Goal: Task Accomplishment & Management: Manage account settings

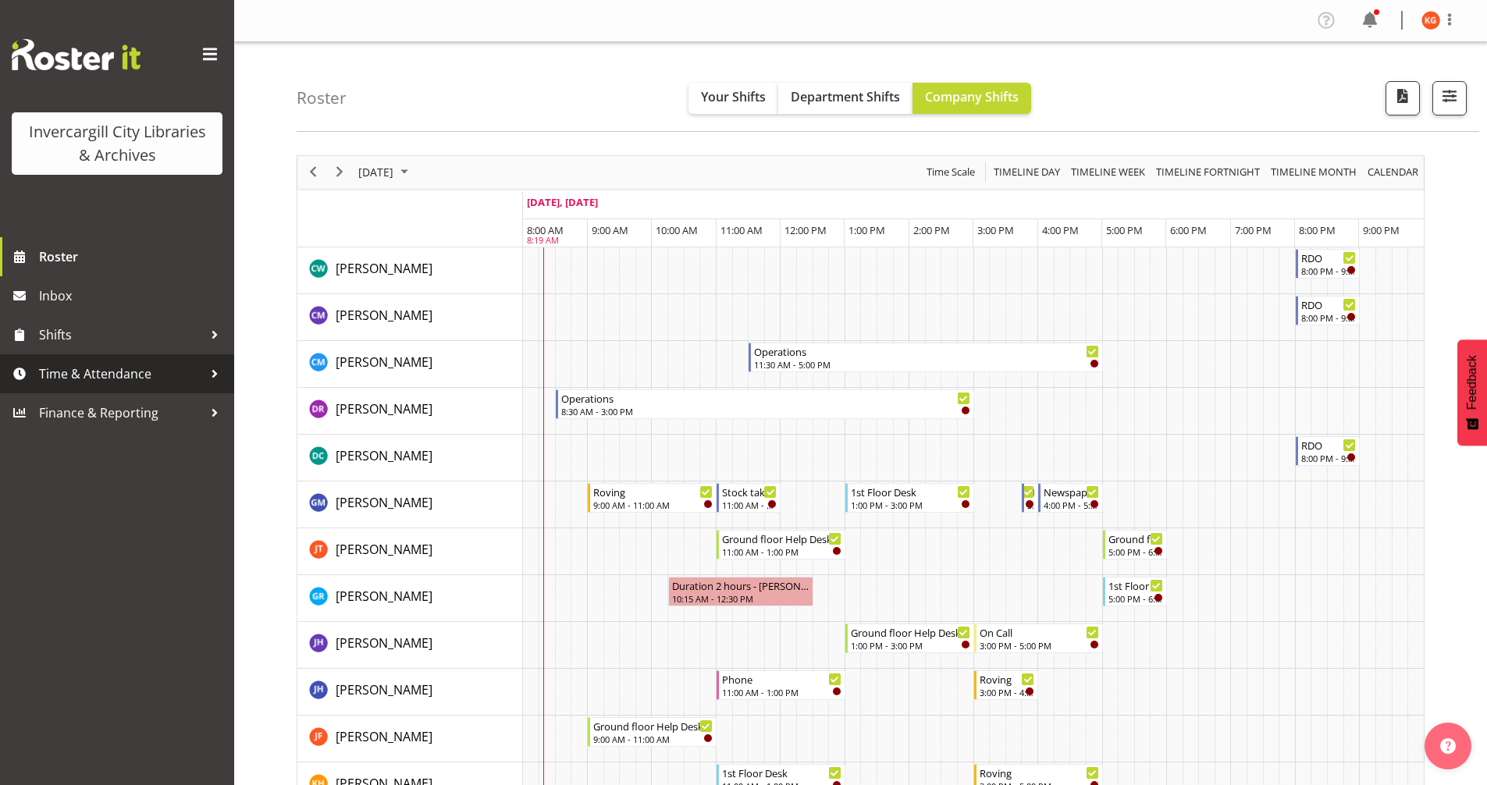
click at [213, 379] on div at bounding box center [214, 373] width 23 height 23
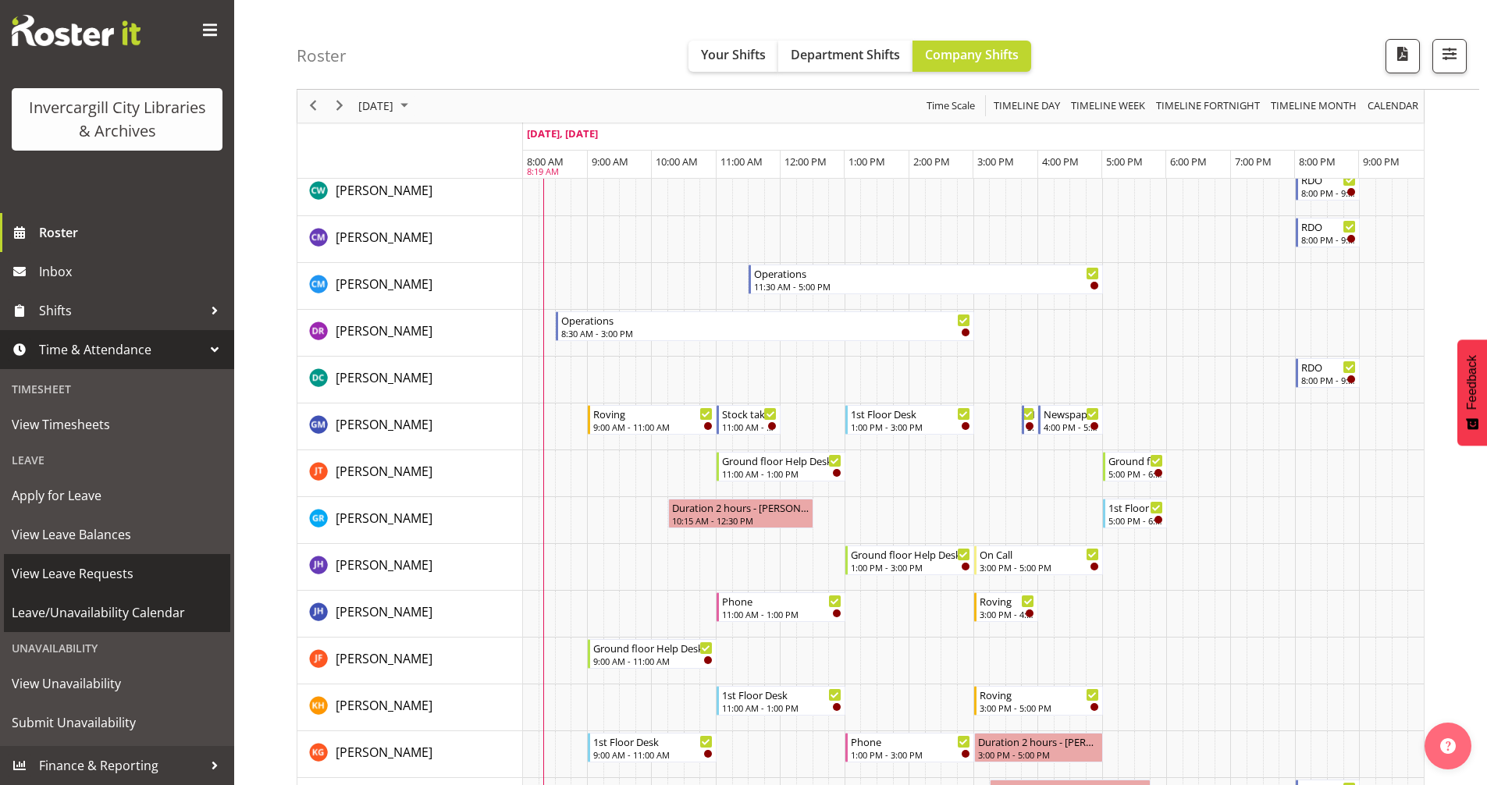
scroll to position [156, 0]
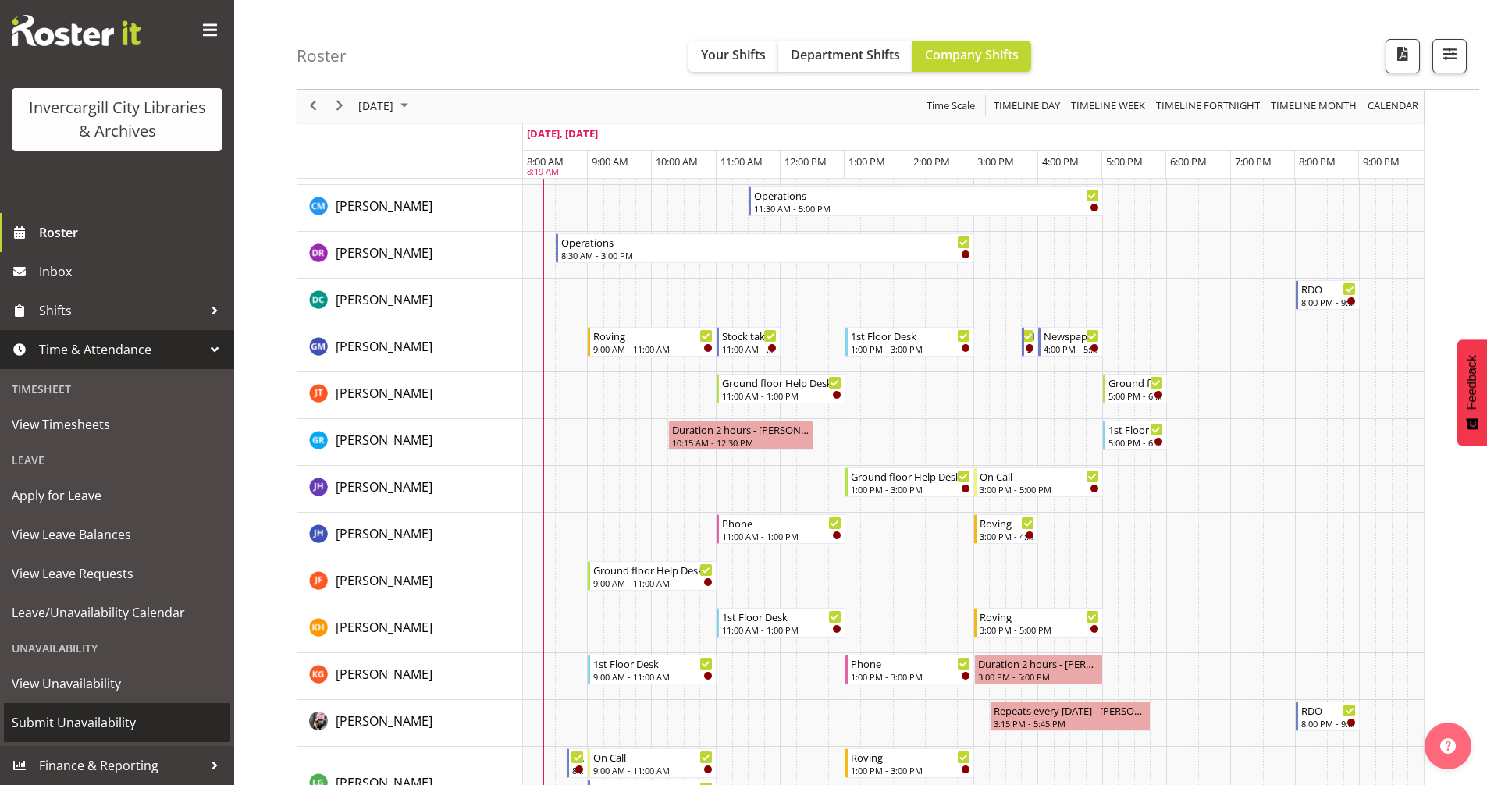
click at [102, 718] on span "Submit Unavailability" at bounding box center [117, 722] width 211 height 23
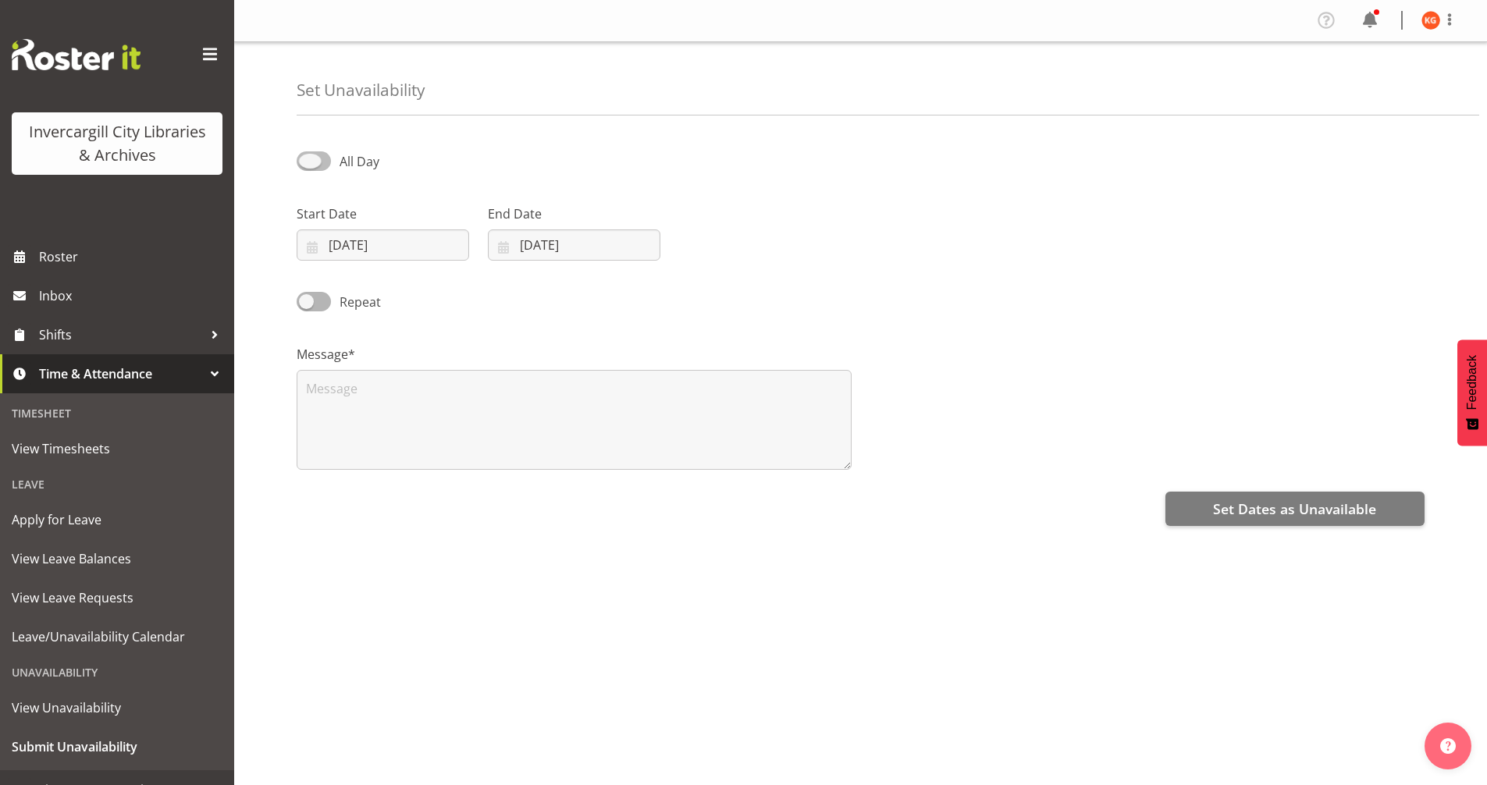
click at [313, 161] on span at bounding box center [314, 161] width 34 height 20
click at [307, 161] on input "All Day" at bounding box center [302, 161] width 10 height 10
checkbox input "true"
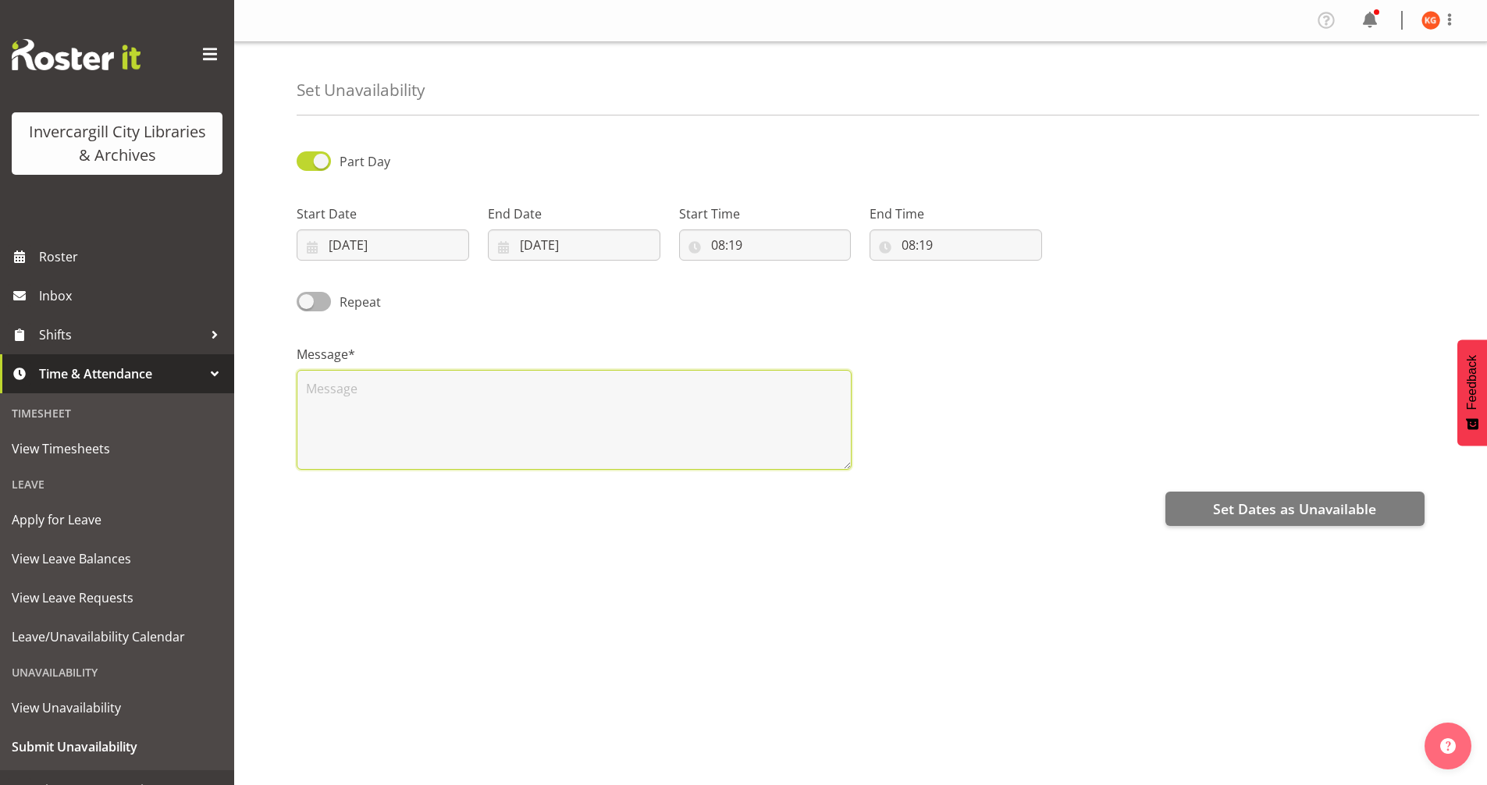
click at [411, 393] on textarea at bounding box center [574, 420] width 555 height 100
type textarea "Setting up event"
click at [742, 248] on input "08:19" at bounding box center [765, 244] width 173 height 31
click at [830, 287] on select "00 01 02 03 04 05 06 07 08 09 10 11 12 13 14 15 16 17 18 19 20 21 22 23 24 25 2…" at bounding box center [826, 285] width 35 height 31
click at [785, 288] on select "00 01 02 03 04 05 06 07 08 09 10 11 12 13 14 15 16 17 18 19 20 21 22 23" at bounding box center [785, 285] width 35 height 31
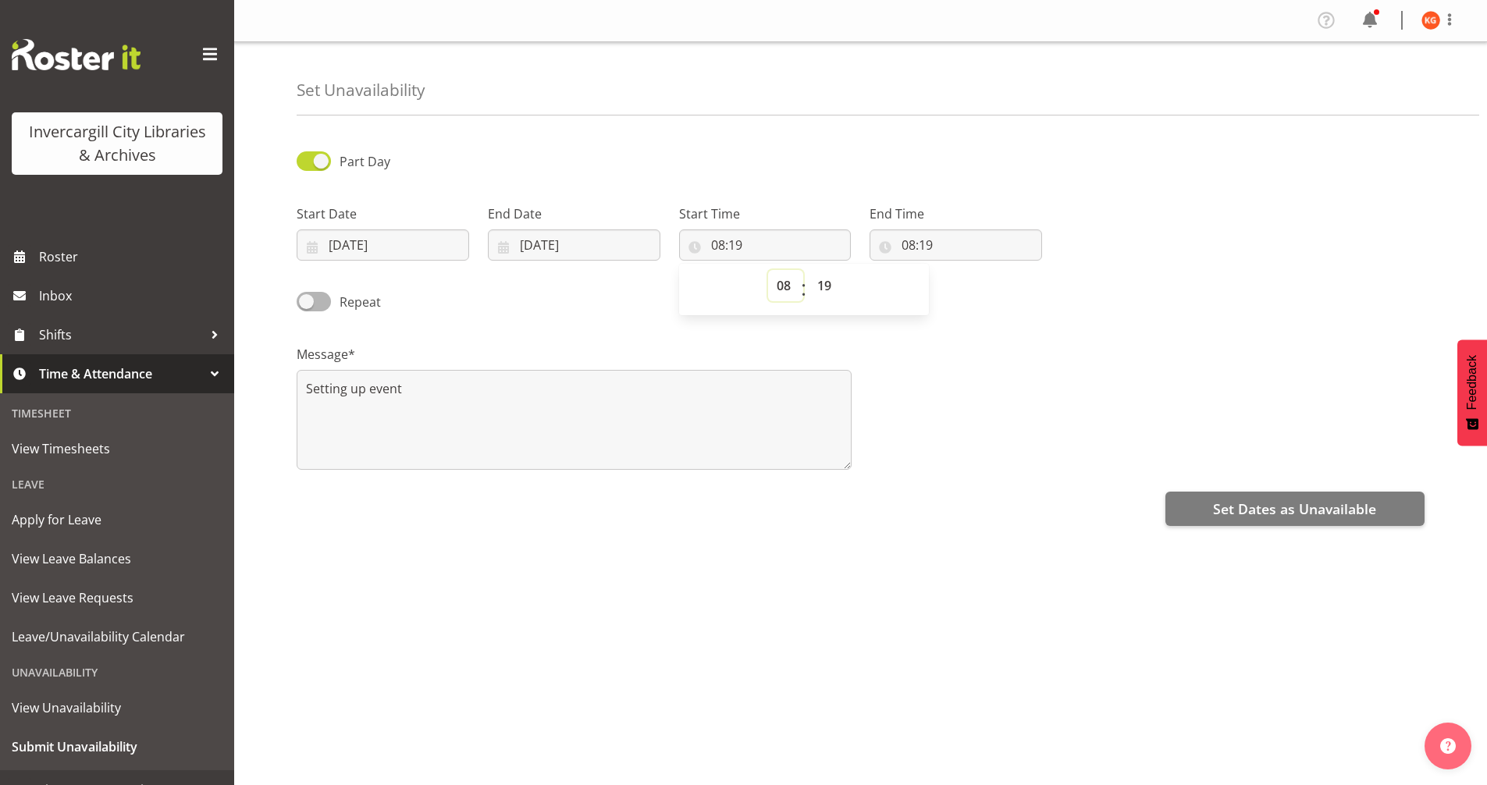
select select "1"
click at [768, 270] on select "00 01 02 03 04 05 06 07 08 09 10 11 12 13 14 15 16 17 18 19 20 21 22 23" at bounding box center [785, 285] width 35 height 31
type input "01:19"
click at [824, 289] on select "00 01 02 03 04 05 06 07 08 09 10 11 12 13 14 15 16 17 18 19 20 21 22 23 24 25 2…" at bounding box center [826, 285] width 35 height 31
select select "0"
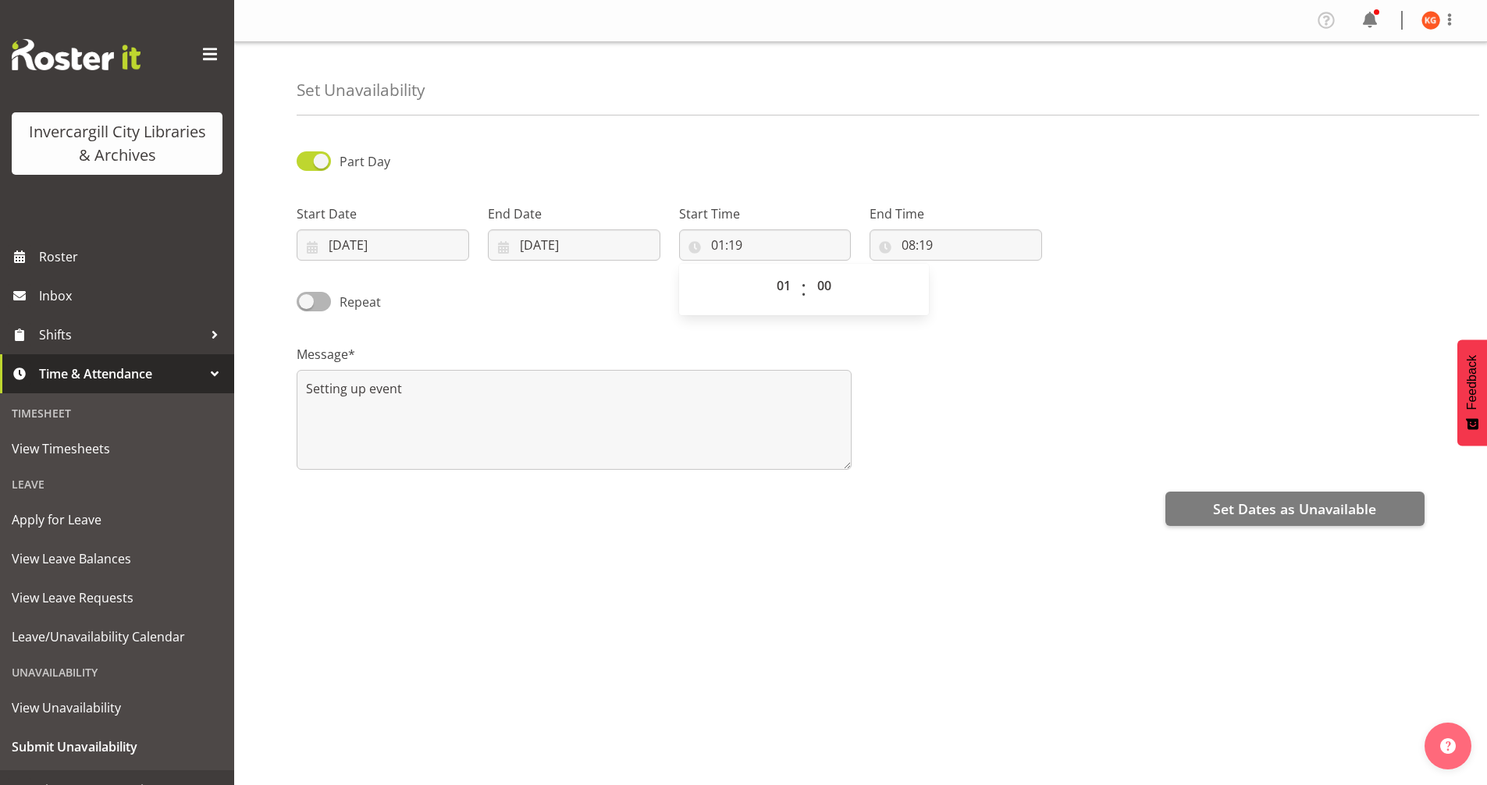
type input "01:00"
click at [1155, 384] on div "Message* Setting up event" at bounding box center [860, 401] width 1147 height 156
click at [952, 242] on input "08:19" at bounding box center [956, 244] width 173 height 31
click at [977, 284] on select "00 01 02 03 04 05 06 07 08 09 10 11 12 13 14 15 16 17 18 19 20 21 22 23" at bounding box center [976, 285] width 35 height 31
select select "2"
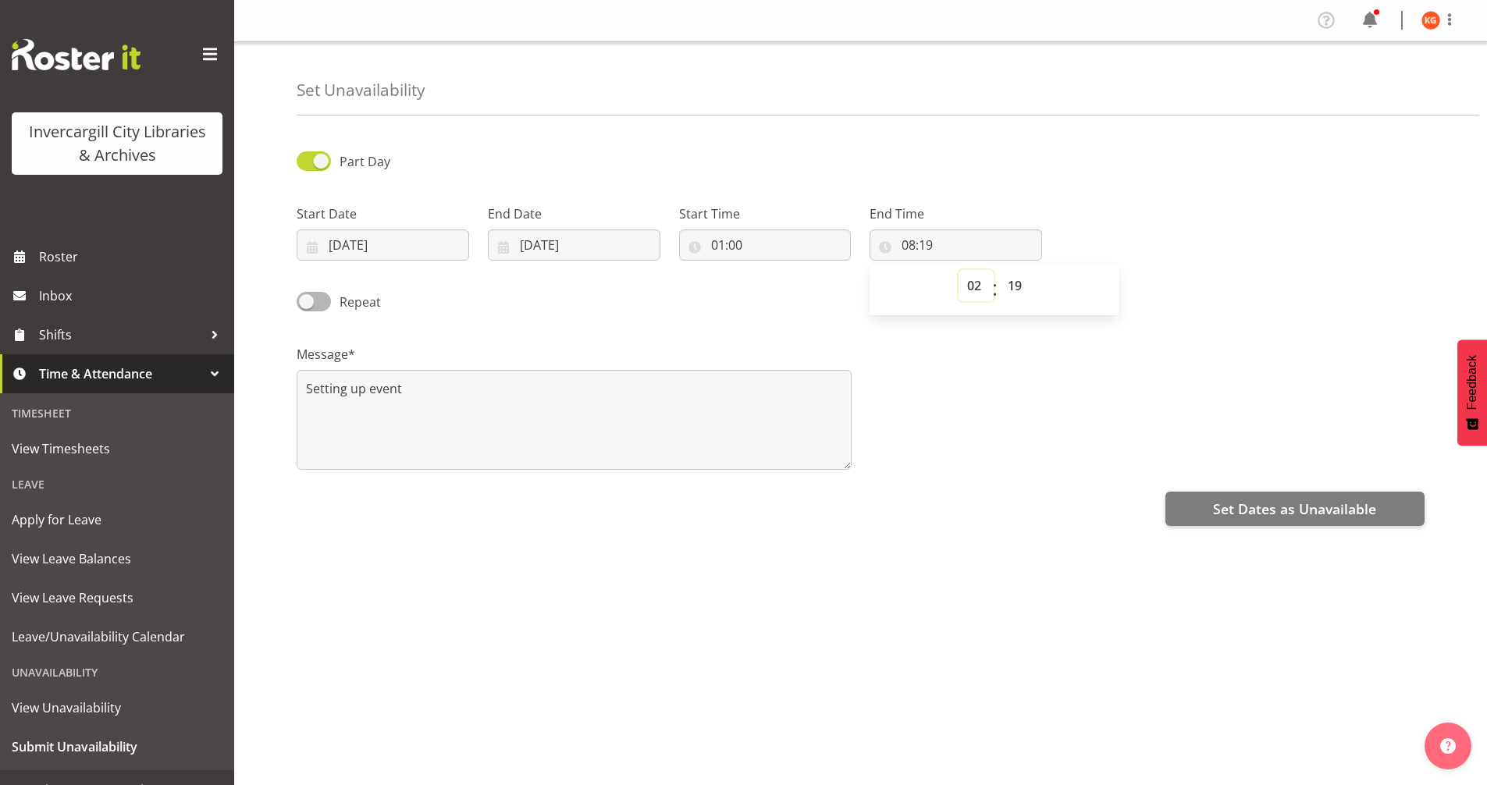
click at [959, 270] on select "00 01 02 03 04 05 06 07 08 09 10 11 12 13 14 15 16 17 18 19 20 21 22 23" at bounding box center [976, 285] width 35 height 31
type input "02:19"
click at [1018, 290] on select "00 01 02 03 04 05 06 07 08 09 10 11 12 13 14 15 16 17 18 19 20 21 22 23 24 25 2…" at bounding box center [1016, 285] width 35 height 31
click at [710, 244] on input "01:00" at bounding box center [765, 244] width 173 height 31
click at [788, 289] on select "00 01 02 03 04 05 06 07 08 09 10 11 12 13 14 15 16 17 18 19 20 21 22 23" at bounding box center [785, 285] width 35 height 31
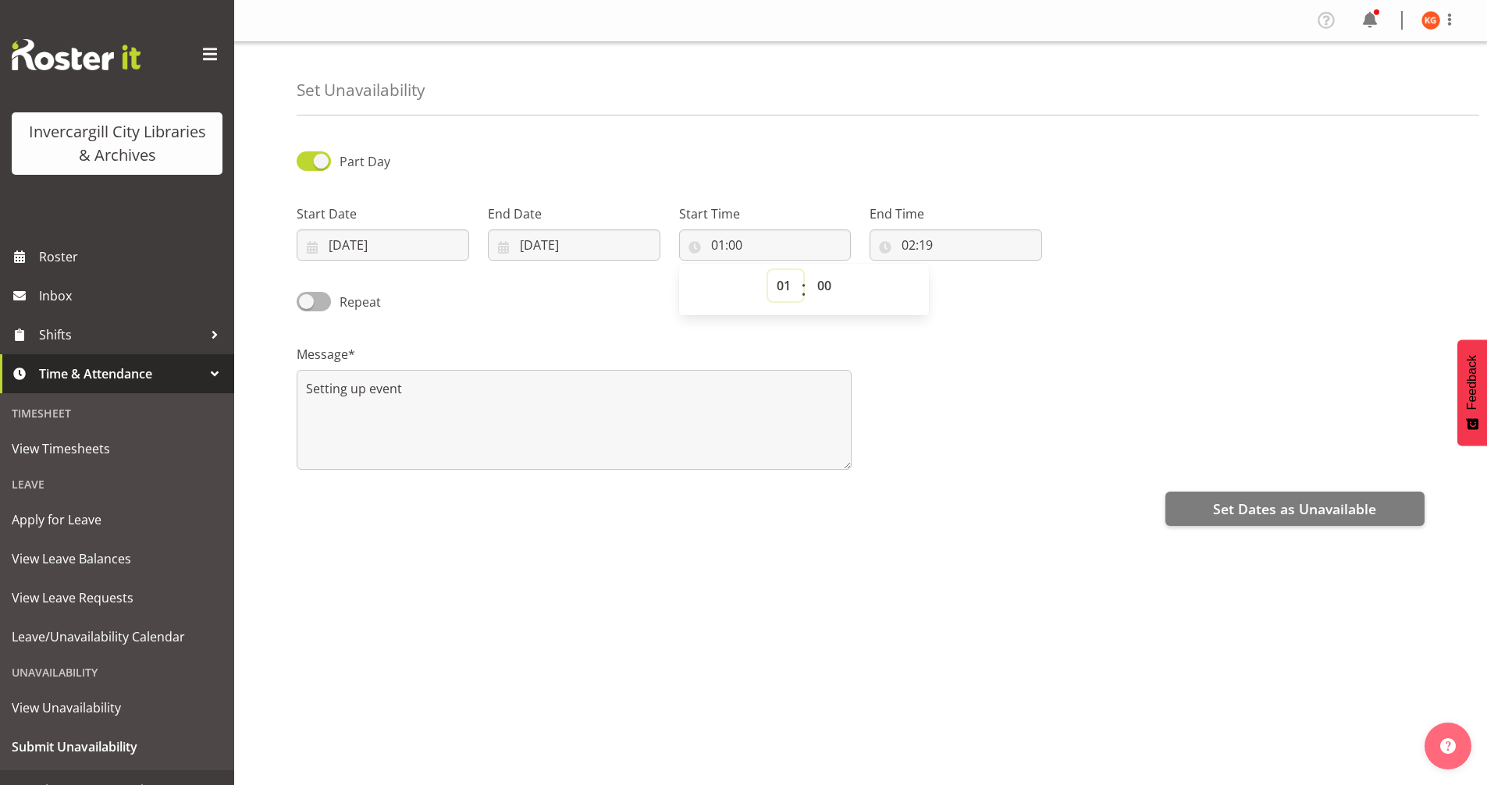
select select "13"
click at [768, 270] on select "00 01 02 03 04 05 06 07 08 09 10 11 12 13 14 15 16 17 18 19 20 21 22 23" at bounding box center [785, 285] width 35 height 31
type input "13:00"
click at [912, 240] on input "02:19" at bounding box center [956, 244] width 173 height 31
click at [976, 287] on select "00 01 02 03 04 05 06 07 08 09 10 11 12 13 14 15 16 17 18 19 20 21 22 23" at bounding box center [976, 285] width 35 height 31
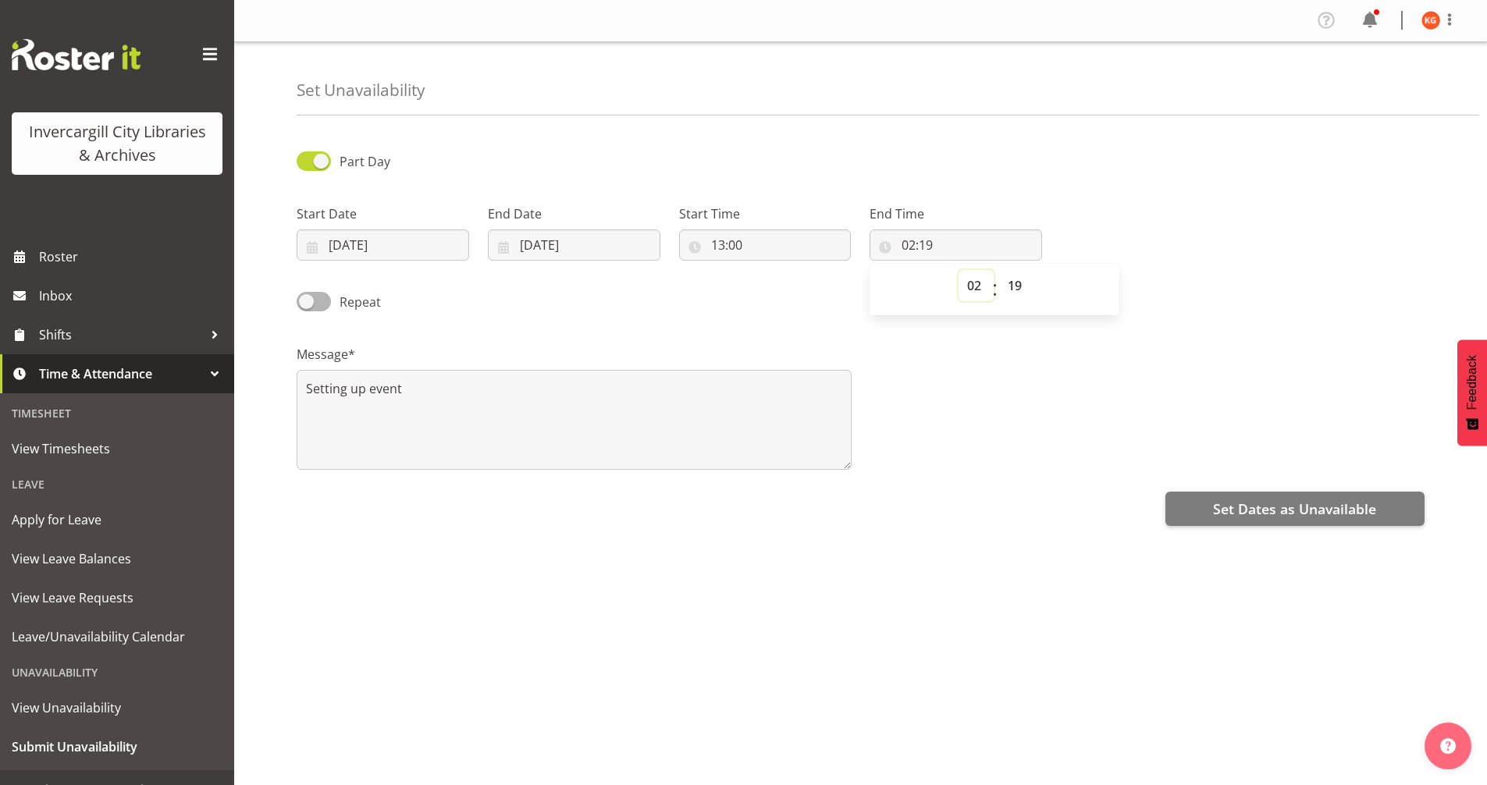
select select "14"
click at [959, 270] on select "00 01 02 03 04 05 06 07 08 09 10 11 12 13 14 15 16 17 18 19 20 21 22 23" at bounding box center [976, 285] width 35 height 31
type input "14:19"
click at [1009, 287] on select "00 01 02 03 04 05 06 07 08 09 10 11 12 13 14 15 16 17 18 19 20 21 22 23 24 25 2…" at bounding box center [1016, 285] width 35 height 31
select select "0"
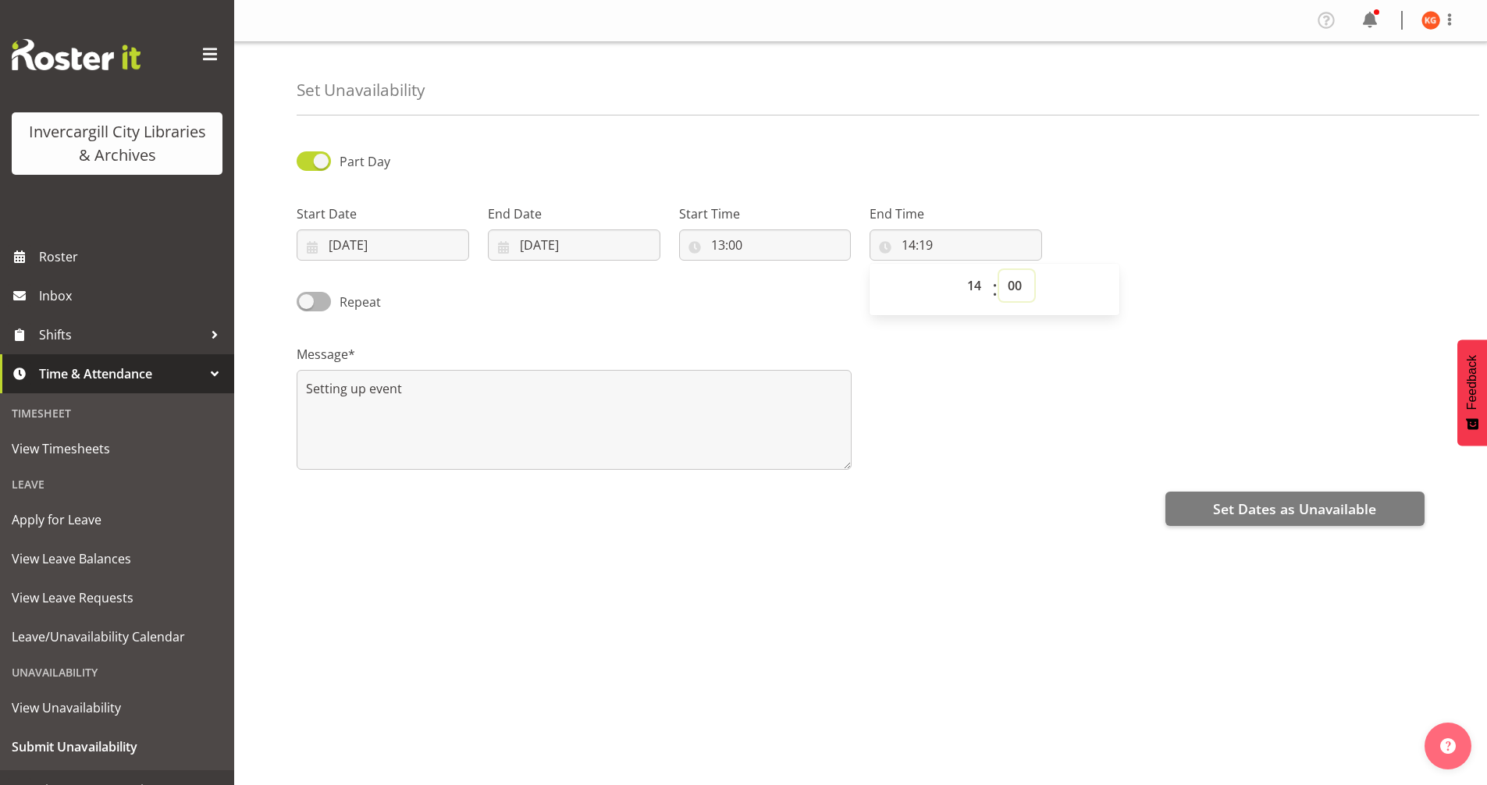
click at [999, 270] on select "00 01 02 03 04 05 06 07 08 09 10 11 12 13 14 15 16 17 18 19 20 21 22 23 24 25 2…" at bounding box center [1016, 285] width 35 height 31
type input "14:00"
click at [1051, 395] on div "Message* Setting up event" at bounding box center [860, 401] width 1147 height 156
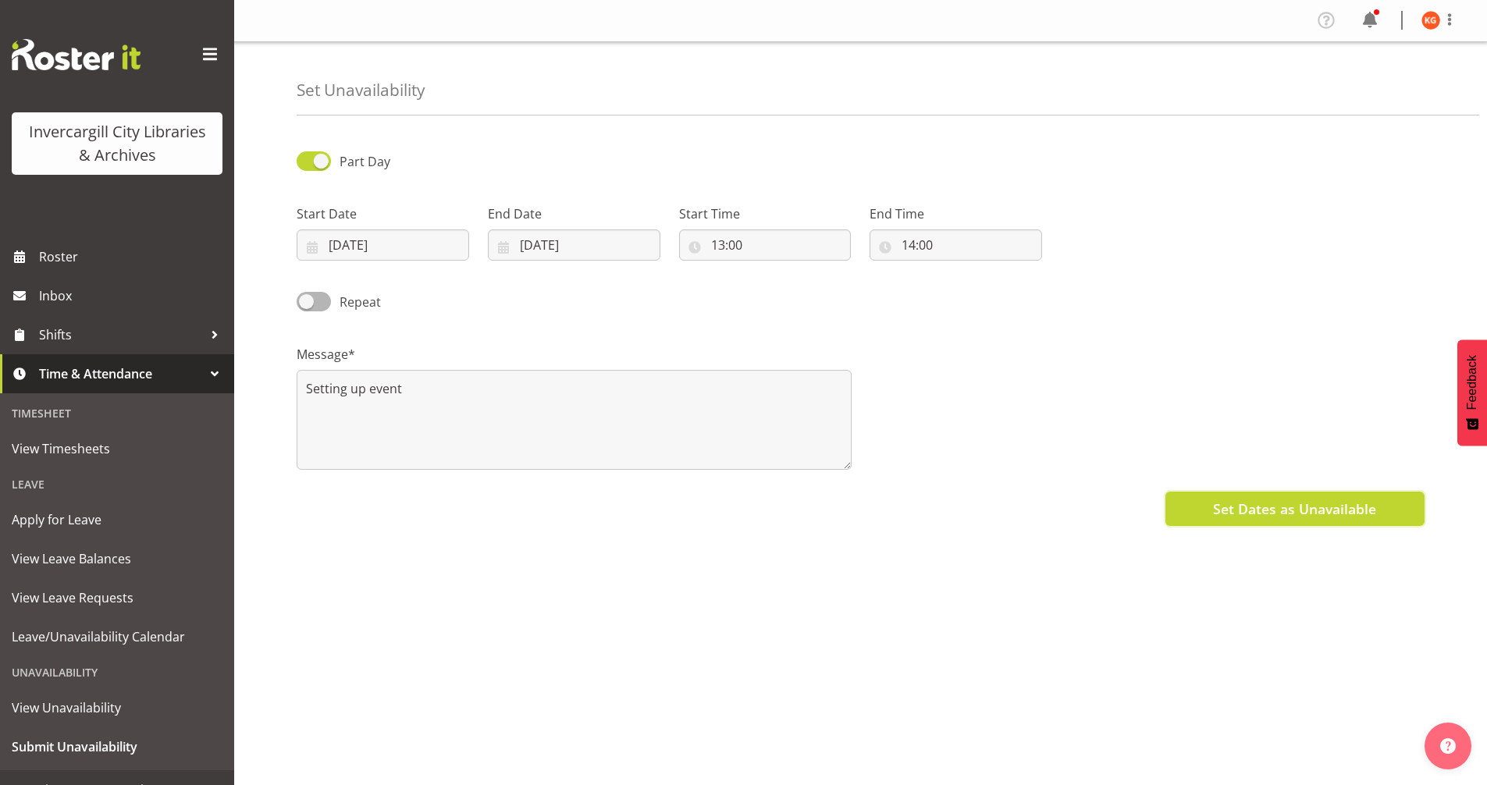
click at [1278, 502] on span "Set Dates as Unavailable" at bounding box center [1294, 509] width 163 height 20
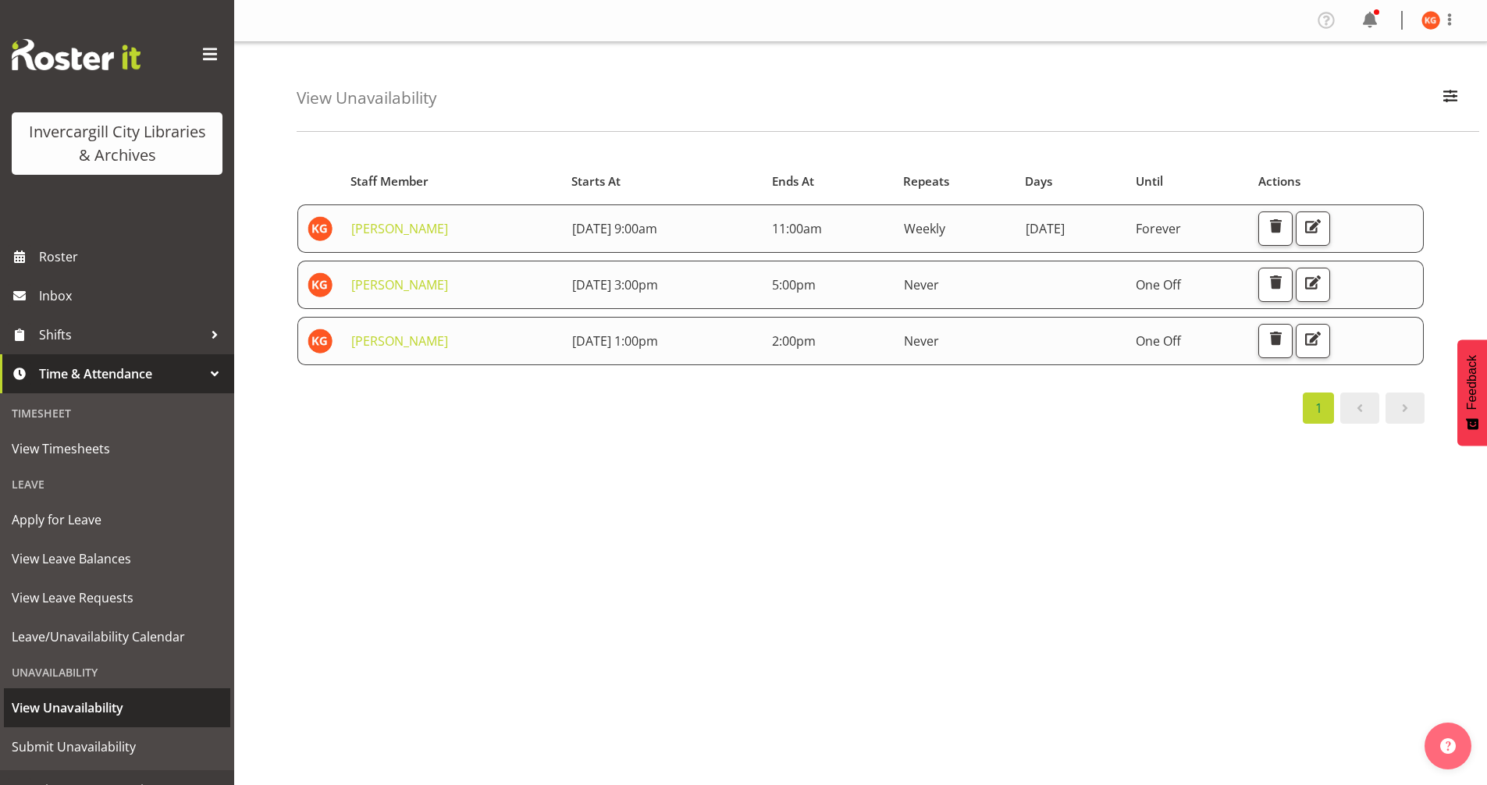
click at [80, 705] on span "View Unavailability" at bounding box center [117, 707] width 211 height 23
click at [1323, 227] on span "button" at bounding box center [1313, 226] width 20 height 20
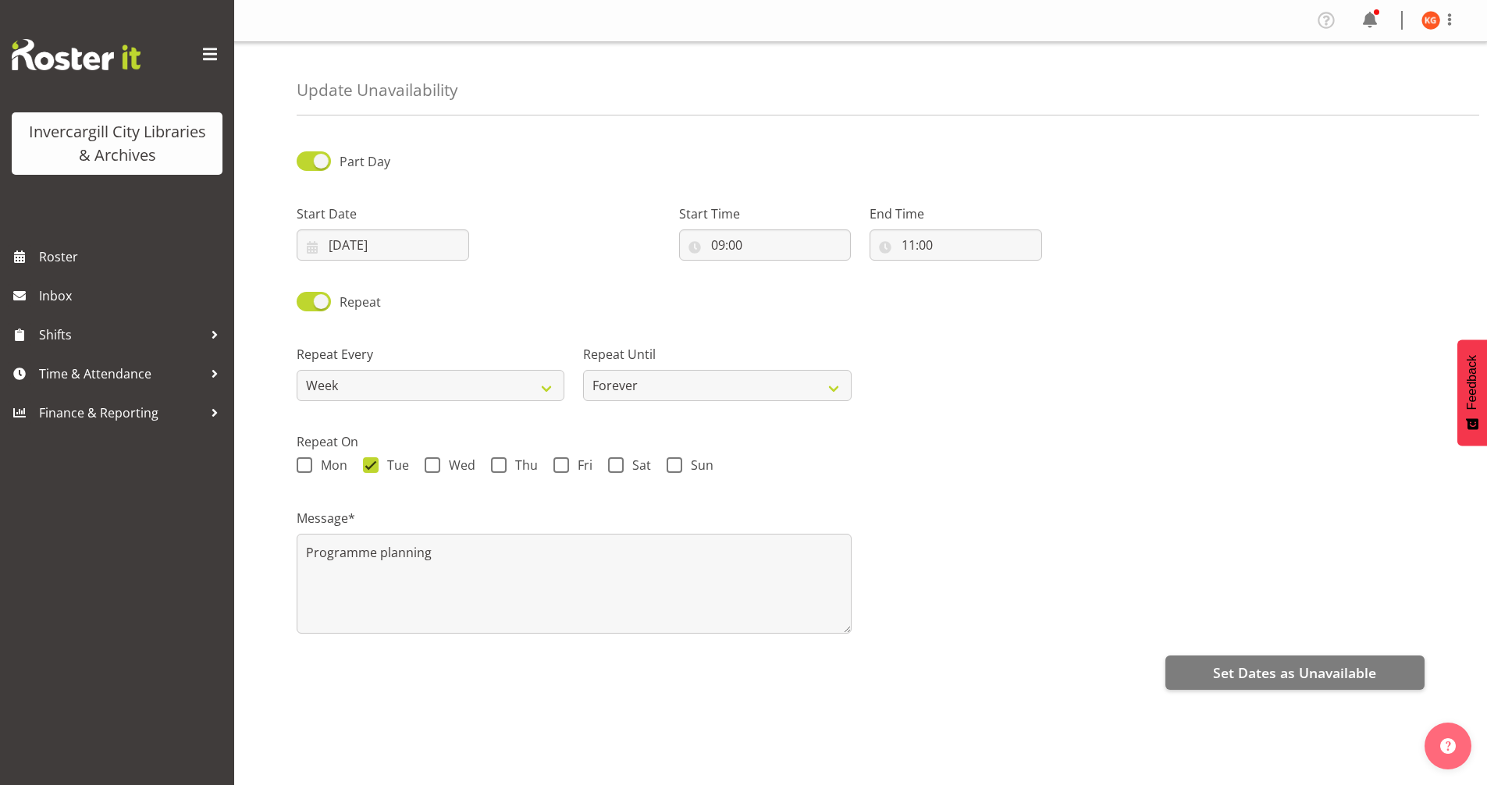
click at [112, 55] on img at bounding box center [76, 54] width 129 height 31
click at [213, 52] on span at bounding box center [209, 54] width 25 height 25
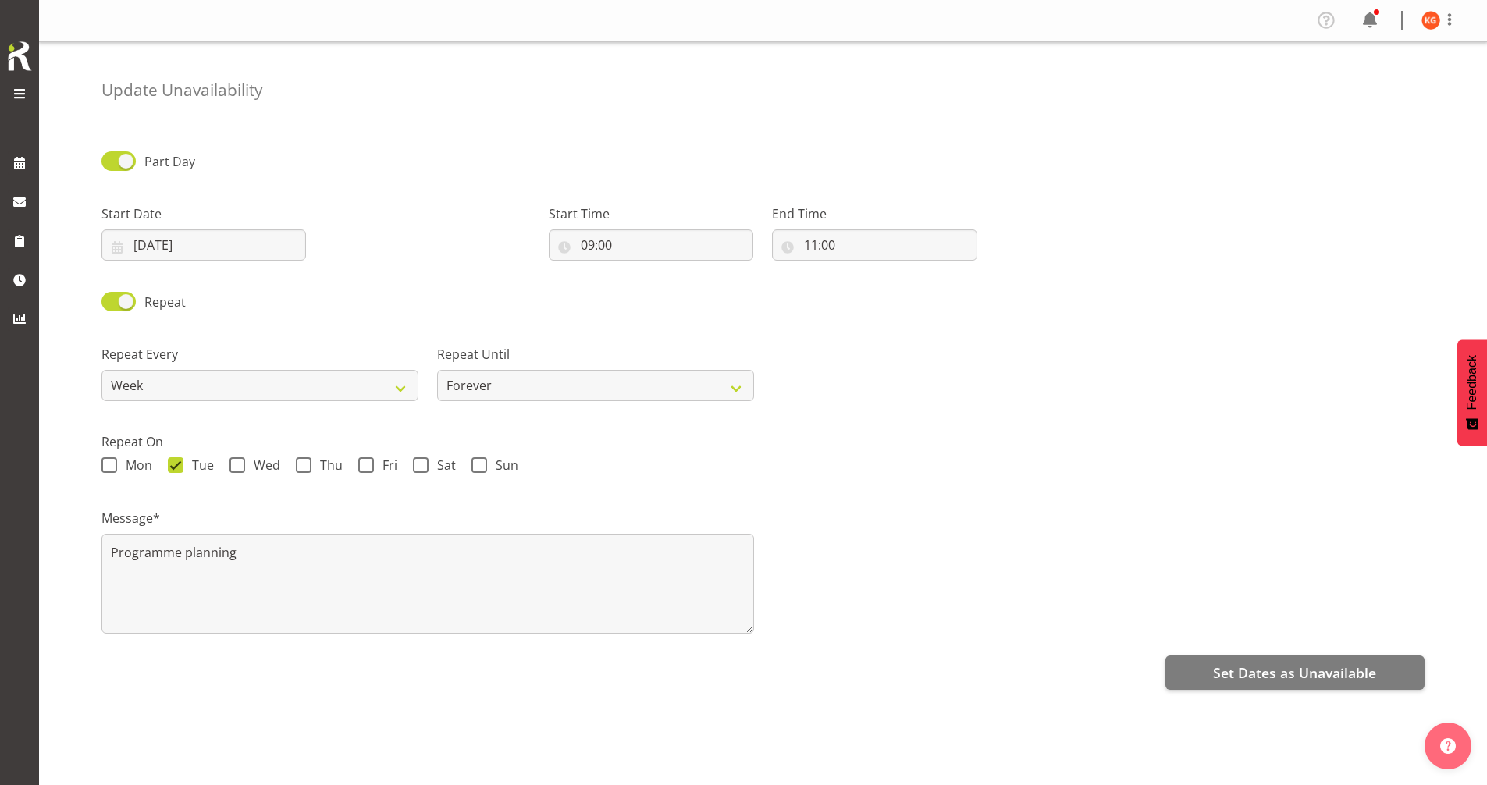
drag, startPoint x: 24, startPoint y: 91, endPoint x: 33, endPoint y: 105, distance: 17.1
click at [23, 91] on span at bounding box center [19, 93] width 19 height 19
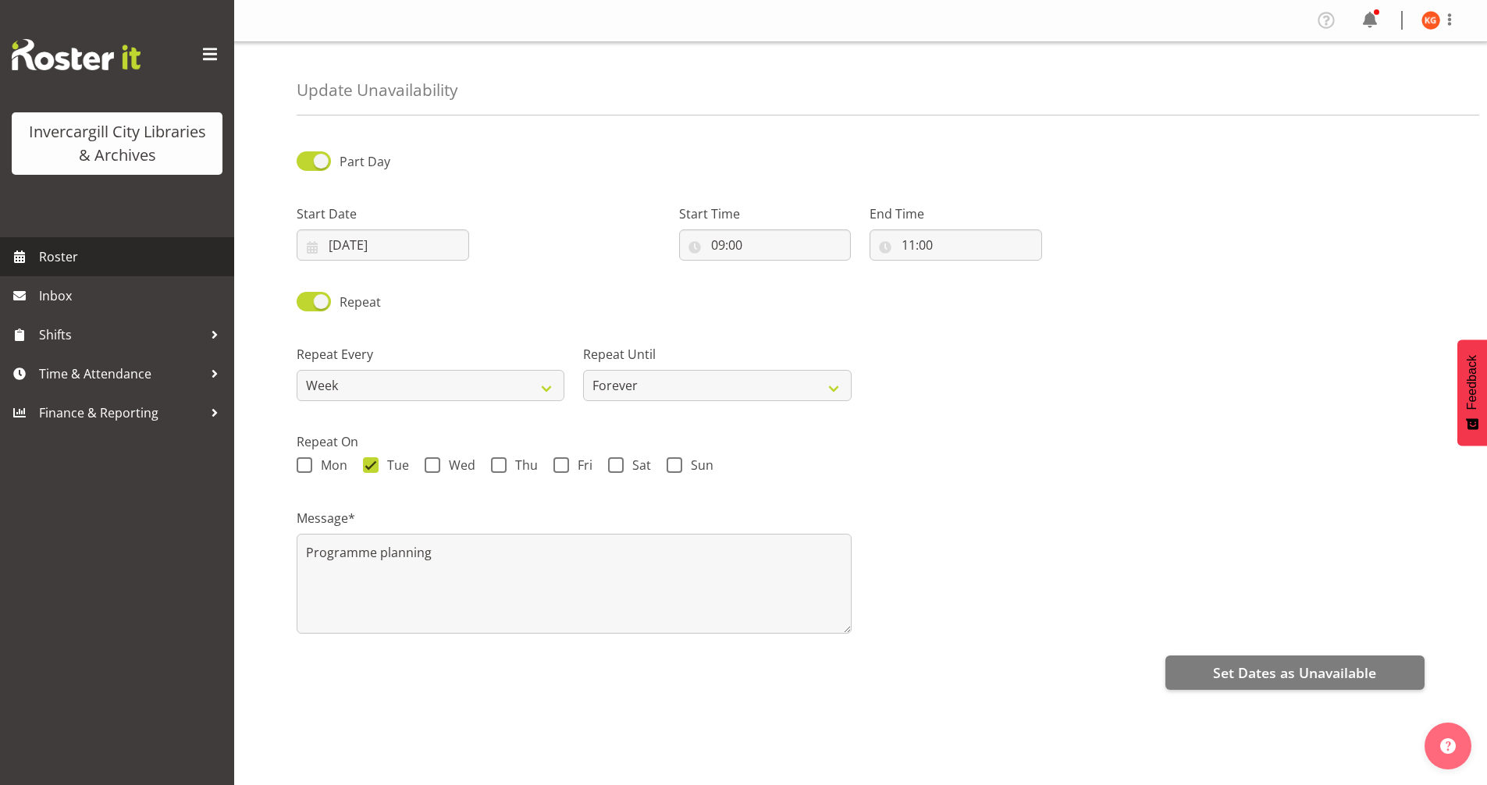
click at [62, 262] on span "Roster" at bounding box center [132, 256] width 187 height 23
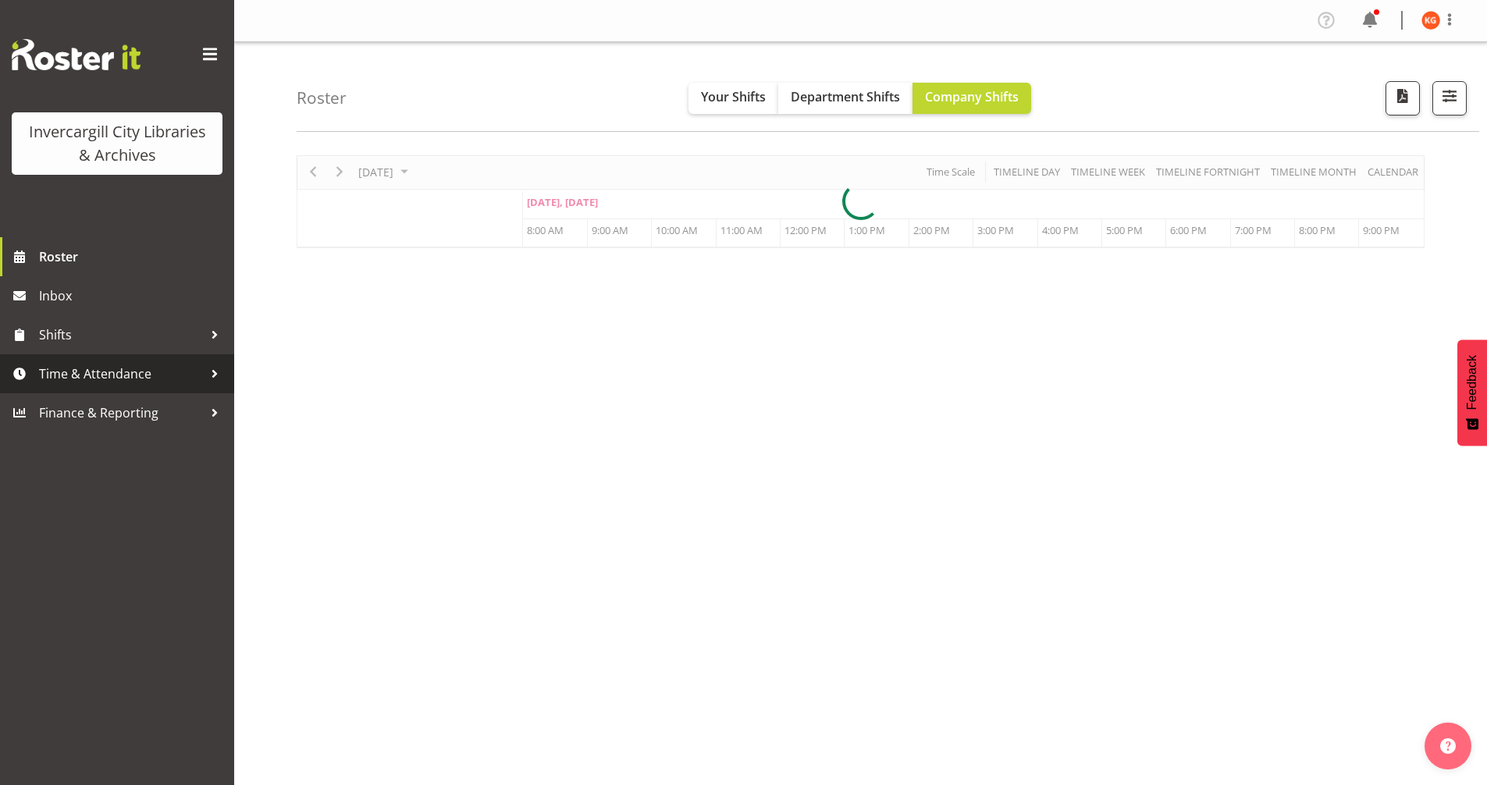
click at [208, 370] on div at bounding box center [214, 373] width 23 height 23
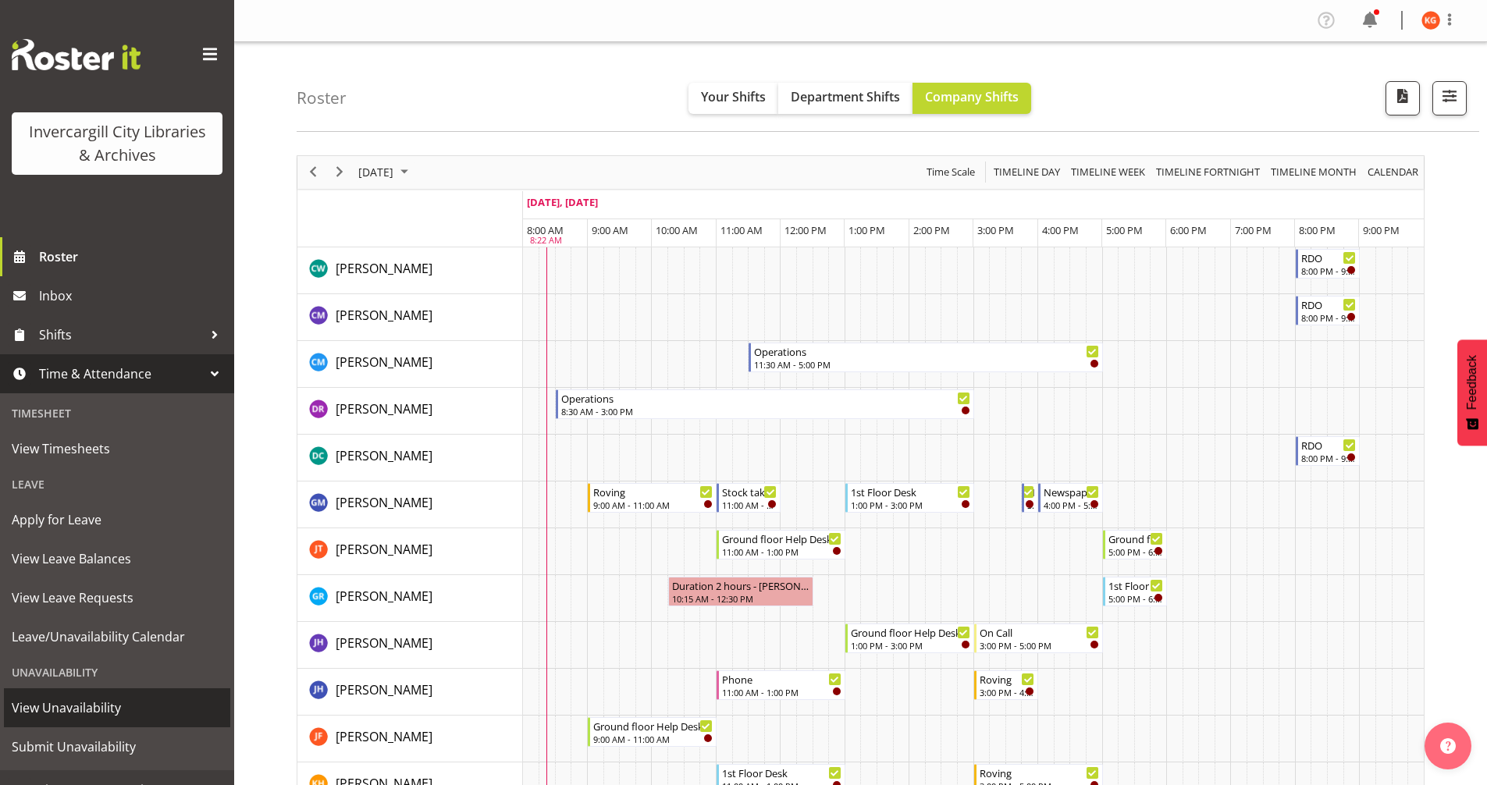
click at [126, 723] on link "View Unavailability" at bounding box center [117, 707] width 226 height 39
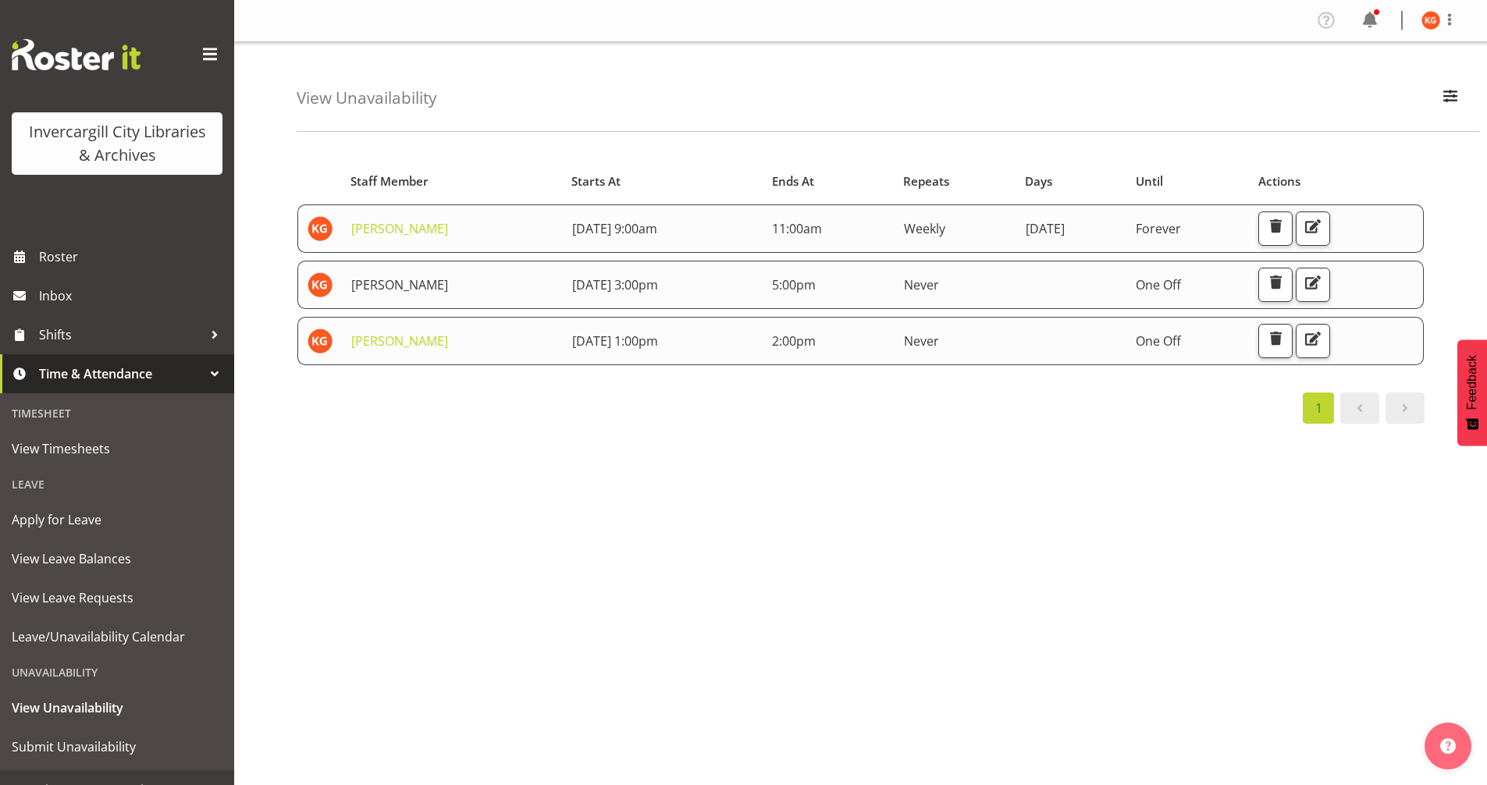
click at [368, 289] on link "[PERSON_NAME]" at bounding box center [399, 284] width 97 height 17
click at [381, 283] on link "Katie Greene" at bounding box center [399, 284] width 97 height 17
click at [572, 279] on span "[DATE] 3:00pm" at bounding box center [615, 284] width 86 height 17
click at [829, 370] on table "Staff Member Starts At Ends At Repeats Days Until Actions Katie Greene 26th Aug…" at bounding box center [861, 265] width 1128 height 215
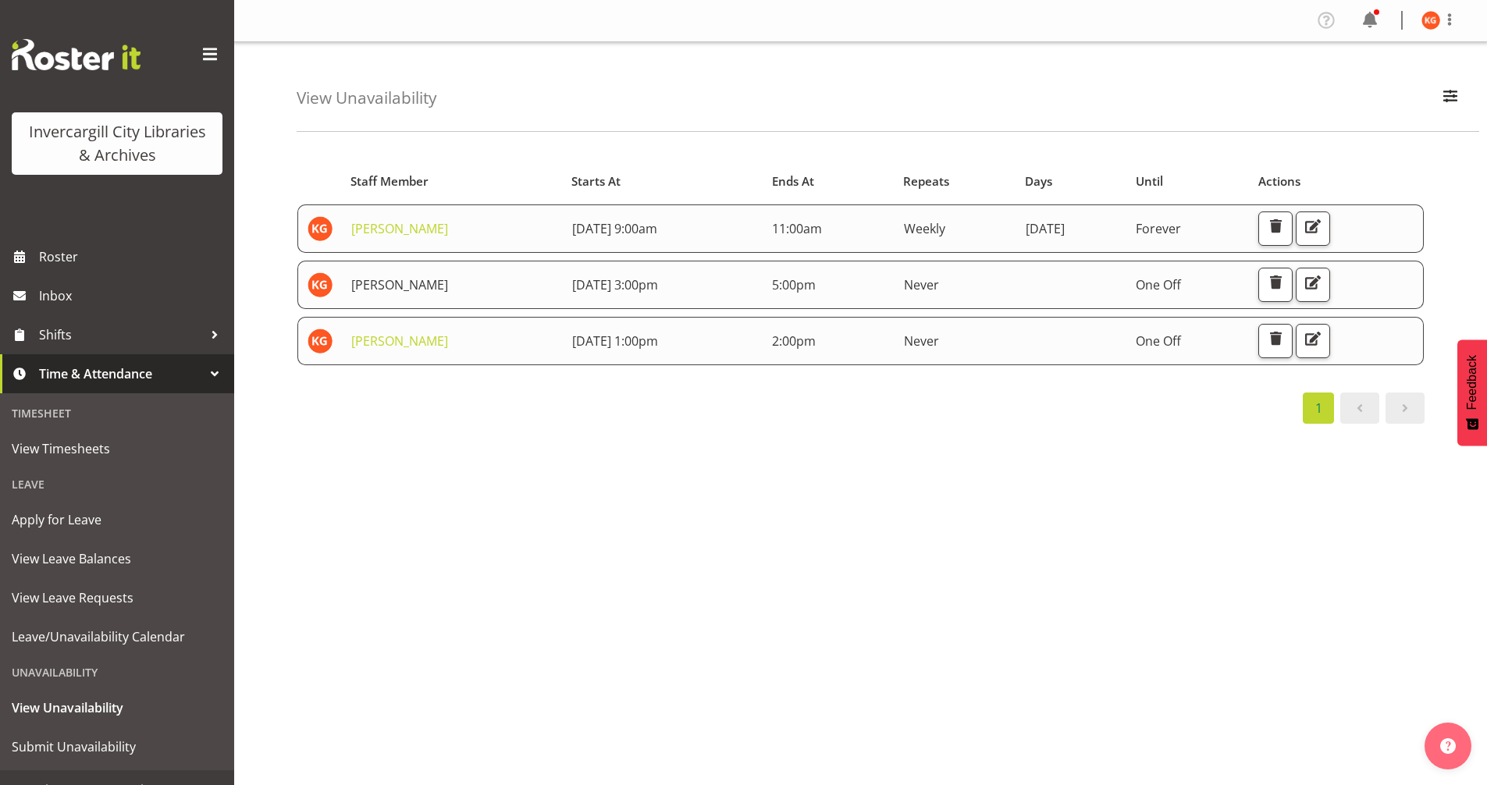
click at [371, 283] on link "[PERSON_NAME]" at bounding box center [399, 284] width 97 height 17
click at [720, 294] on td "[DATE] 3:00pm" at bounding box center [663, 285] width 200 height 48
click at [720, 294] on td "19th September 2025 3:00pm" at bounding box center [663, 285] width 200 height 48
click at [1323, 283] on span "button" at bounding box center [1313, 282] width 20 height 20
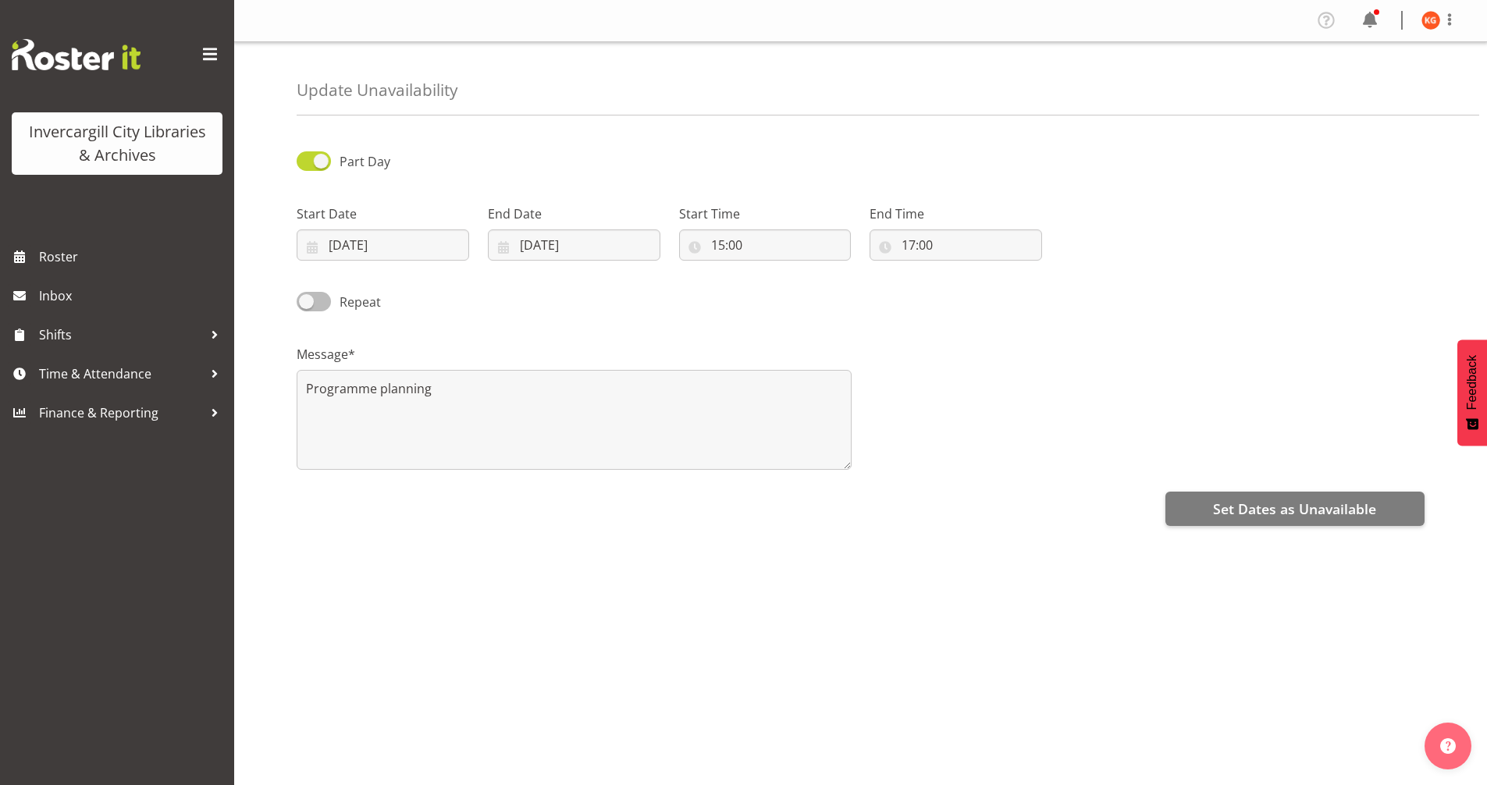
click at [320, 301] on span at bounding box center [314, 302] width 34 height 20
click at [307, 301] on input "Repeat" at bounding box center [302, 302] width 10 height 10
checkbox input "true"
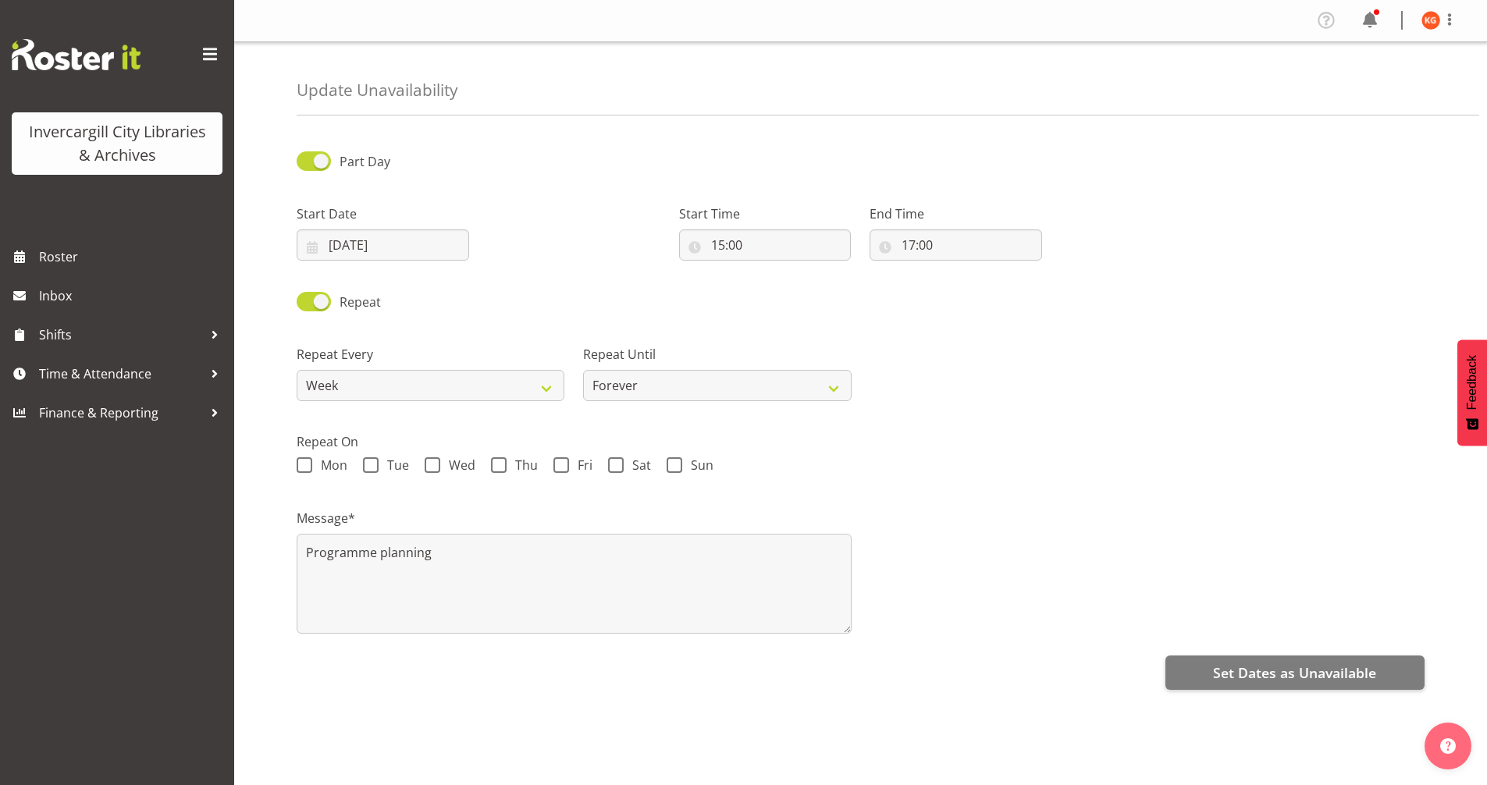
drag, startPoint x: 320, startPoint y: 301, endPoint x: 856, endPoint y: 315, distance: 536.5
click at [856, 315] on div "Repeat" at bounding box center [860, 296] width 1147 height 53
click at [565, 462] on span at bounding box center [561, 465] width 16 height 16
click at [564, 462] on input "Fri" at bounding box center [558, 466] width 10 height 10
checkbox input "true"
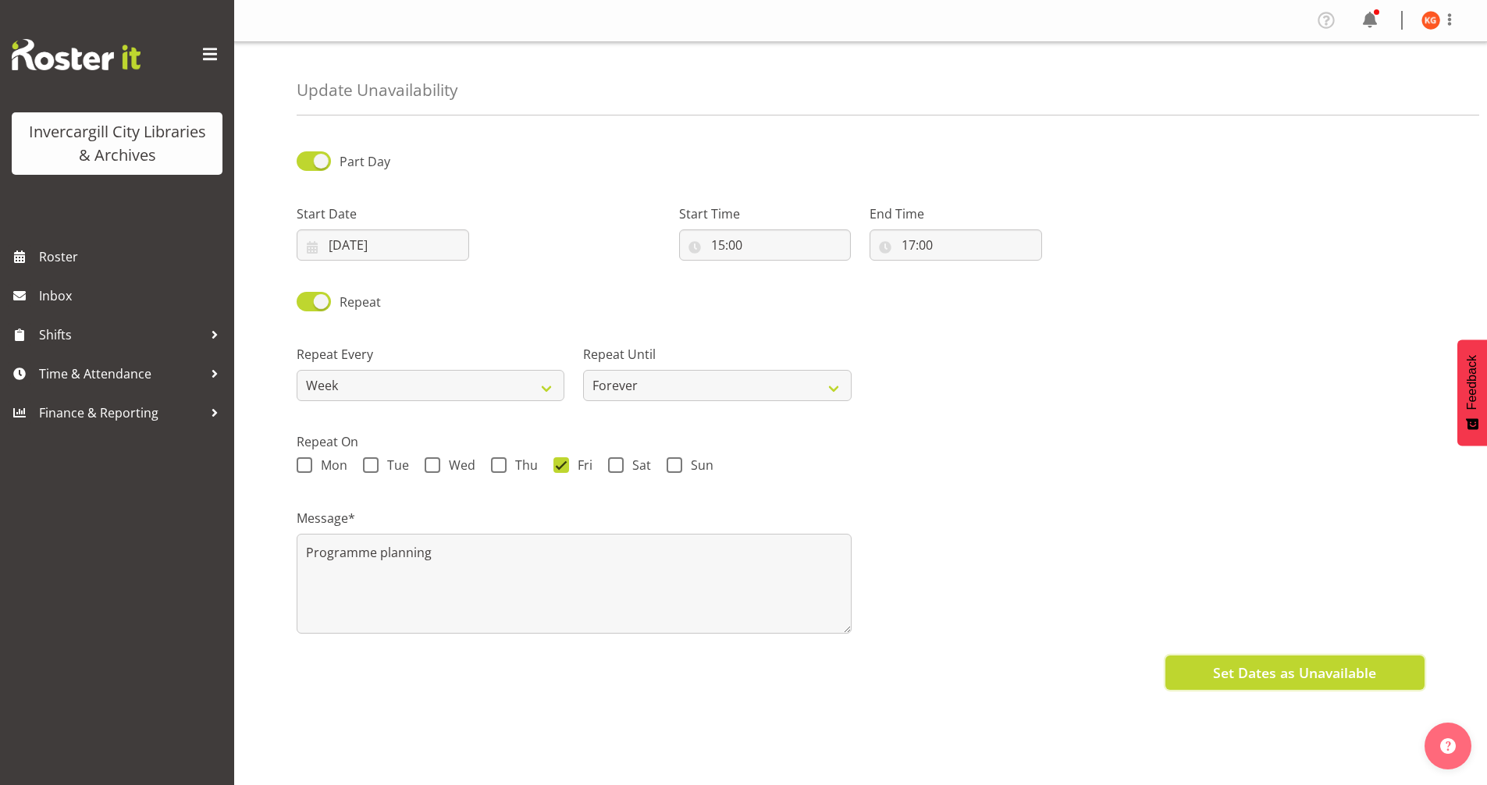
click at [1296, 670] on span "Set Dates as Unavailable" at bounding box center [1294, 673] width 163 height 20
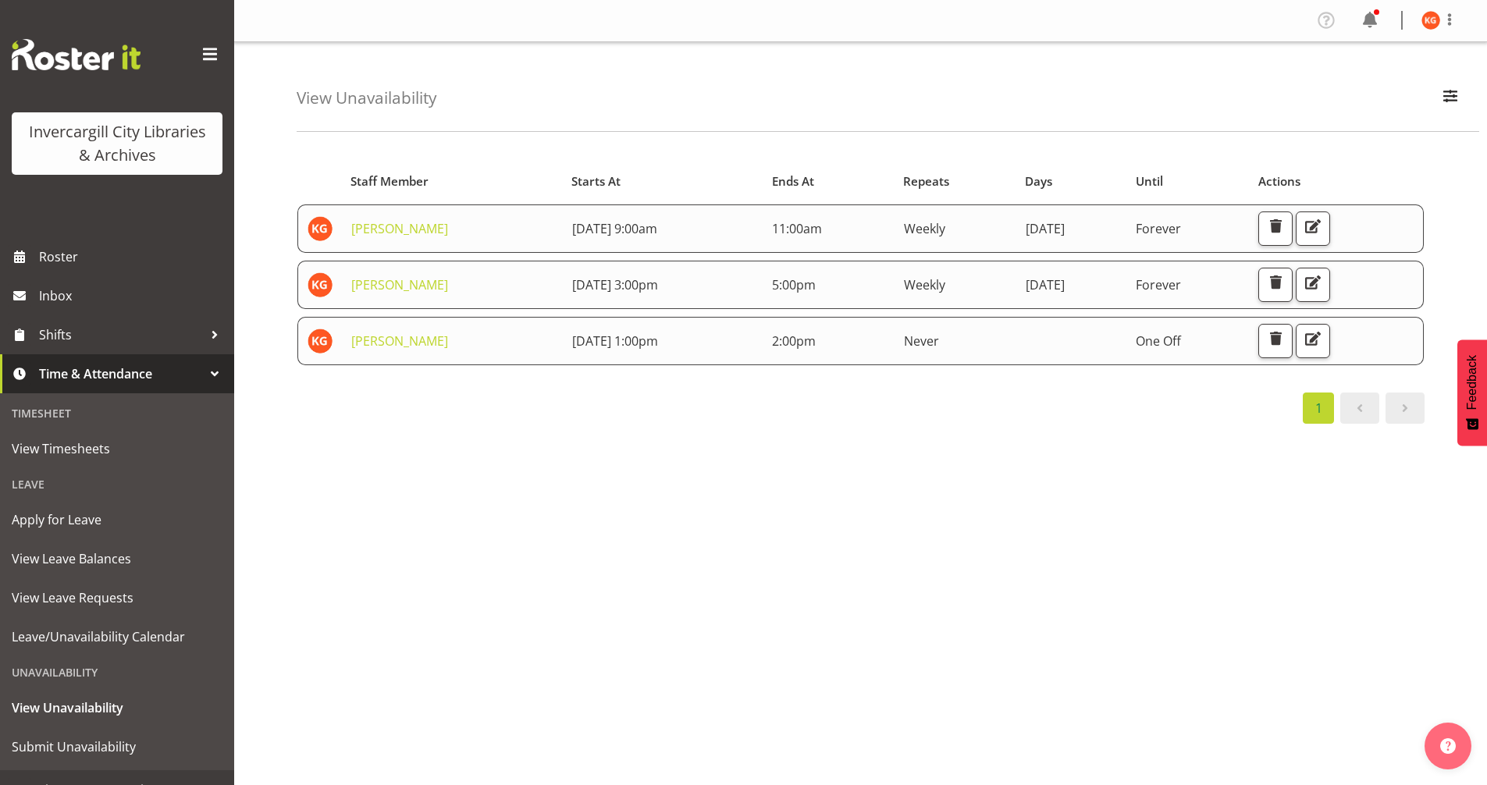
click at [1404, 414] on span at bounding box center [1405, 408] width 19 height 19
drag, startPoint x: 660, startPoint y: 345, endPoint x: 1154, endPoint y: 368, distance: 495.4
click at [1154, 368] on table "Staff Member Starts At Ends At Repeats Days Until Actions [PERSON_NAME] [DATE] …" at bounding box center [861, 265] width 1128 height 215
click at [1323, 347] on span "button" at bounding box center [1313, 339] width 20 height 20
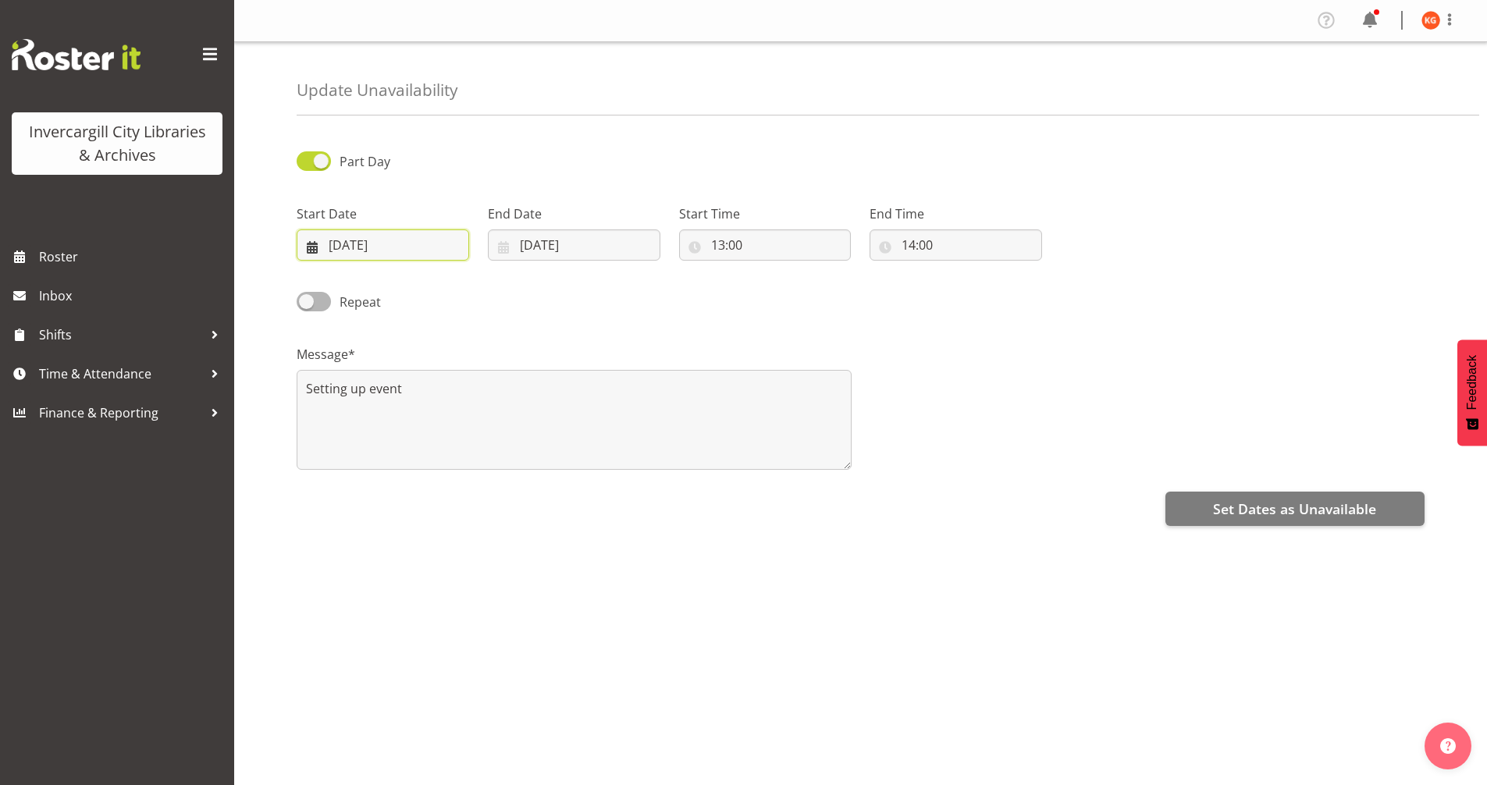
click at [359, 238] on input "19/09/2025" at bounding box center [383, 244] width 173 height 31
click at [394, 457] on span "23" at bounding box center [389, 460] width 12 height 15
type input "23/09/2025"
click at [560, 244] on input "19/09/2025" at bounding box center [574, 244] width 173 height 31
click at [575, 461] on span "23" at bounding box center [581, 460] width 12 height 15
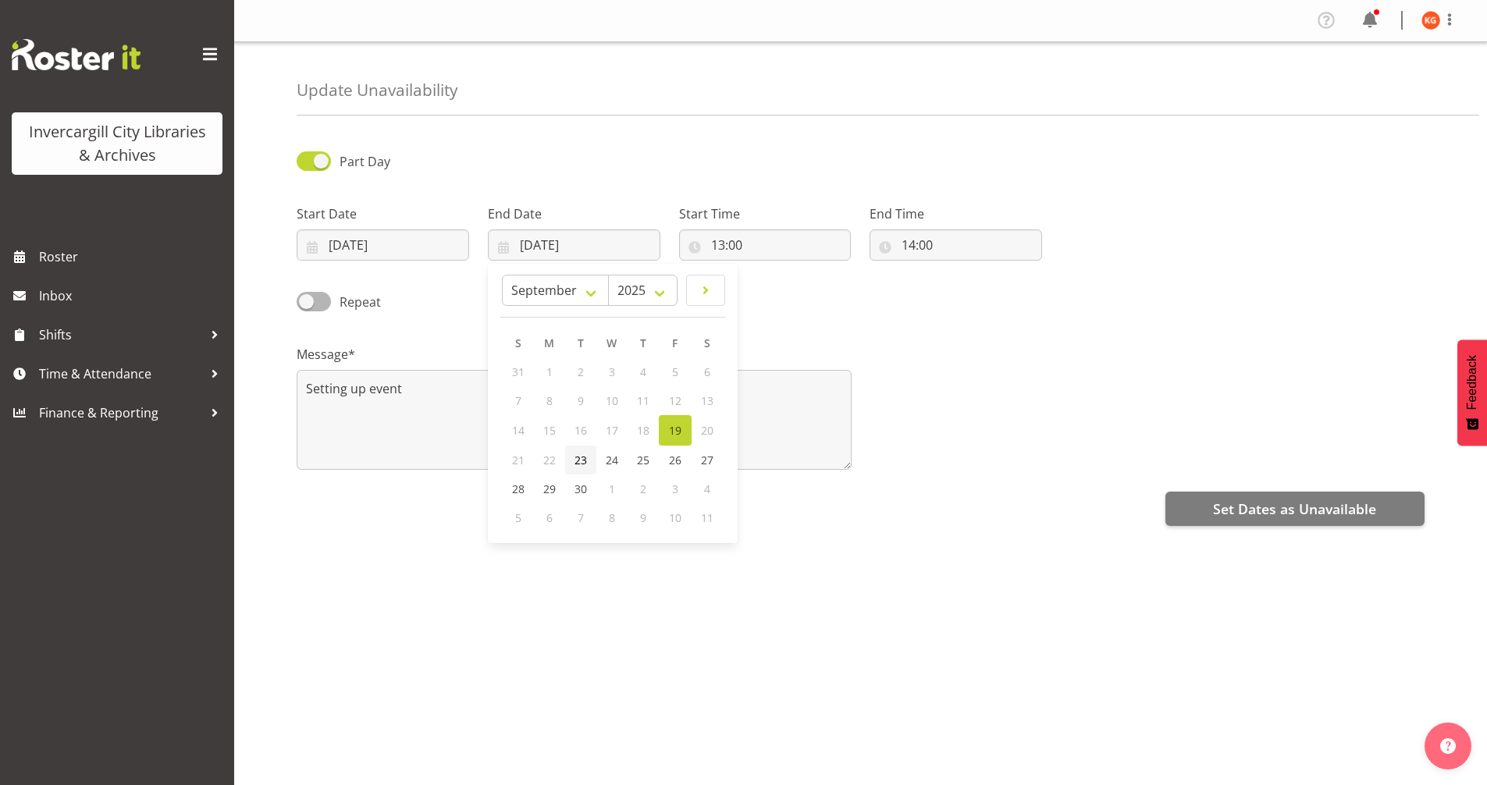
type input "23/09/2025"
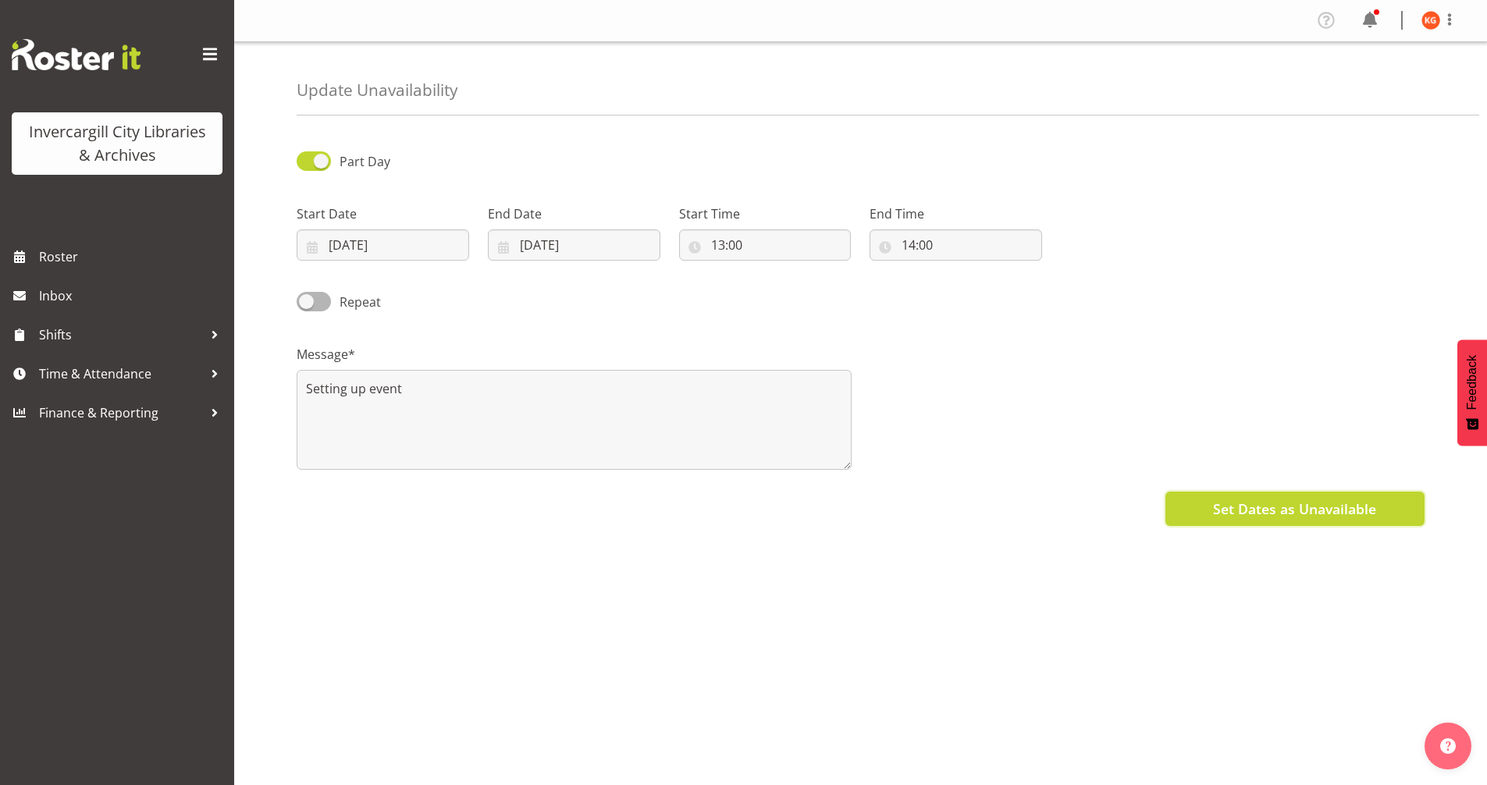
click at [1328, 515] on span "Set Dates as Unavailable" at bounding box center [1294, 509] width 163 height 20
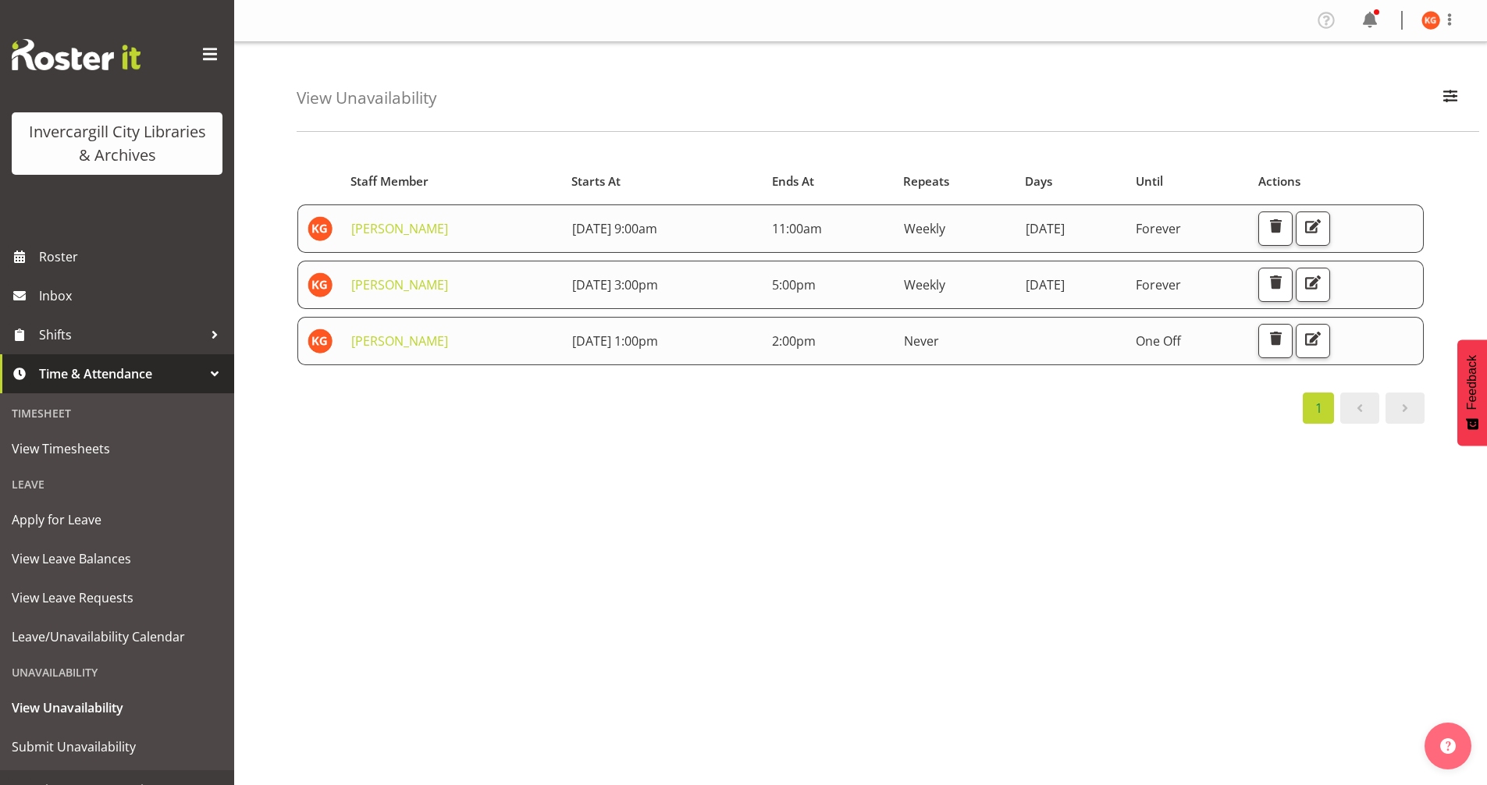
click at [203, 375] on div at bounding box center [214, 373] width 23 height 23
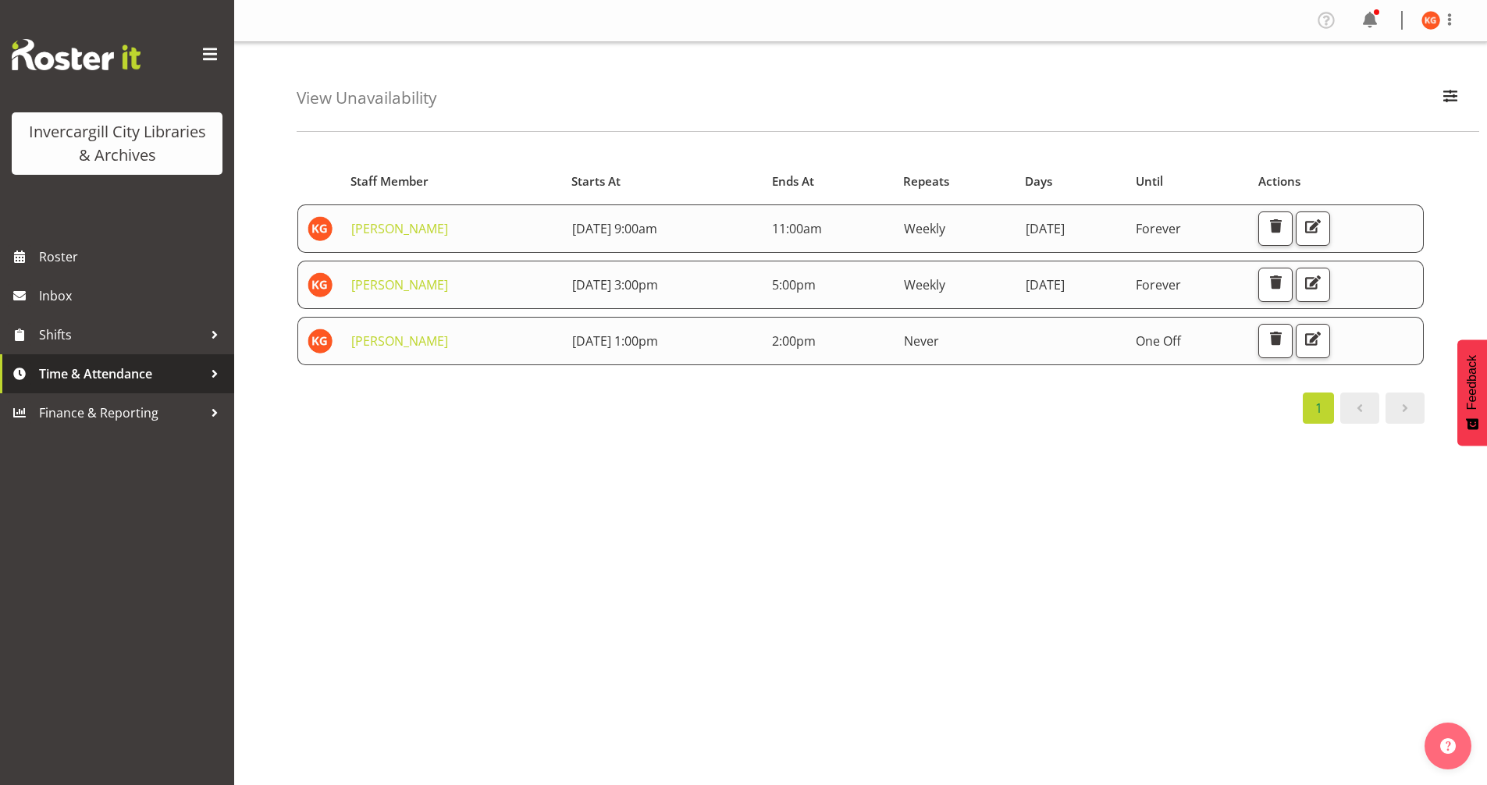
click at [203, 375] on div at bounding box center [214, 373] width 23 height 23
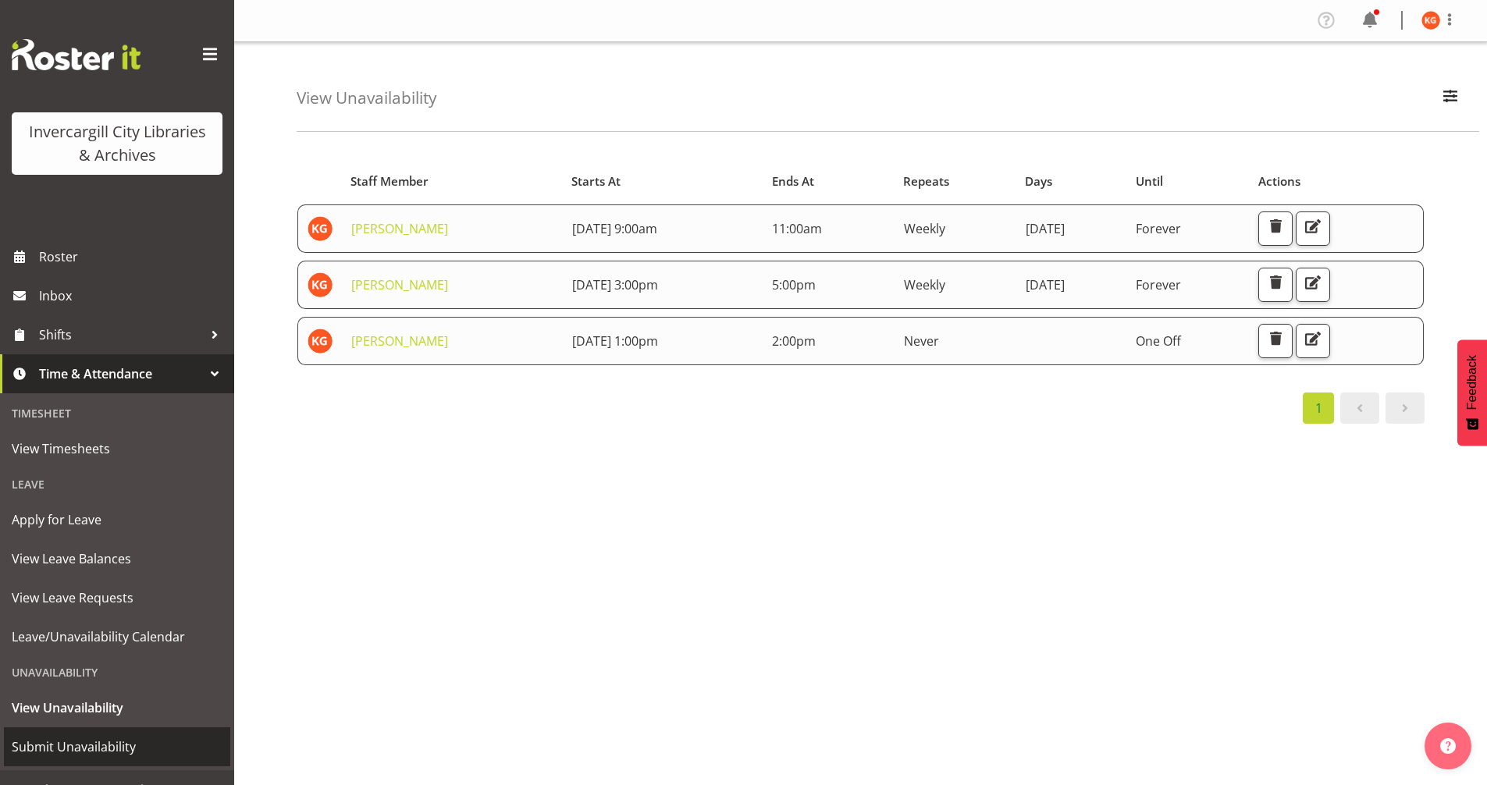
click at [113, 745] on span "Submit Unavailability" at bounding box center [117, 746] width 211 height 23
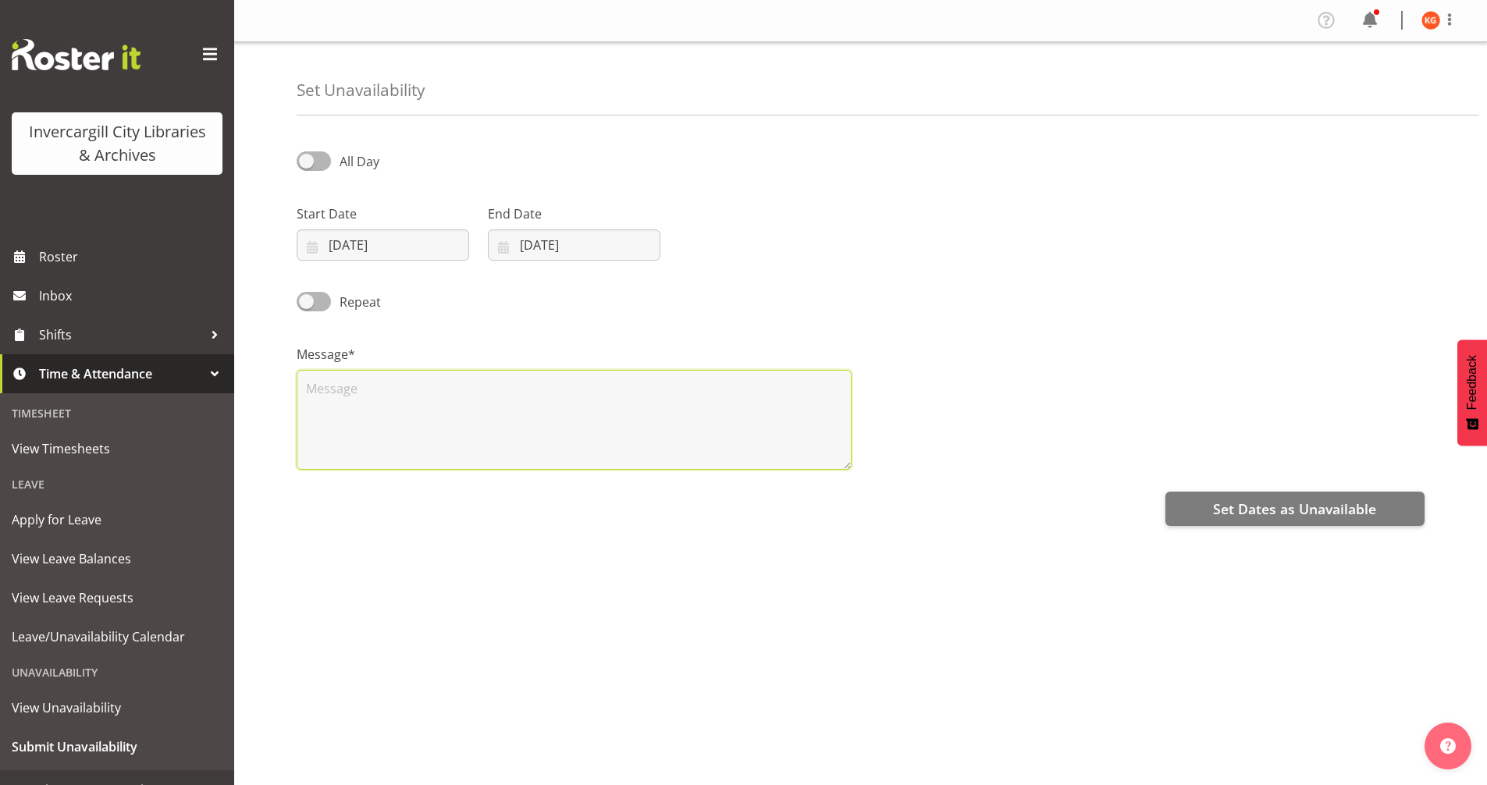
click at [463, 411] on textarea at bounding box center [574, 420] width 555 height 100
type textarea "Crafternoon Chill"
click at [345, 244] on input "19/09/2025" at bounding box center [383, 244] width 173 height 31
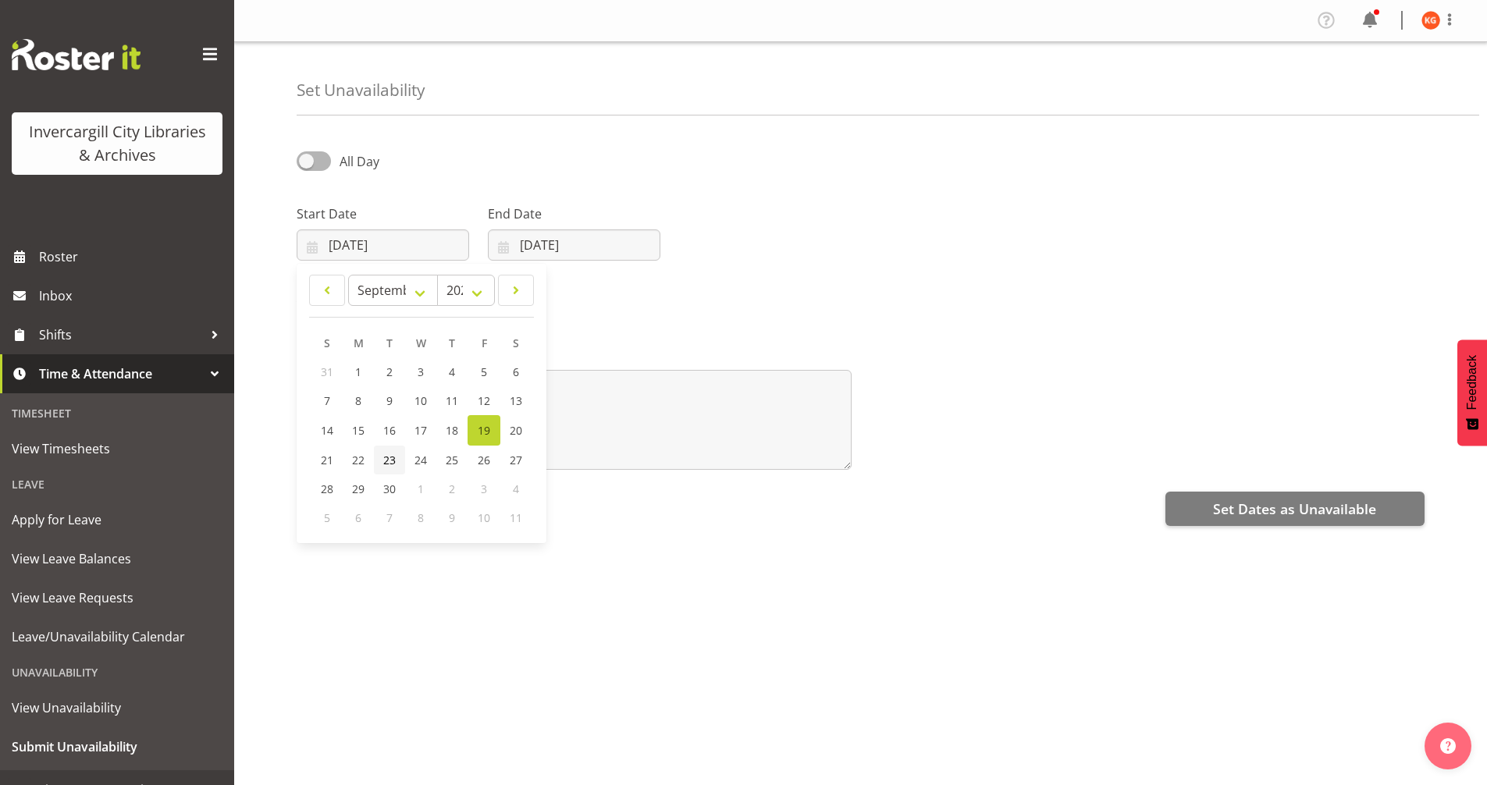
click at [391, 467] on span "23" at bounding box center [389, 460] width 12 height 15
type input "23/09/2025"
click at [537, 244] on input "[DATE]" at bounding box center [574, 244] width 173 height 31
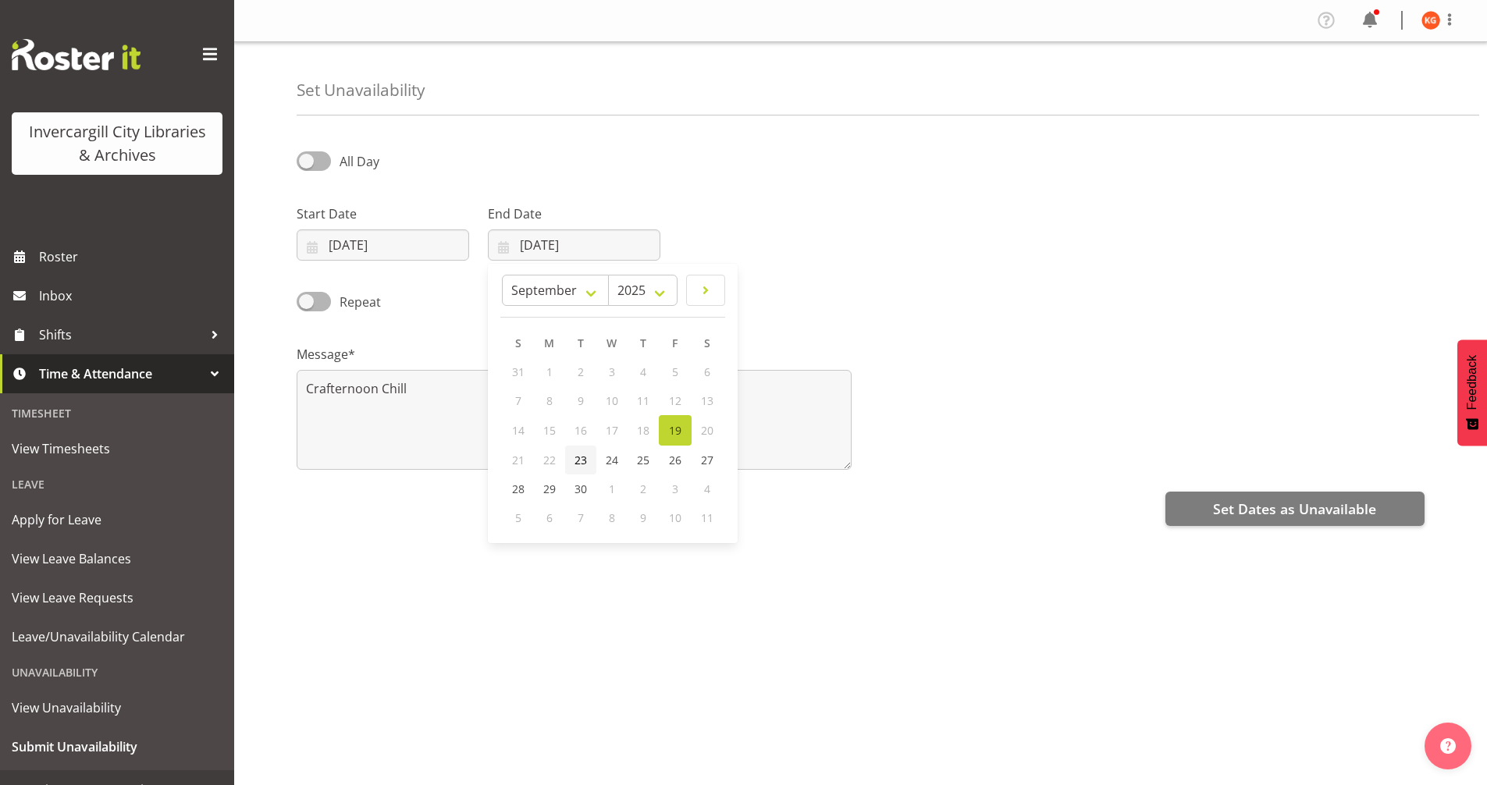
click at [575, 456] on span "23" at bounding box center [581, 460] width 12 height 15
type input "[DATE]"
drag, startPoint x: 312, startPoint y: 162, endPoint x: 324, endPoint y: 172, distance: 15.5
click at [313, 162] on span at bounding box center [314, 161] width 34 height 20
click at [307, 162] on input "All Day" at bounding box center [302, 161] width 10 height 10
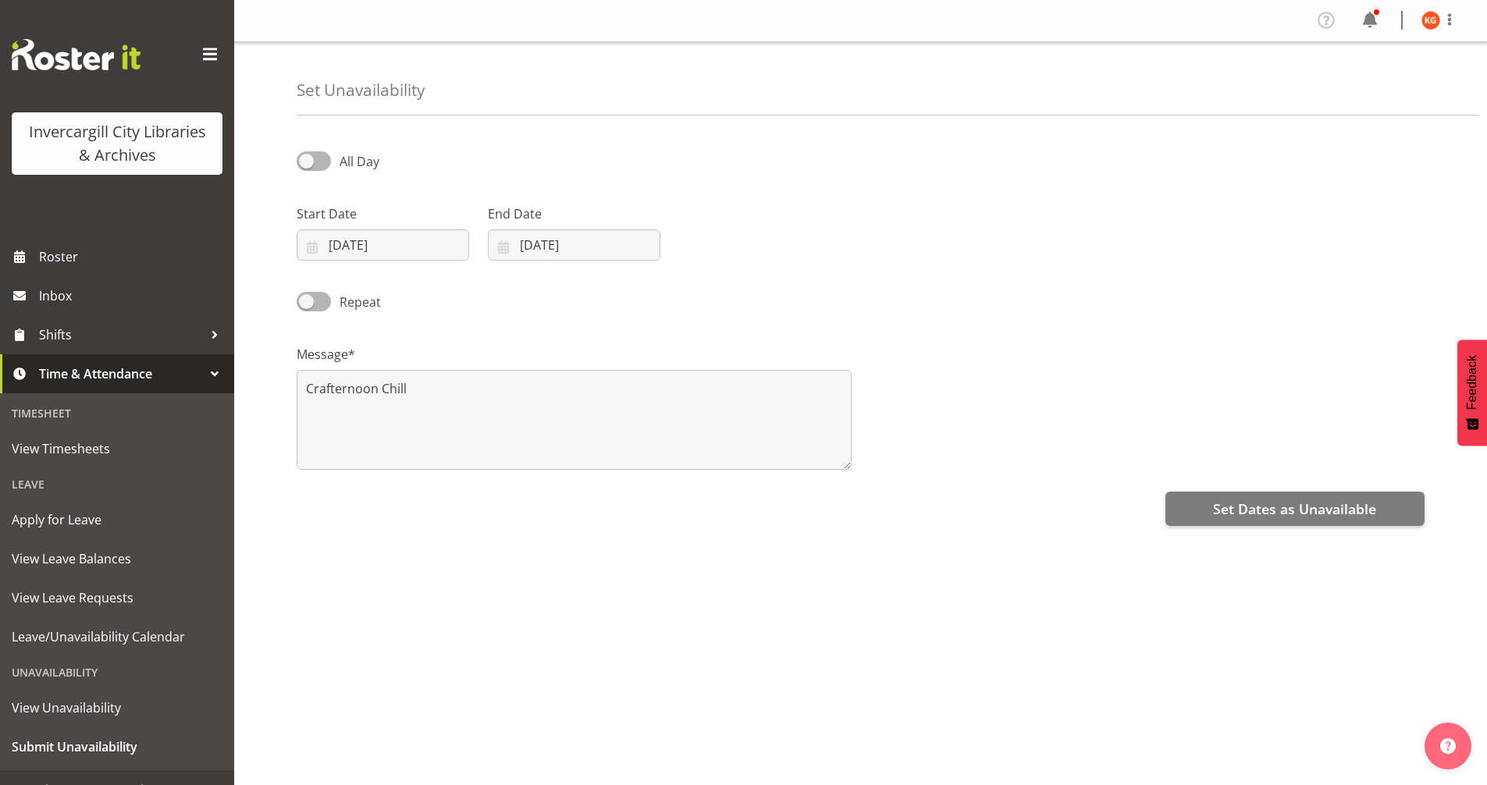
checkbox input "true"
select select "8"
select select "24"
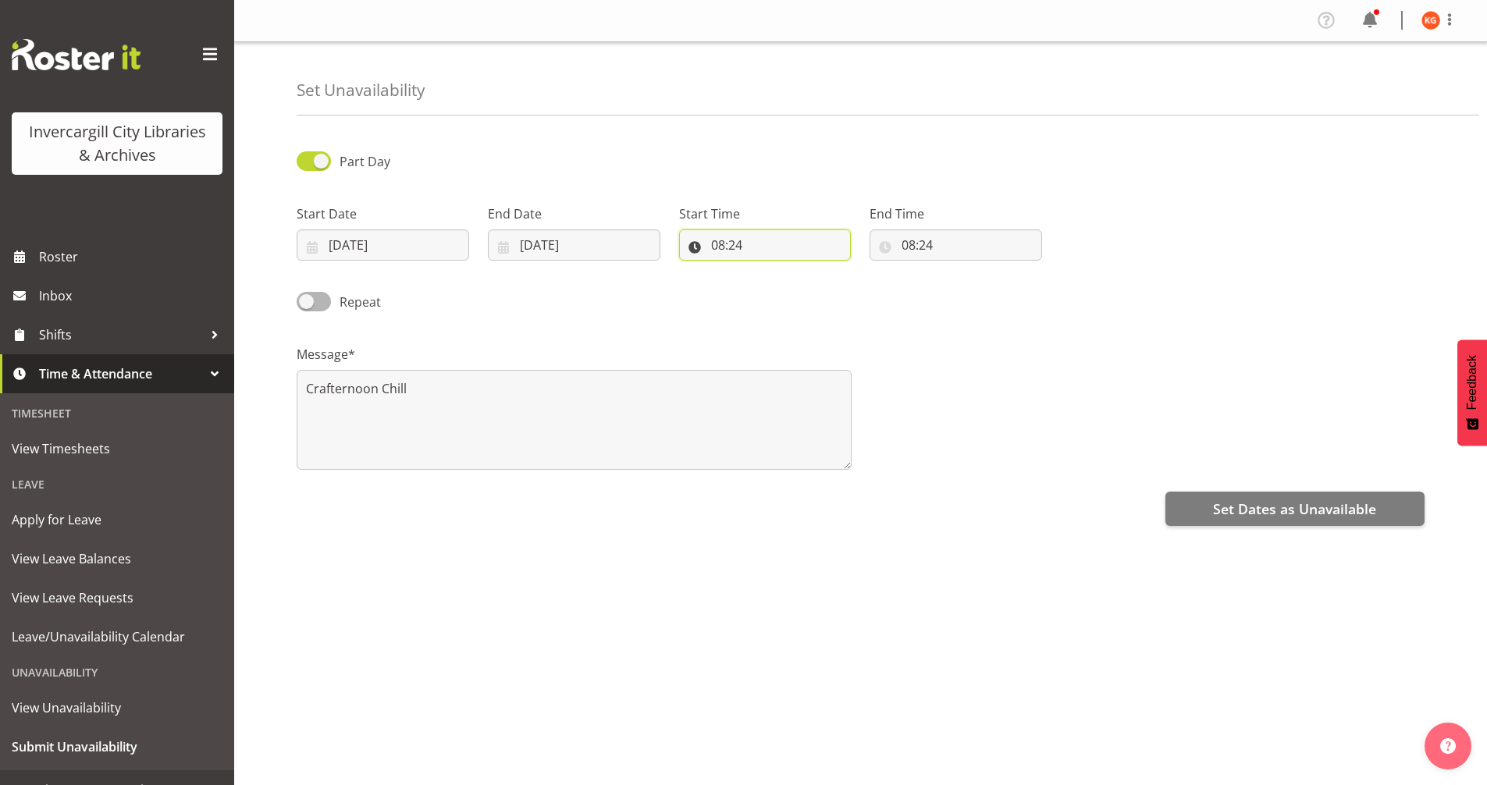
click at [728, 243] on input "08:24" at bounding box center [765, 244] width 173 height 31
click at [781, 285] on select "00 01 02 03 04 05 06 07 08 09 10 11 12 13 14 15 16 17 18 19 20 21 22 23" at bounding box center [785, 285] width 35 height 31
select select "14"
click at [768, 270] on select "00 01 02 03 04 05 06 07 08 09 10 11 12 13 14 15 16 17 18 19 20 21 22 23" at bounding box center [785, 285] width 35 height 31
type input "14:24"
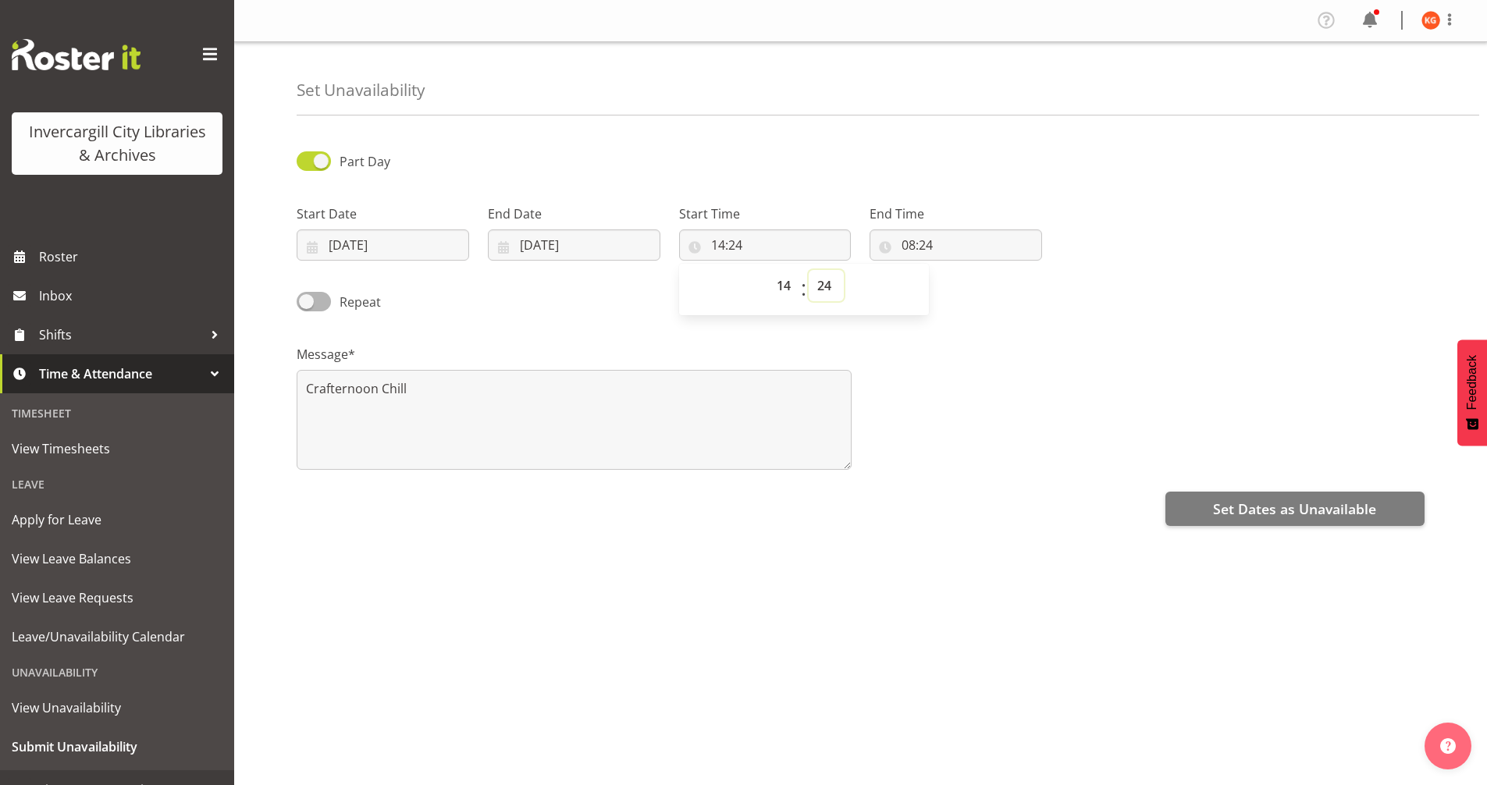
click at [832, 287] on select "00 01 02 03 04 05 06 07 08 09 10 11 12 13 14 15 16 17 18 19 20 21 22 23 24 25 2…" at bounding box center [826, 285] width 35 height 31
select select "0"
click at [809, 270] on select "00 01 02 03 04 05 06 07 08 09 10 11 12 13 14 15 16 17 18 19 20 21 22 23 24 25 2…" at bounding box center [826, 285] width 35 height 31
type input "14:00"
click at [925, 243] on input "08:24" at bounding box center [956, 244] width 173 height 31
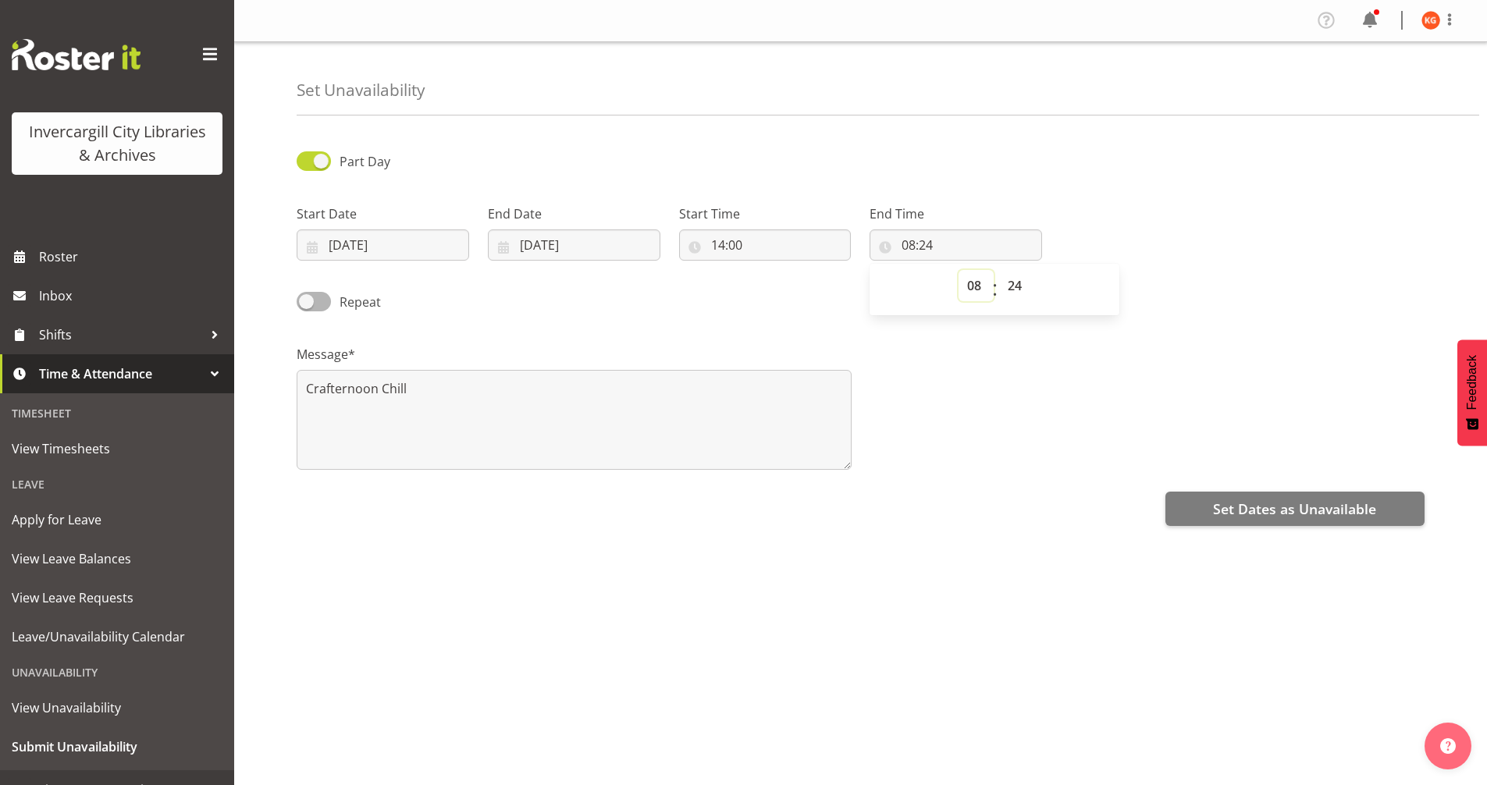
click at [973, 283] on select "00 01 02 03 04 05 06 07 08 09 10 11 12 13 14 15 16 17 18 19 20 21 22 23" at bounding box center [976, 285] width 35 height 31
select select "17"
click at [959, 270] on select "00 01 02 03 04 05 06 07 08 09 10 11 12 13 14 15 16 17 18 19 20 21 22 23" at bounding box center [976, 285] width 35 height 31
type input "17:24"
click at [1023, 283] on select "00 01 02 03 04 05 06 07 08 09 10 11 12 13 14 15 16 17 18 19 20 21 22 23 24 25 2…" at bounding box center [1016, 285] width 35 height 31
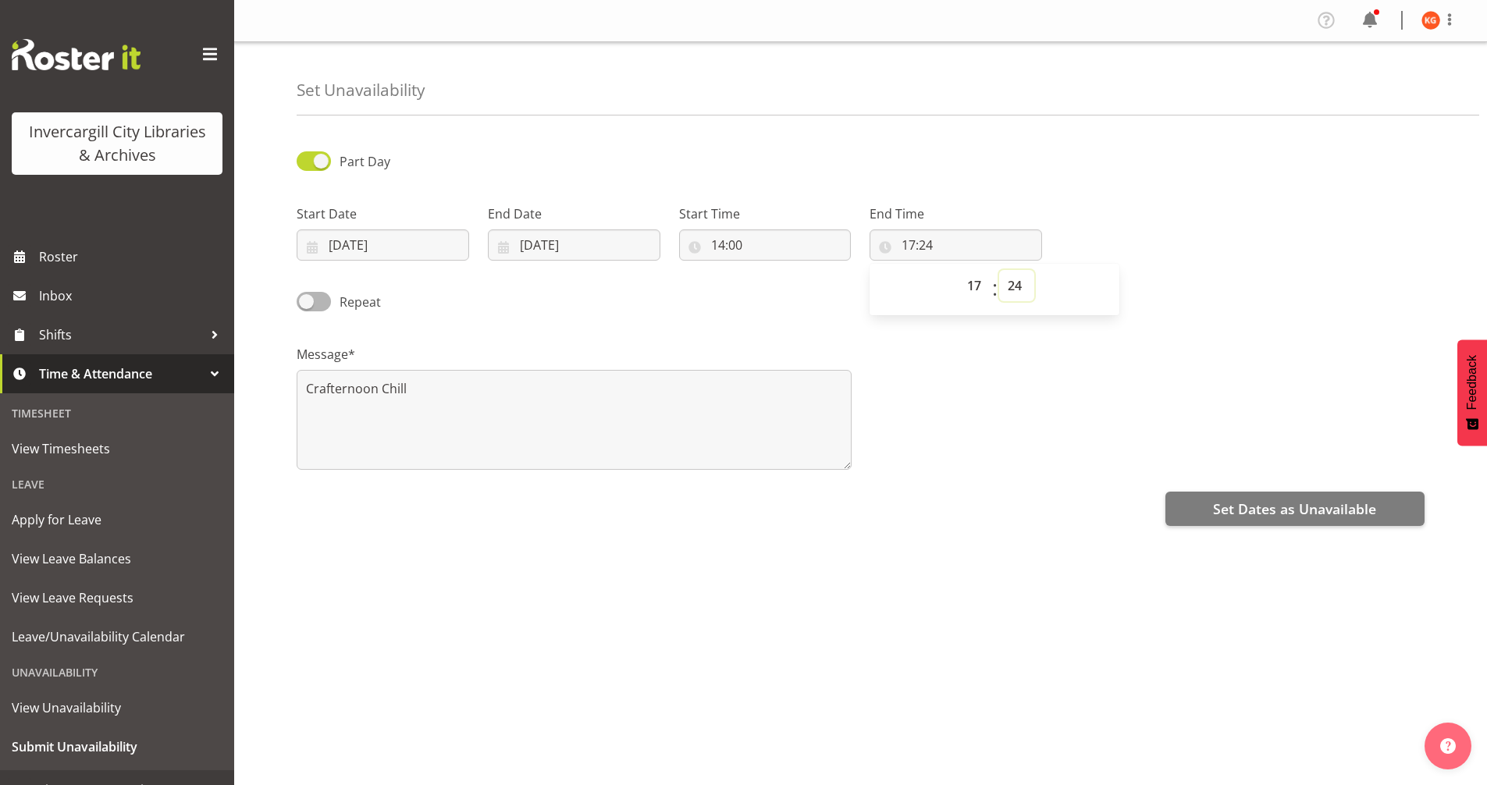
select select "0"
click at [999, 270] on select "00 01 02 03 04 05 06 07 08 09 10 11 12 13 14 15 16 17 18 19 20 21 22 23 24 25 2…" at bounding box center [1016, 285] width 35 height 31
type input "17:00"
click at [1055, 533] on div "Part Day Start Date 23/09/2025 January February March April May June July Augus…" at bounding box center [892, 439] width 1190 height 624
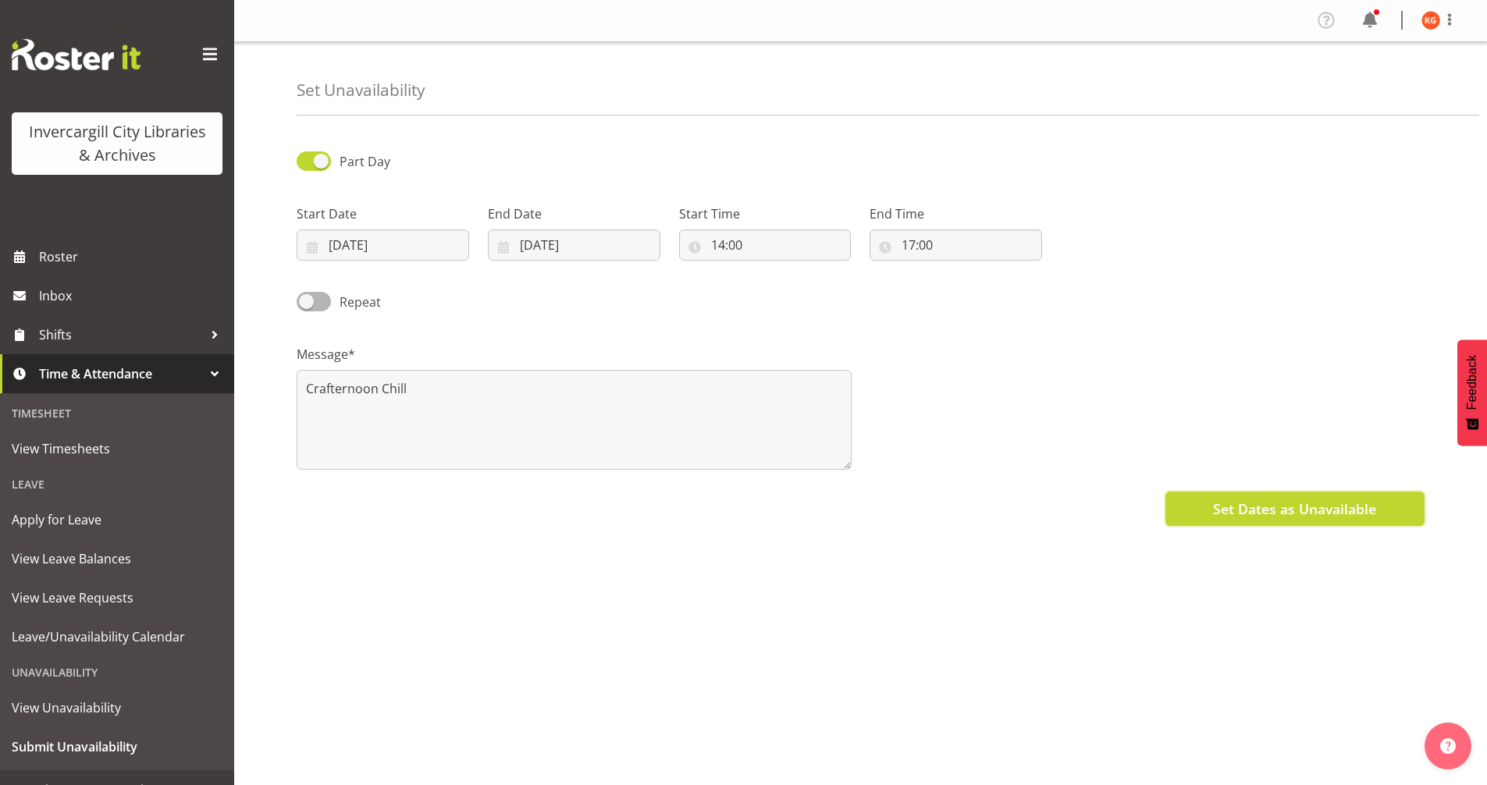
click at [1248, 511] on span "Set Dates as Unavailable" at bounding box center [1294, 509] width 163 height 20
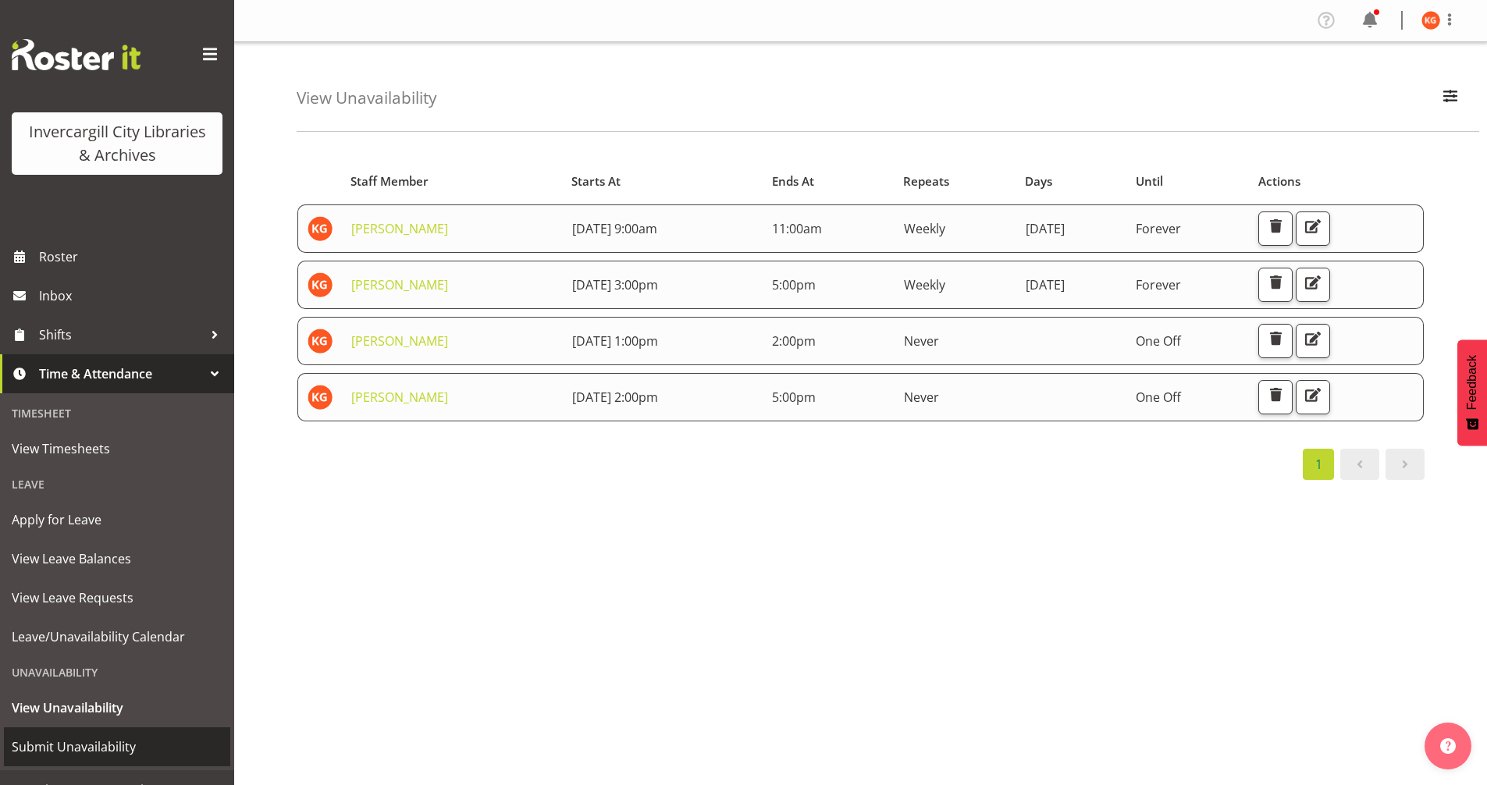
click at [103, 748] on span "Submit Unavailability" at bounding box center [117, 746] width 211 height 23
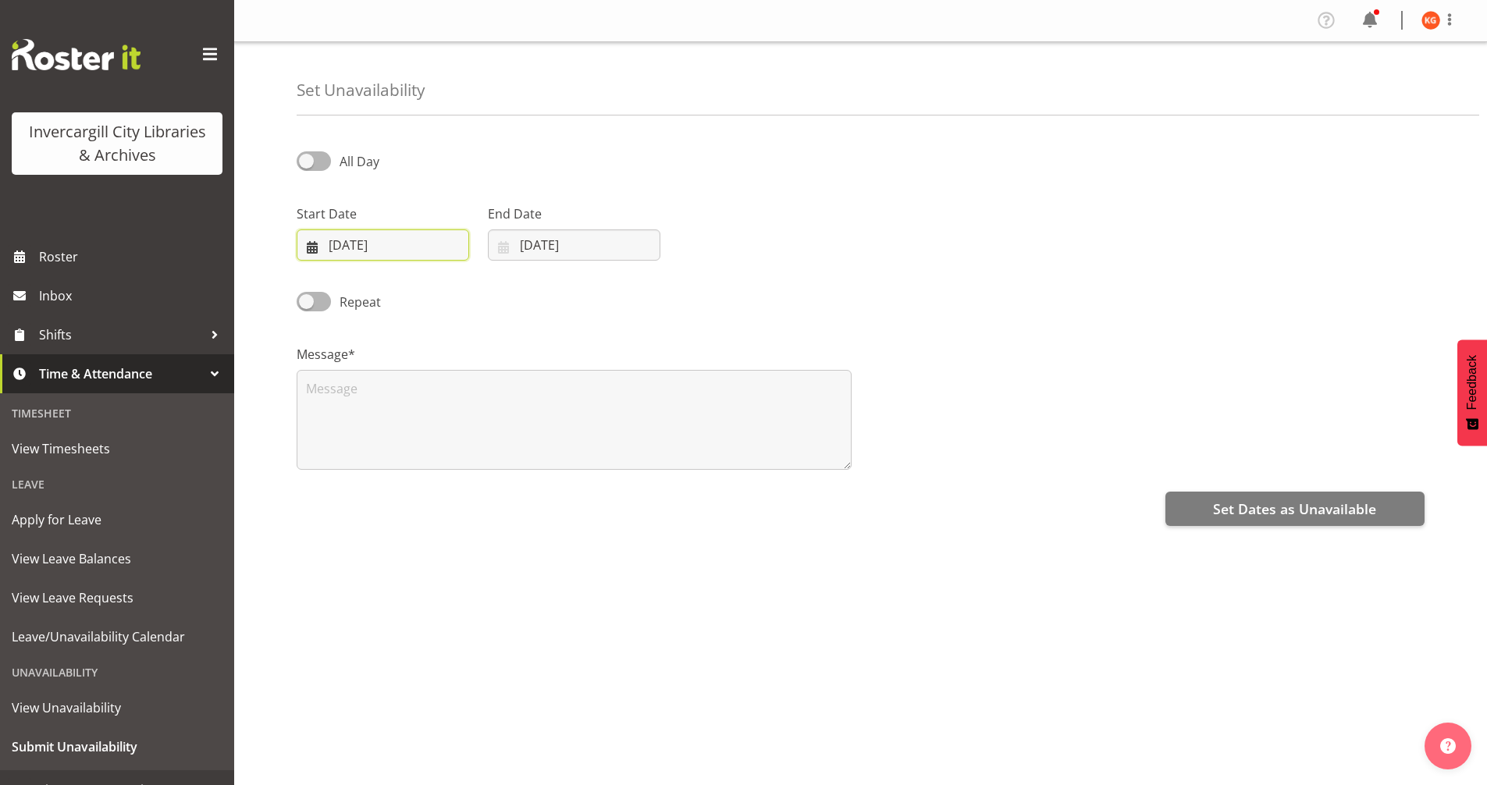
click at [350, 234] on input "[DATE]" at bounding box center [383, 244] width 173 height 31
click at [397, 465] on link "23" at bounding box center [389, 460] width 31 height 29
drag, startPoint x: 340, startPoint y: 244, endPoint x: 343, endPoint y: 255, distance: 12.1
click at [341, 244] on input "[DATE]" at bounding box center [383, 244] width 173 height 31
click at [414, 463] on span "24" at bounding box center [420, 460] width 12 height 15
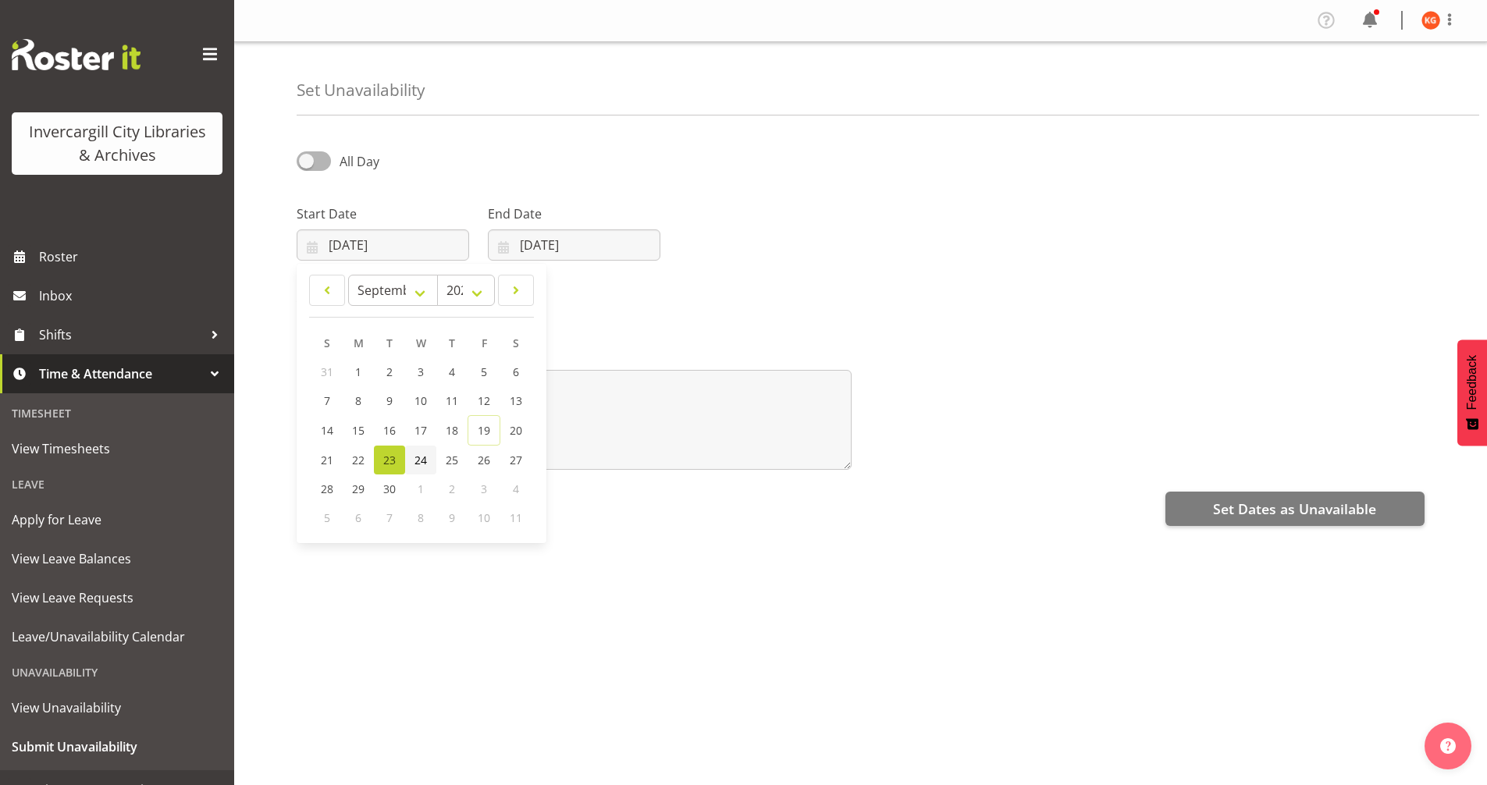
type input "[DATE]"
click at [521, 247] on input "[DATE]" at bounding box center [574, 244] width 173 height 31
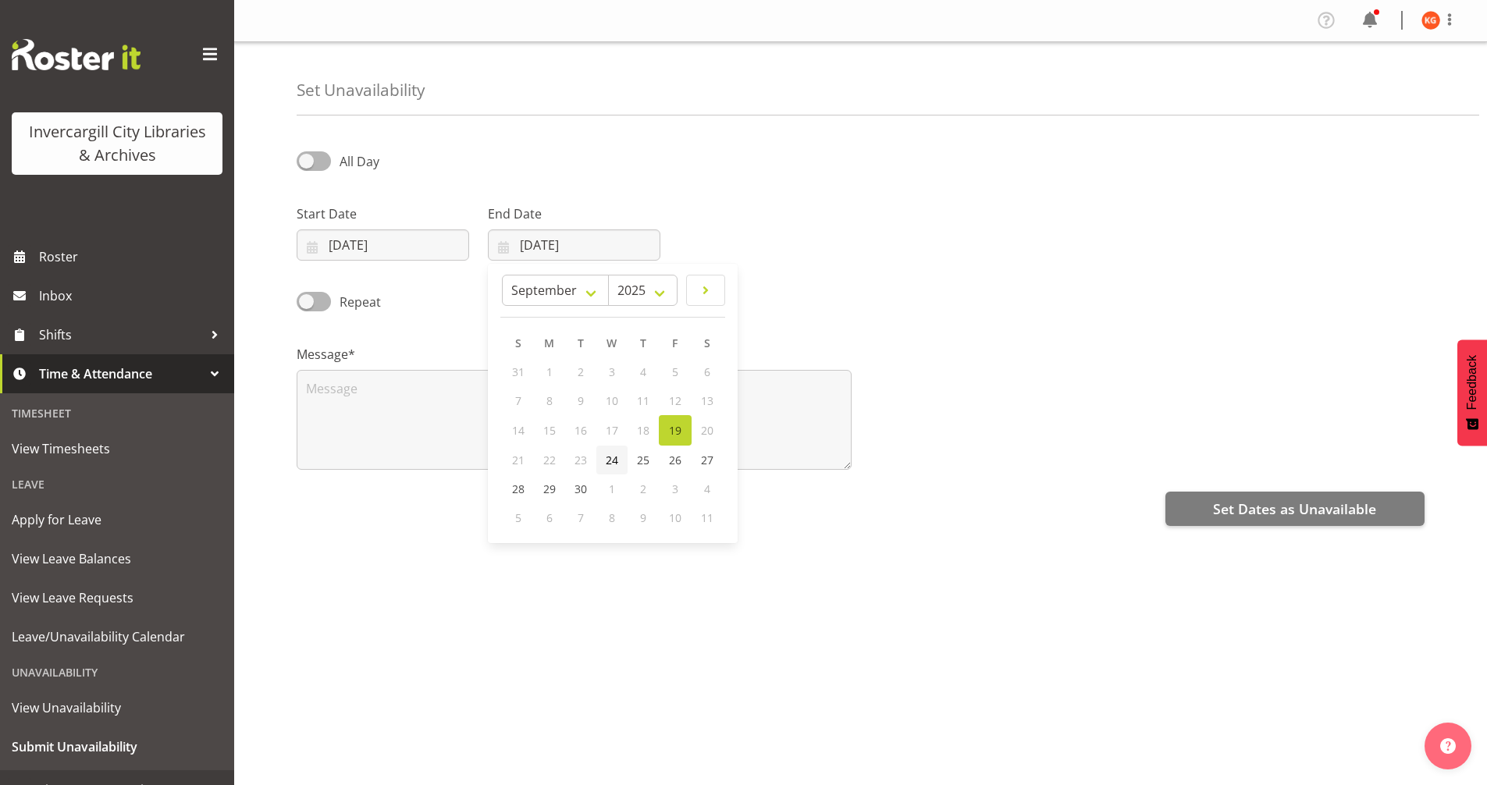
click at [611, 465] on span "24" at bounding box center [612, 460] width 12 height 15
type input "[DATE]"
click at [324, 158] on span at bounding box center [314, 161] width 34 height 20
click at [307, 158] on input "All Day" at bounding box center [302, 161] width 10 height 10
checkbox input "true"
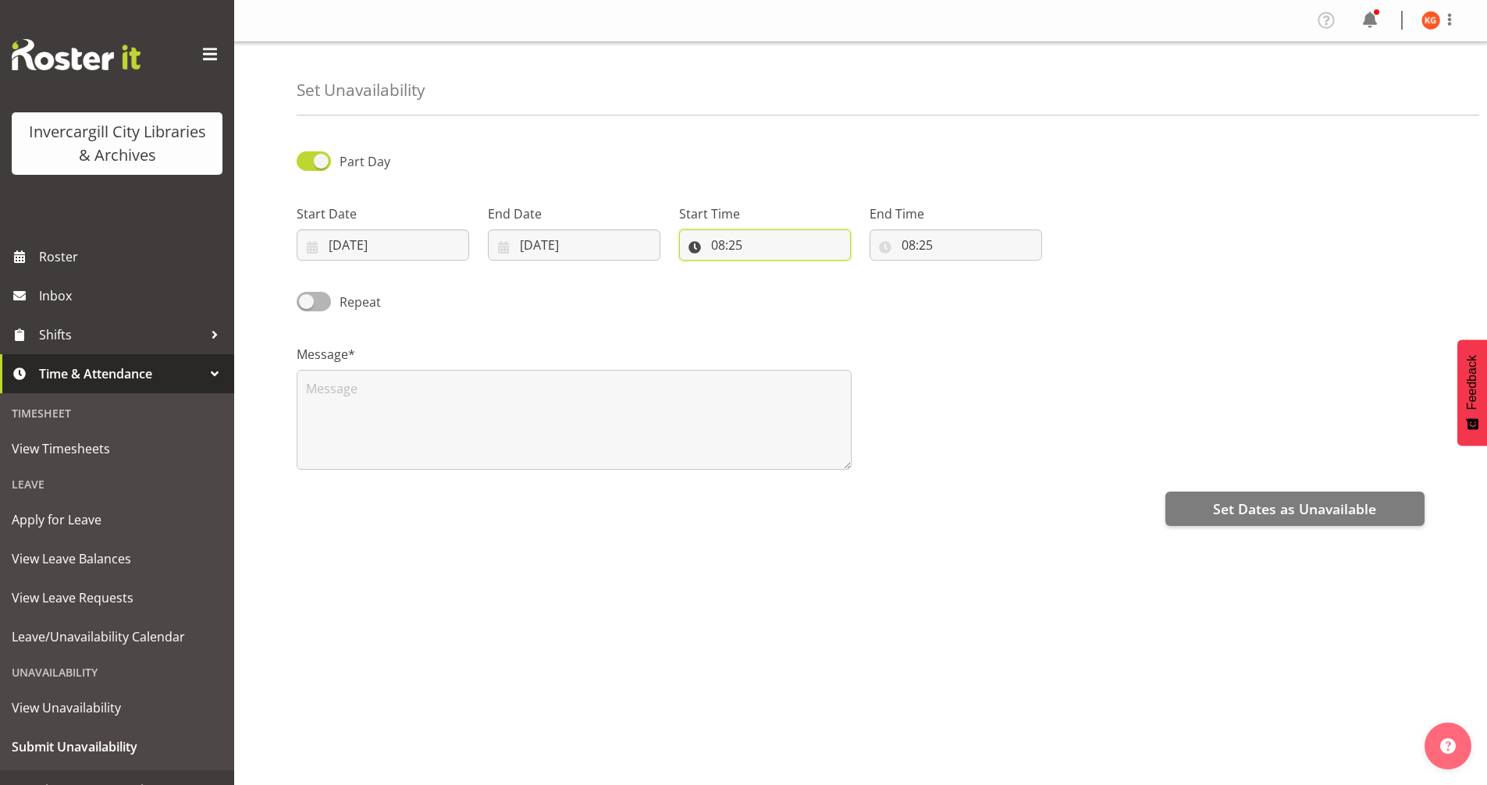
click at [715, 247] on input "08:25" at bounding box center [765, 244] width 173 height 31
click at [780, 287] on select "00 01 02 03 04 05 06 07 08 09 10 11 12 13 14 15 16 17 18 19 20 21 22 23" at bounding box center [785, 285] width 35 height 31
select select "13"
click at [768, 270] on select "00 01 02 03 04 05 06 07 08 09 10 11 12 13 14 15 16 17 18 19 20 21 22 23" at bounding box center [785, 285] width 35 height 31
type input "13:25"
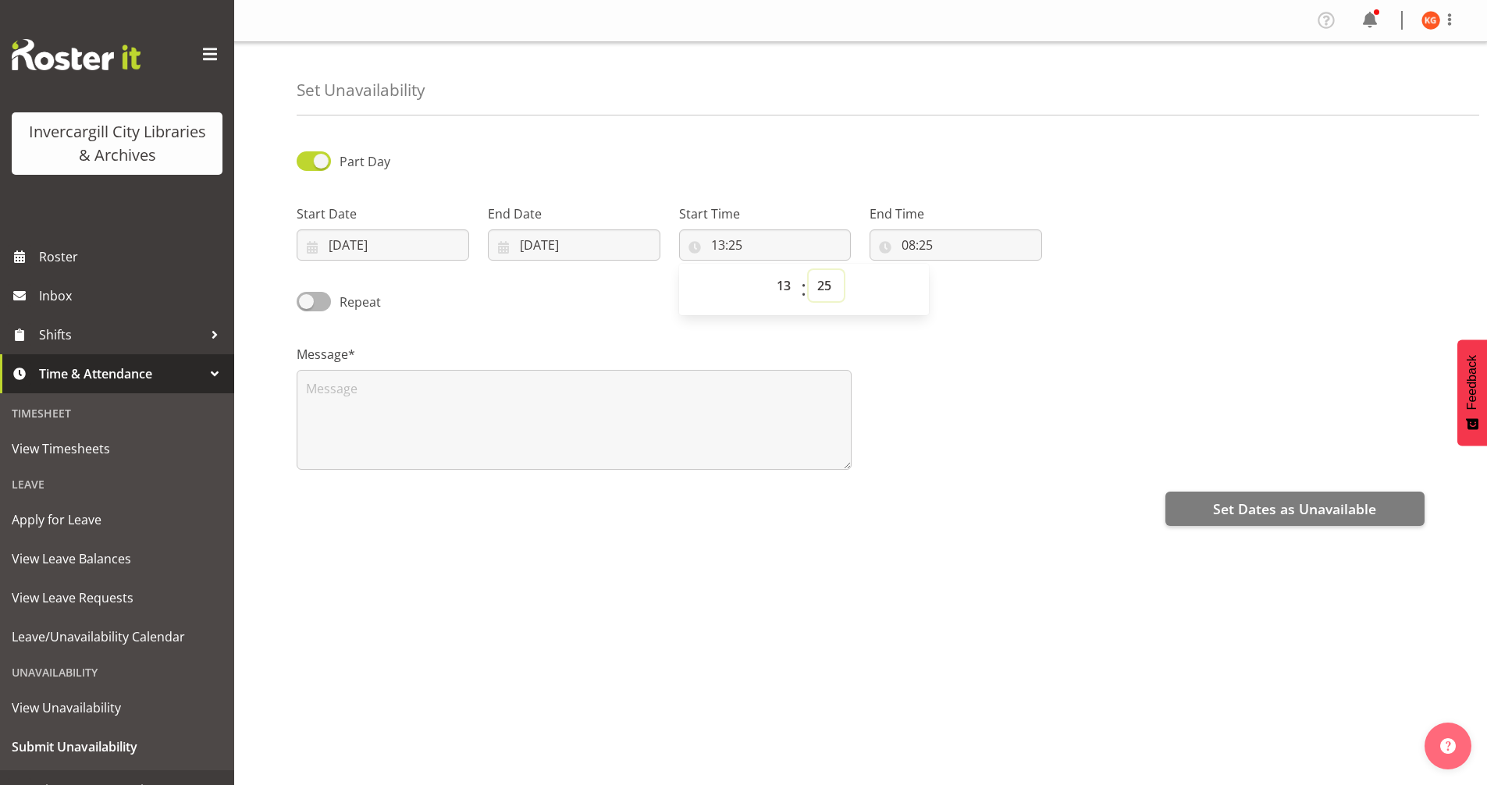
drag, startPoint x: 820, startPoint y: 288, endPoint x: 822, endPoint y: 301, distance: 12.6
click at [820, 288] on select "00 01 02 03 04 05 06 07 08 09 10 11 12 13 14 15 16 17 18 19 20 21 22 23 24 25 2…" at bounding box center [826, 285] width 35 height 31
select select "0"
click at [809, 270] on select "00 01 02 03 04 05 06 07 08 09 10 11 12 13 14 15 16 17 18 19 20 21 22 23 24 25 2…" at bounding box center [826, 285] width 35 height 31
type input "13:00"
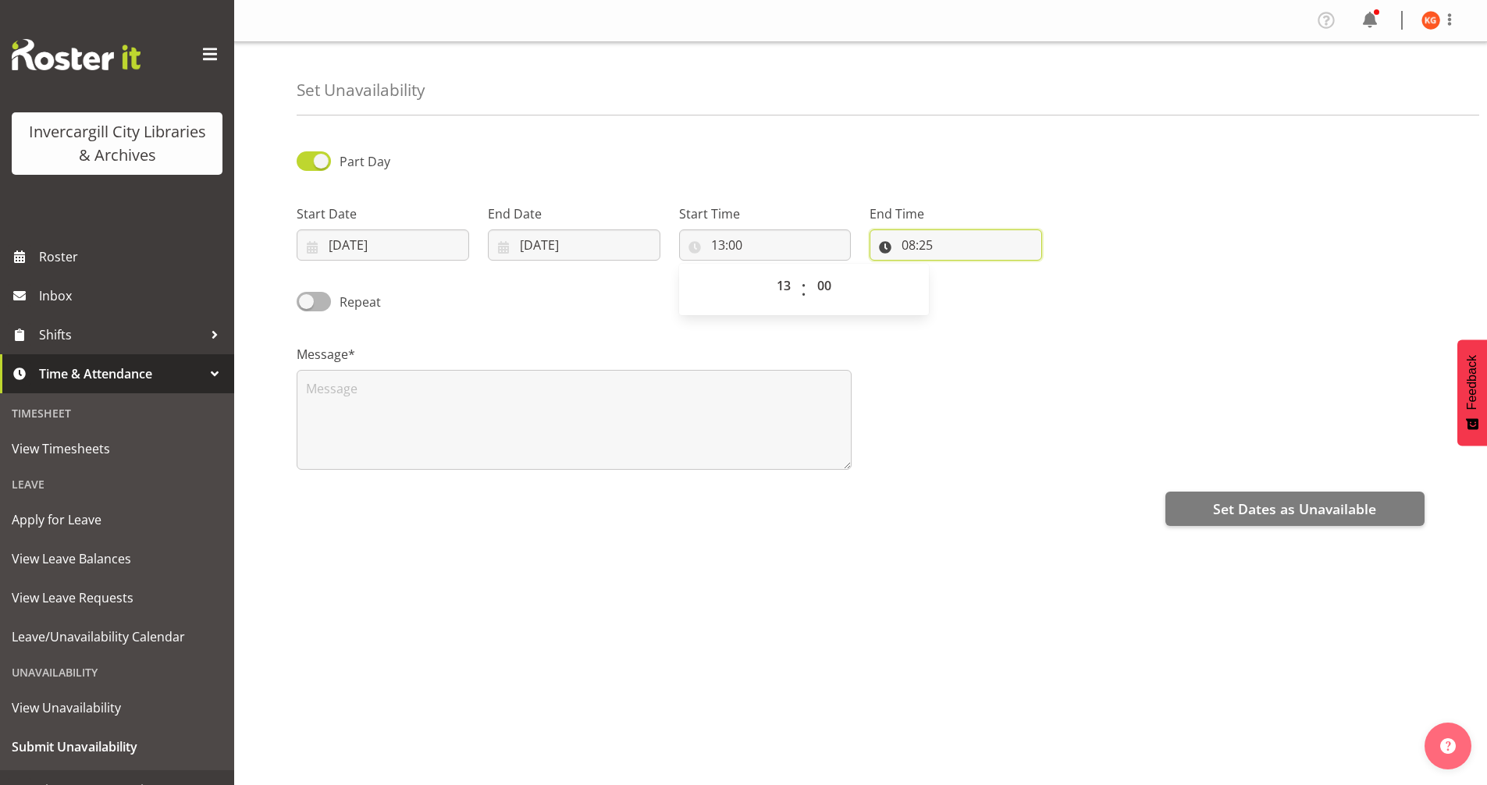
click at [920, 243] on input "08:25" at bounding box center [956, 244] width 173 height 31
click at [968, 285] on select "00 01 02 03 04 05 06 07 08 09 10 11 12 13 14 15 16 17 18 19 20 21 22 23" at bounding box center [976, 285] width 35 height 31
select select "14"
click at [959, 270] on select "00 01 02 03 04 05 06 07 08 09 10 11 12 13 14 15 16 17 18 19 20 21 22 23" at bounding box center [976, 285] width 35 height 31
type input "14:25"
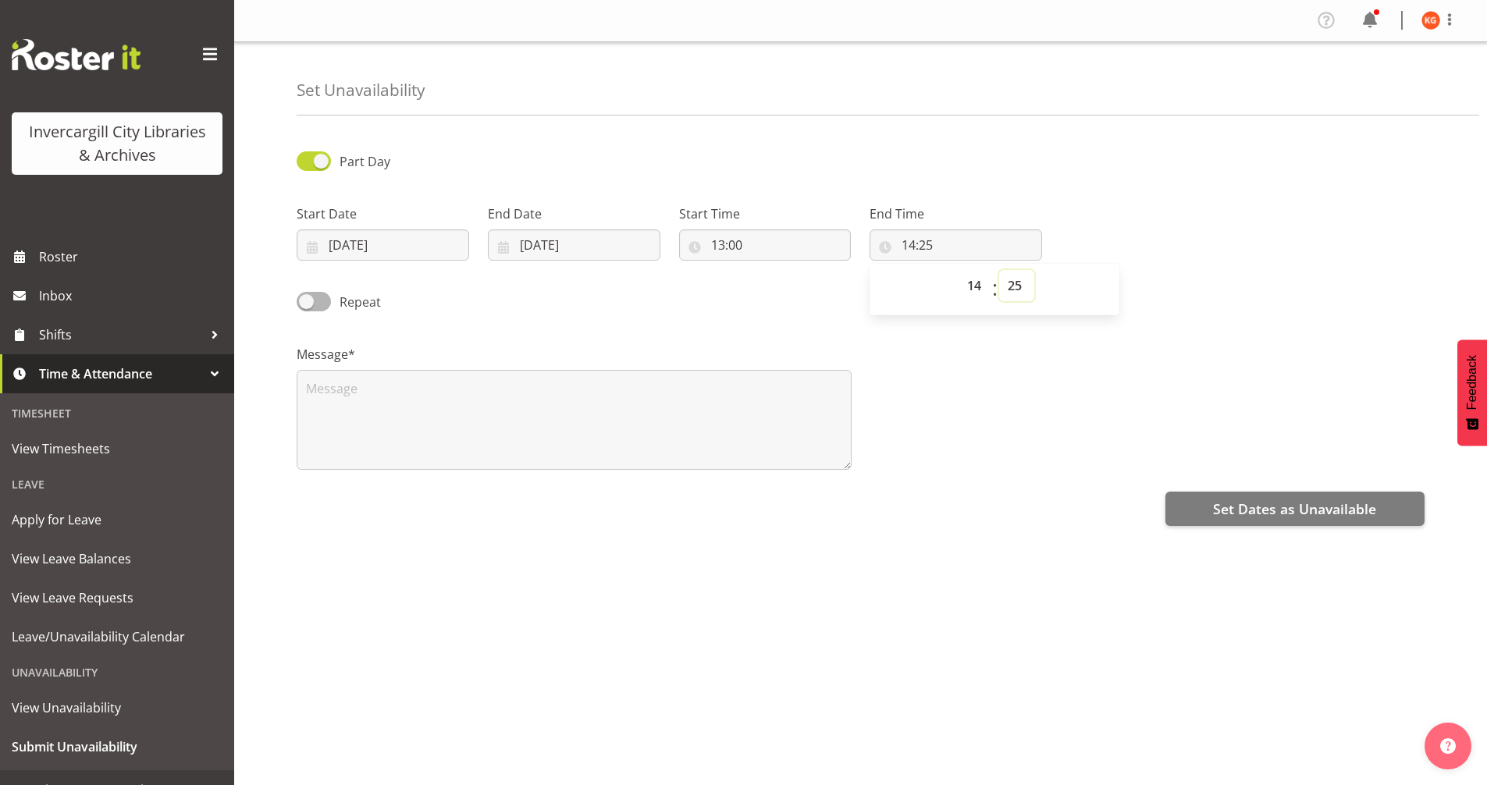
click at [1013, 287] on select "00 01 02 03 04 05 06 07 08 09 10 11 12 13 14 15 16 17 18 19 20 21 22 23 24 25 2…" at bounding box center [1016, 285] width 35 height 31
select select "0"
click at [999, 270] on select "00 01 02 03 04 05 06 07 08 09 10 11 12 13 14 15 16 17 18 19 20 21 22 23 24 25 2…" at bounding box center [1016, 285] width 35 height 31
type input "14:00"
click at [1020, 457] on div "Message*" at bounding box center [860, 401] width 1147 height 156
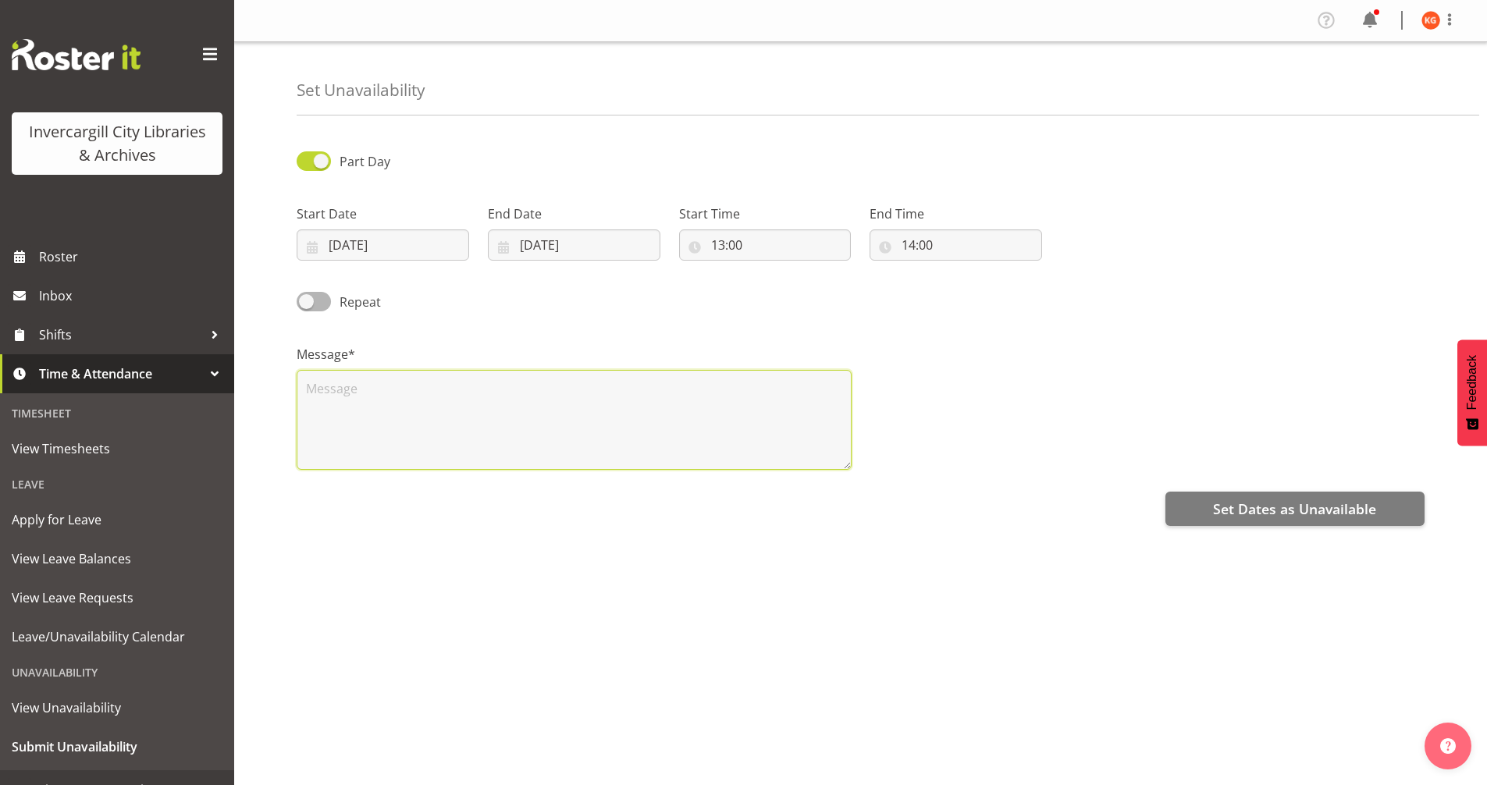
click at [713, 411] on textarea at bounding box center [574, 420] width 555 height 100
type textarea "A"
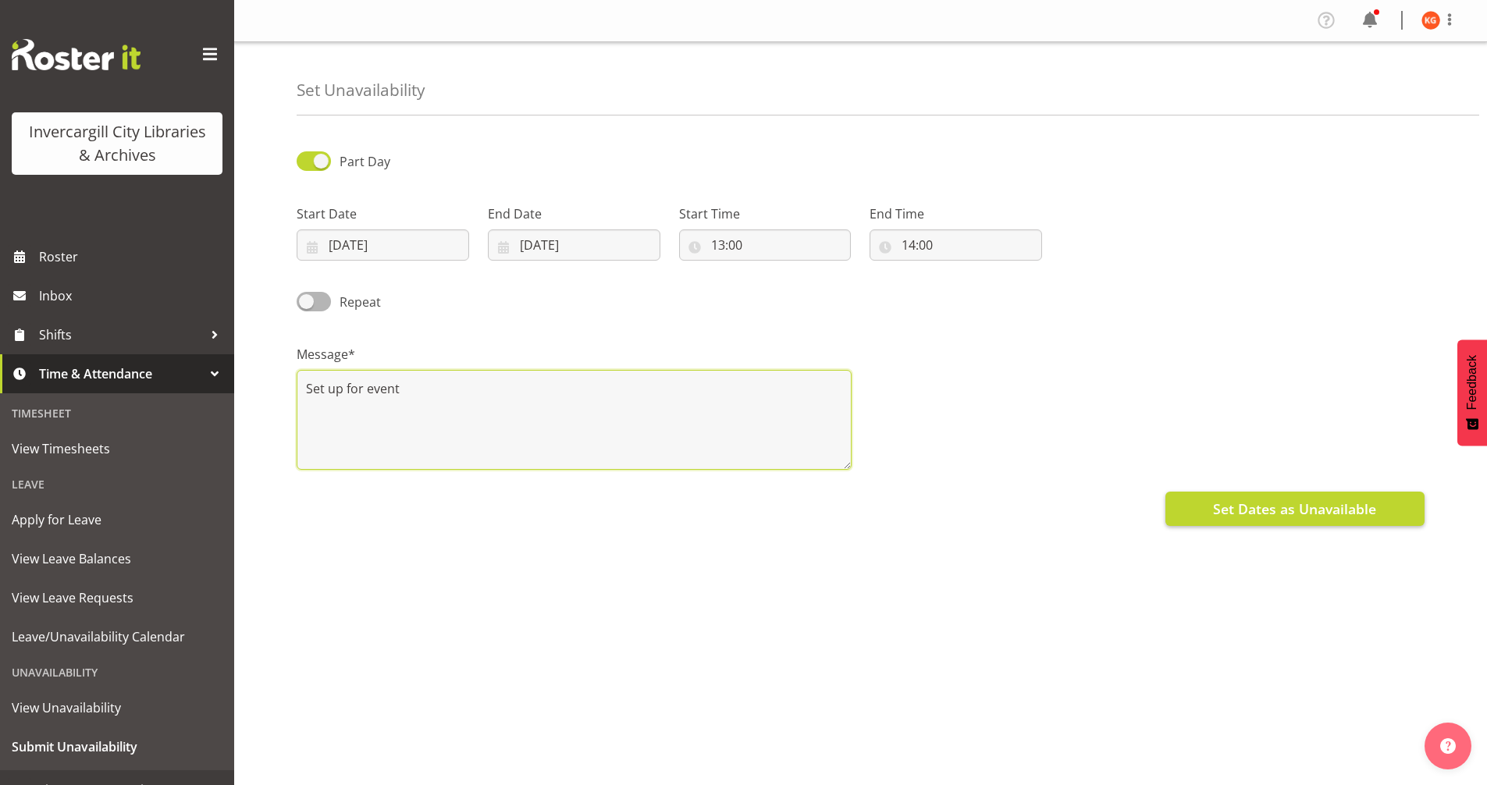
type textarea "Set up for event"
click at [1326, 503] on span "Set Dates as Unavailable" at bounding box center [1294, 509] width 163 height 20
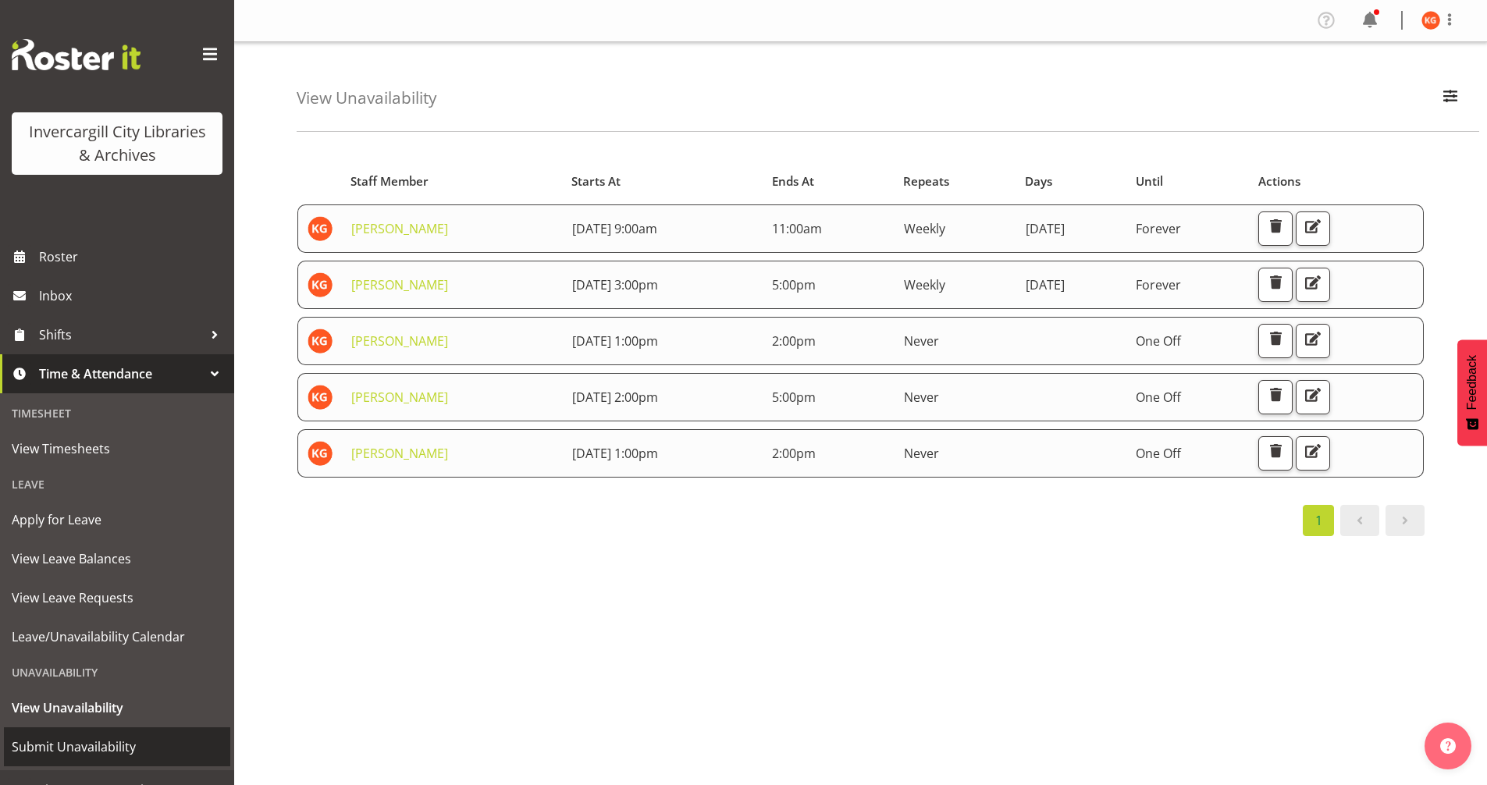
click at [111, 752] on span "Submit Unavailability" at bounding box center [117, 746] width 211 height 23
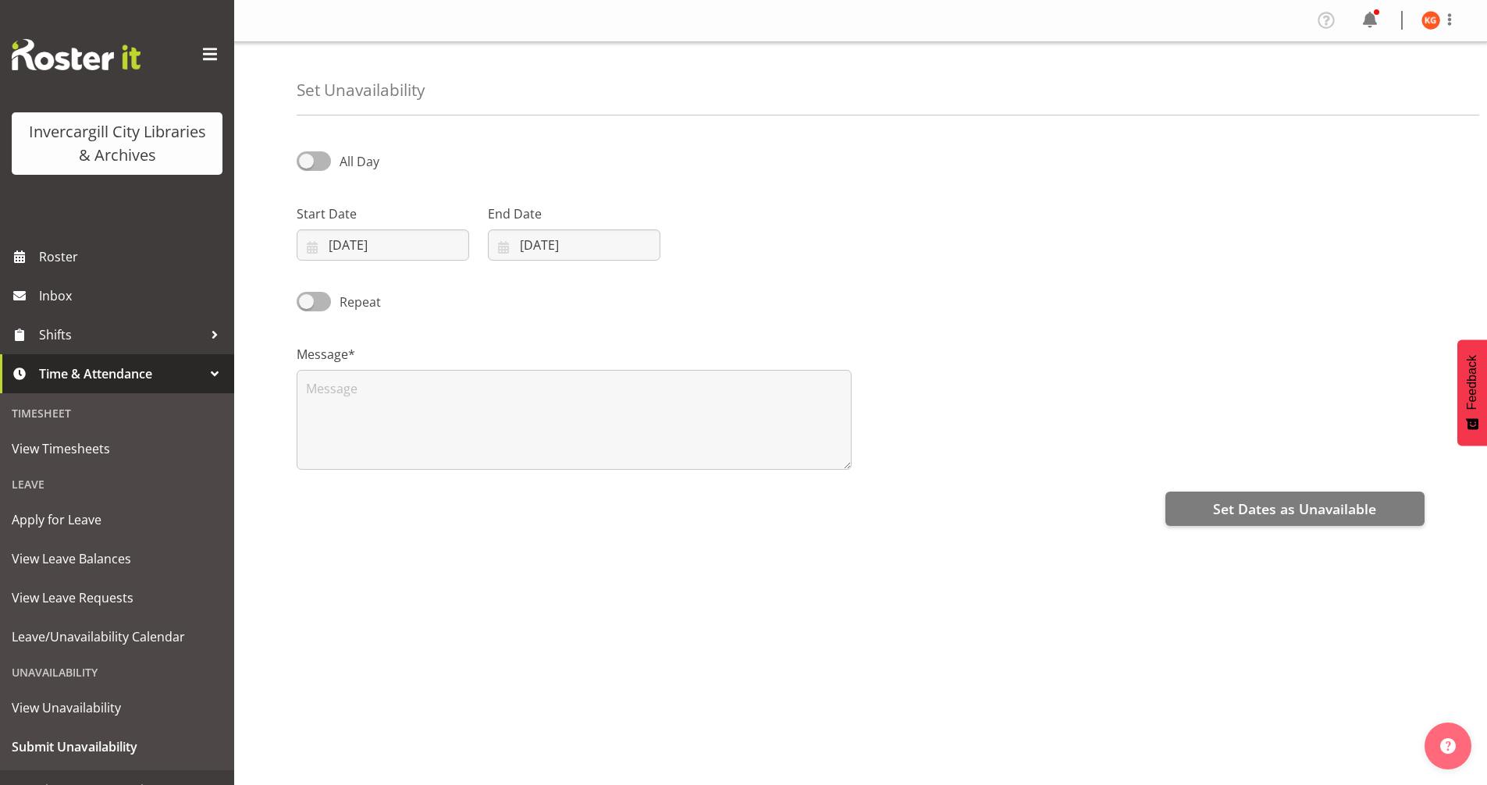
select select "8"
select select "2025"
click at [312, 155] on span at bounding box center [314, 161] width 34 height 20
click at [307, 156] on input "All Day" at bounding box center [302, 161] width 10 height 10
checkbox input "true"
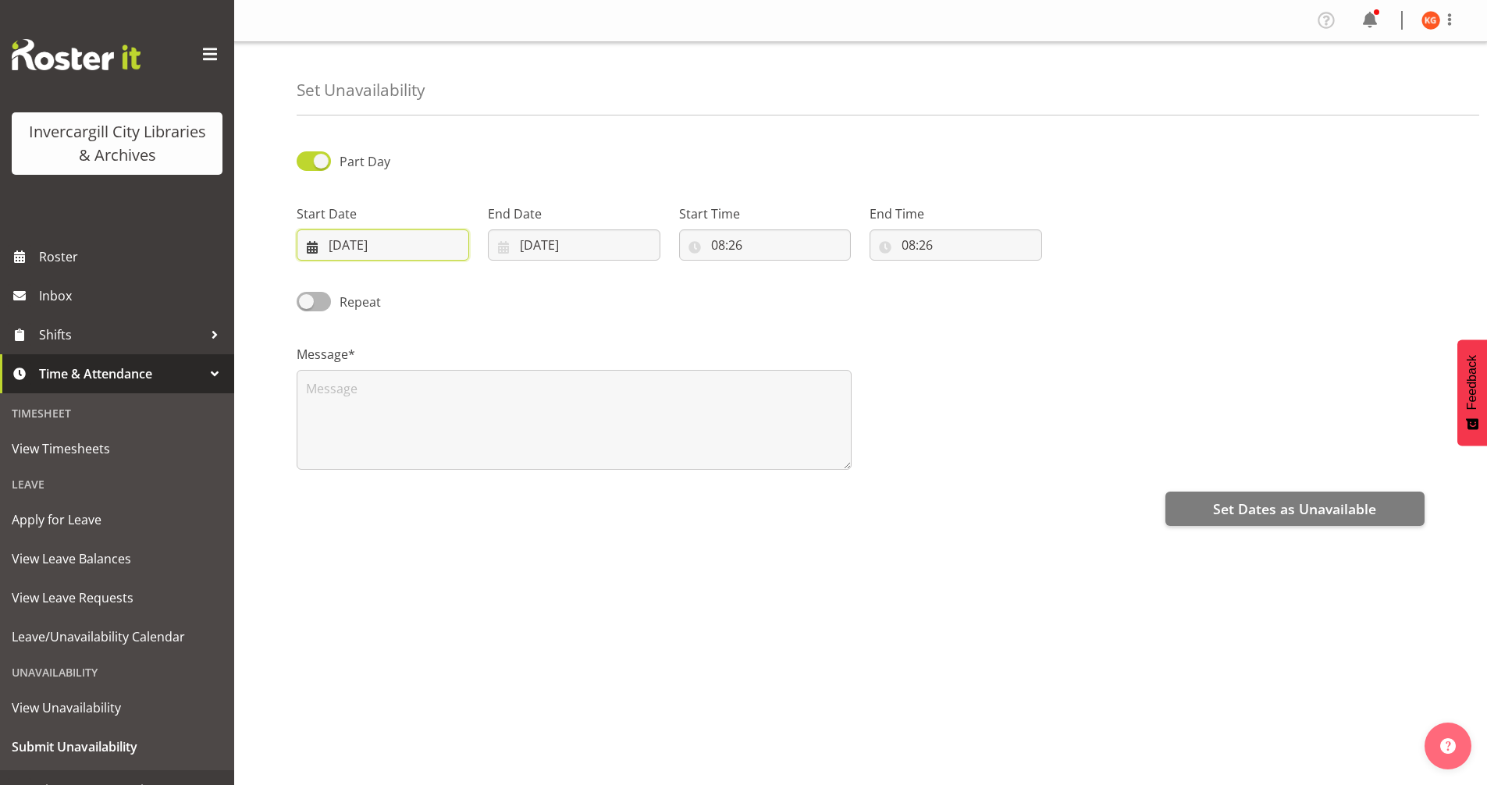
click at [376, 241] on input "19/09/2025" at bounding box center [383, 244] width 173 height 31
click at [409, 465] on link "24" at bounding box center [420, 460] width 31 height 29
type input "24/09/2025"
click at [526, 240] on input "19/09/2025" at bounding box center [574, 244] width 173 height 31
click at [612, 456] on span "24" at bounding box center [612, 460] width 12 height 15
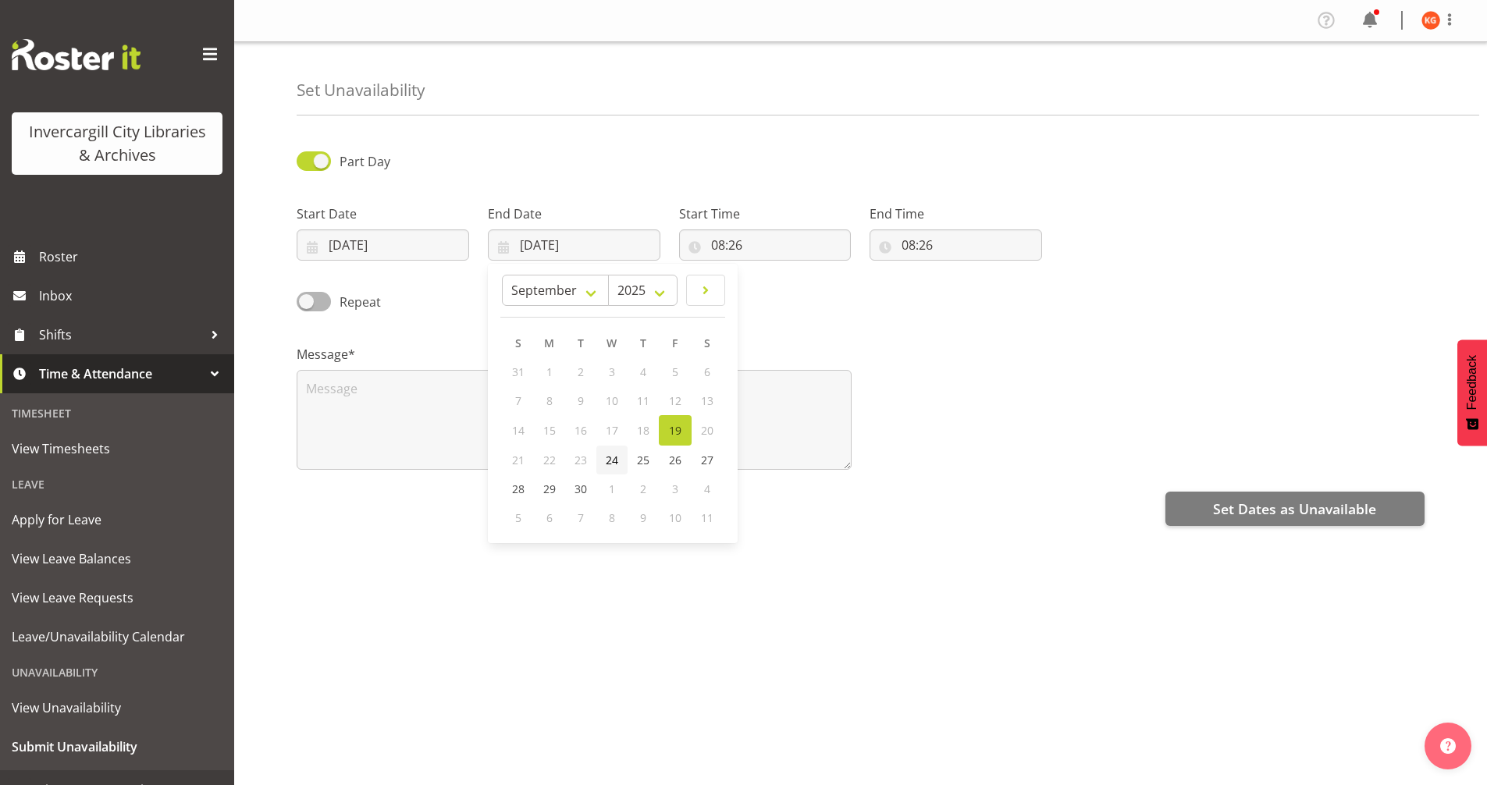
type input "24/09/2025"
click at [718, 231] on input "08:26" at bounding box center [765, 244] width 173 height 31
click at [787, 283] on select "00 01 02 03 04 05 06 07 08 09 10 11 12 13 14 15 16 17 18 19 20 21 22 23" at bounding box center [785, 285] width 35 height 31
select select "14"
click at [768, 270] on select "00 01 02 03 04 05 06 07 08 09 10 11 12 13 14 15 16 17 18 19 20 21 22 23" at bounding box center [785, 285] width 35 height 31
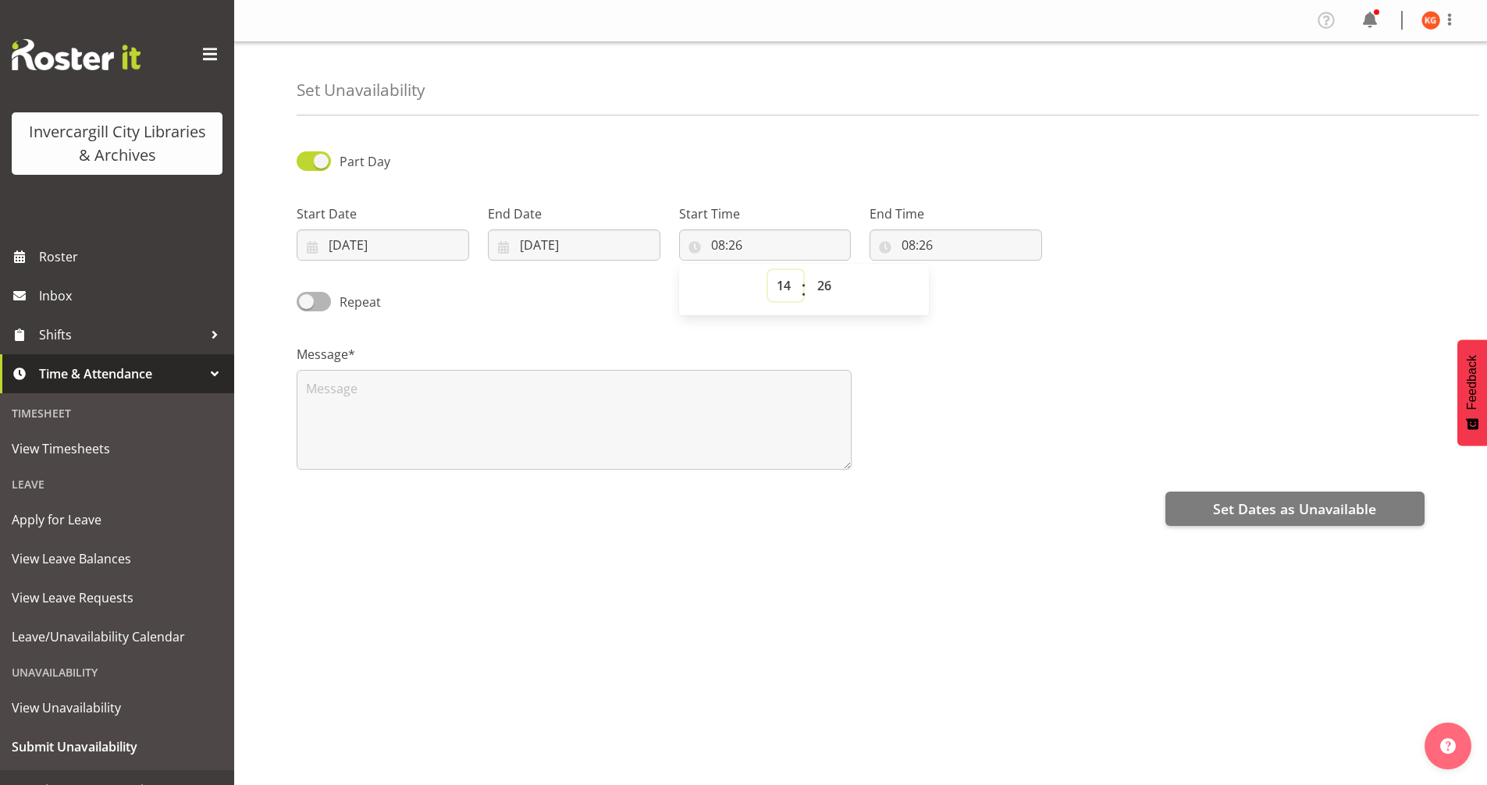
type input "14:26"
click at [827, 278] on select "00 01 02 03 04 05 06 07 08 09 10 11 12 13 14 15 16 17 18 19 20 21 22 23 24 25 2…" at bounding box center [826, 285] width 35 height 31
select select "0"
click at [809, 270] on select "00 01 02 03 04 05 06 07 08 09 10 11 12 13 14 15 16 17 18 19 20 21 22 23 24 25 2…" at bounding box center [826, 285] width 35 height 31
type input "14:00"
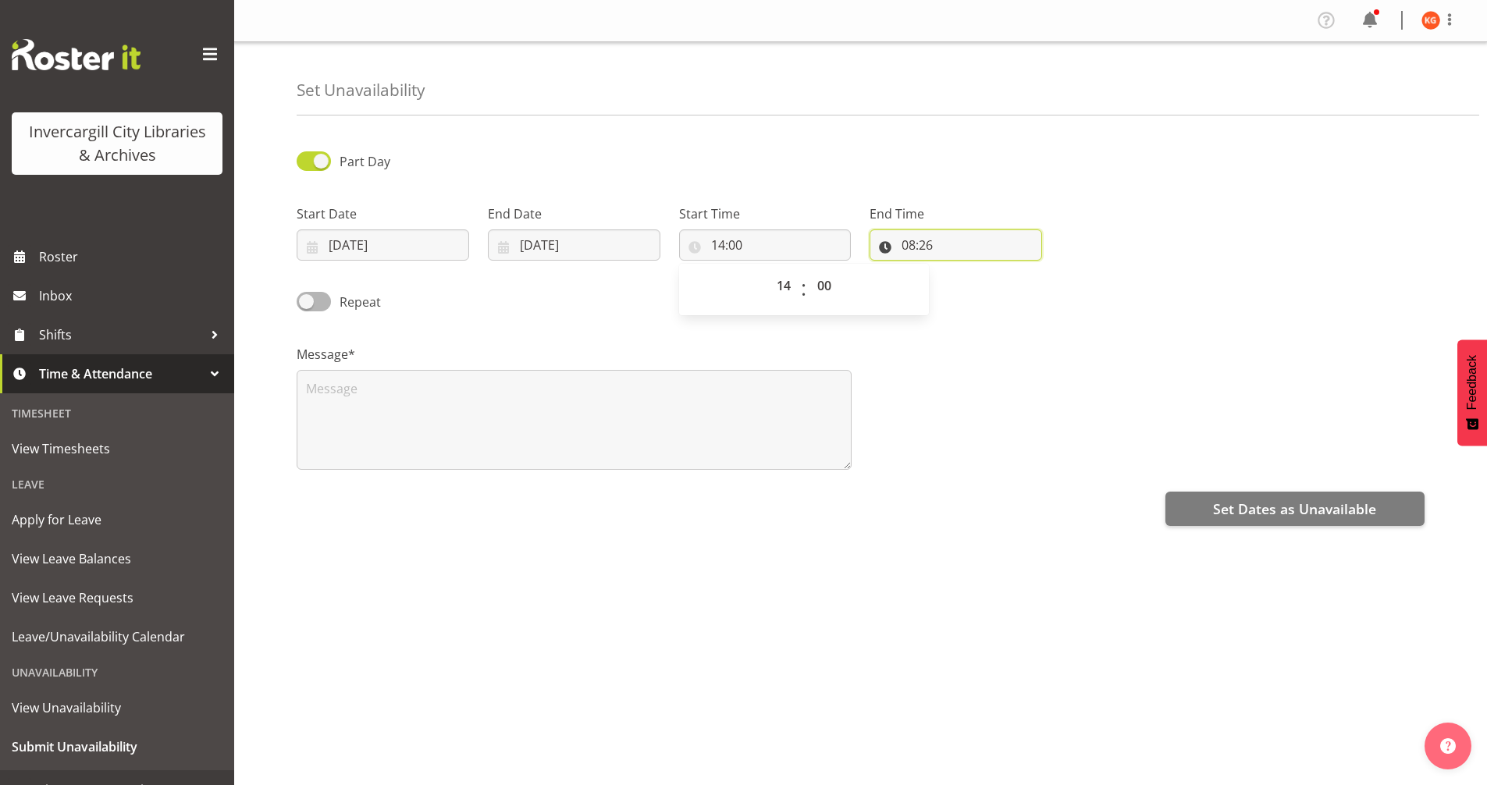
click at [921, 240] on input "08:26" at bounding box center [956, 244] width 173 height 31
click at [976, 286] on select "00 01 02 03 04 05 06 07 08 09 10 11 12 13 14 15 16 17 18 19 20 21 22 23" at bounding box center [976, 285] width 35 height 31
select select "17"
click at [959, 270] on select "00 01 02 03 04 05 06 07 08 09 10 11 12 13 14 15 16 17 18 19 20 21 22 23" at bounding box center [976, 285] width 35 height 31
type input "17:26"
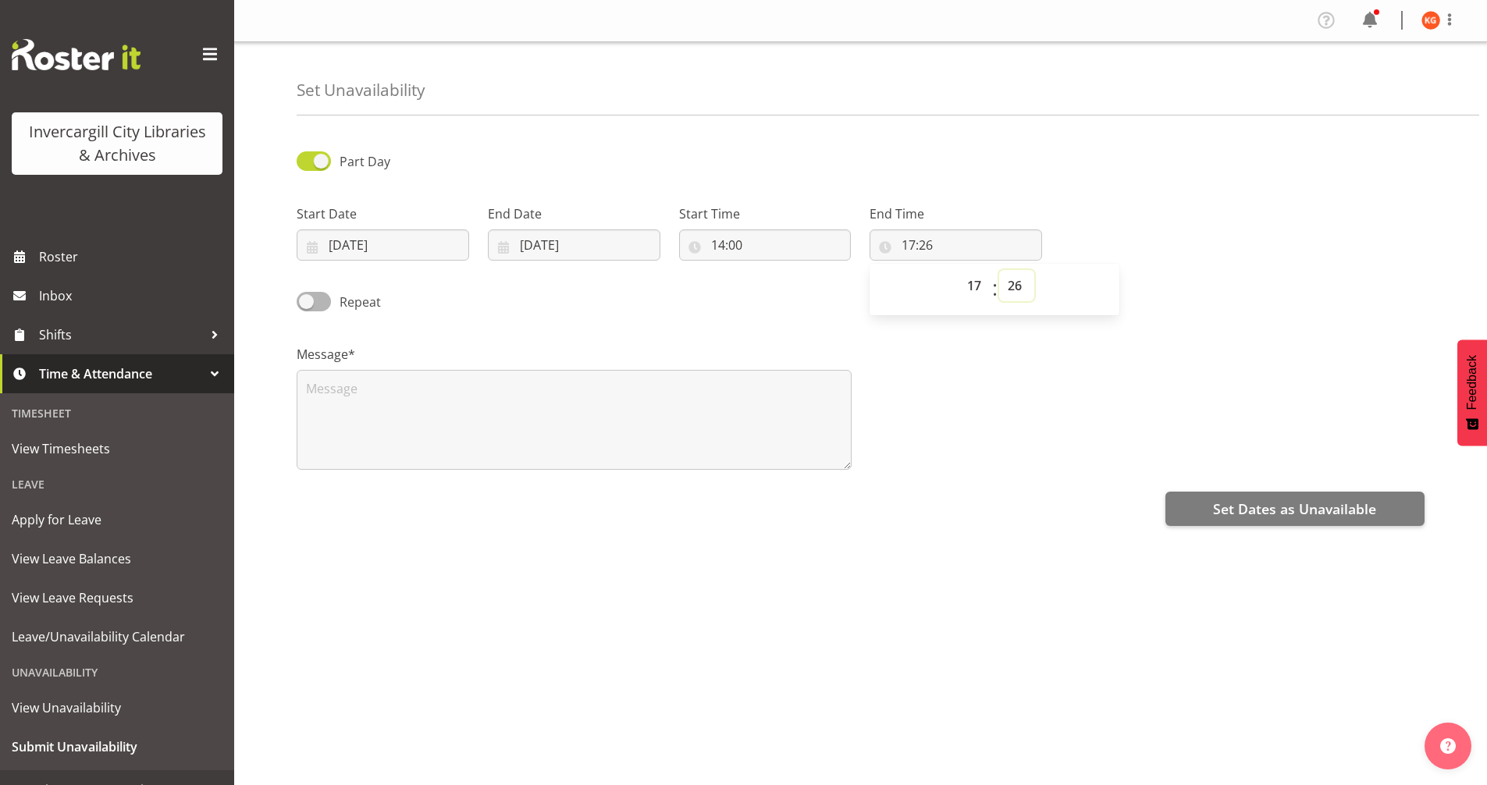
click at [1013, 275] on select "00 01 02 03 04 05 06 07 08 09 10 11 12 13 14 15 16 17 18 19 20 21 22 23 24 25 2…" at bounding box center [1016, 285] width 35 height 31
select select "0"
click at [999, 270] on select "00 01 02 03 04 05 06 07 08 09 10 11 12 13 14 15 16 17 18 19 20 21 22 23 24 25 2…" at bounding box center [1016, 285] width 35 height 31
type input "17:00"
click at [624, 420] on textarea at bounding box center [574, 420] width 555 height 100
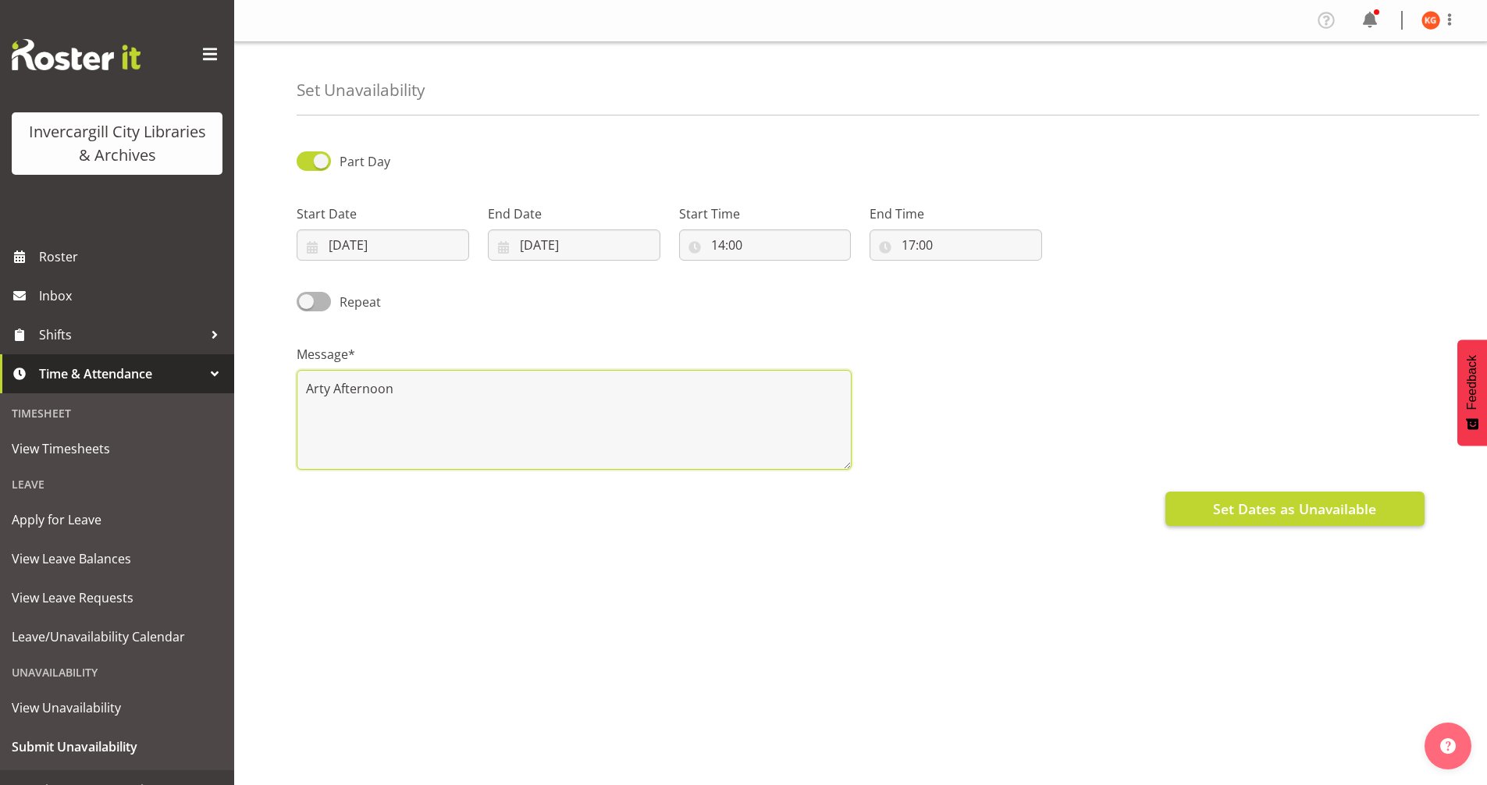
type textarea "Arty Afternoon"
click at [1325, 507] on span "Set Dates as Unavailable" at bounding box center [1294, 509] width 163 height 20
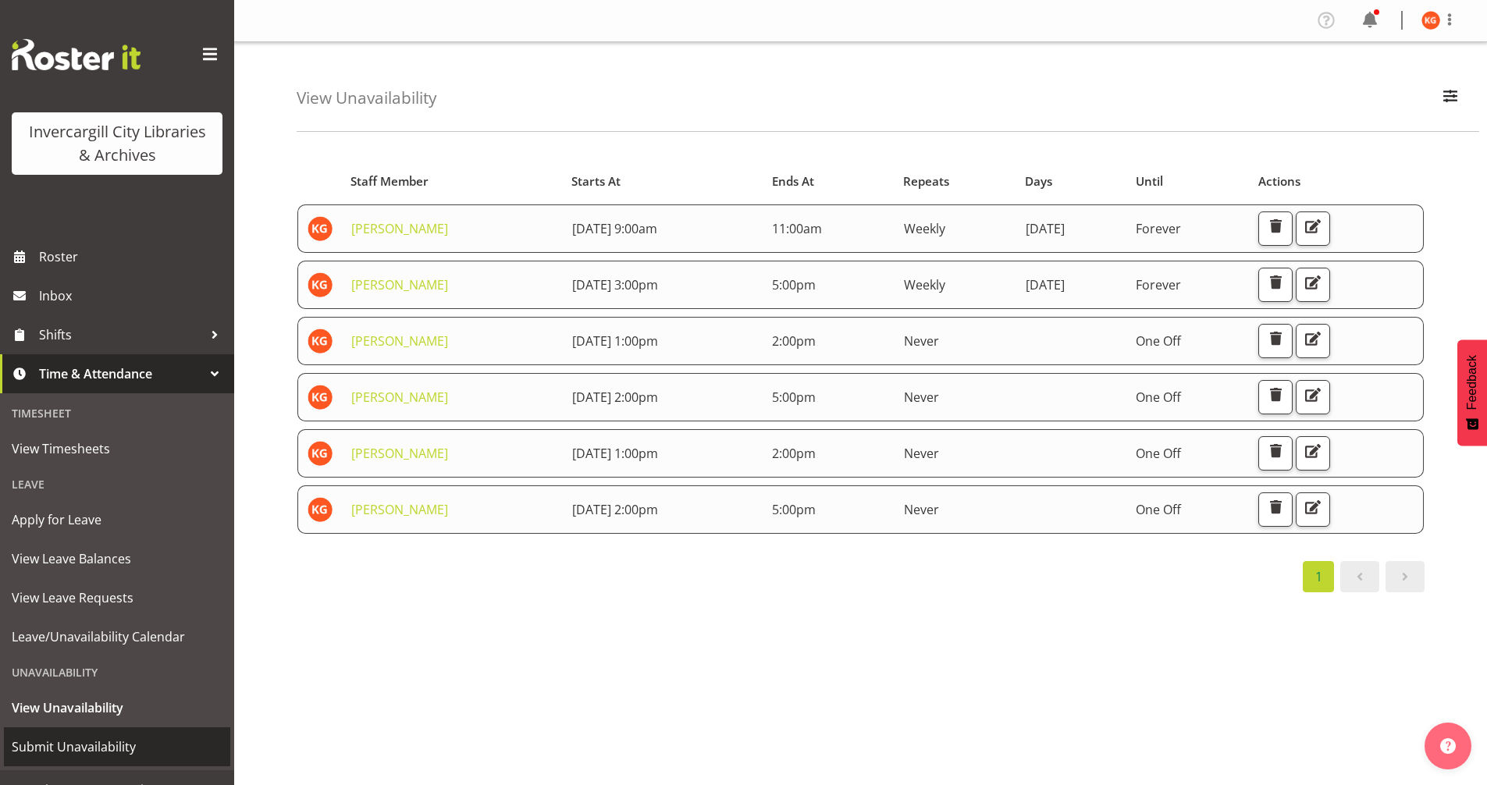
click at [86, 749] on span "Submit Unavailability" at bounding box center [117, 746] width 211 height 23
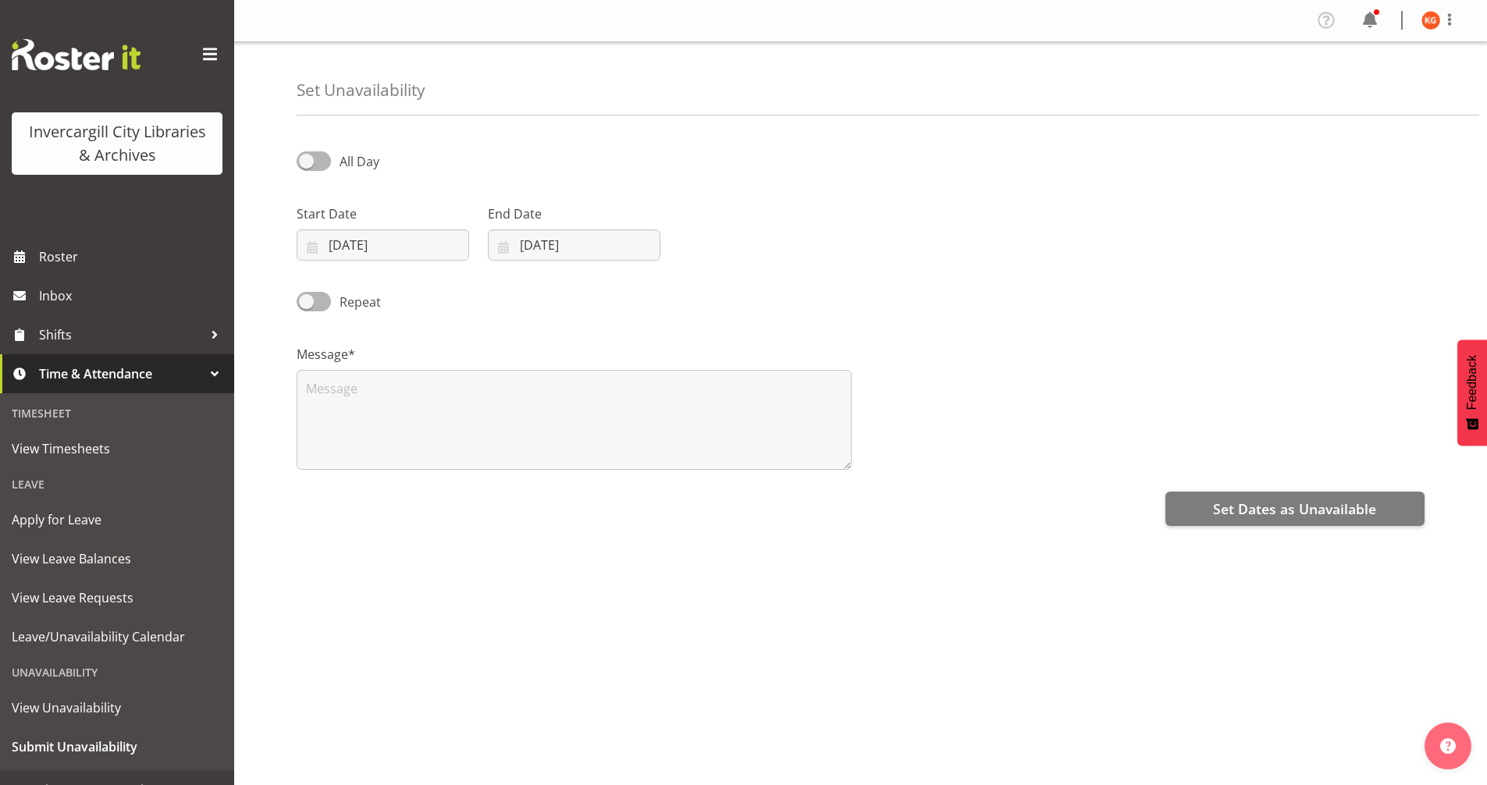
click at [310, 148] on div "All Day" at bounding box center [430, 156] width 286 height 53
click at [309, 152] on span at bounding box center [314, 161] width 34 height 20
click at [307, 156] on input "All Day" at bounding box center [302, 161] width 10 height 10
checkbox input "true"
click at [381, 233] on input "19/09/2025" at bounding box center [383, 244] width 173 height 31
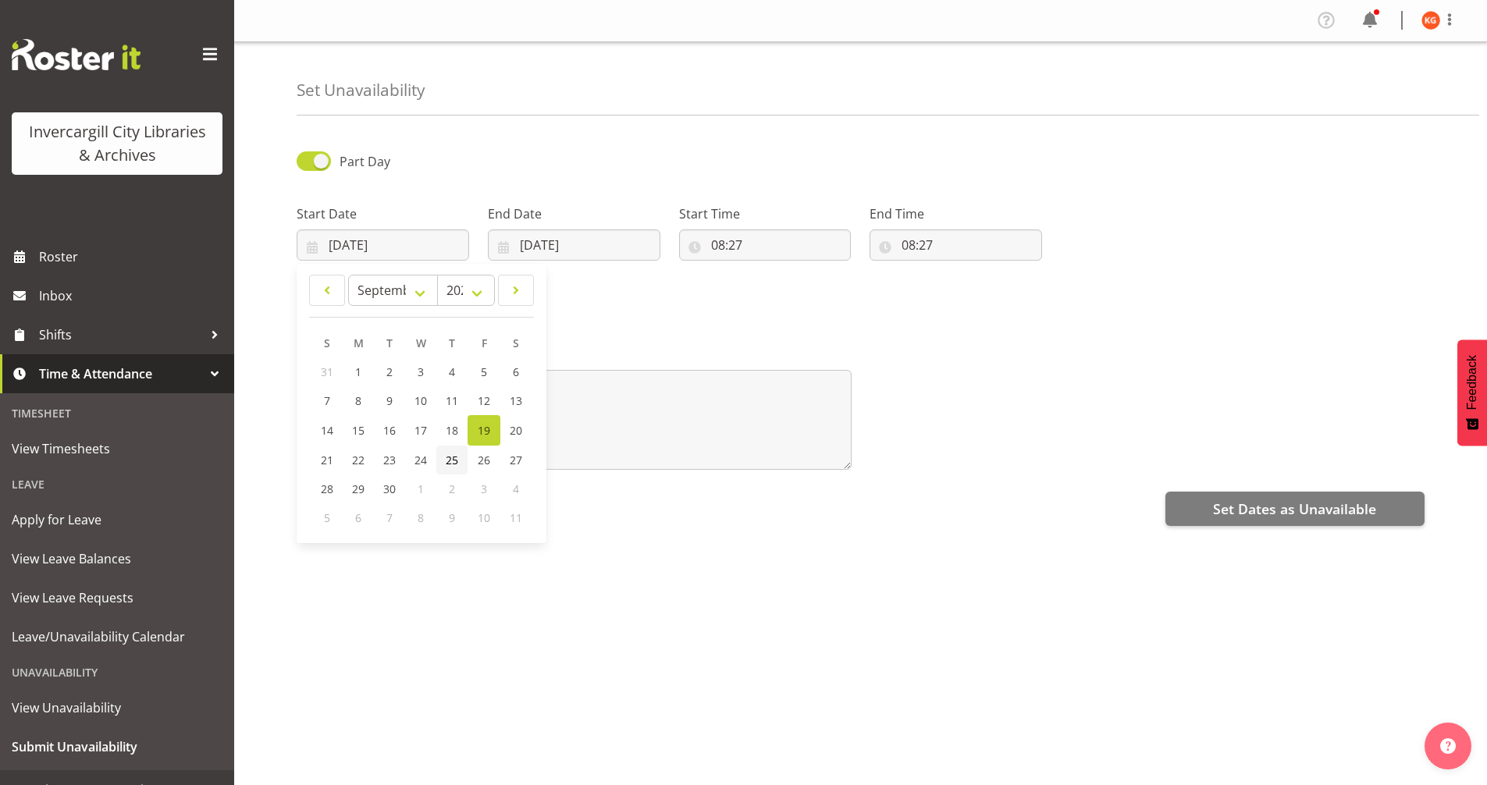
click at [455, 466] on span "25" at bounding box center [452, 460] width 12 height 15
type input "25/09/2025"
click at [551, 237] on input "19/09/2025" at bounding box center [574, 244] width 173 height 31
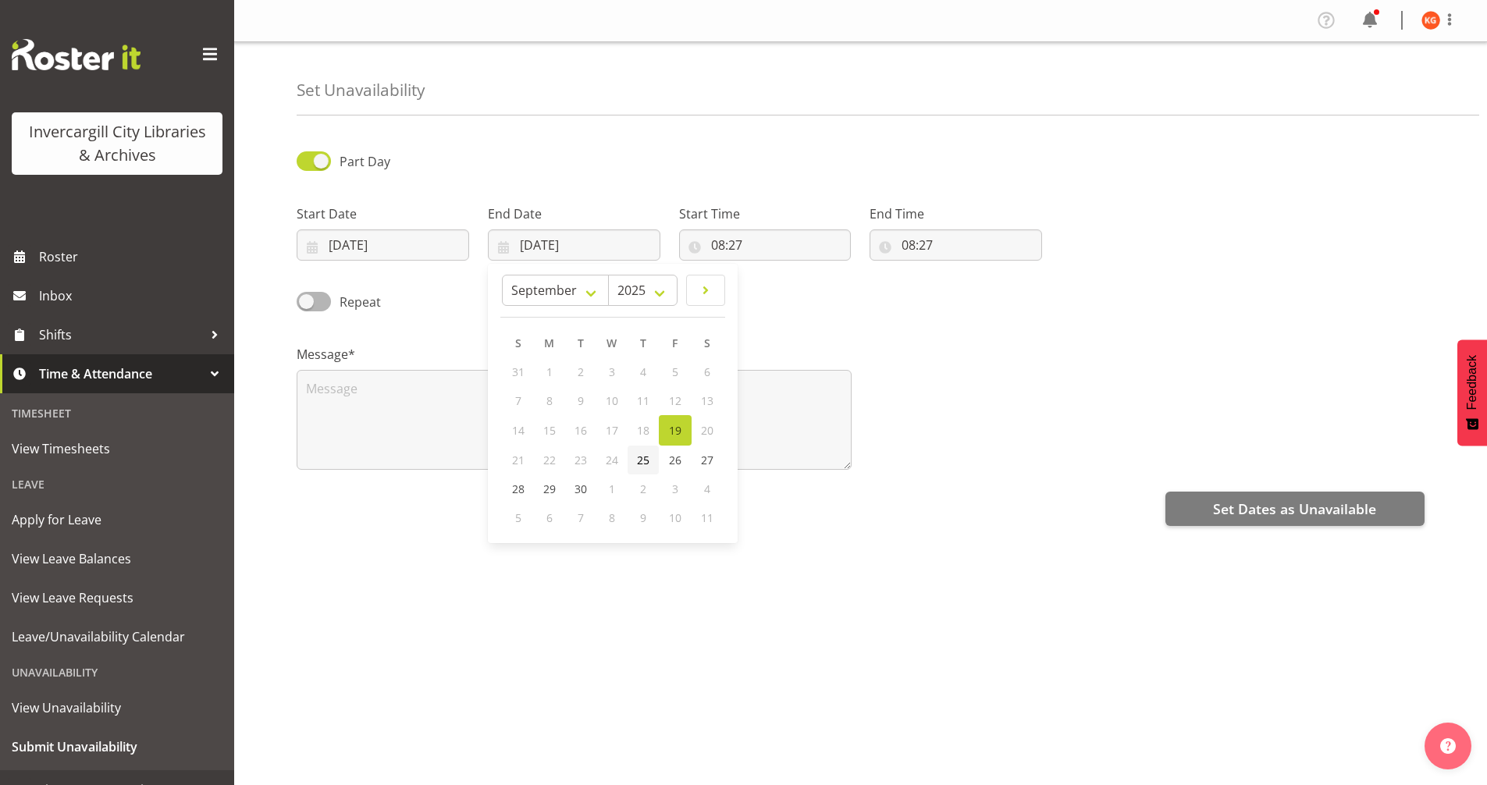
click at [641, 463] on span "25" at bounding box center [643, 460] width 12 height 15
type input "25/09/2025"
click at [735, 246] on input "08:27" at bounding box center [765, 244] width 173 height 31
click at [774, 287] on select "00 01 02 03 04 05 06 07 08 09 10 11 12 13 14 15 16 17 18 19 20 21 22 23" at bounding box center [785, 285] width 35 height 31
select select "9"
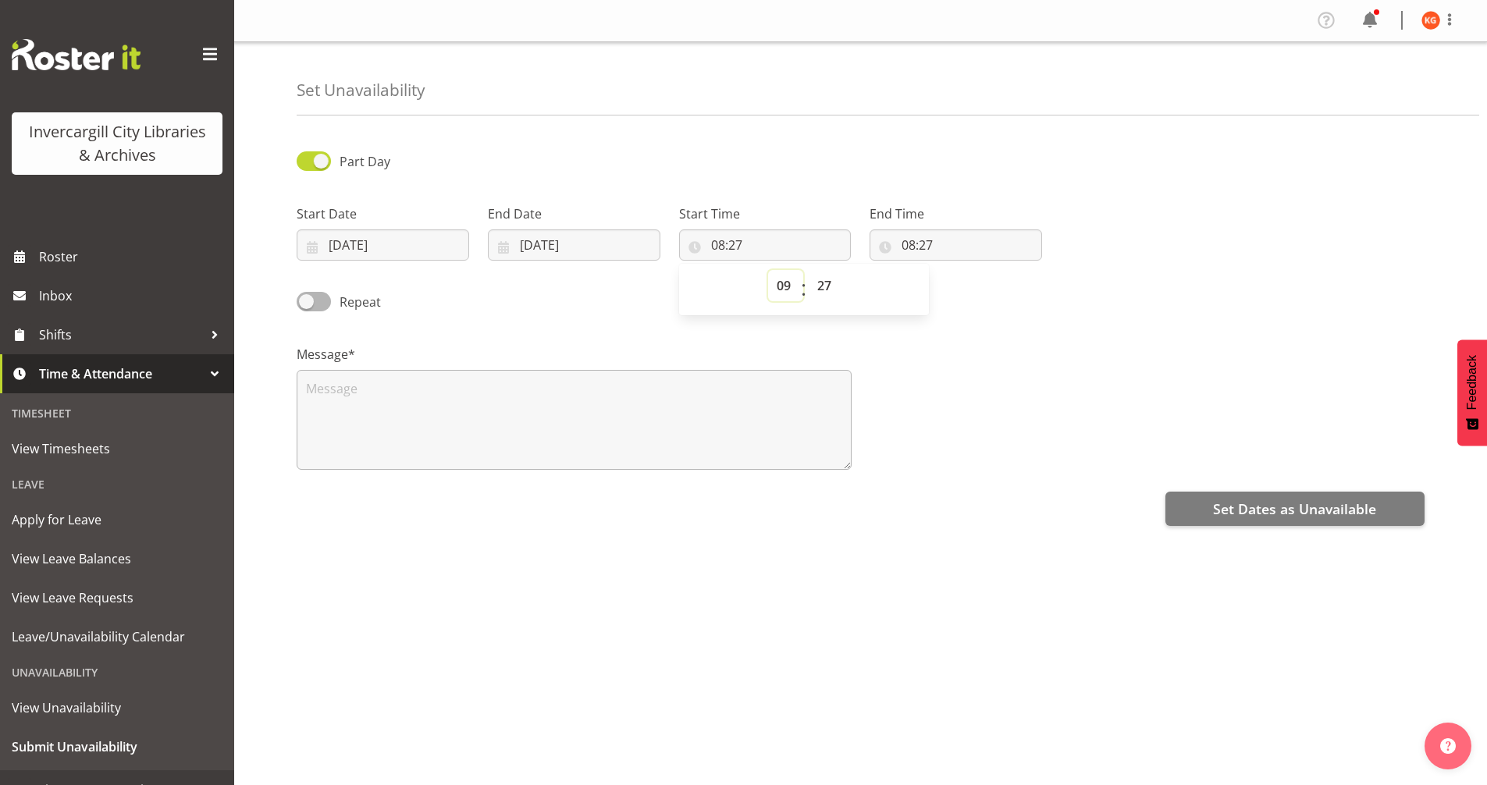
click at [768, 270] on select "00 01 02 03 04 05 06 07 08 09 10 11 12 13 14 15 16 17 18 19 20 21 22 23" at bounding box center [785, 285] width 35 height 31
type input "09:27"
drag, startPoint x: 827, startPoint y: 288, endPoint x: 825, endPoint y: 299, distance: 11.0
click at [827, 288] on select "00 01 02 03 04 05 06 07 08 09 10 11 12 13 14 15 16 17 18 19 20 21 22 23 24 25 2…" at bounding box center [826, 285] width 35 height 31
select select "0"
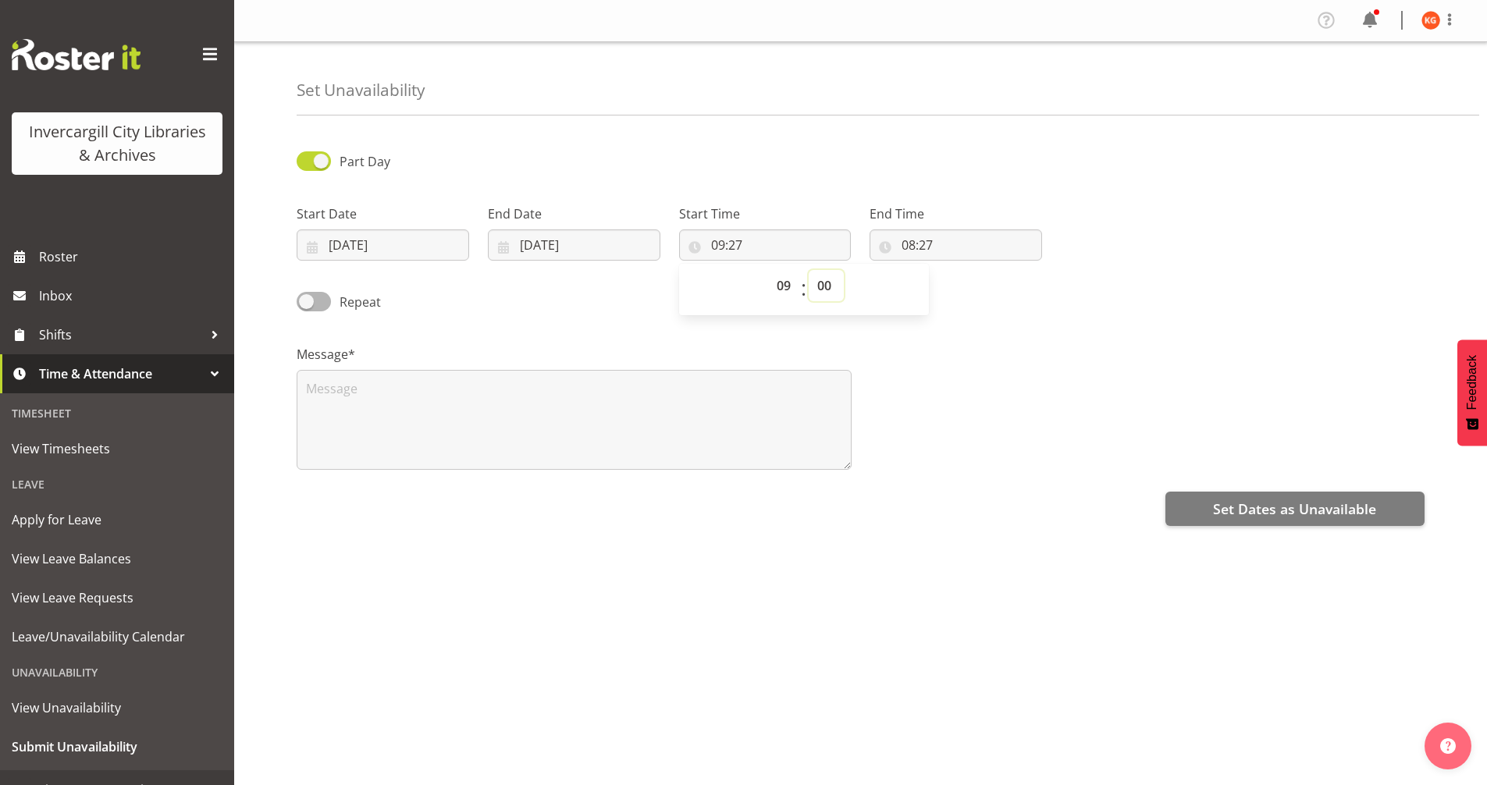
click at [809, 270] on select "00 01 02 03 04 05 06 07 08 09 10 11 12 13 14 15 16 17 18 19 20 21 22 23 24 25 2…" at bounding box center [826, 285] width 35 height 31
type input "09:00"
click at [979, 310] on div "Repeat" at bounding box center [860, 296] width 1147 height 53
click at [925, 249] on input "08:27" at bounding box center [956, 244] width 173 height 31
click at [964, 282] on select "00 01 02 03 04 05 06 07 08 09 10 11 12 13 14 15 16 17 18 19 20 21 22 23" at bounding box center [976, 285] width 35 height 31
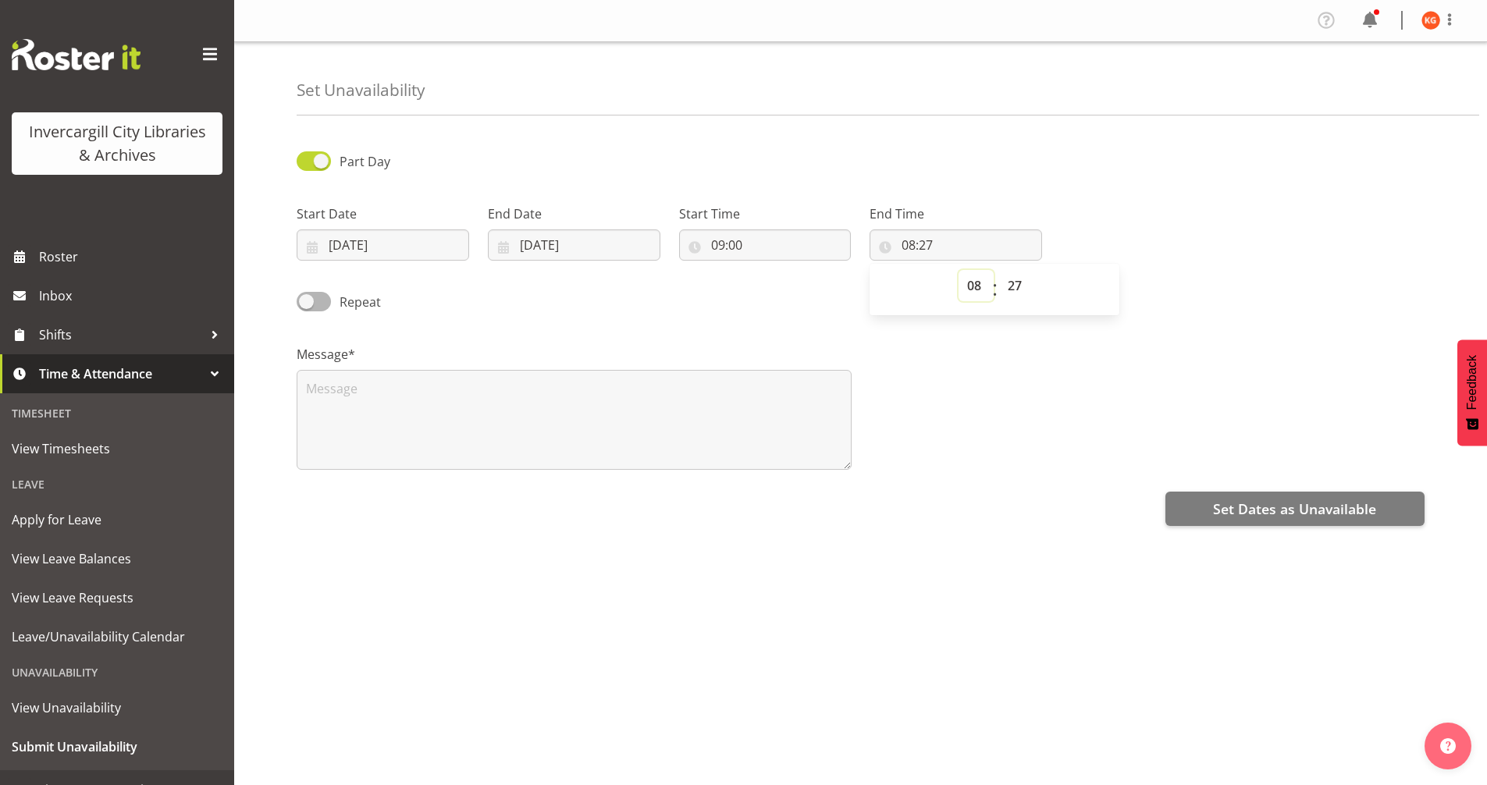
select select "10"
click at [959, 270] on select "00 01 02 03 04 05 06 07 08 09 10 11 12 13 14 15 16 17 18 19 20 21 22 23" at bounding box center [976, 285] width 35 height 31
type input "10:27"
click at [1022, 274] on select "00 01 02 03 04 05 06 07 08 09 10 11 12 13 14 15 16 17 18 19 20 21 22 23 24 25 2…" at bounding box center [1016, 285] width 35 height 31
select select "0"
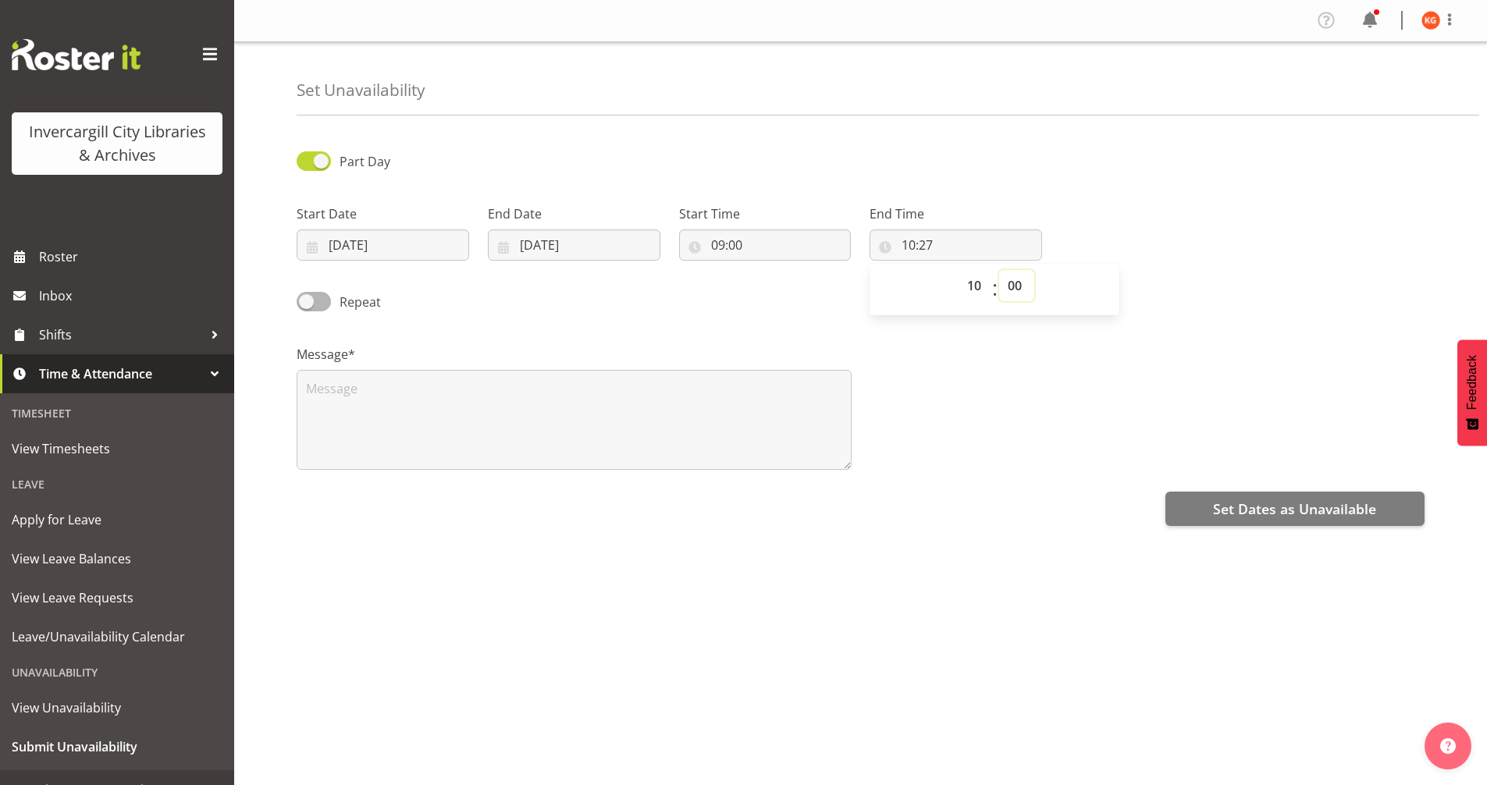
click at [999, 270] on select "00 01 02 03 04 05 06 07 08 09 10 11 12 13 14 15 16 17 18 19 20 21 22 23 24 25 2…" at bounding box center [1016, 285] width 35 height 31
type input "10:00"
click at [552, 407] on textarea at bounding box center [574, 420] width 555 height 100
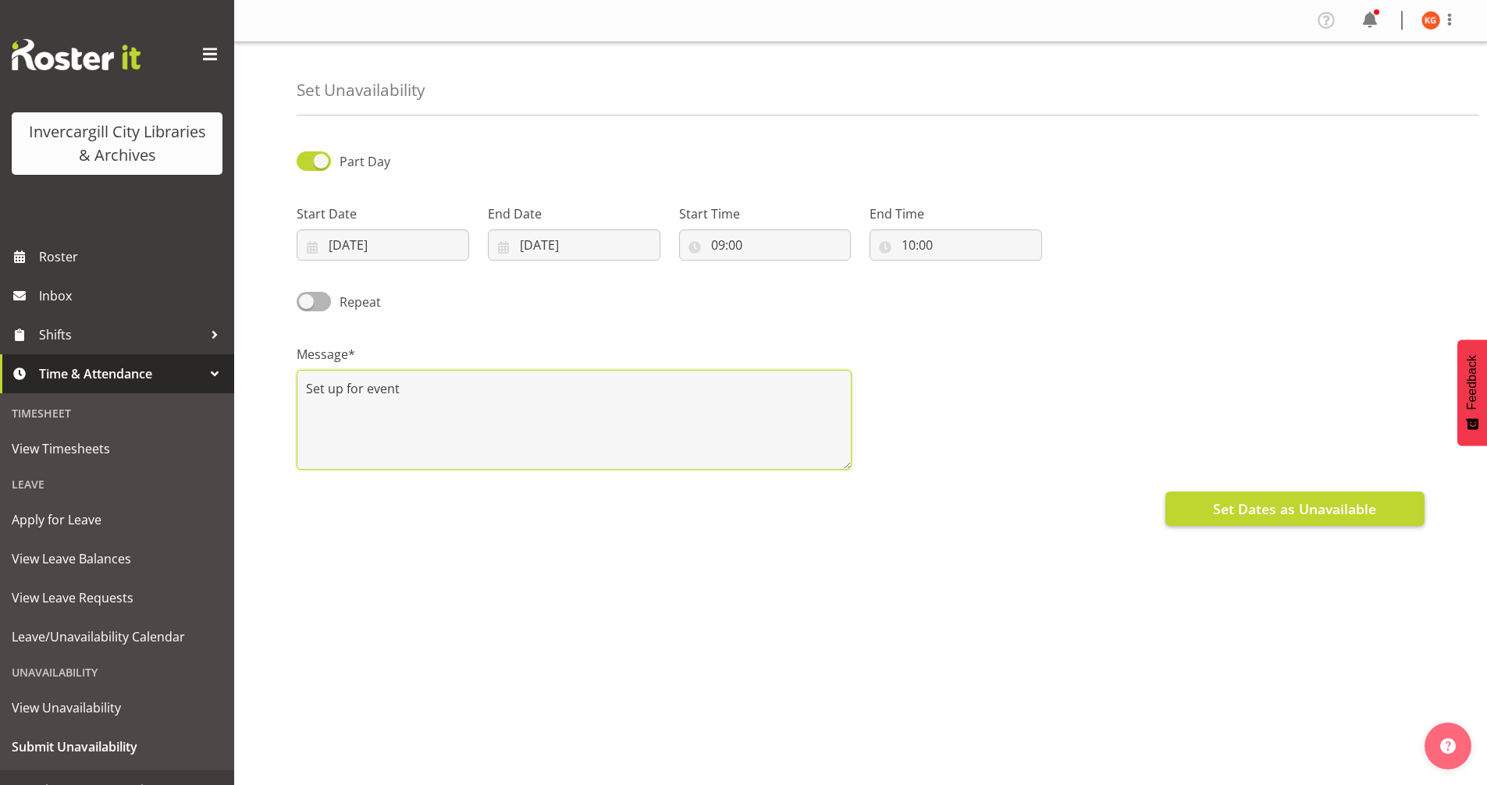
type textarea "Set up for event"
click at [1312, 510] on span "Set Dates as Unavailable" at bounding box center [1294, 509] width 163 height 20
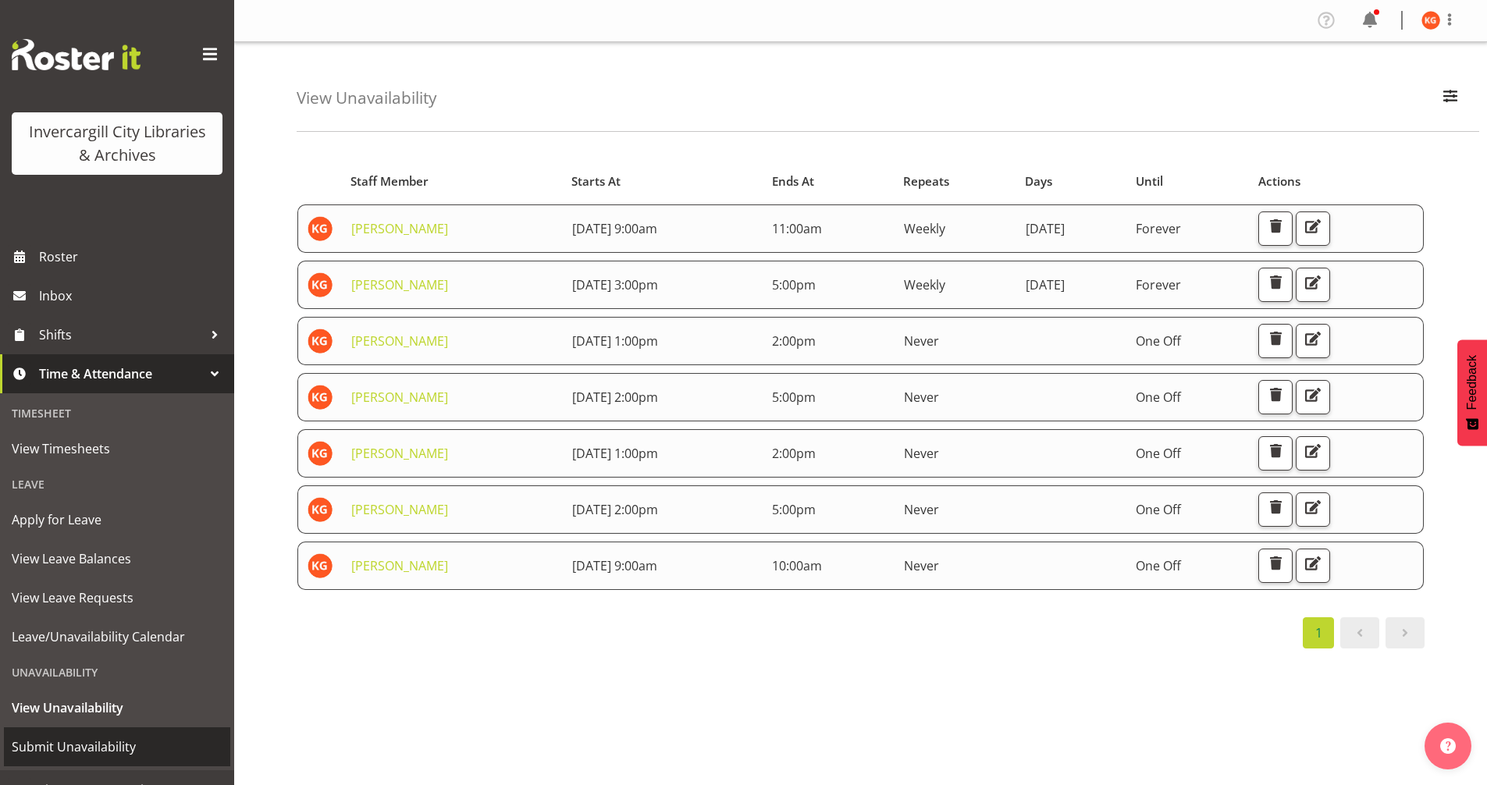
click at [94, 754] on span "Submit Unavailability" at bounding box center [117, 746] width 211 height 23
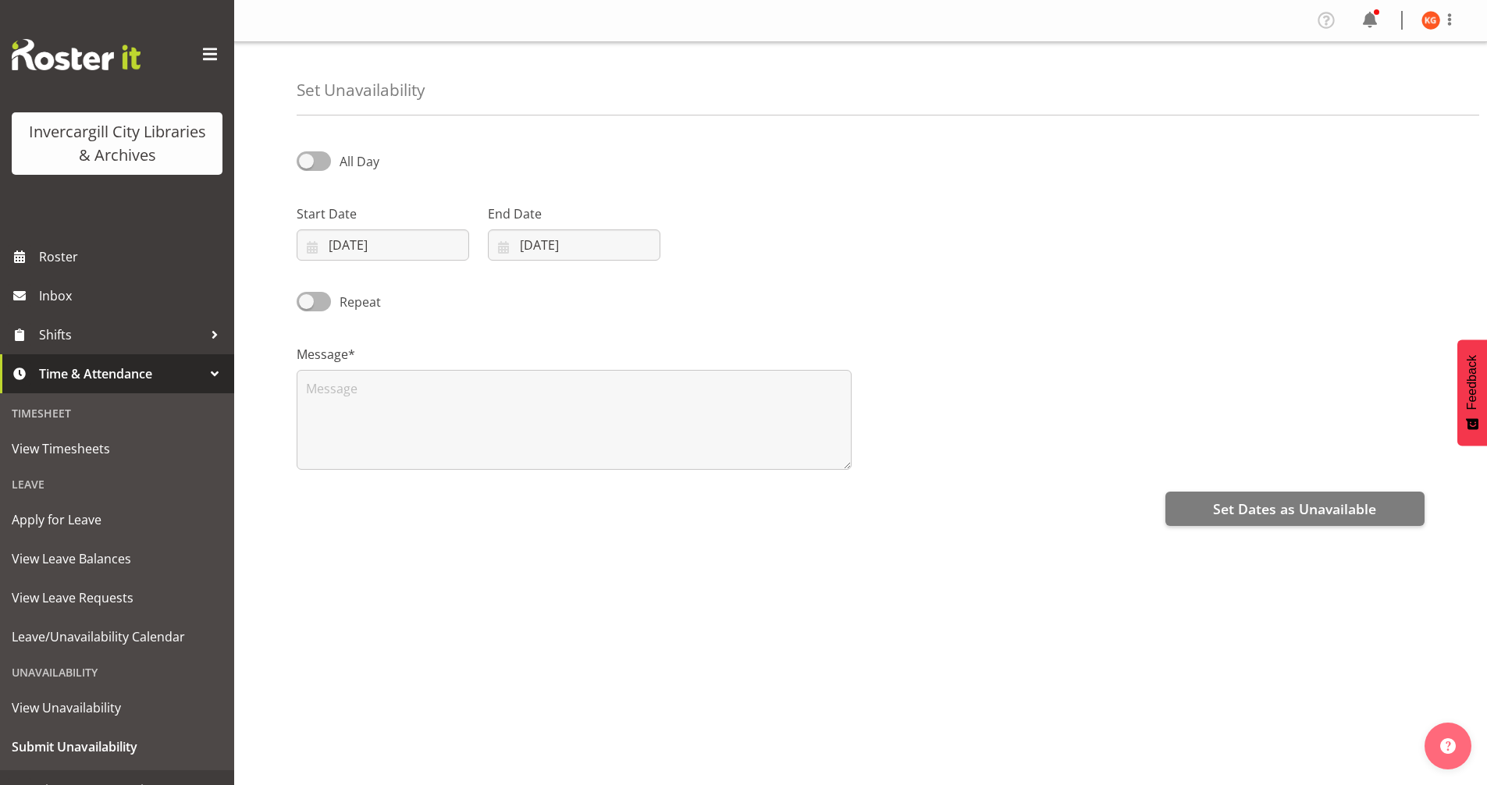
select select "8"
select select "2025"
click at [310, 158] on span at bounding box center [314, 161] width 34 height 20
click at [307, 158] on input "All Day" at bounding box center [302, 161] width 10 height 10
checkbox input "true"
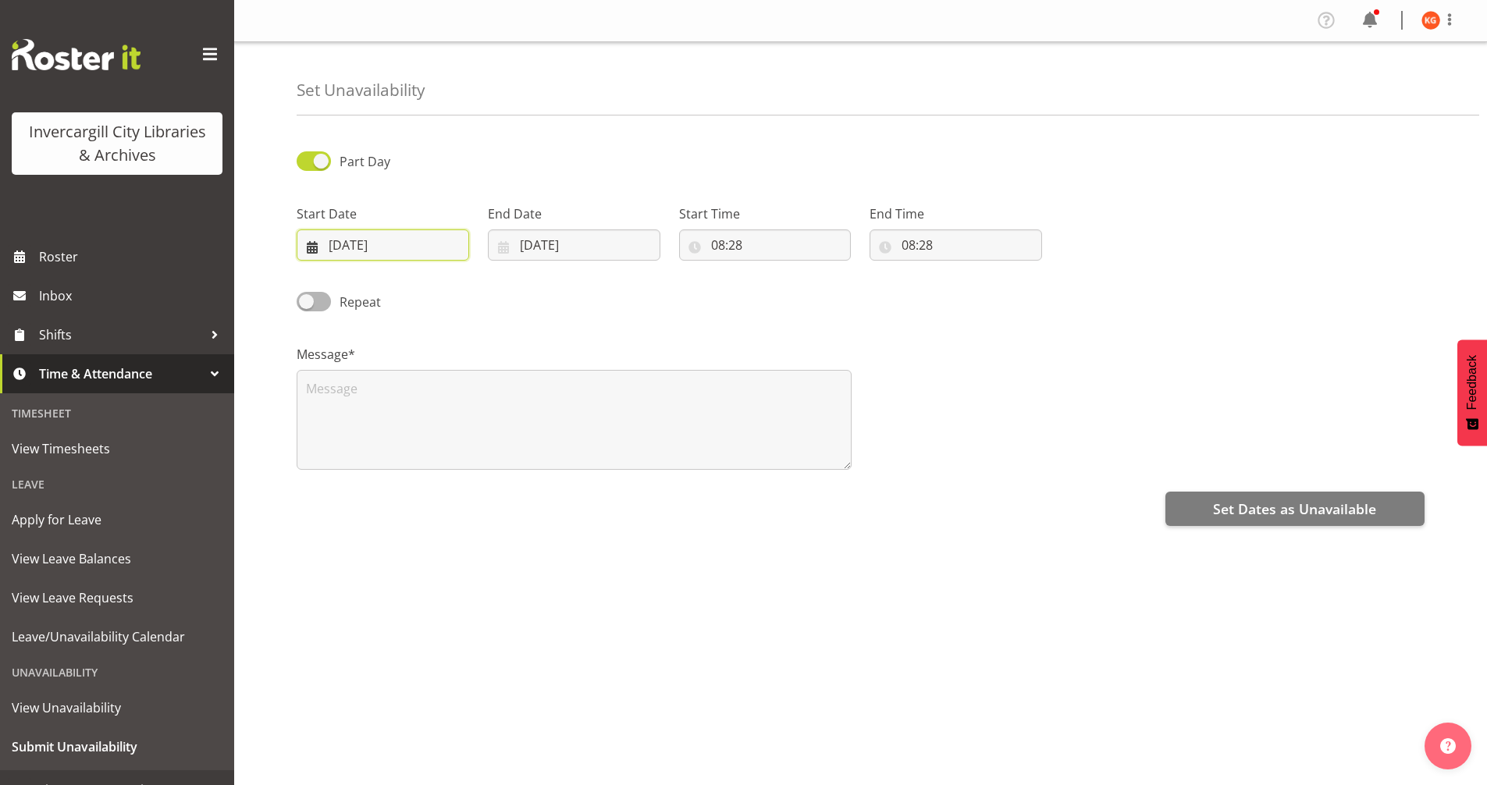
click at [361, 254] on input "[DATE]" at bounding box center [383, 244] width 173 height 31
click at [455, 469] on link "25" at bounding box center [451, 460] width 31 height 29
type input "[DATE]"
drag, startPoint x: 587, startPoint y: 241, endPoint x: 581, endPoint y: 282, distance: 41.1
click at [587, 243] on input "19/09/2025" at bounding box center [574, 244] width 173 height 31
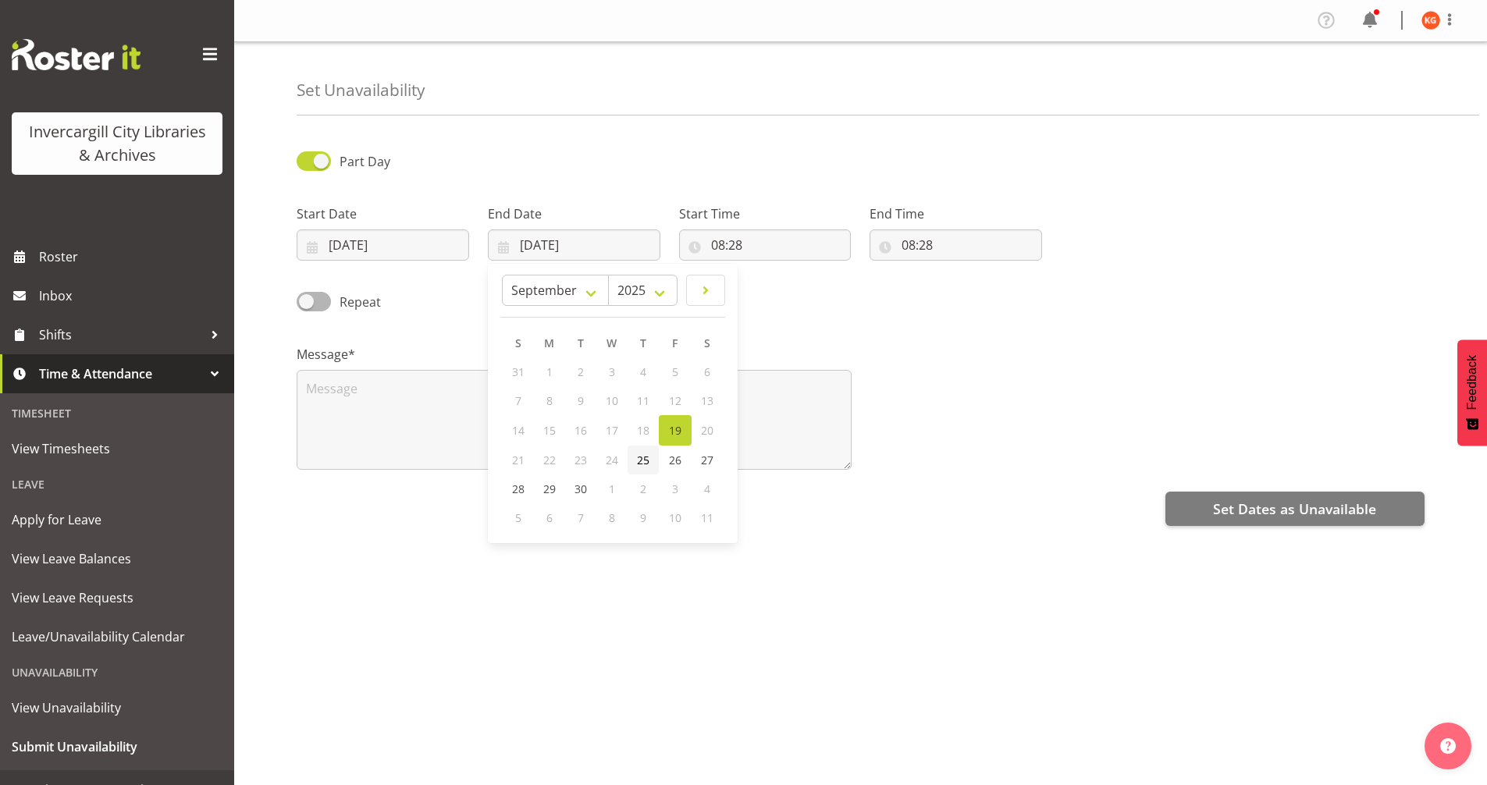
click at [642, 459] on span "25" at bounding box center [643, 460] width 12 height 15
type input "25/09/2025"
click at [735, 246] on input "08:28" at bounding box center [765, 244] width 173 height 31
click at [790, 286] on select "00 01 02 03 04 05 06 07 08 09 10 11 12 13 14 15 16 17 18 19 20 21 22 23" at bounding box center [785, 285] width 35 height 31
select select "11"
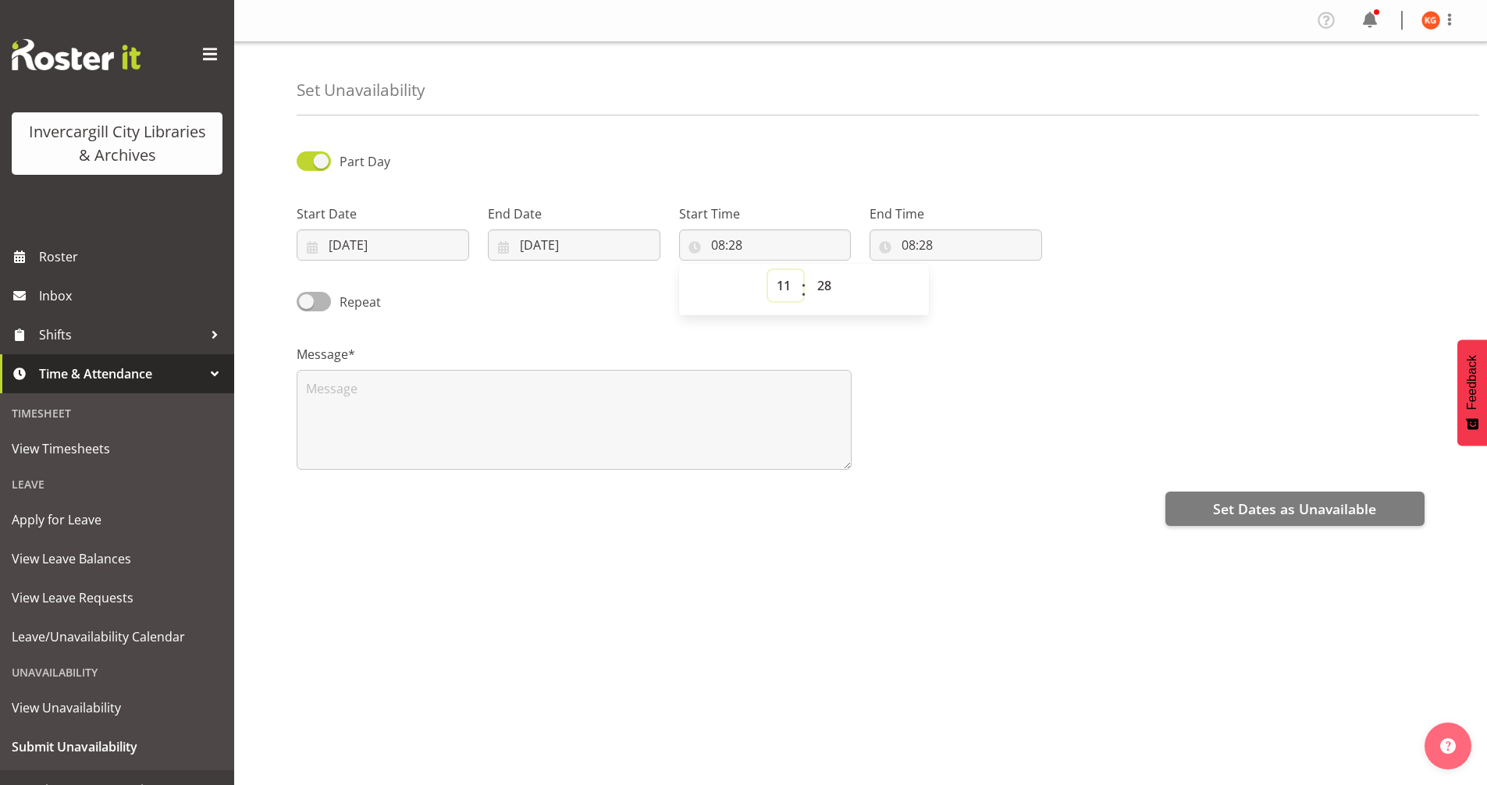
click at [768, 270] on select "00 01 02 03 04 05 06 07 08 09 10 11 12 13 14 15 16 17 18 19 20 21 22 23" at bounding box center [785, 285] width 35 height 31
type input "11:28"
drag, startPoint x: 822, startPoint y: 286, endPoint x: 827, endPoint y: 296, distance: 10.8
click at [822, 286] on select "00 01 02 03 04 05 06 07 08 09 10 11 12 13 14 15 16 17 18 19 20 21 22 23 24 25 2…" at bounding box center [826, 285] width 35 height 31
select select "0"
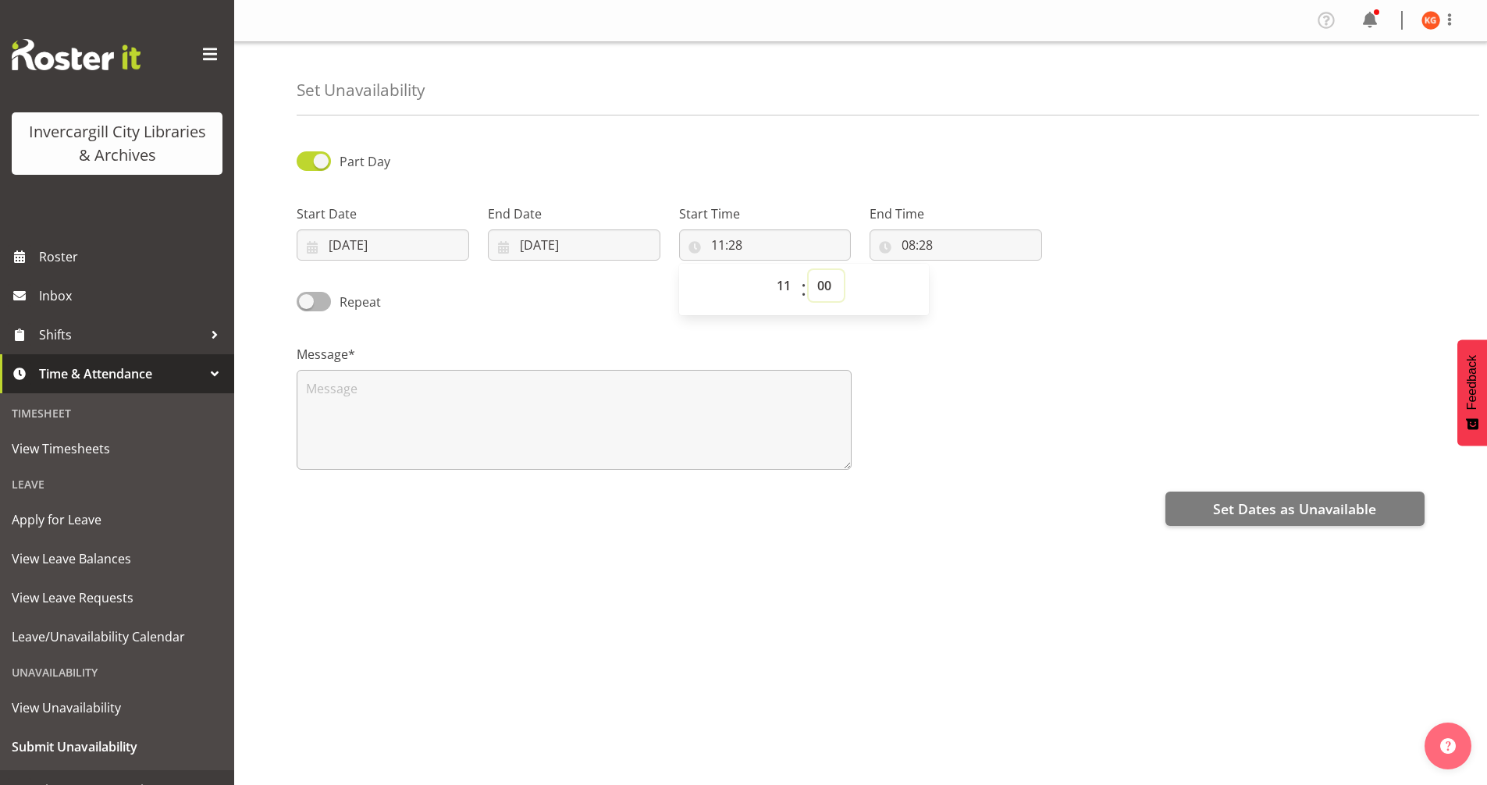
click at [809, 270] on select "00 01 02 03 04 05 06 07 08 09 10 11 12 13 14 15 16 17 18 19 20 21 22 23 24 25 2…" at bounding box center [826, 285] width 35 height 31
type input "11:00"
click at [924, 238] on input "08:28" at bounding box center [956, 244] width 173 height 31
click at [971, 288] on select "00 01 02 03 04 05 06 07 08 09 10 11 12 13 14 15 16 17 18 19 20 21 22 23" at bounding box center [976, 285] width 35 height 31
select select "12"
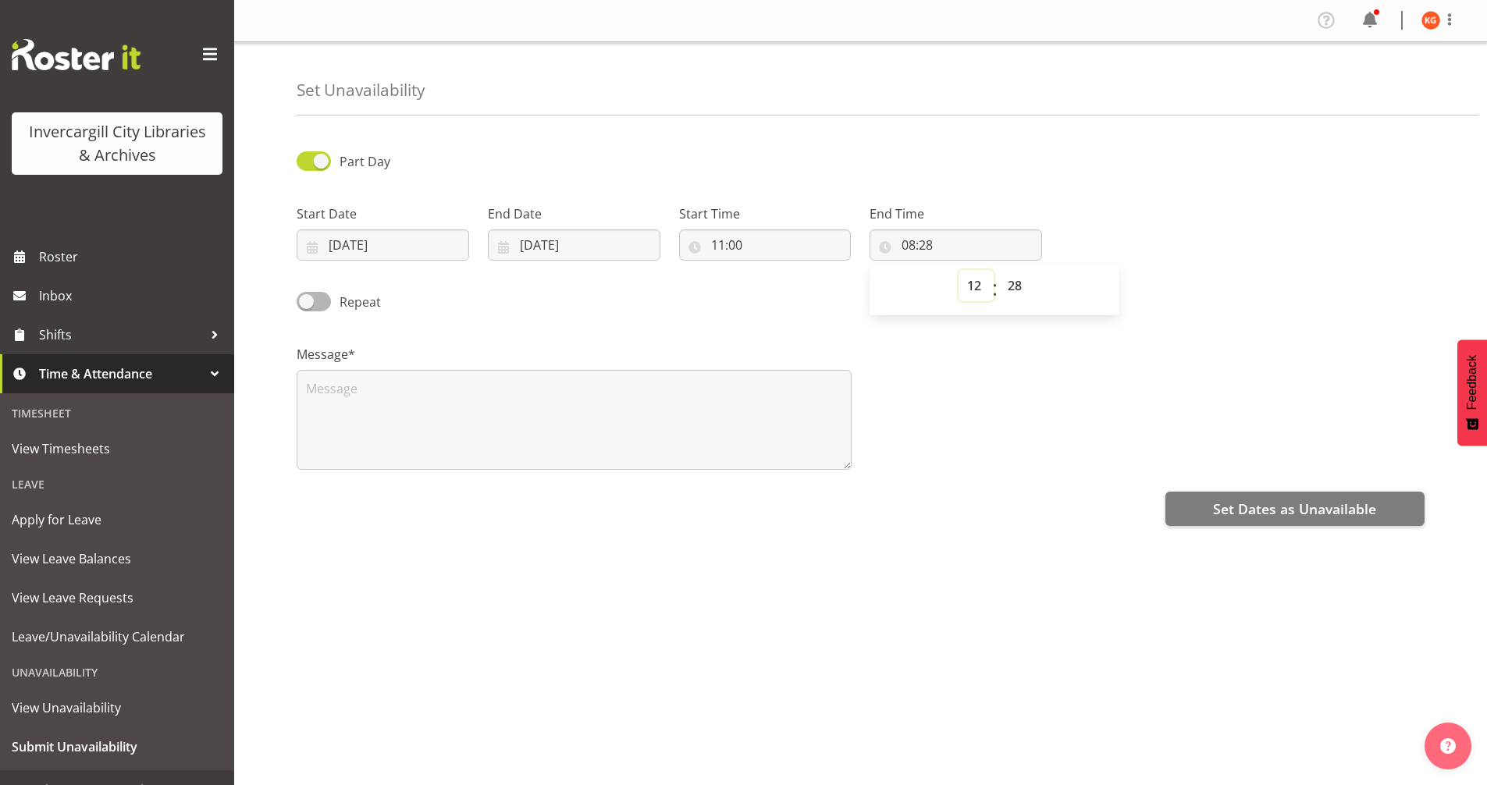
click at [959, 270] on select "00 01 02 03 04 05 06 07 08 09 10 11 12 13 14 15 16 17 18 19 20 21 22 23" at bounding box center [976, 285] width 35 height 31
type input "12:28"
click at [1022, 285] on select "00 01 02 03 04 05 06 07 08 09 10 11 12 13 14 15 16 17 18 19 20 21 22 23 24 25 2…" at bounding box center [1016, 285] width 35 height 31
select select "0"
click at [999, 270] on select "00 01 02 03 04 05 06 07 08 09 10 11 12 13 14 15 16 17 18 19 20 21 22 23 24 25 2…" at bounding box center [1016, 285] width 35 height 31
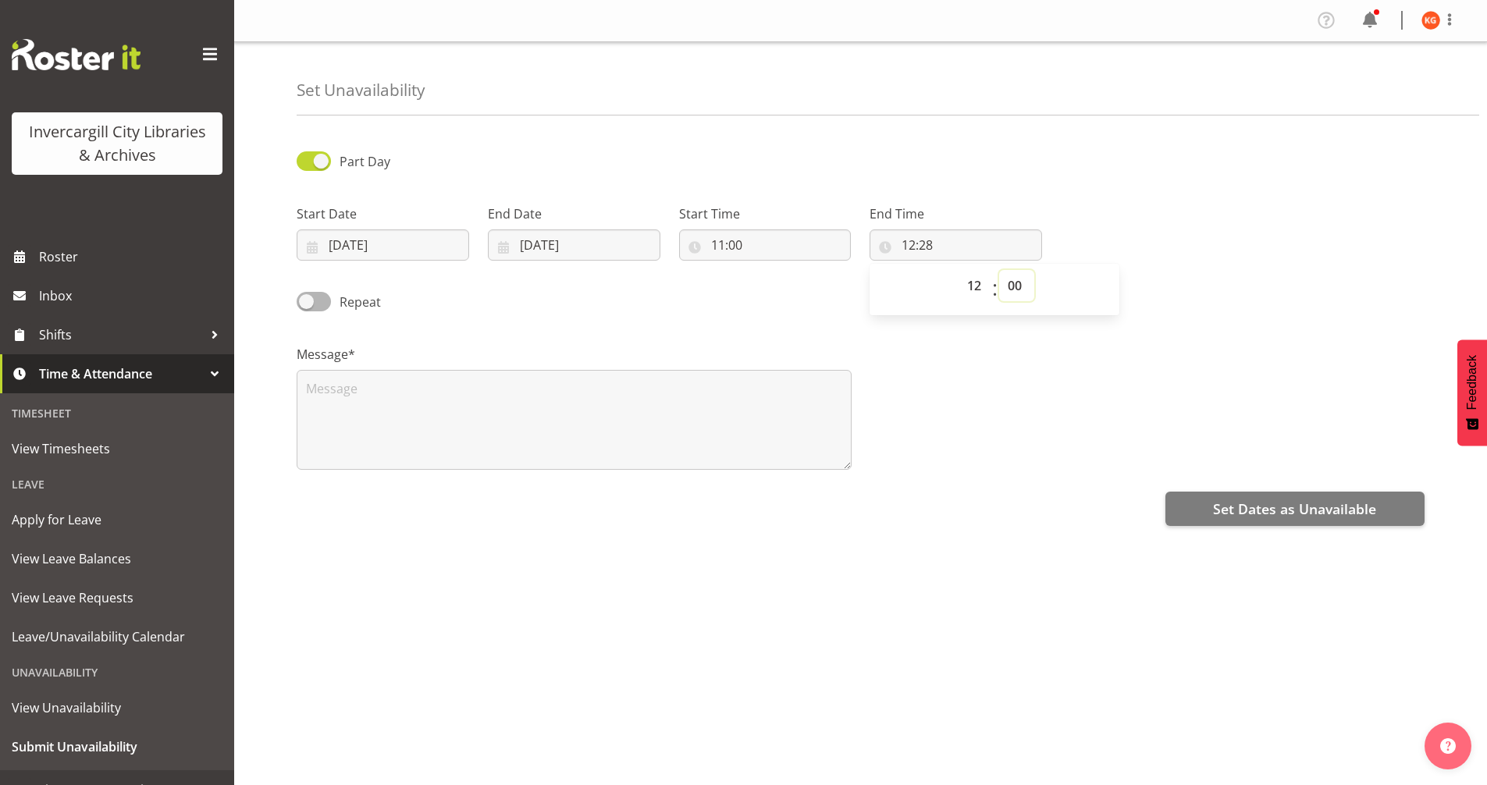
type input "12:00"
click at [676, 403] on textarea at bounding box center [574, 420] width 555 height 100
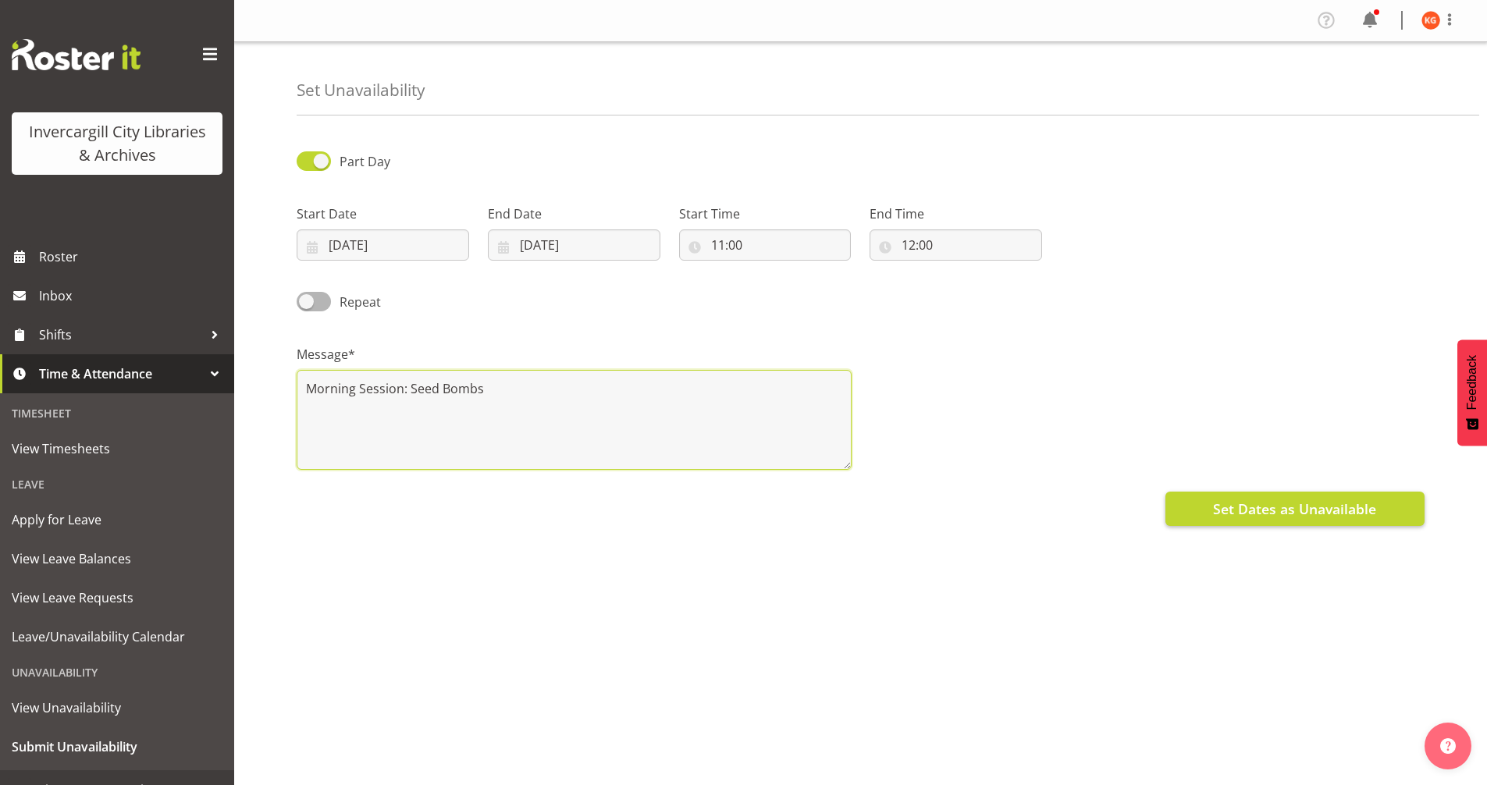
type textarea "Morning Session: Seed Bombs"
click at [1277, 514] on span "Set Dates as Unavailable" at bounding box center [1294, 509] width 163 height 20
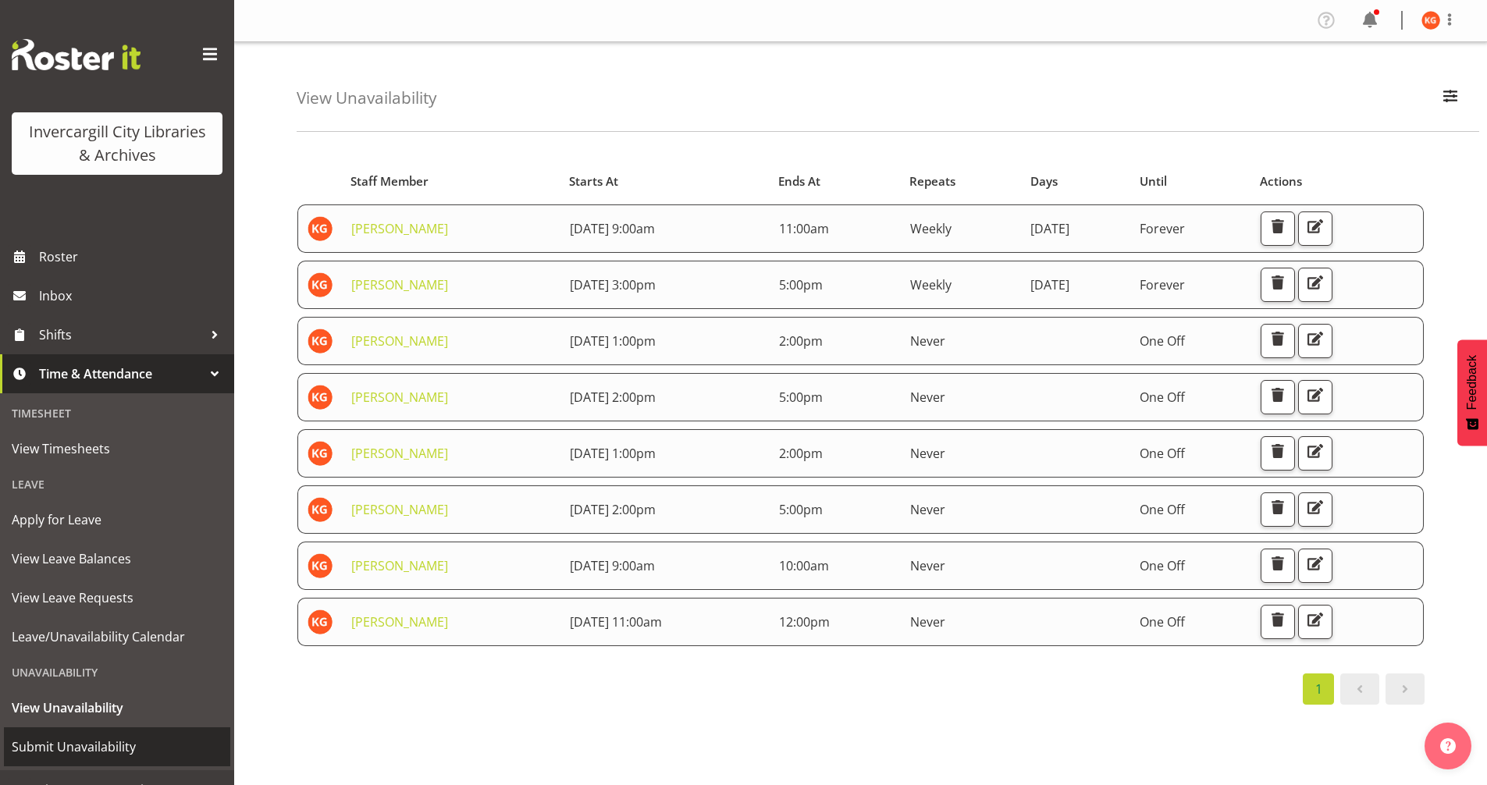
click at [105, 755] on span "Submit Unavailability" at bounding box center [117, 746] width 211 height 23
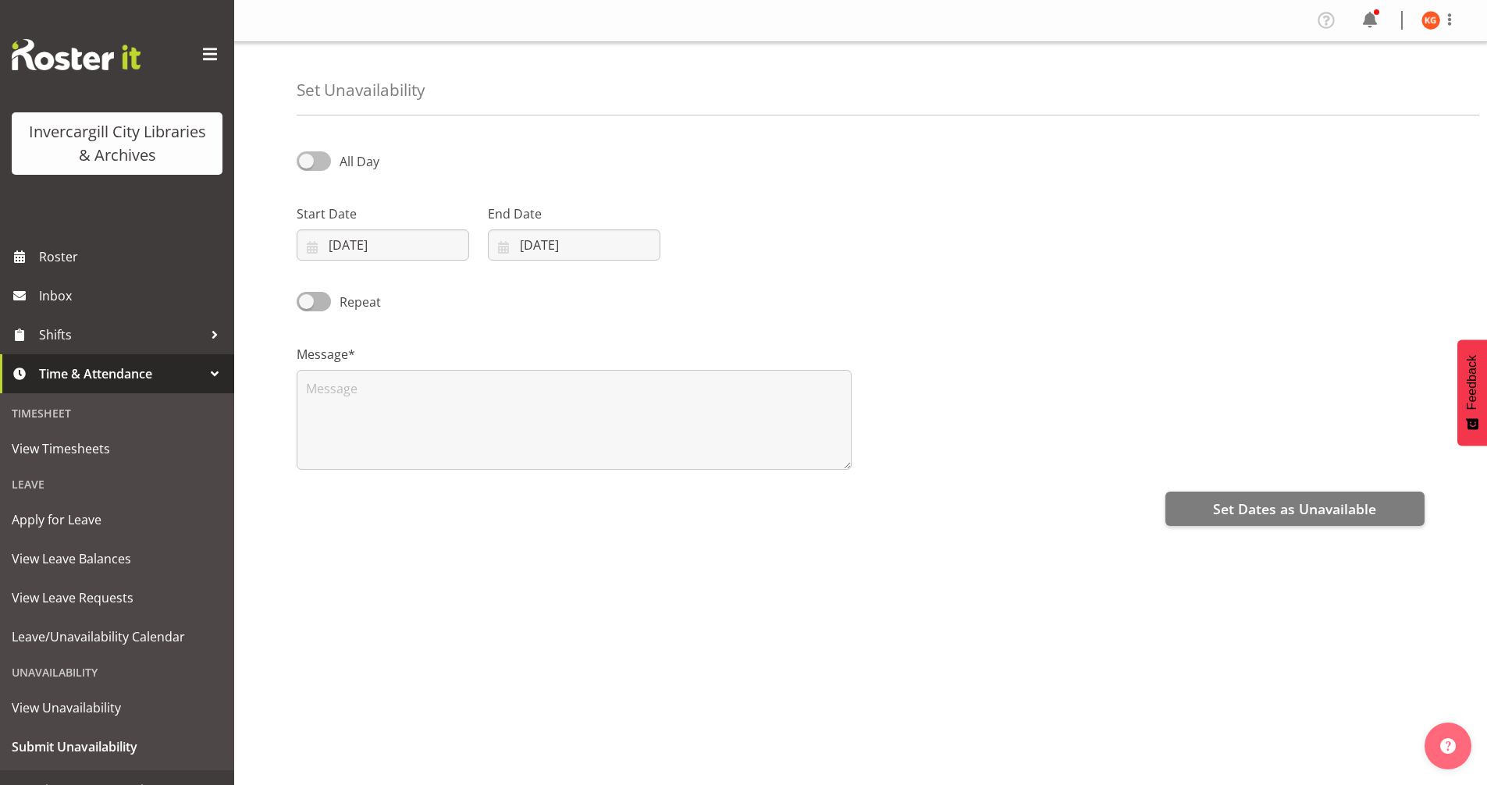
click at [311, 163] on span at bounding box center [314, 161] width 34 height 20
click at [307, 163] on input "All Day" at bounding box center [302, 161] width 10 height 10
checkbox input "true"
click at [400, 254] on input "19/09/2025" at bounding box center [383, 244] width 173 height 31
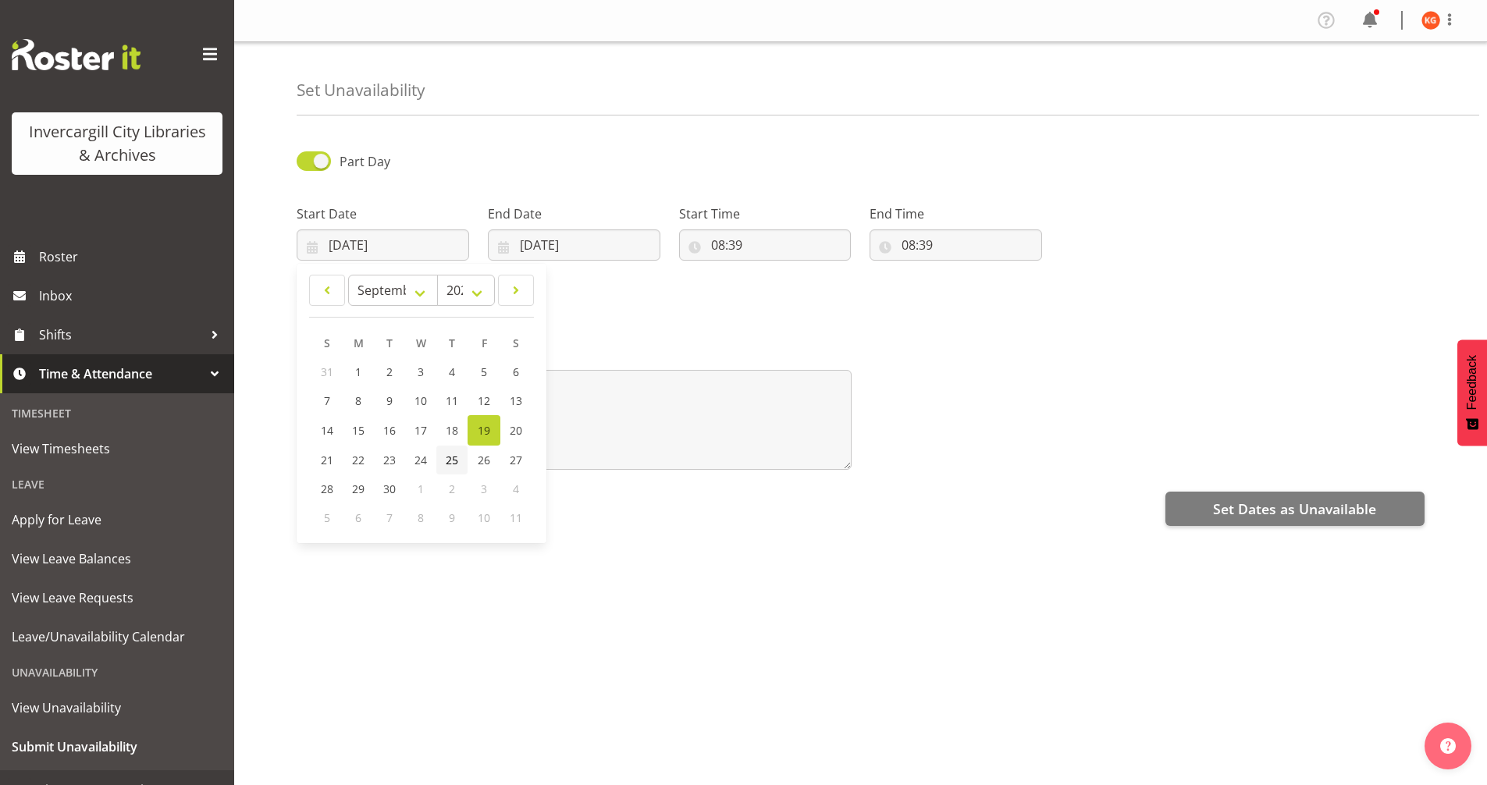
click at [458, 457] on span "25" at bounding box center [452, 460] width 12 height 15
type input "25/09/2025"
click at [585, 242] on input "[DATE]" at bounding box center [574, 244] width 173 height 31
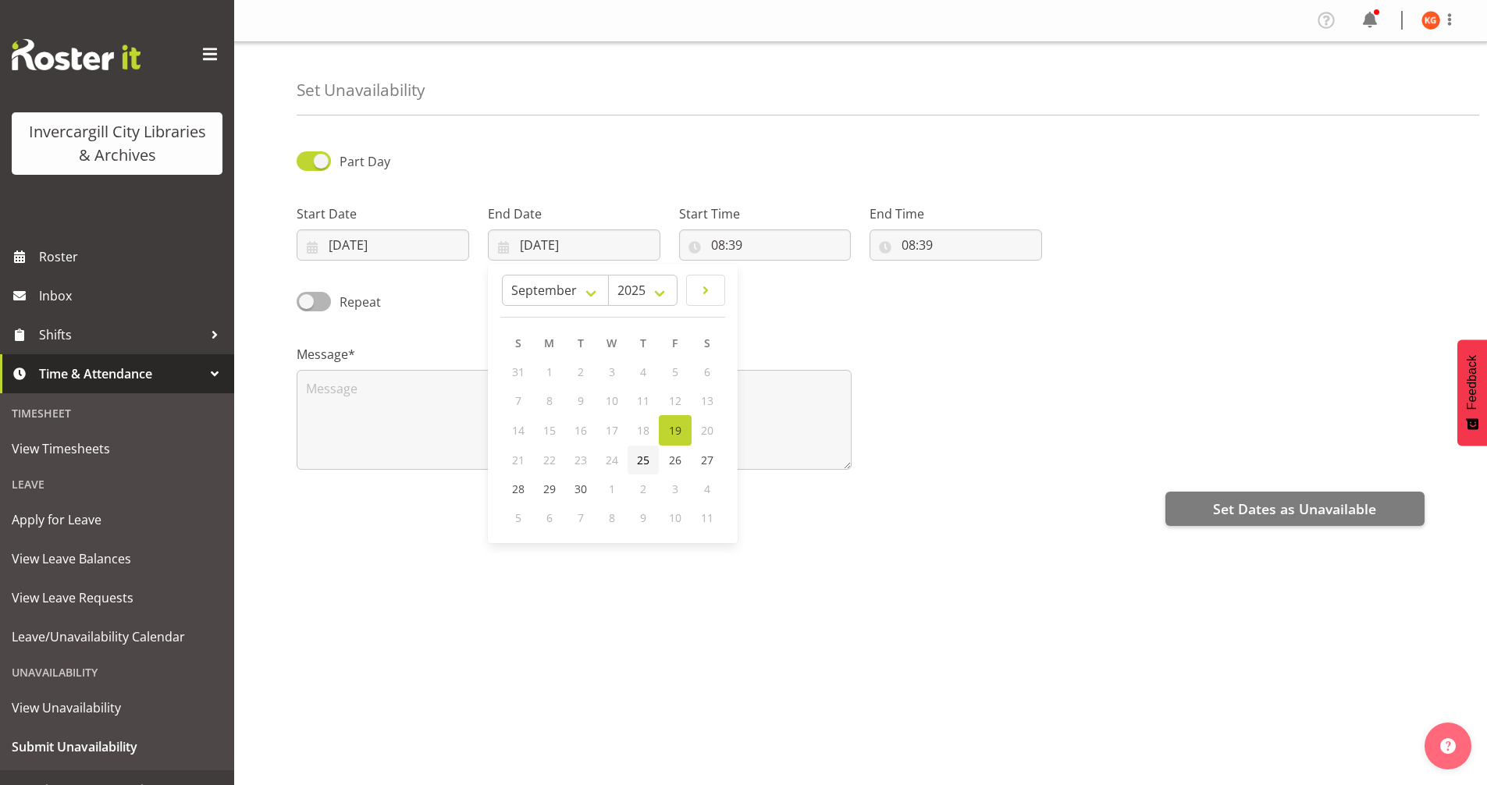
click at [637, 455] on span "25" at bounding box center [643, 460] width 12 height 15
type input "25/09/2025"
click at [720, 247] on input "08:39" at bounding box center [765, 244] width 173 height 31
click at [781, 285] on select "00 01 02 03 04 05 06 07 08 09 10 11 12 13 14 15 16 17 18 19 20 21 22 23" at bounding box center [785, 285] width 35 height 31
select select "14"
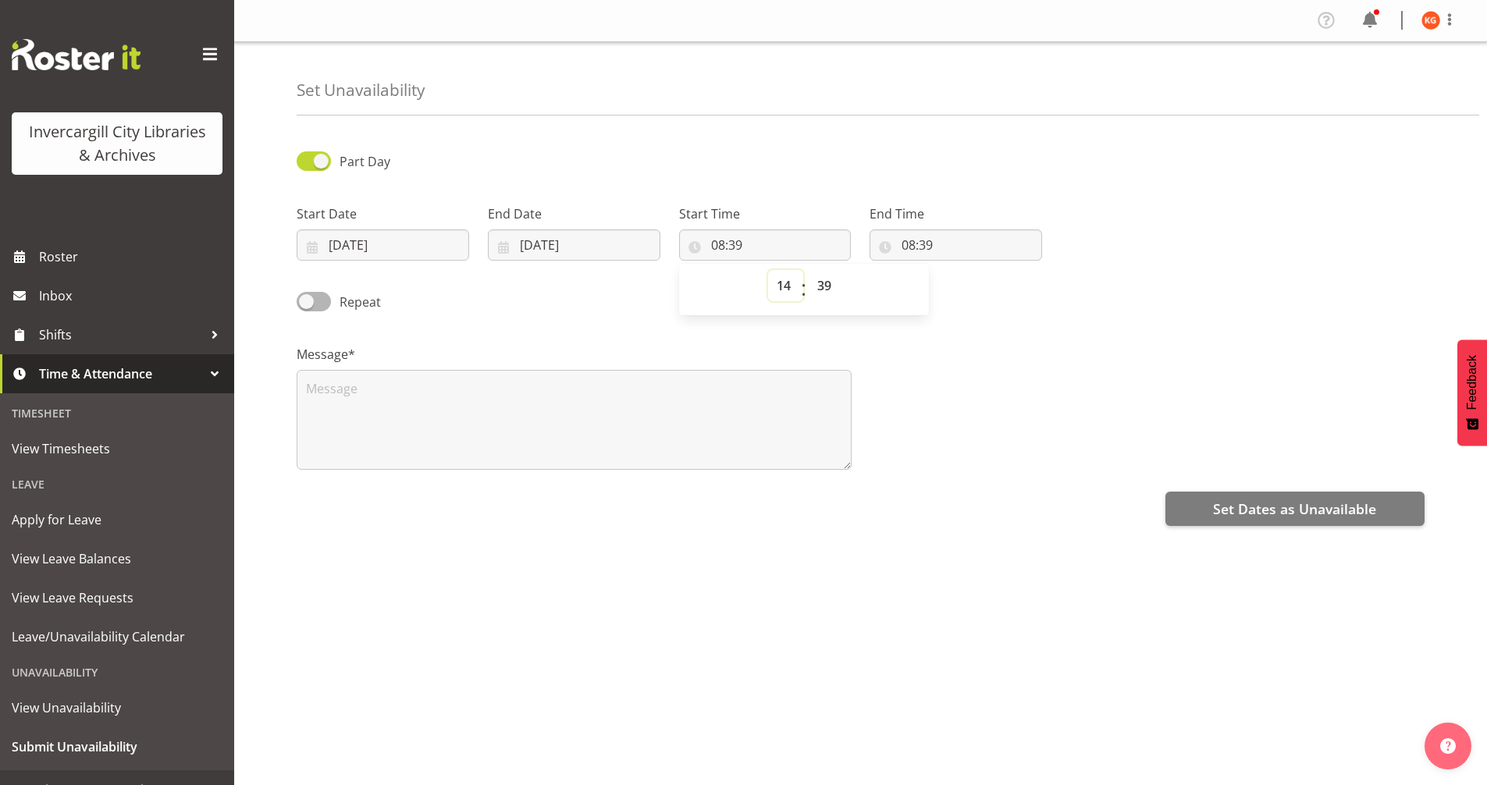
click at [768, 270] on select "00 01 02 03 04 05 06 07 08 09 10 11 12 13 14 15 16 17 18 19 20 21 22 23" at bounding box center [785, 285] width 35 height 31
type input "14:39"
click at [831, 288] on select "00 01 02 03 04 05 06 07 08 09 10 11 12 13 14 15 16 17 18 19 20 21 22 23 24 25 2…" at bounding box center [826, 285] width 35 height 31
select select "0"
click at [809, 270] on select "00 01 02 03 04 05 06 07 08 09 10 11 12 13 14 15 16 17 18 19 20 21 22 23 24 25 2…" at bounding box center [826, 285] width 35 height 31
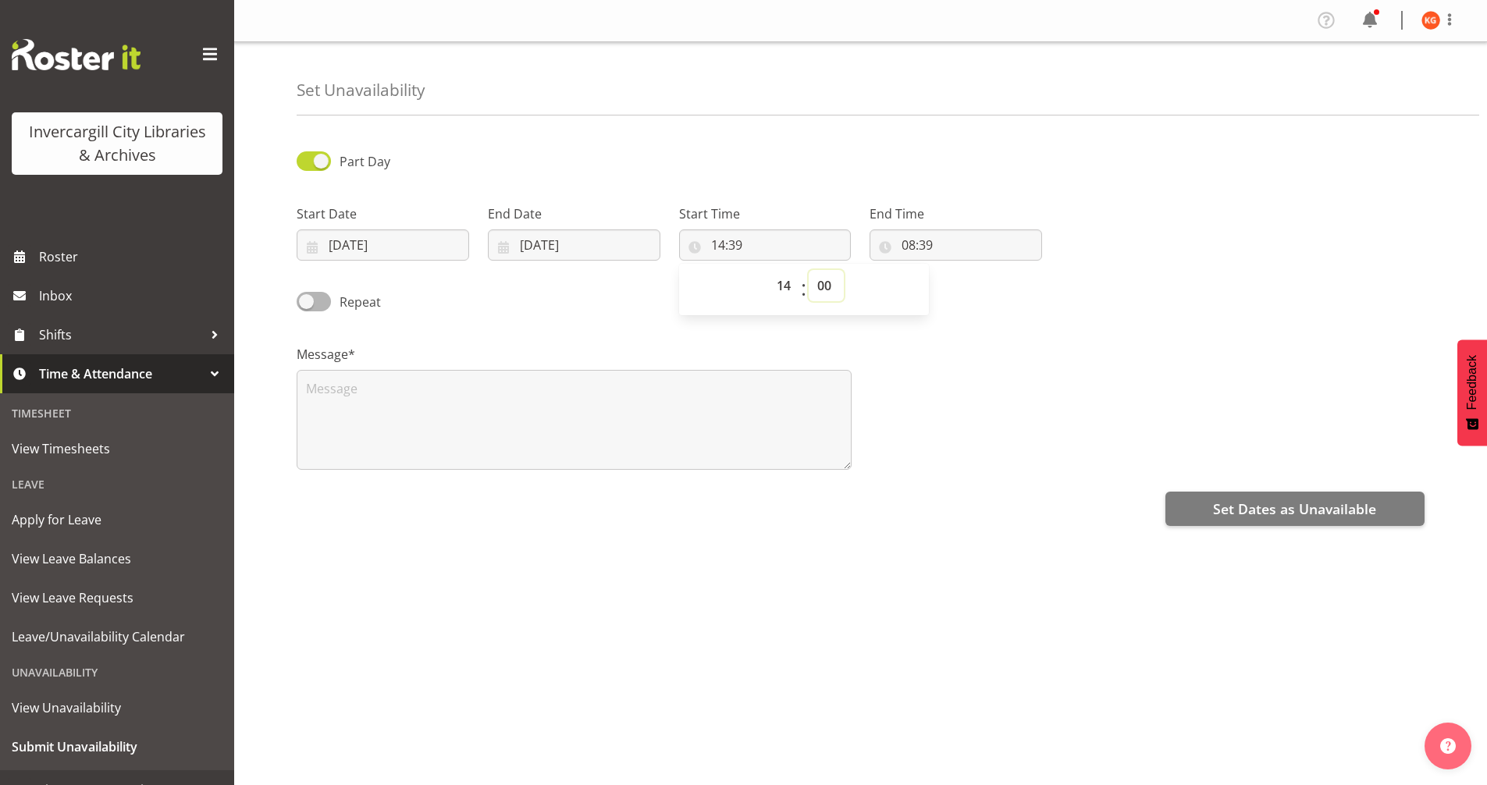
type input "14:00"
click at [916, 242] on input "08:39" at bounding box center [956, 244] width 173 height 31
click at [975, 283] on select "00 01 02 03 04 05 06 07 08 09 10 11 12 13 14 15 16 17 18 19 20 21 22 23" at bounding box center [976, 285] width 35 height 31
select select "15"
click at [959, 270] on select "00 01 02 03 04 05 06 07 08 09 10 11 12 13 14 15 16 17 18 19 20 21 22 23" at bounding box center [976, 285] width 35 height 31
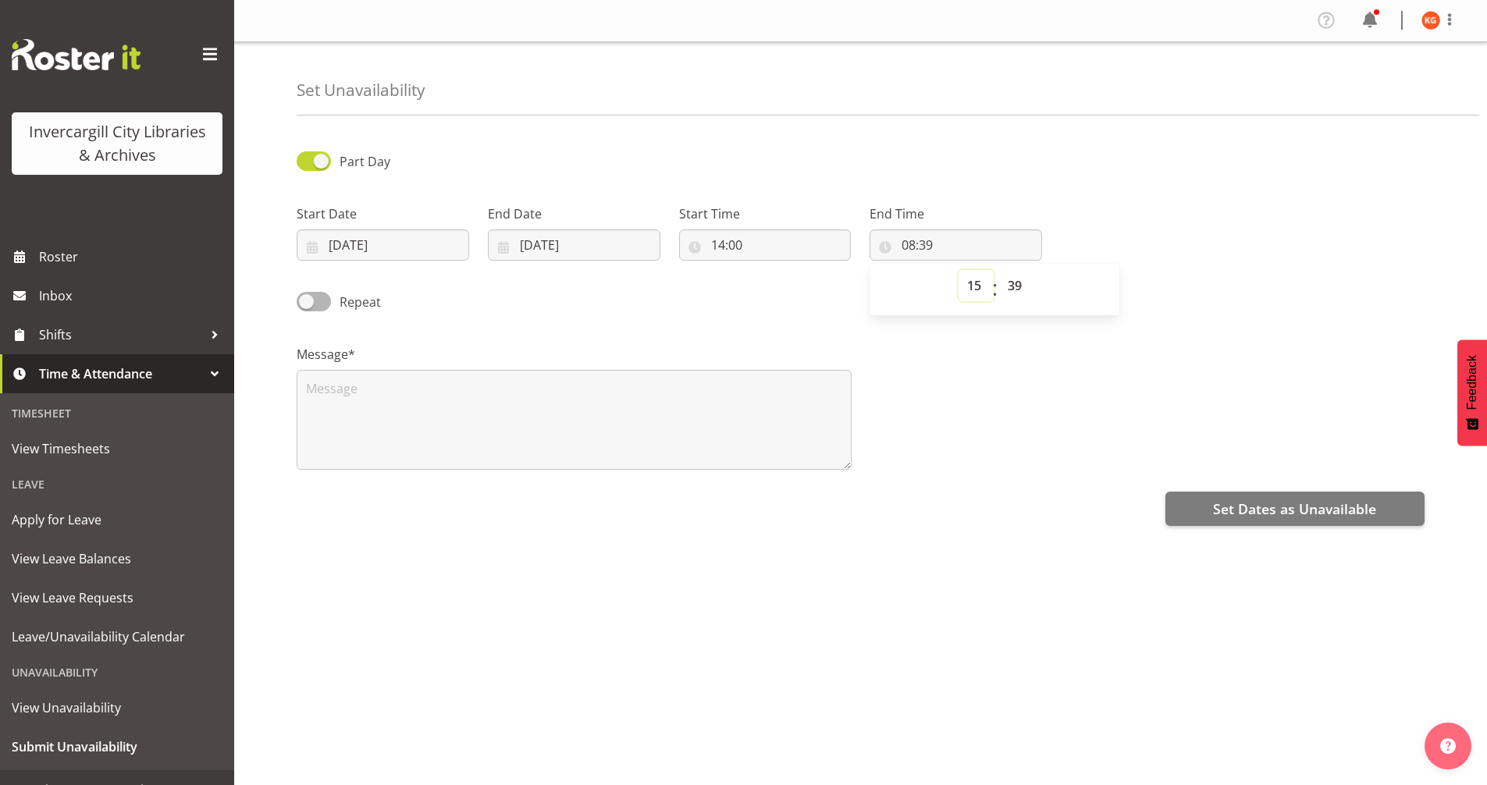
type input "15:39"
drag, startPoint x: 1006, startPoint y: 281, endPoint x: 1017, endPoint y: 291, distance: 14.9
click at [1006, 281] on select "00 01 02 03 04 05 06 07 08 09 10 11 12 13 14 15 16 17 18 19 20 21 22 23 24 25 2…" at bounding box center [1016, 285] width 35 height 31
click at [1018, 280] on select "00 01 02 03 04 05 06 07 08 09 10 11 12 13 14 15 16 17 18 19 20 21 22 23 24 25 2…" at bounding box center [1016, 285] width 35 height 31
select select "0"
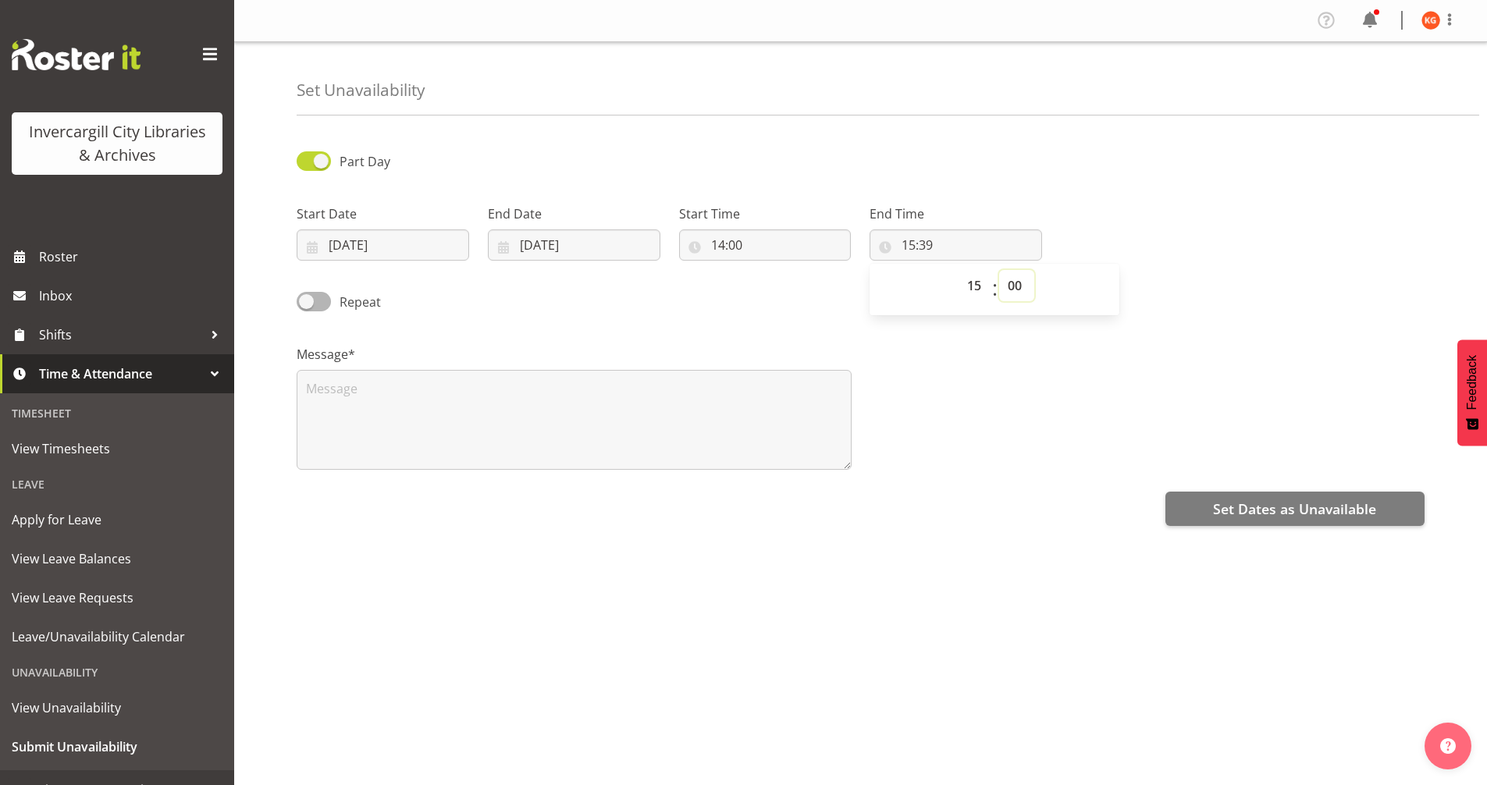
click at [999, 270] on select "00 01 02 03 04 05 06 07 08 09 10 11 12 13 14 15 16 17 18 19 20 21 22 23 24 25 2…" at bounding box center [1016, 285] width 35 height 31
type input "15:00"
click at [584, 381] on textarea at bounding box center [574, 420] width 555 height 100
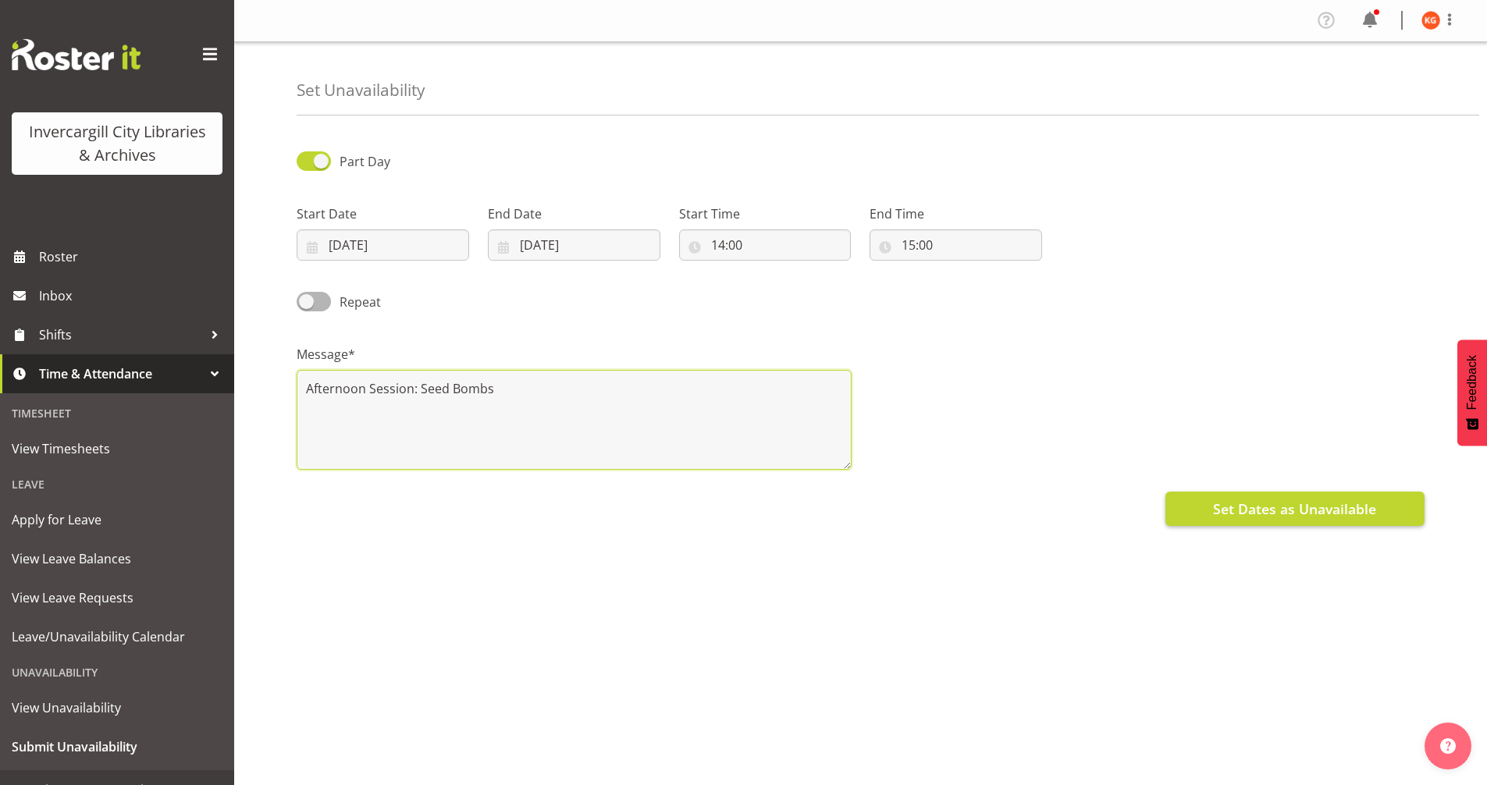
type textarea "Afternoon Session: Seed Bombs"
click at [1261, 507] on span "Set Dates as Unavailable" at bounding box center [1294, 509] width 163 height 20
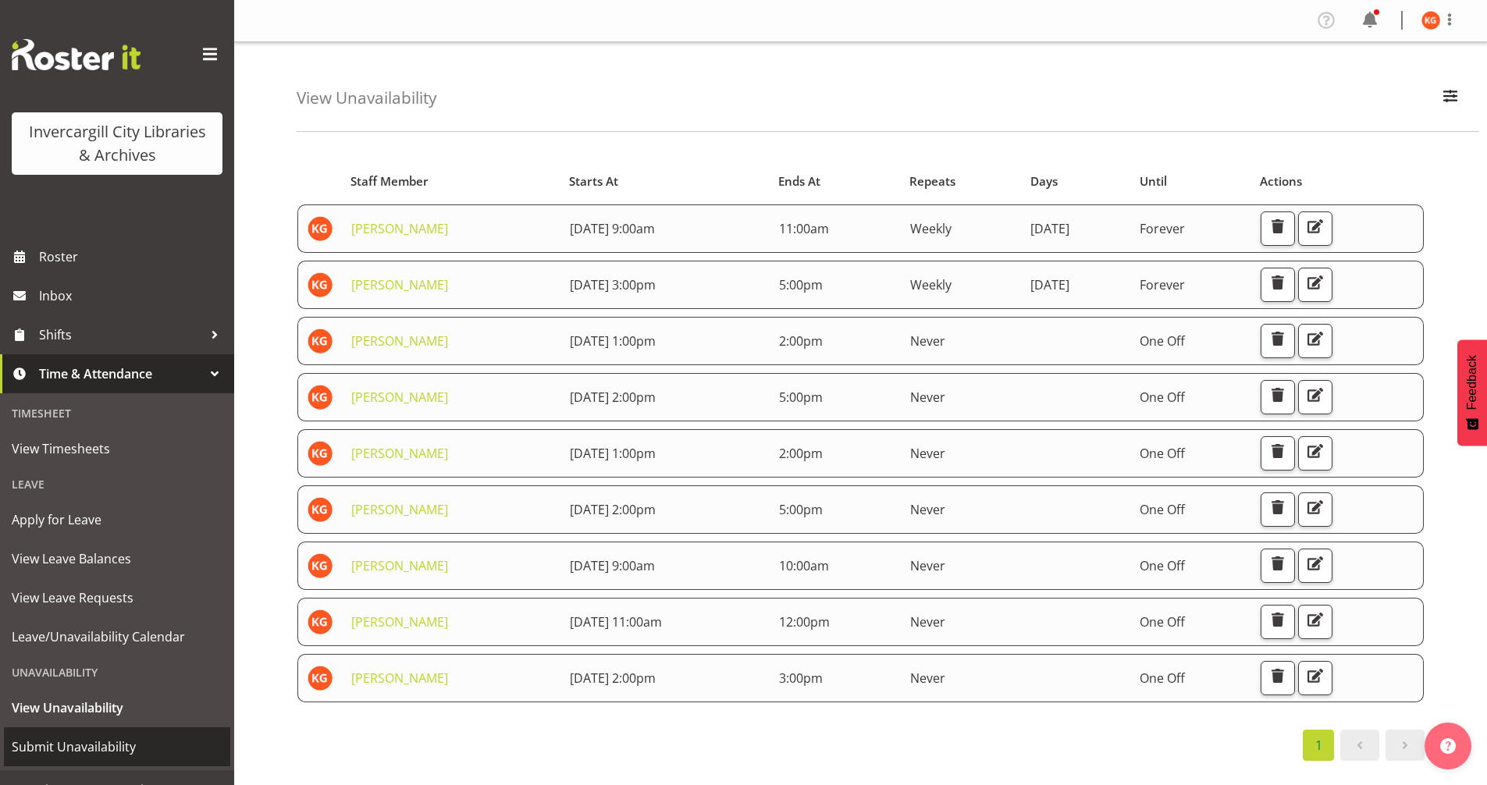
click at [91, 740] on span "Submit Unavailability" at bounding box center [117, 746] width 211 height 23
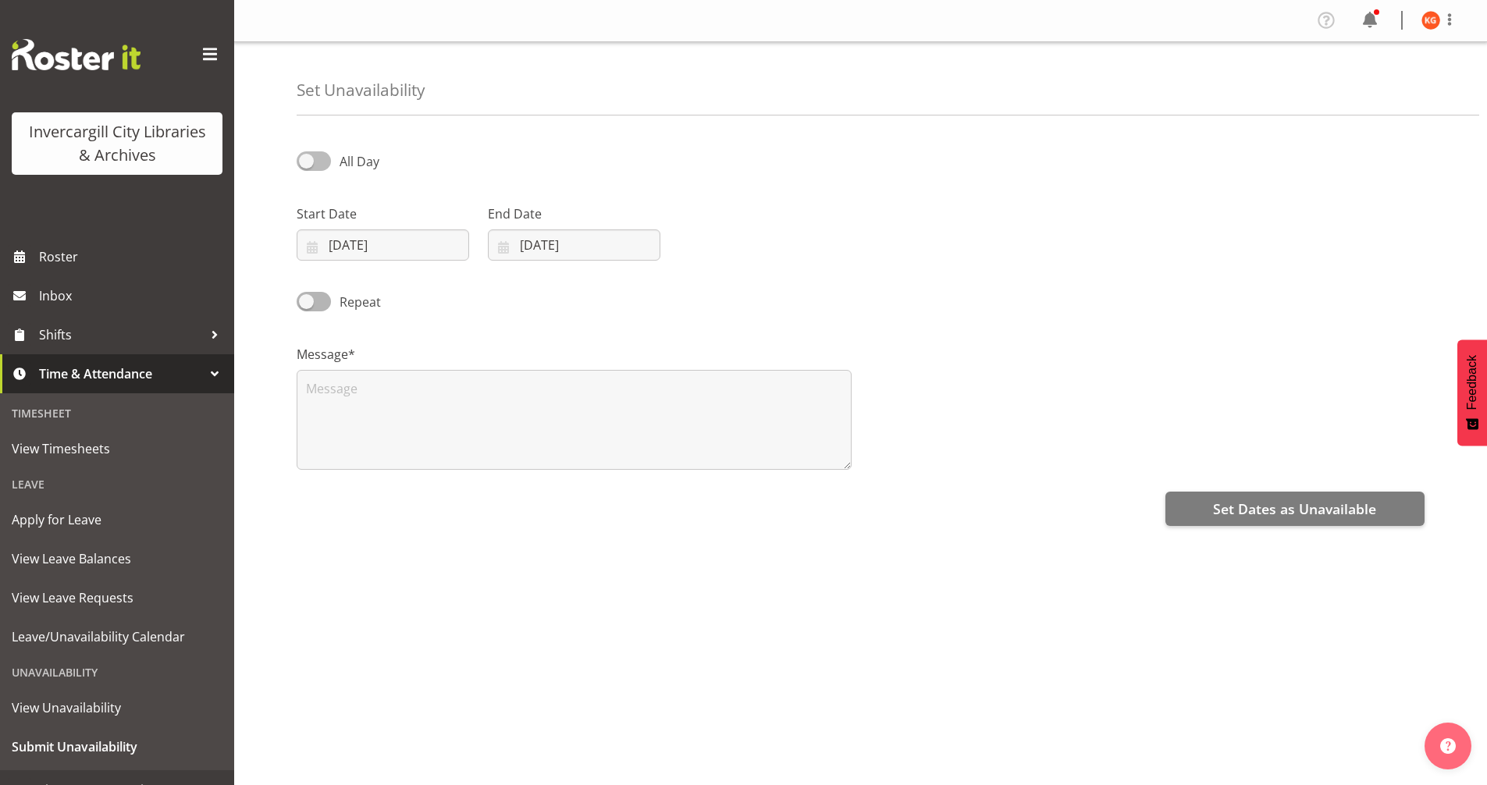
click at [312, 159] on span at bounding box center [314, 161] width 34 height 20
click at [307, 159] on input "All Day" at bounding box center [302, 161] width 10 height 10
checkbox input "true"
click at [393, 243] on input "[DATE]" at bounding box center [383, 244] width 173 height 31
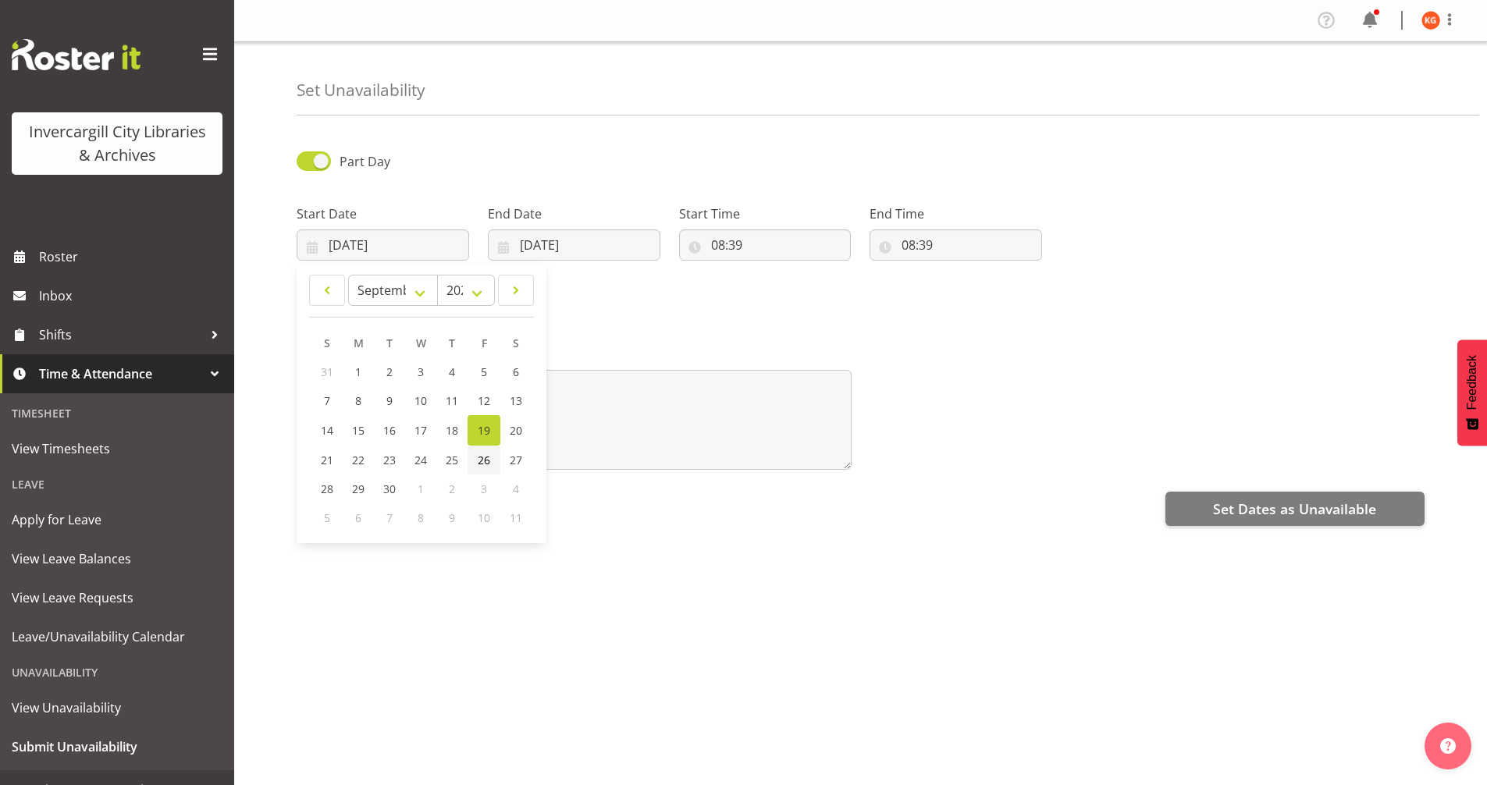
click at [479, 463] on span "26" at bounding box center [484, 460] width 12 height 15
type input "[DATE]"
click at [573, 240] on input "[DATE]" at bounding box center [574, 244] width 173 height 31
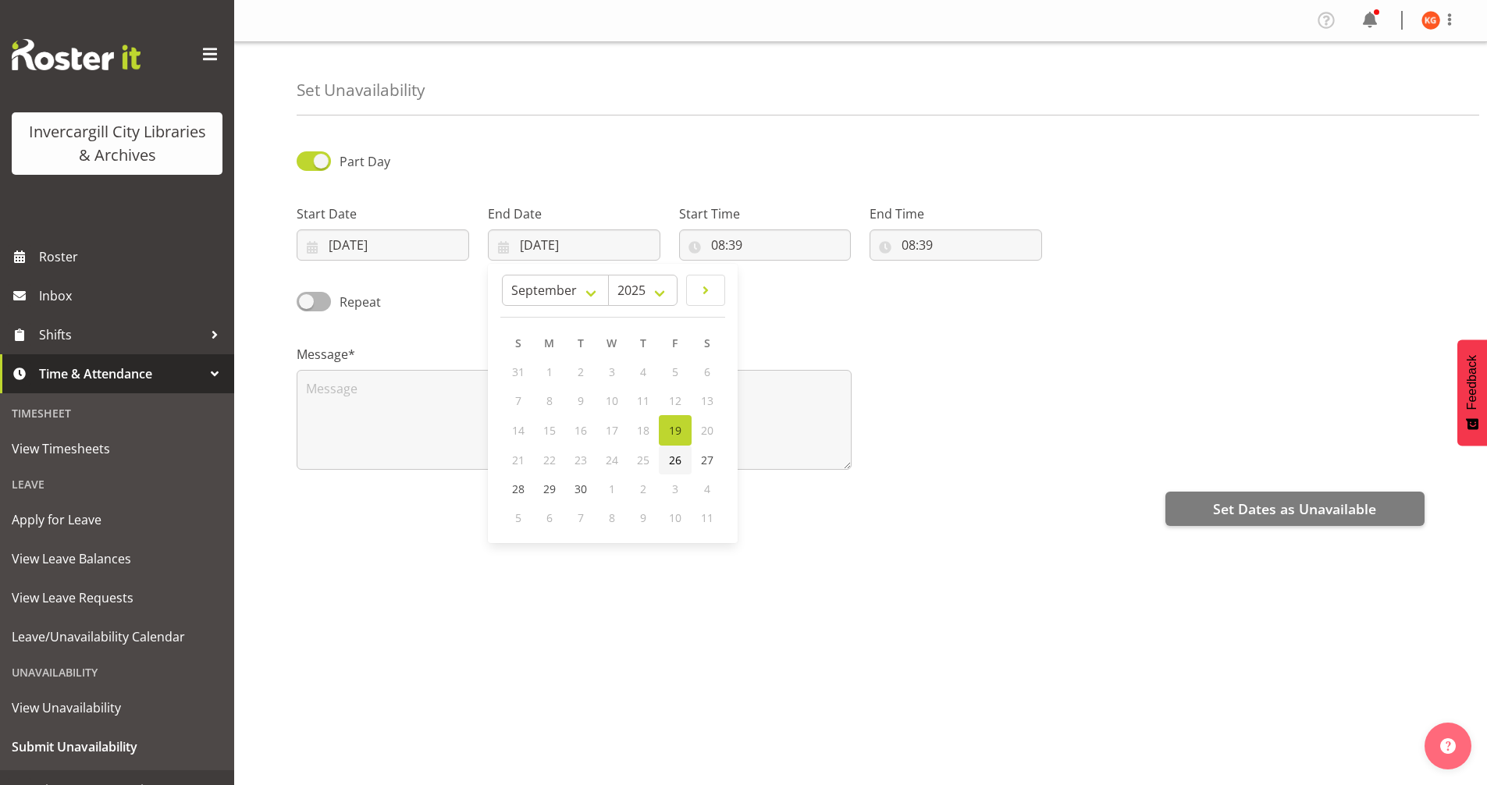
click at [680, 473] on link "26" at bounding box center [675, 460] width 33 height 29
type input "[DATE]"
click at [741, 244] on input "08:39" at bounding box center [765, 244] width 173 height 31
click at [776, 281] on select "00 01 02 03 04 05 06 07 08 09 10 11 12 13 14 15 16 17 18 19 20 21 22 23" at bounding box center [785, 285] width 35 height 31
select select "10"
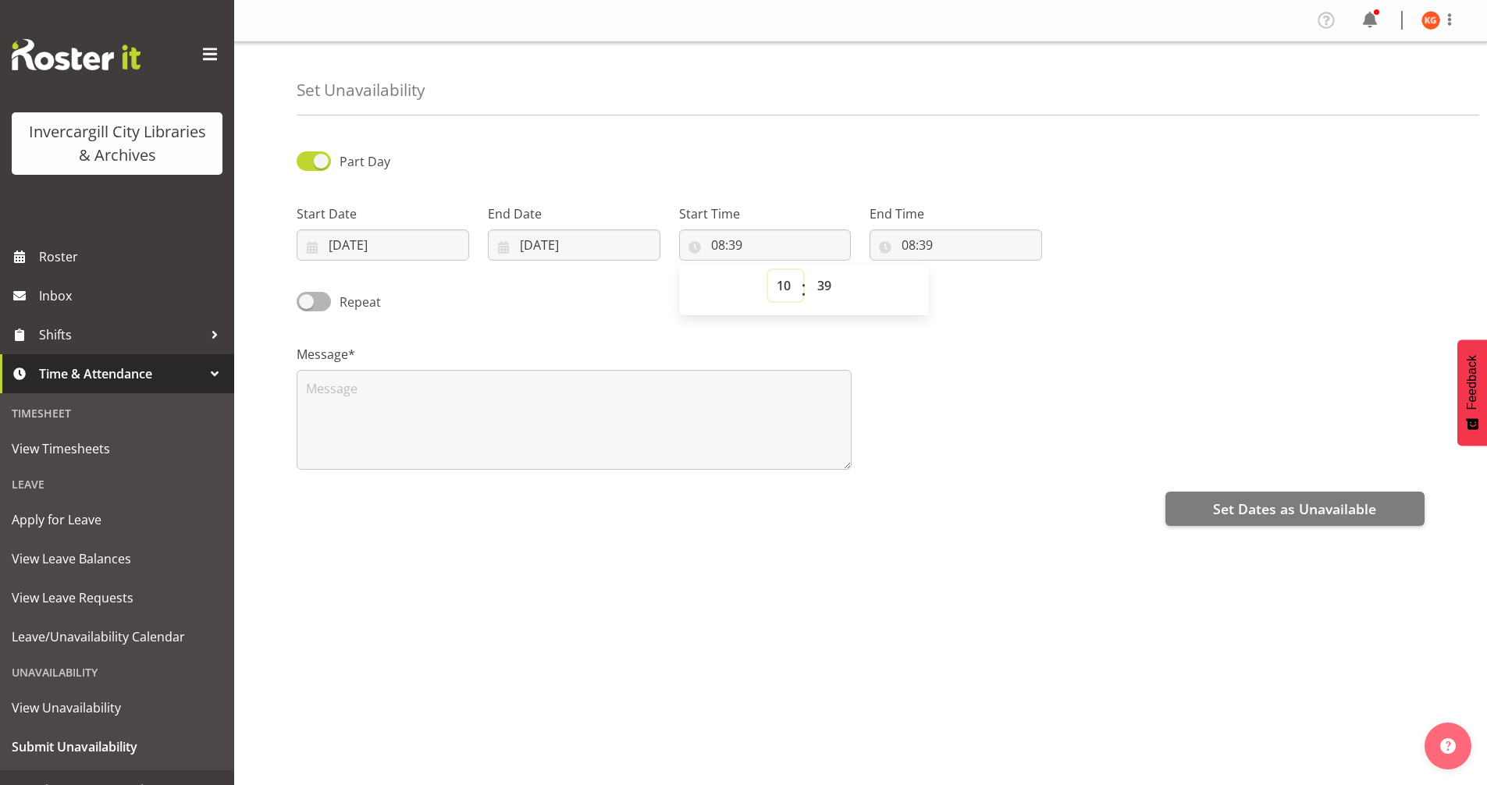
click at [768, 270] on select "00 01 02 03 04 05 06 07 08 09 10 11 12 13 14 15 16 17 18 19 20 21 22 23" at bounding box center [785, 285] width 35 height 31
type input "10:39"
click at [832, 283] on select "00 01 02 03 04 05 06 07 08 09 10 11 12 13 14 15 16 17 18 19 20 21 22 23 24 25 2…" at bounding box center [826, 285] width 35 height 31
select select "0"
click at [809, 270] on select "00 01 02 03 04 05 06 07 08 09 10 11 12 13 14 15 16 17 18 19 20 21 22 23 24 25 2…" at bounding box center [826, 285] width 35 height 31
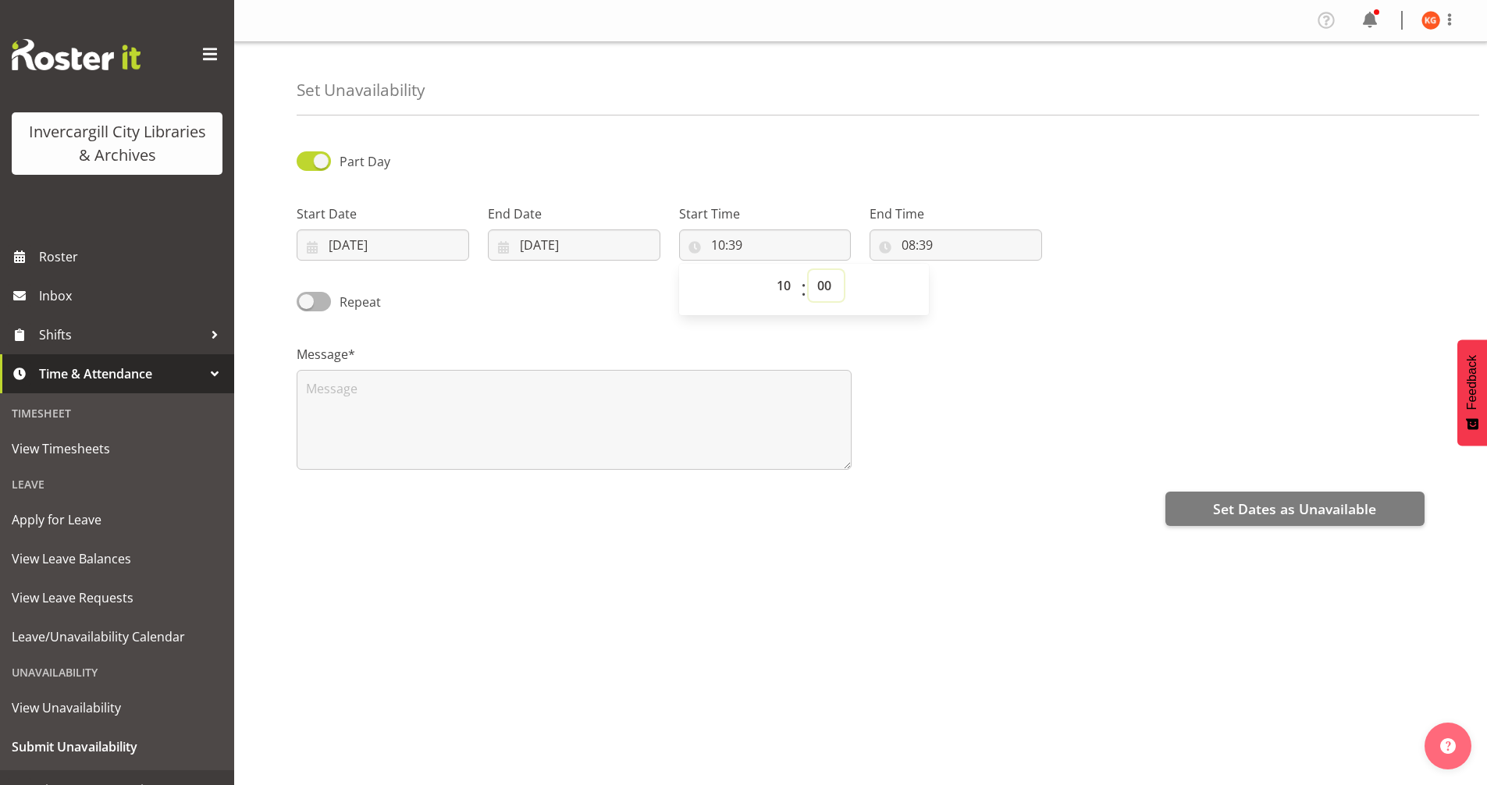
type input "10:00"
click at [911, 243] on input "08:39" at bounding box center [956, 244] width 173 height 31
click at [969, 293] on select "00 01 02 03 04 05 06 07 08 09 10 11 12 13 14 15 16 17 18 19 20 21 22 23" at bounding box center [976, 285] width 35 height 31
select select "11"
click at [959, 270] on select "00 01 02 03 04 05 06 07 08 09 10 11 12 13 14 15 16 17 18 19 20 21 22 23" at bounding box center [976, 285] width 35 height 31
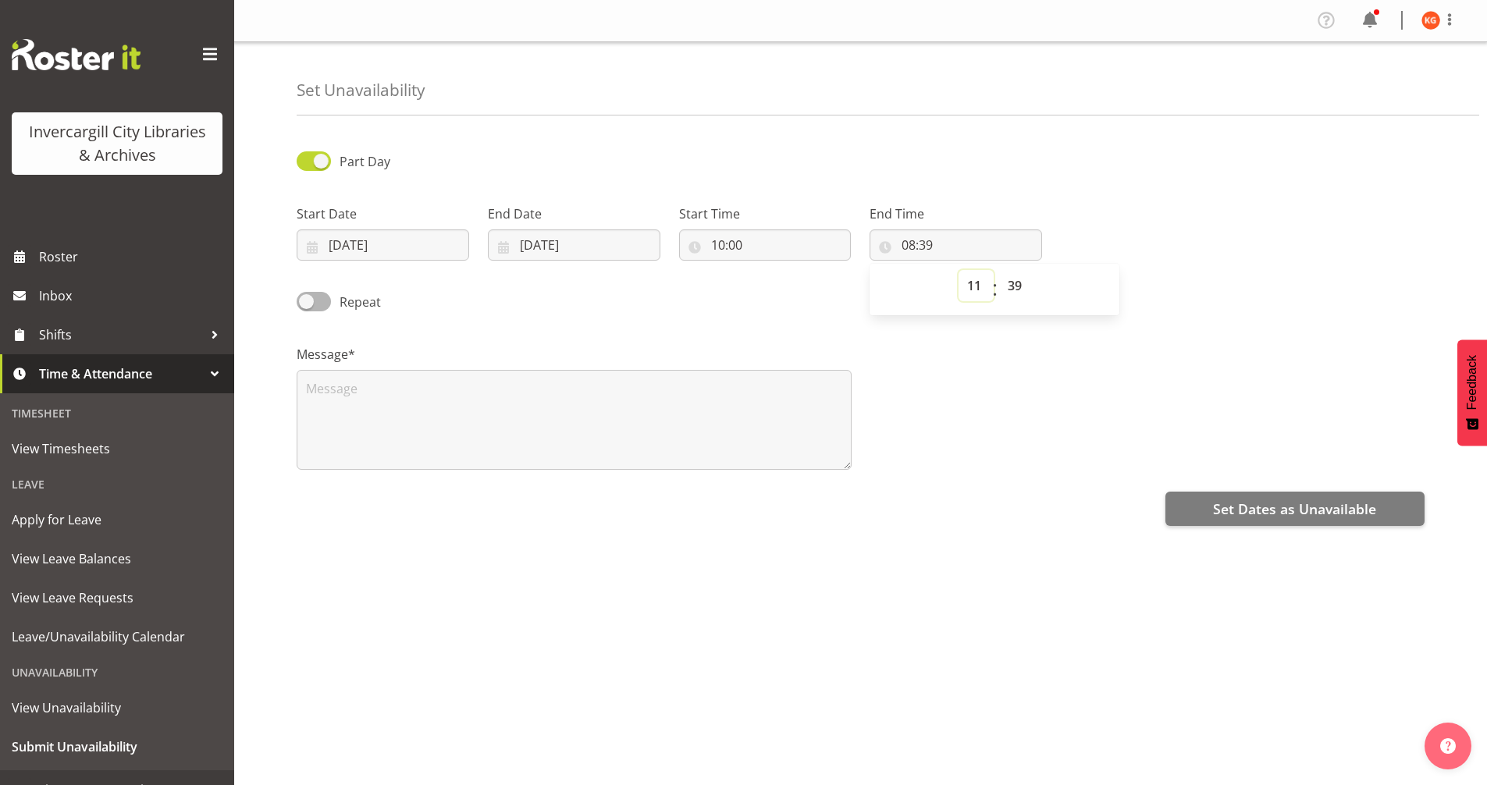
type input "11:39"
click at [1016, 286] on select "00 01 02 03 04 05 06 07 08 09 10 11 12 13 14 15 16 17 18 19 20 21 22 23 24 25 2…" at bounding box center [1016, 285] width 35 height 31
select select "0"
click at [999, 270] on select "00 01 02 03 04 05 06 07 08 09 10 11 12 13 14 15 16 17 18 19 20 21 22 23 24 25 2…" at bounding box center [1016, 285] width 35 height 31
type input "11:00"
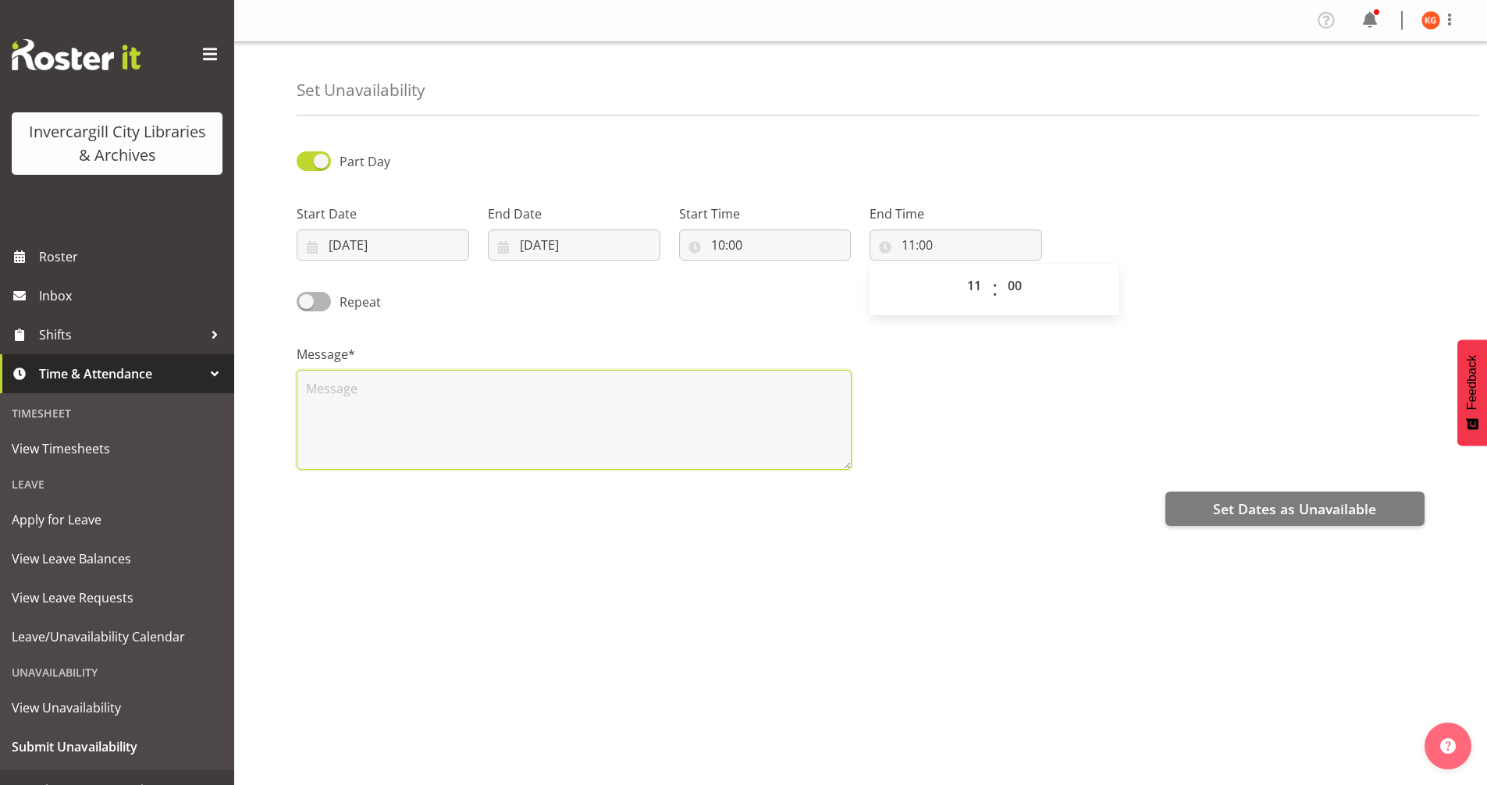
click at [758, 386] on textarea at bounding box center [574, 420] width 555 height 100
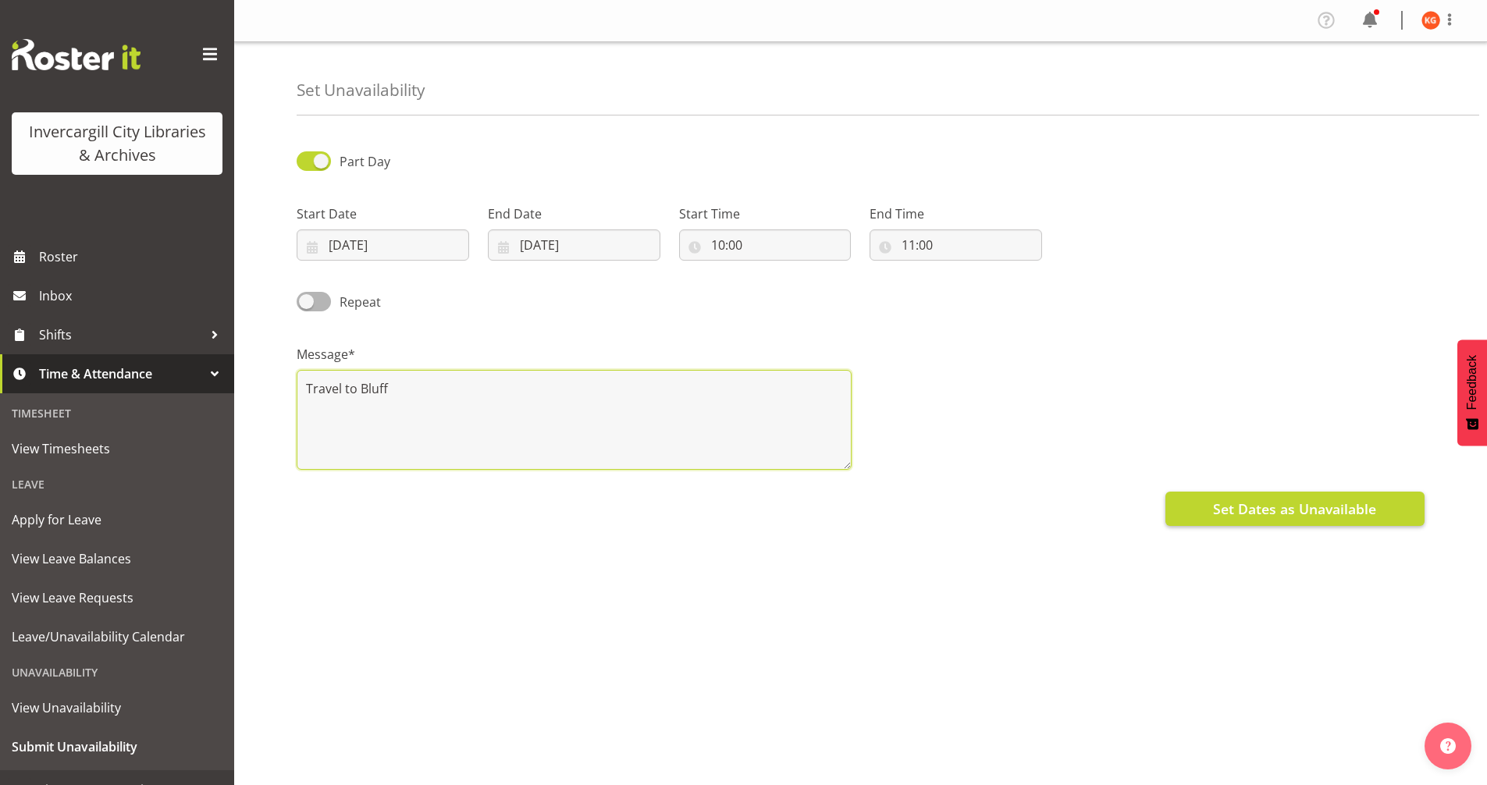
type textarea "Travel to Bluff"
click at [1296, 511] on span "Set Dates as Unavailable" at bounding box center [1294, 509] width 163 height 20
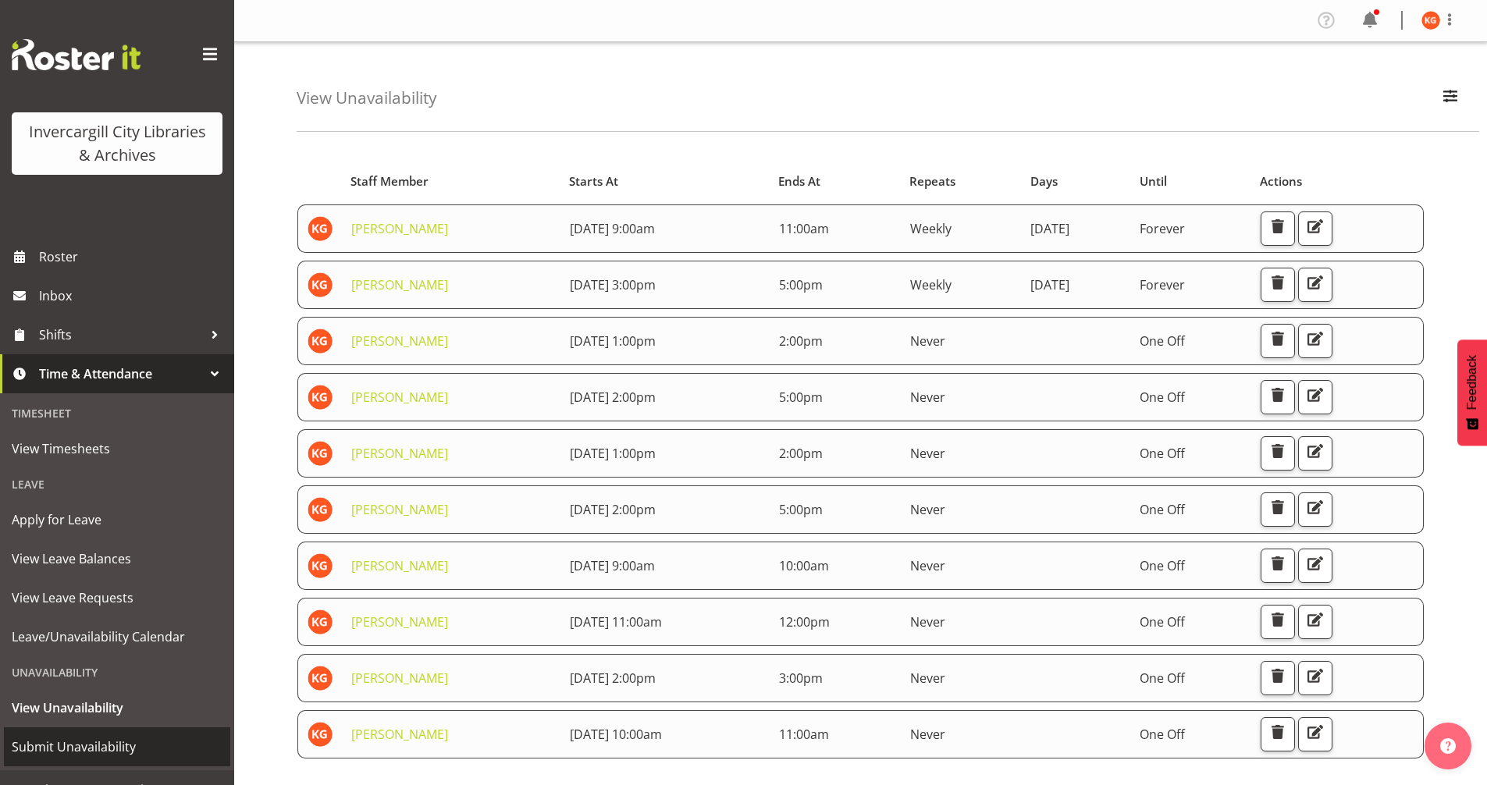
click at [87, 749] on span "Submit Unavailability" at bounding box center [117, 746] width 211 height 23
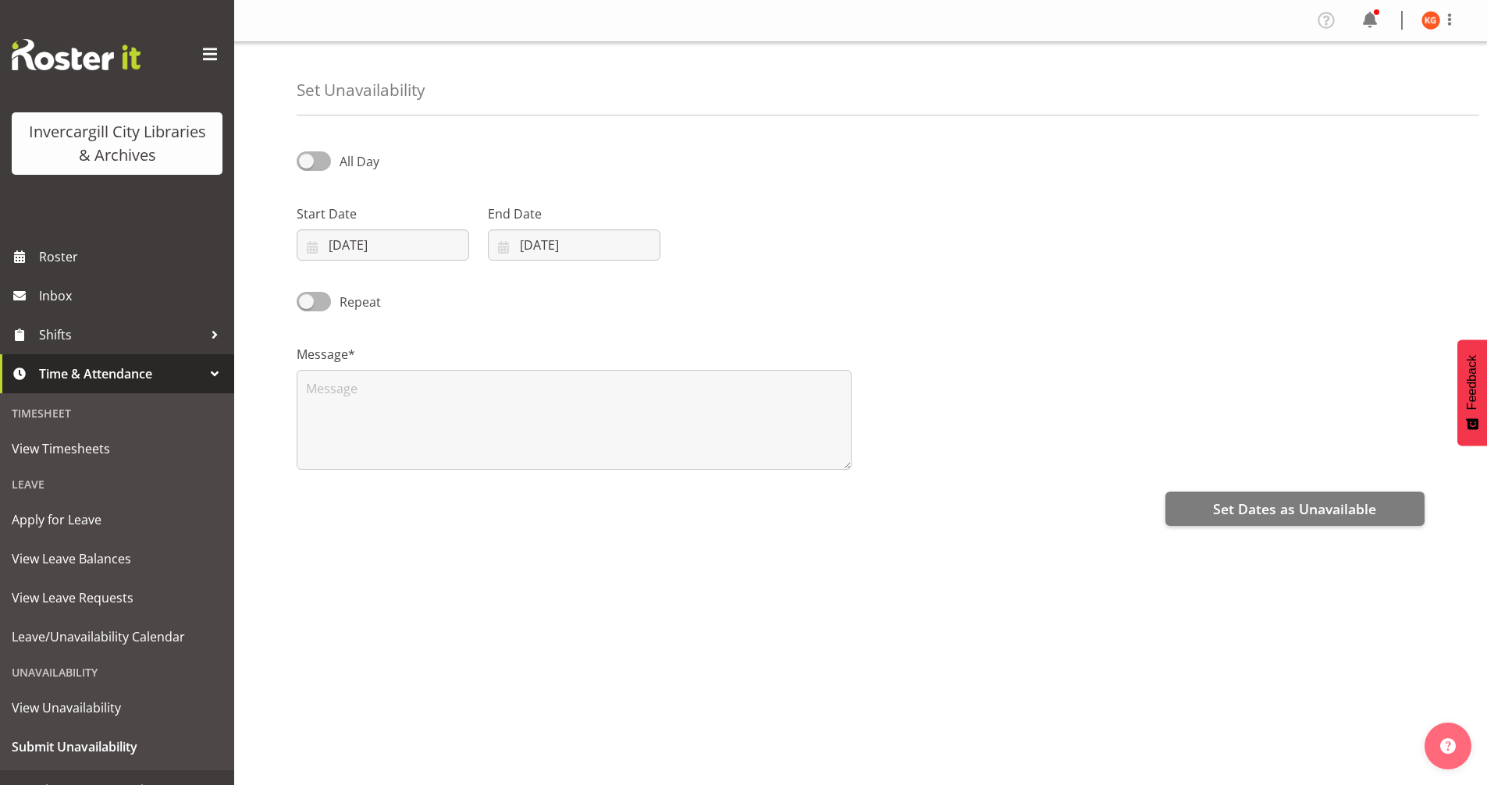
select select "8"
select select "2025"
click at [315, 161] on span at bounding box center [314, 161] width 34 height 20
click at [307, 161] on input "All Day" at bounding box center [302, 161] width 10 height 10
checkbox input "true"
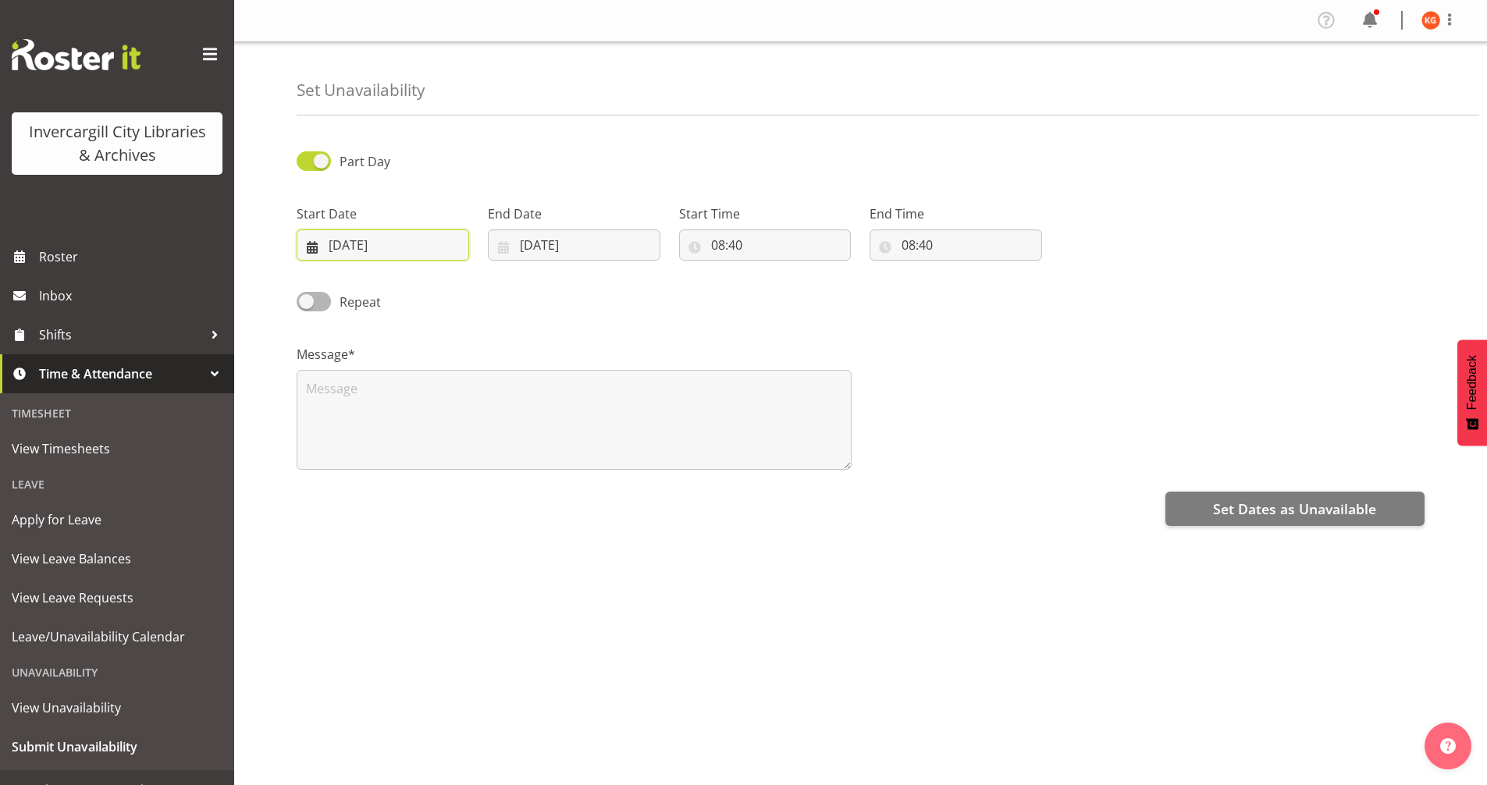
click at [372, 251] on input "19/09/2025" at bounding box center [383, 244] width 173 height 31
click at [482, 464] on span "26" at bounding box center [484, 460] width 12 height 15
type input "26/09/2025"
click at [550, 247] on input "19/09/2025" at bounding box center [574, 244] width 173 height 31
click at [670, 469] on link "26" at bounding box center [675, 460] width 33 height 29
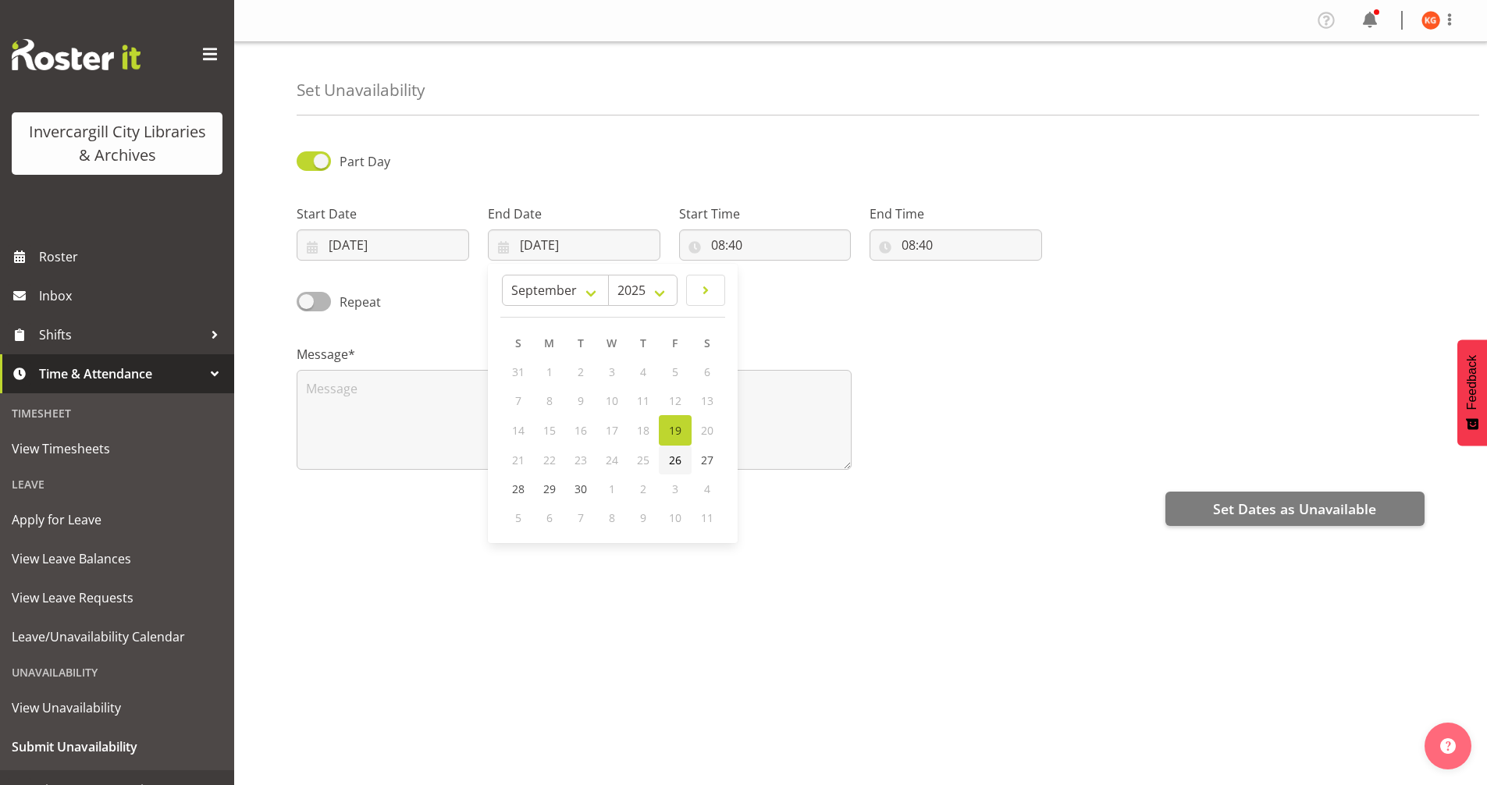
type input "26/09/2025"
click at [722, 246] on input "08:40" at bounding box center [765, 244] width 173 height 31
click at [788, 294] on select "00 01 02 03 04 05 06 07 08 09 10 11 12 13 14 15 16 17 18 19 20 21 22 23" at bounding box center [785, 285] width 35 height 31
select select "11"
click at [768, 270] on select "00 01 02 03 04 05 06 07 08 09 10 11 12 13 14 15 16 17 18 19 20 21 22 23" at bounding box center [785, 285] width 35 height 31
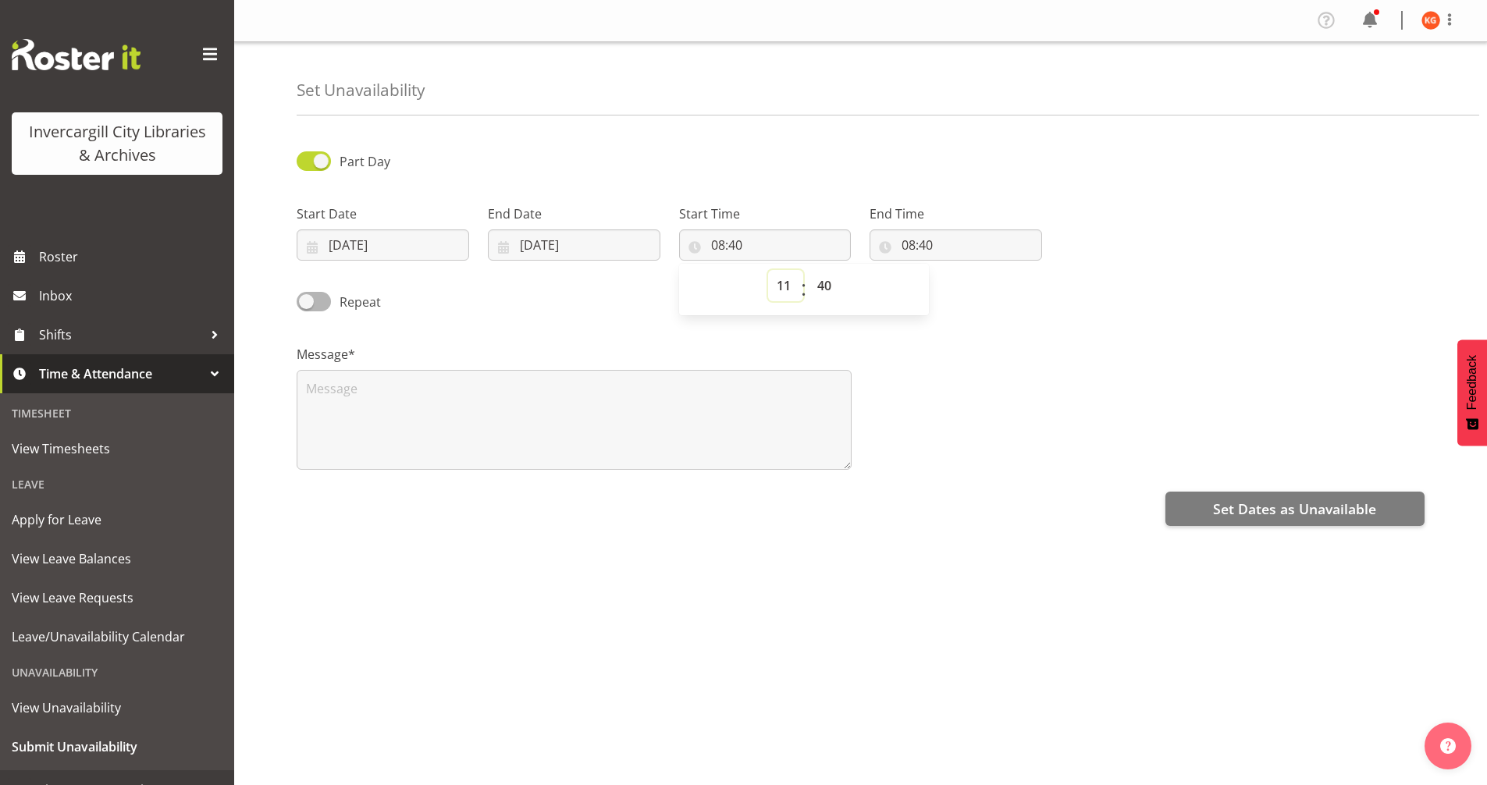
type input "11:40"
click at [834, 286] on select "00 01 02 03 04 05 06 07 08 09 10 11 12 13 14 15 16 17 18 19 20 21 22 23 24 25 2…" at bounding box center [826, 285] width 35 height 31
select select "0"
click at [809, 270] on select "00 01 02 03 04 05 06 07 08 09 10 11 12 13 14 15 16 17 18 19 20 21 22 23 24 25 2…" at bounding box center [826, 285] width 35 height 31
type input "11:00"
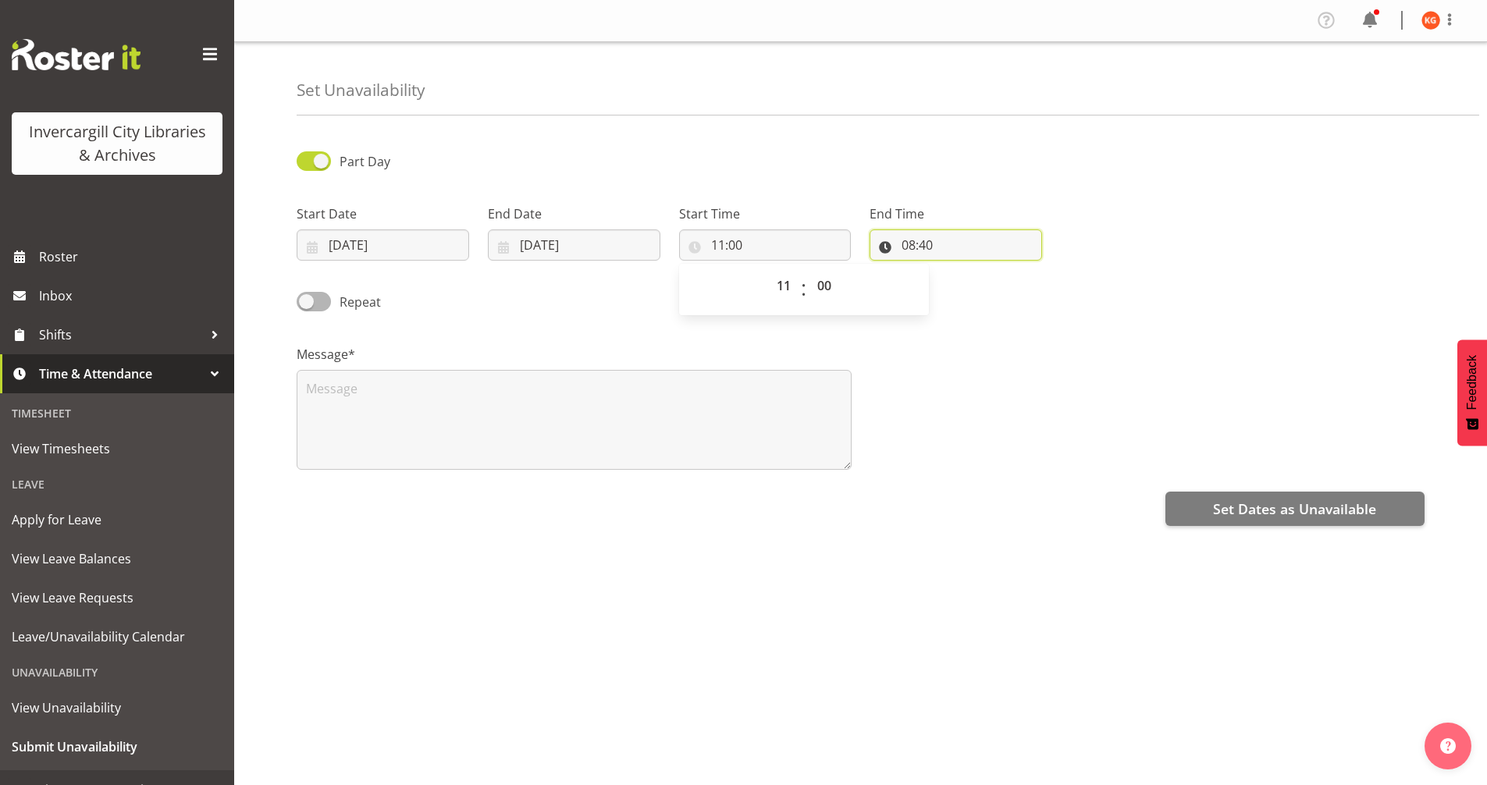
click at [912, 239] on input "08:40" at bounding box center [956, 244] width 173 height 31
click at [965, 280] on select "00 01 02 03 04 05 06 07 08 09 10 11 12 13 14 15 16 17 18 19 20 21 22 23" at bounding box center [976, 285] width 35 height 31
select select "16"
click at [959, 270] on select "00 01 02 03 04 05 06 07 08 09 10 11 12 13 14 15 16 17 18 19 20 21 22 23" at bounding box center [976, 285] width 35 height 31
type input "16:40"
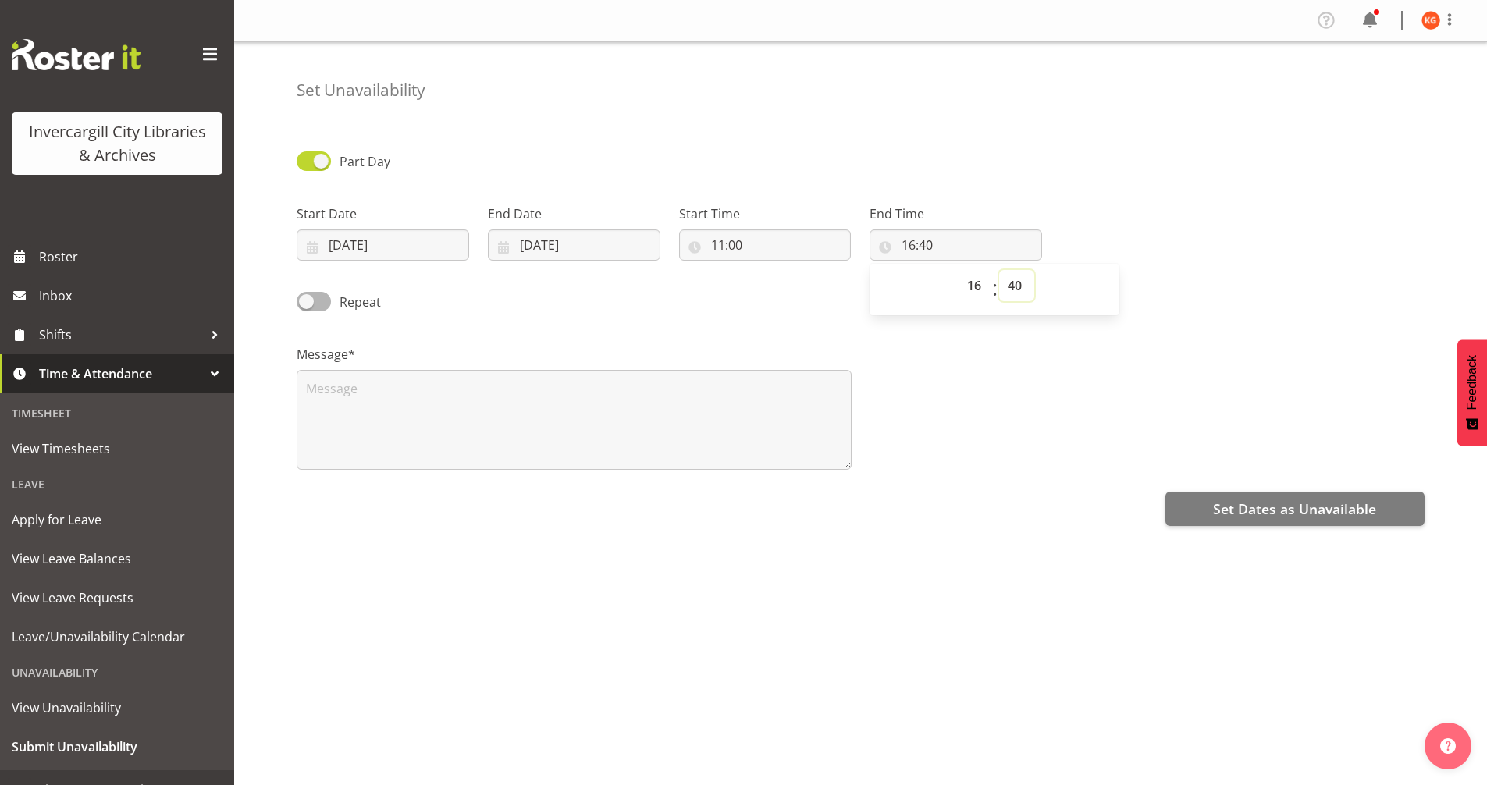
click at [1019, 286] on select "00 01 02 03 04 05 06 07 08 09 10 11 12 13 14 15 16 17 18 19 20 21 22 23 24 25 2…" at bounding box center [1016, 285] width 35 height 31
select select "0"
click at [999, 270] on select "00 01 02 03 04 05 06 07 08 09 10 11 12 13 14 15 16 17 18 19 20 21 22 23 24 25 2…" at bounding box center [1016, 285] width 35 height 31
type input "16:00"
click at [498, 416] on textarea at bounding box center [574, 420] width 555 height 100
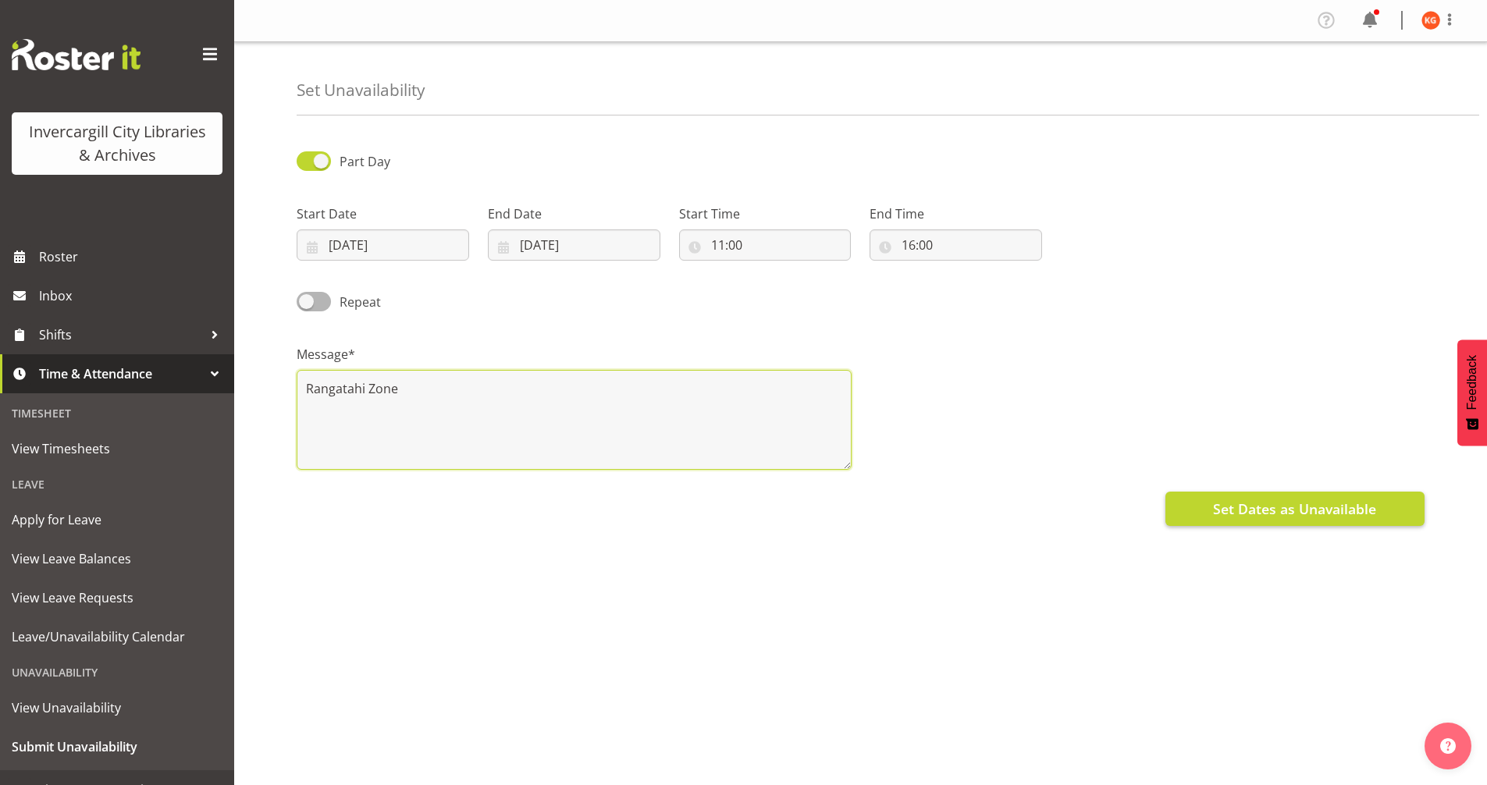
type textarea "Rangatahi Zone"
click at [1316, 507] on span "Set Dates as Unavailable" at bounding box center [1294, 509] width 163 height 20
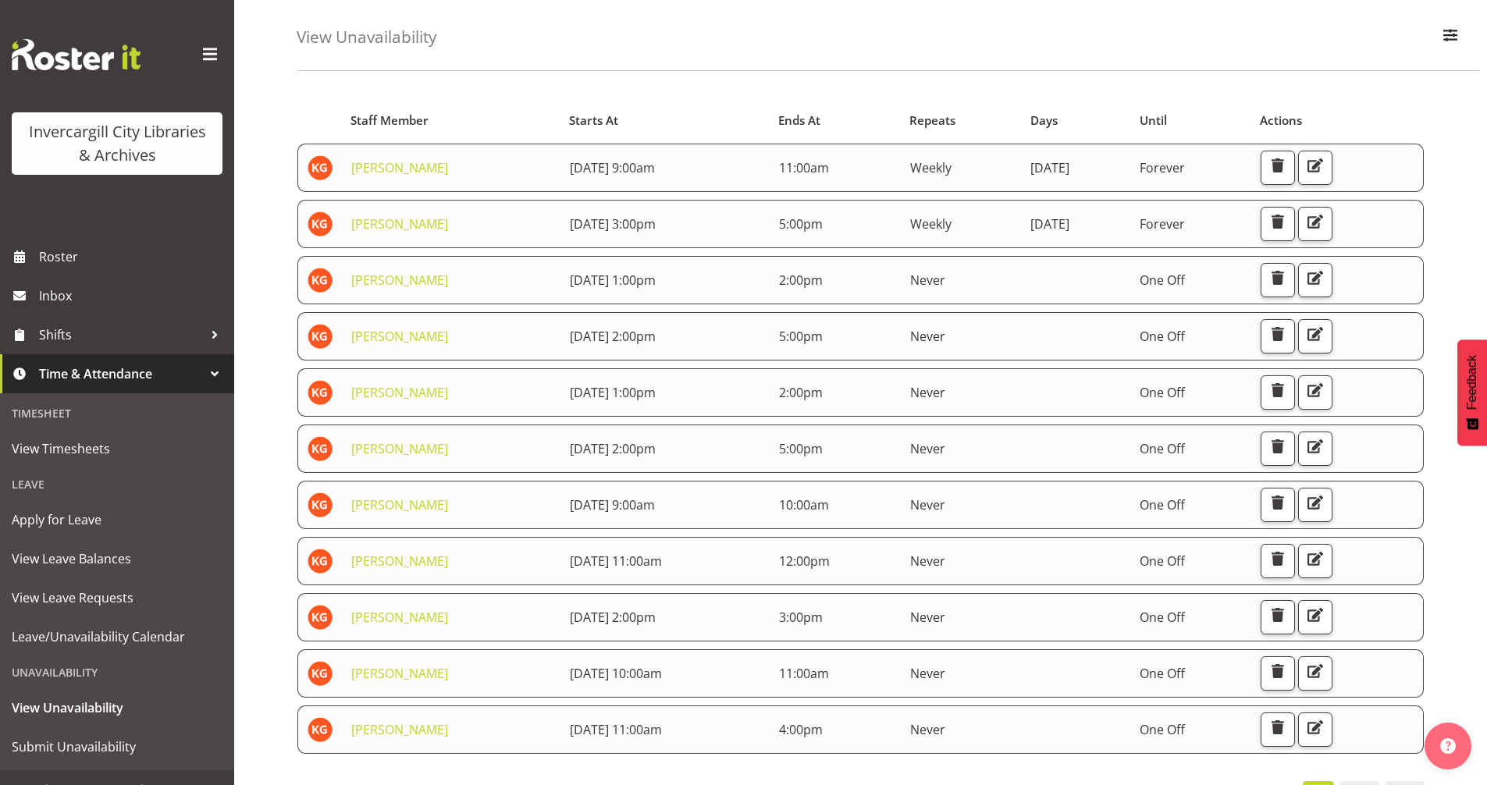
scroll to position [112, 0]
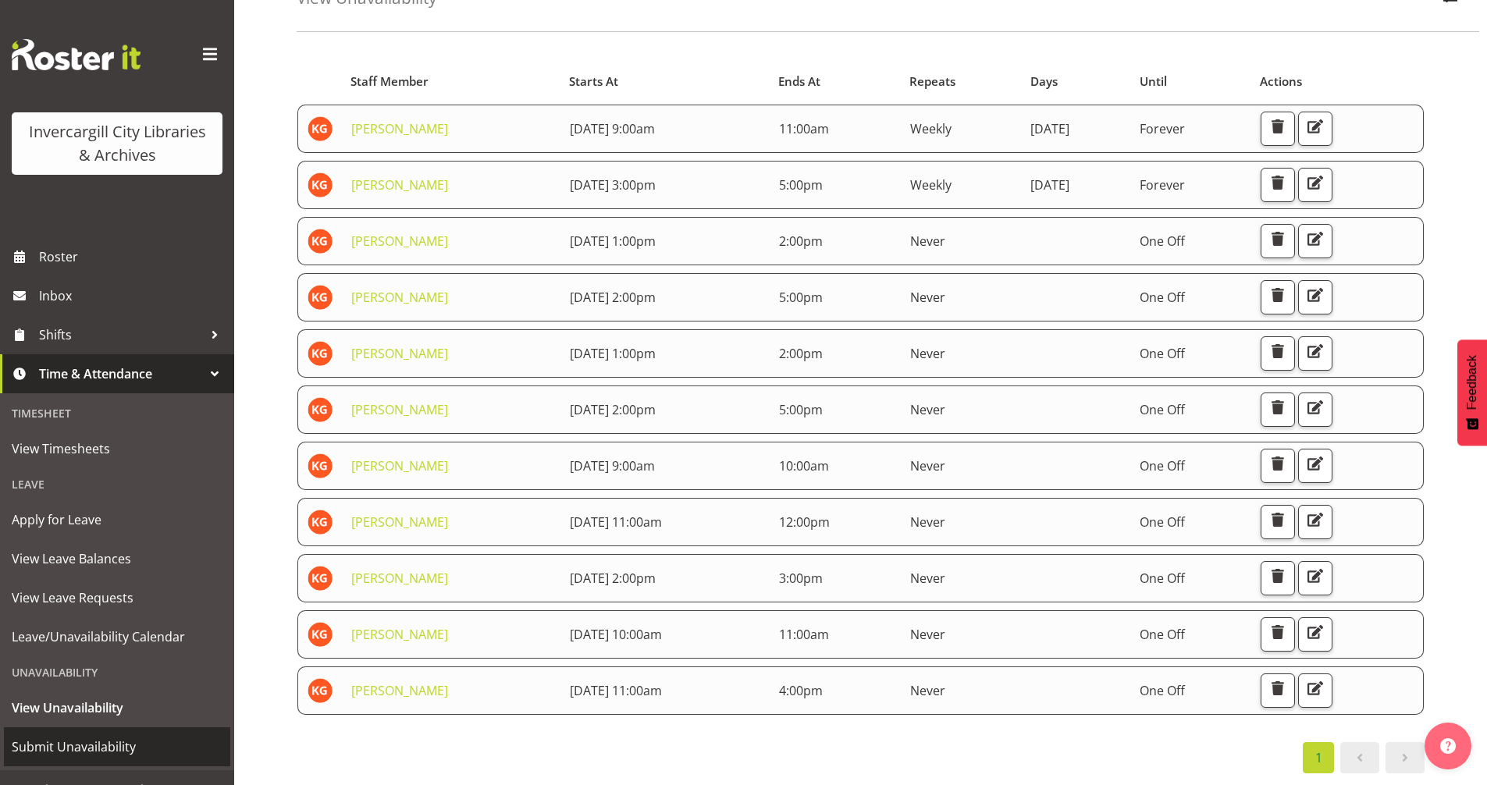
click at [72, 749] on span "Submit Unavailability" at bounding box center [117, 746] width 211 height 23
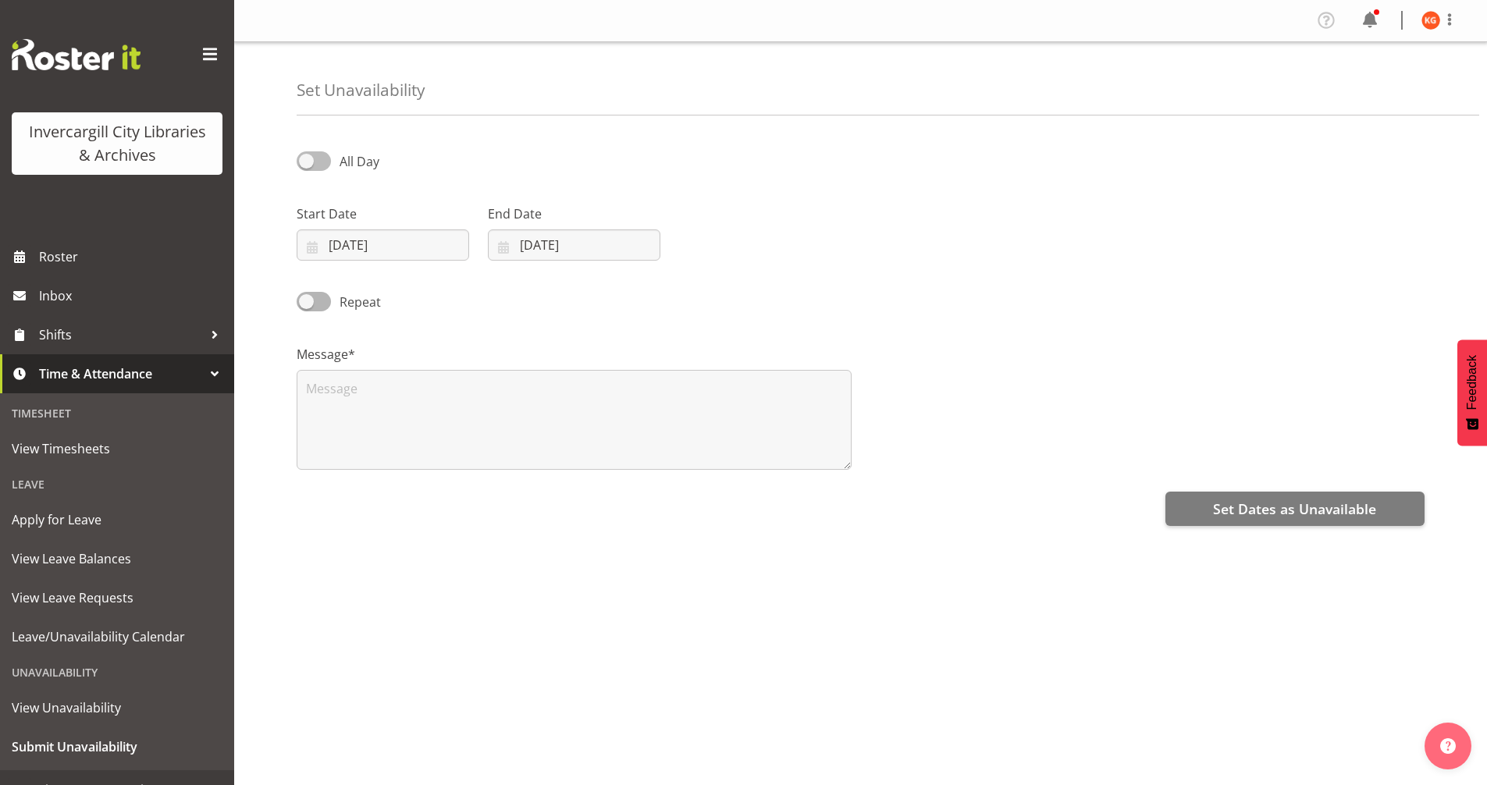
click at [317, 161] on span at bounding box center [314, 161] width 34 height 20
click at [307, 161] on input "All Day" at bounding box center [302, 161] width 10 height 10
checkbox input "true"
click at [411, 241] on input "19/09/2025" at bounding box center [383, 244] width 173 height 31
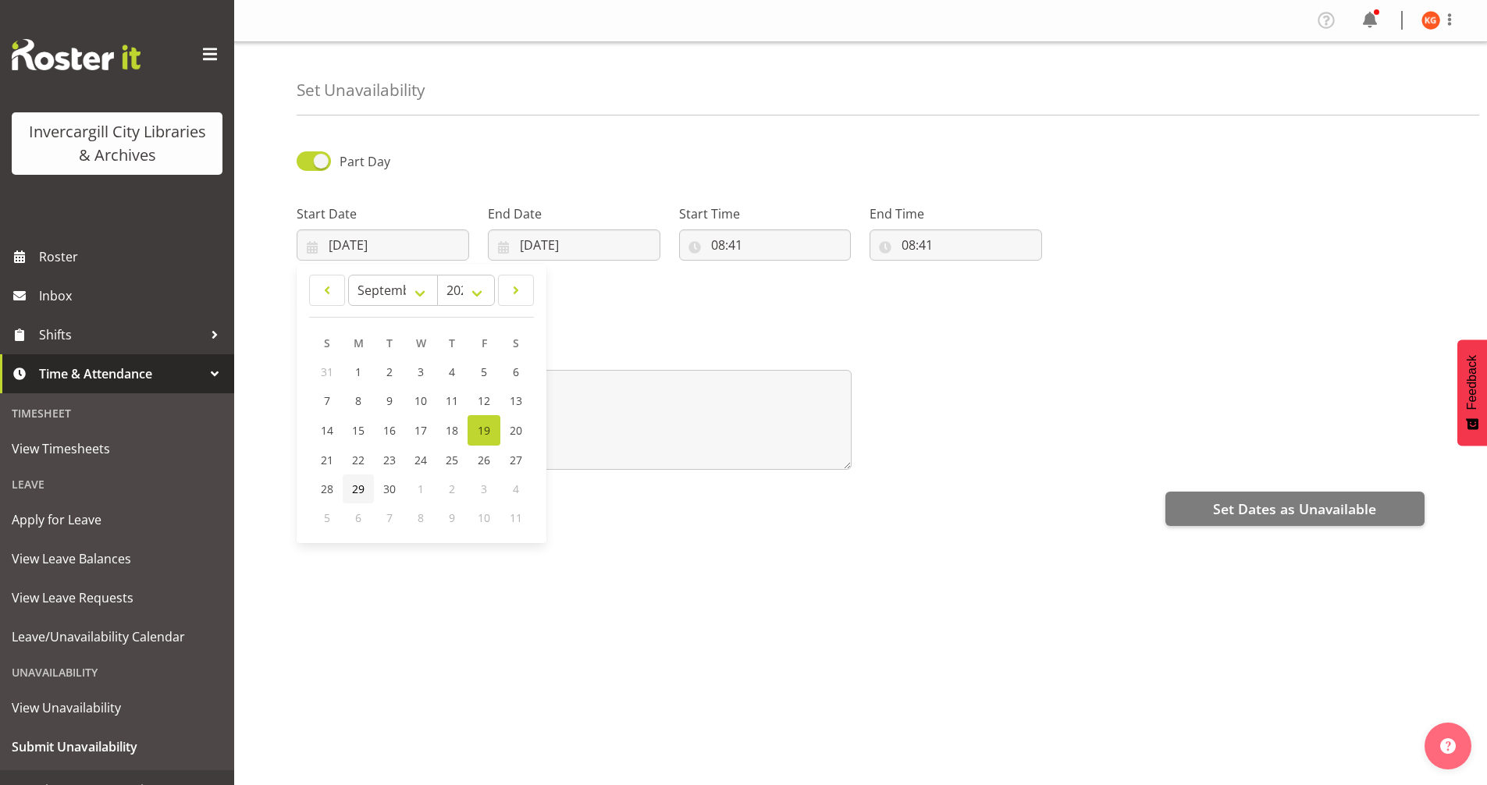
click at [358, 490] on span "29" at bounding box center [358, 489] width 12 height 15
type input "29/09/2025"
click at [575, 233] on input "19/09/2025" at bounding box center [574, 244] width 173 height 31
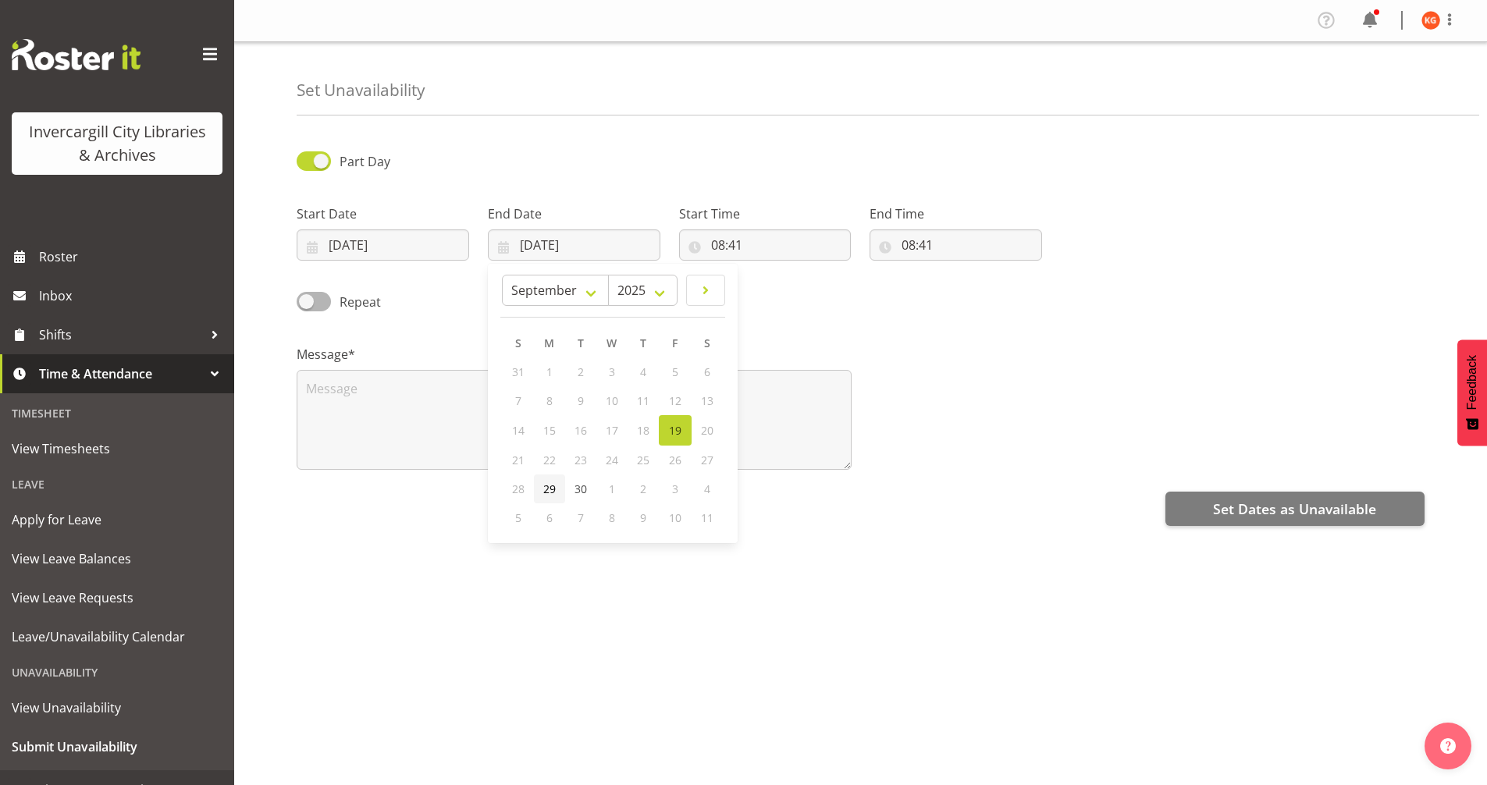
click at [546, 494] on span "29" at bounding box center [549, 489] width 12 height 15
type input "29/09/2025"
click at [723, 242] on input "08:41" at bounding box center [765, 244] width 173 height 31
click at [778, 287] on select "00 01 02 03 04 05 06 07 08 09 10 11 12 13 14 15 16 17 18 19 20 21 22 23" at bounding box center [785, 285] width 35 height 31
select select "14"
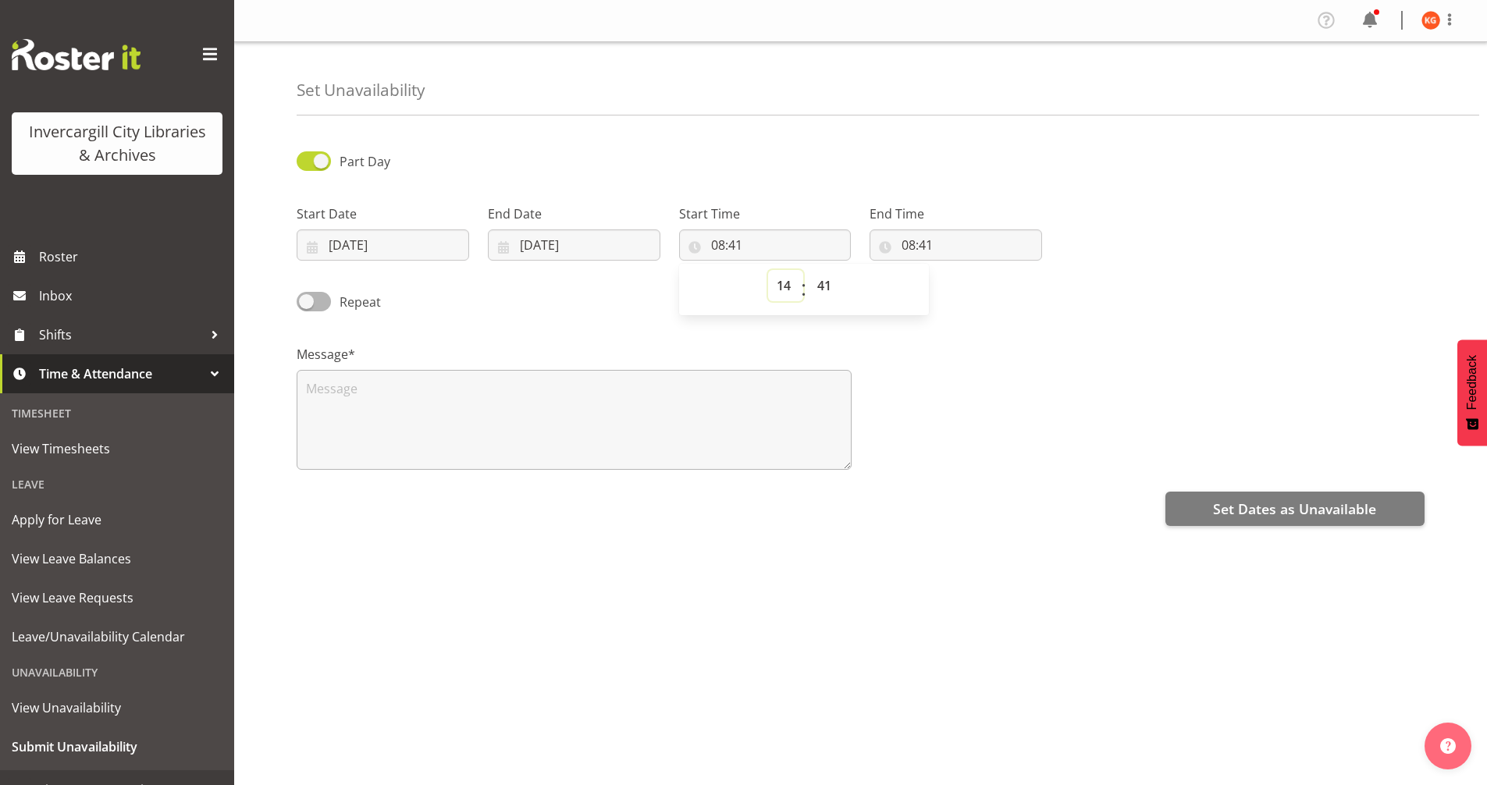
click at [768, 270] on select "00 01 02 03 04 05 06 07 08 09 10 11 12 13 14 15 16 17 18 19 20 21 22 23" at bounding box center [785, 285] width 35 height 31
type input "14:41"
click at [823, 291] on select "00 01 02 03 04 05 06 07 08 09 10 11 12 13 14 15 16 17 18 19 20 21 22 23 24 25 2…" at bounding box center [826, 285] width 35 height 31
select select "0"
click at [809, 270] on select "00 01 02 03 04 05 06 07 08 09 10 11 12 13 14 15 16 17 18 19 20 21 22 23 24 25 2…" at bounding box center [826, 285] width 35 height 31
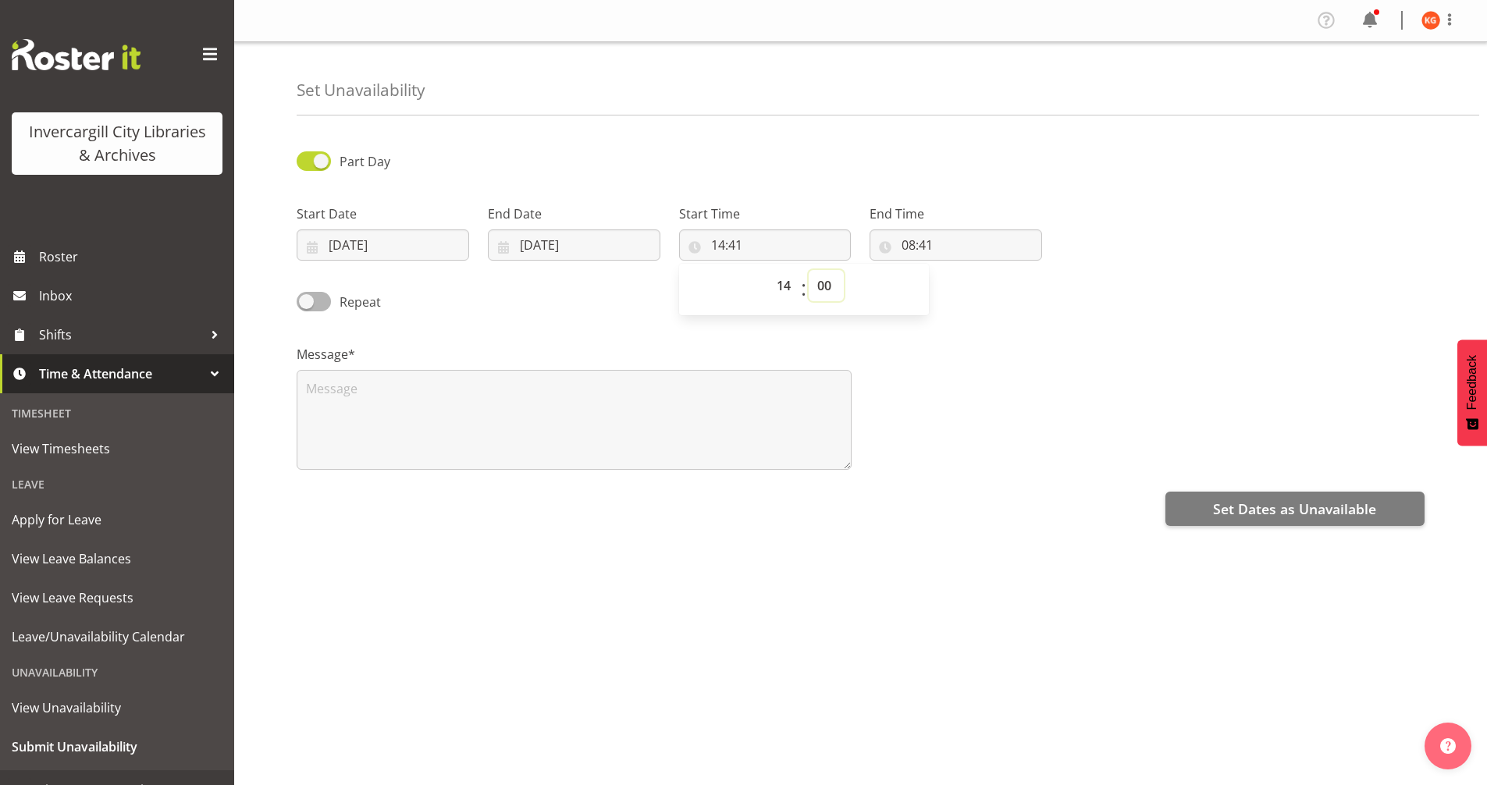
type input "14:00"
click at [926, 243] on input "08:41" at bounding box center [956, 244] width 173 height 31
click at [976, 294] on select "00 01 02 03 04 05 06 07 08 09 10 11 12 13 14 15 16 17 18 19 20 21 22 23" at bounding box center [976, 285] width 35 height 31
select select "15"
click at [959, 270] on select "00 01 02 03 04 05 06 07 08 09 10 11 12 13 14 15 16 17 18 19 20 21 22 23" at bounding box center [976, 285] width 35 height 31
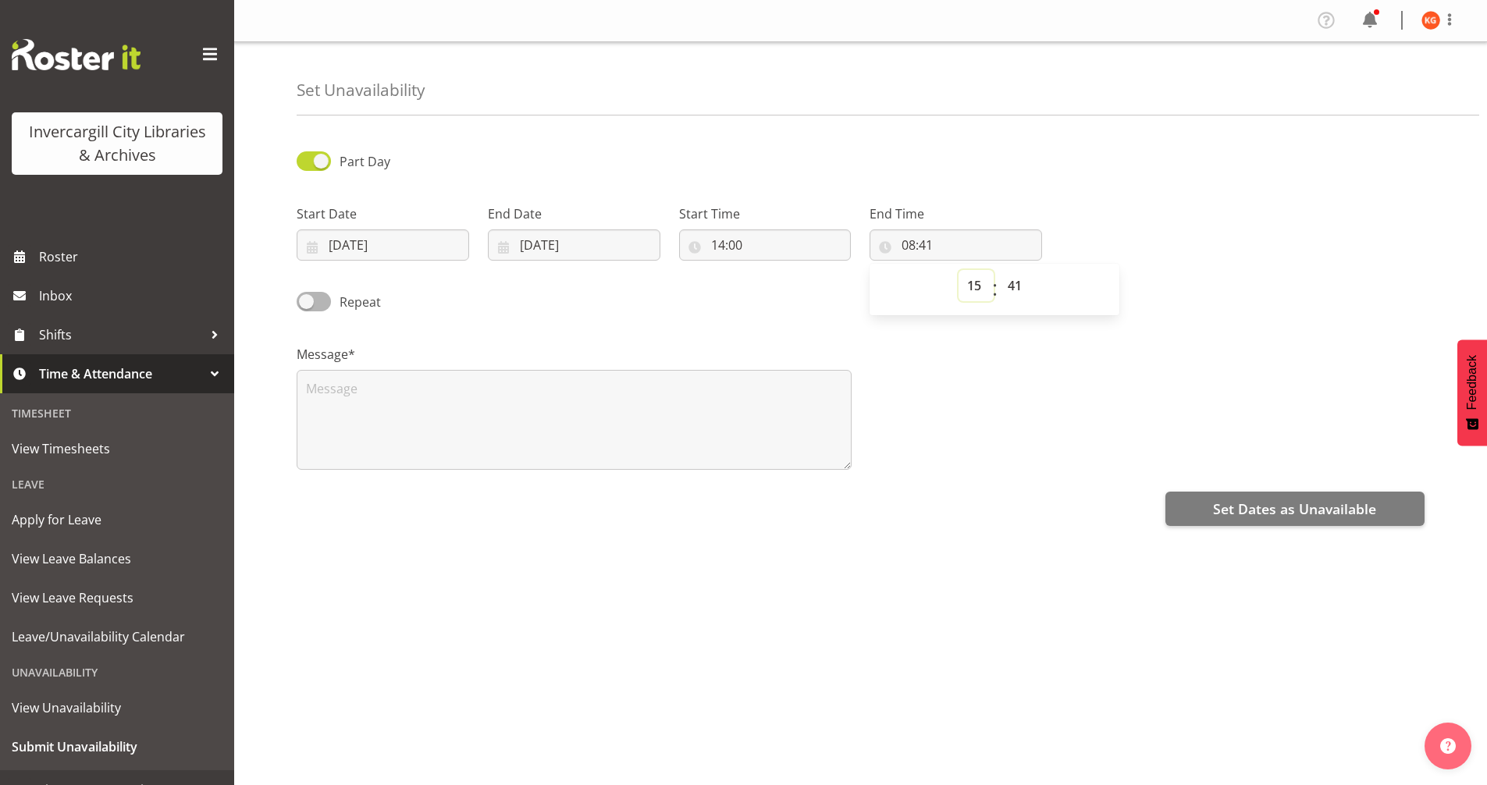
type input "15:41"
click at [1009, 289] on select "00 01 02 03 04 05 06 07 08 09 10 11 12 13 14 15 16 17 18 19 20 21 22 23 24 25 2…" at bounding box center [1016, 285] width 35 height 31
select select "0"
click at [999, 270] on select "00 01 02 03 04 05 06 07 08 09 10 11 12 13 14 15 16 17 18 19 20 21 22 23 24 25 2…" at bounding box center [1016, 285] width 35 height 31
type input "15:00"
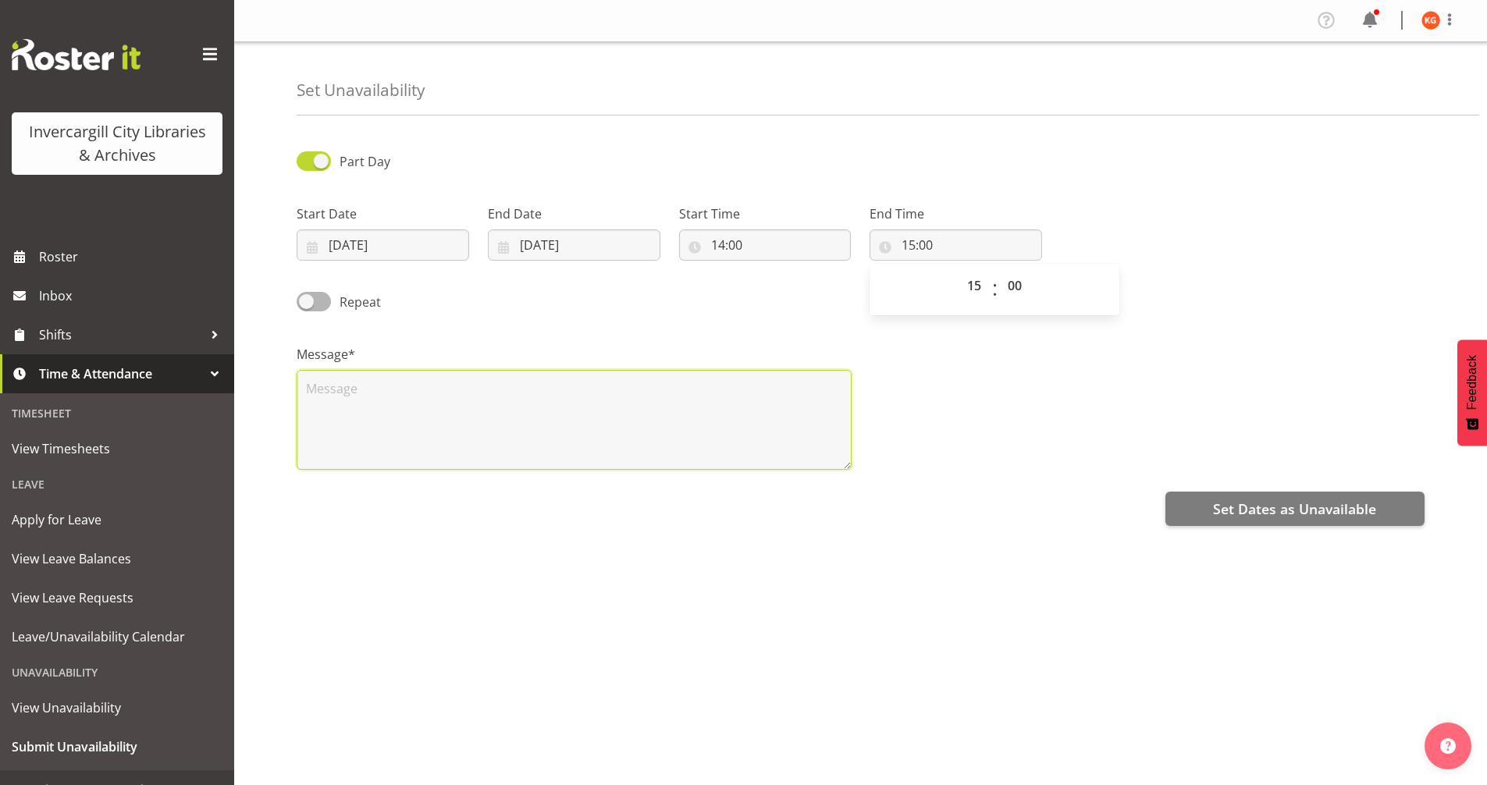
click at [562, 429] on textarea at bounding box center [574, 420] width 555 height 100
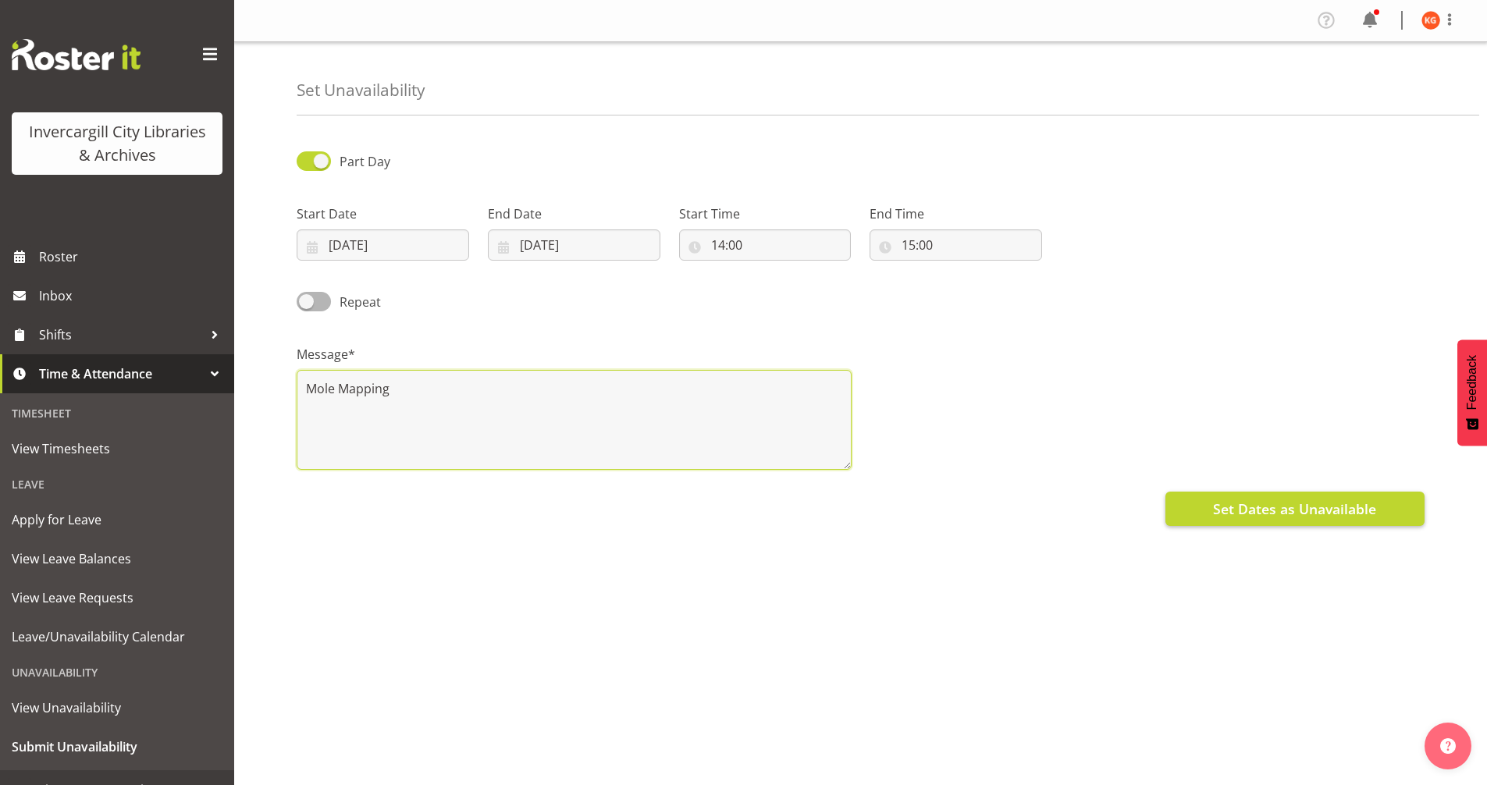
type textarea "Mole Mapping"
click at [1282, 512] on span "Set Dates as Unavailable" at bounding box center [1294, 509] width 163 height 20
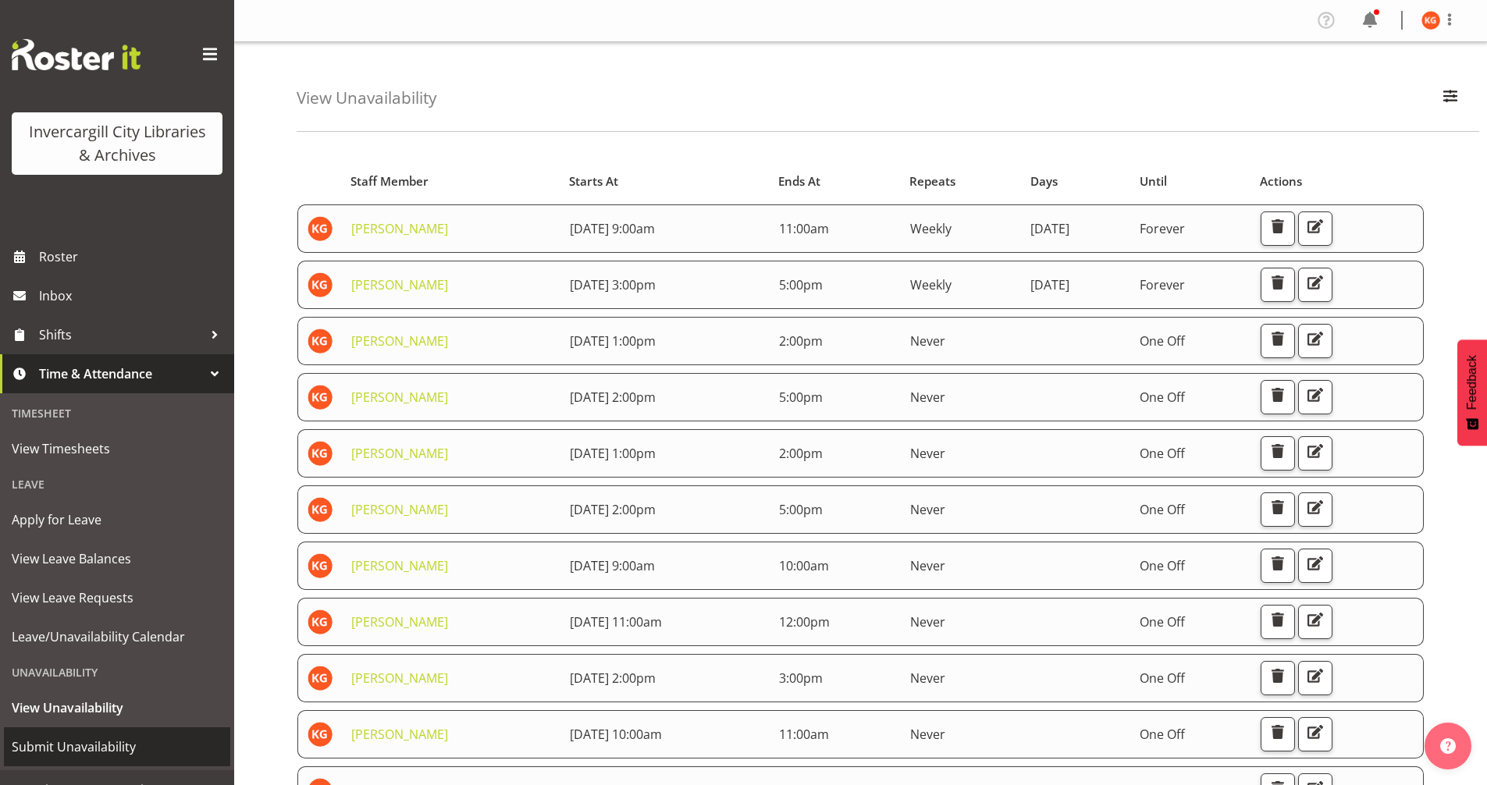
click at [98, 756] on span "Submit Unavailability" at bounding box center [117, 746] width 211 height 23
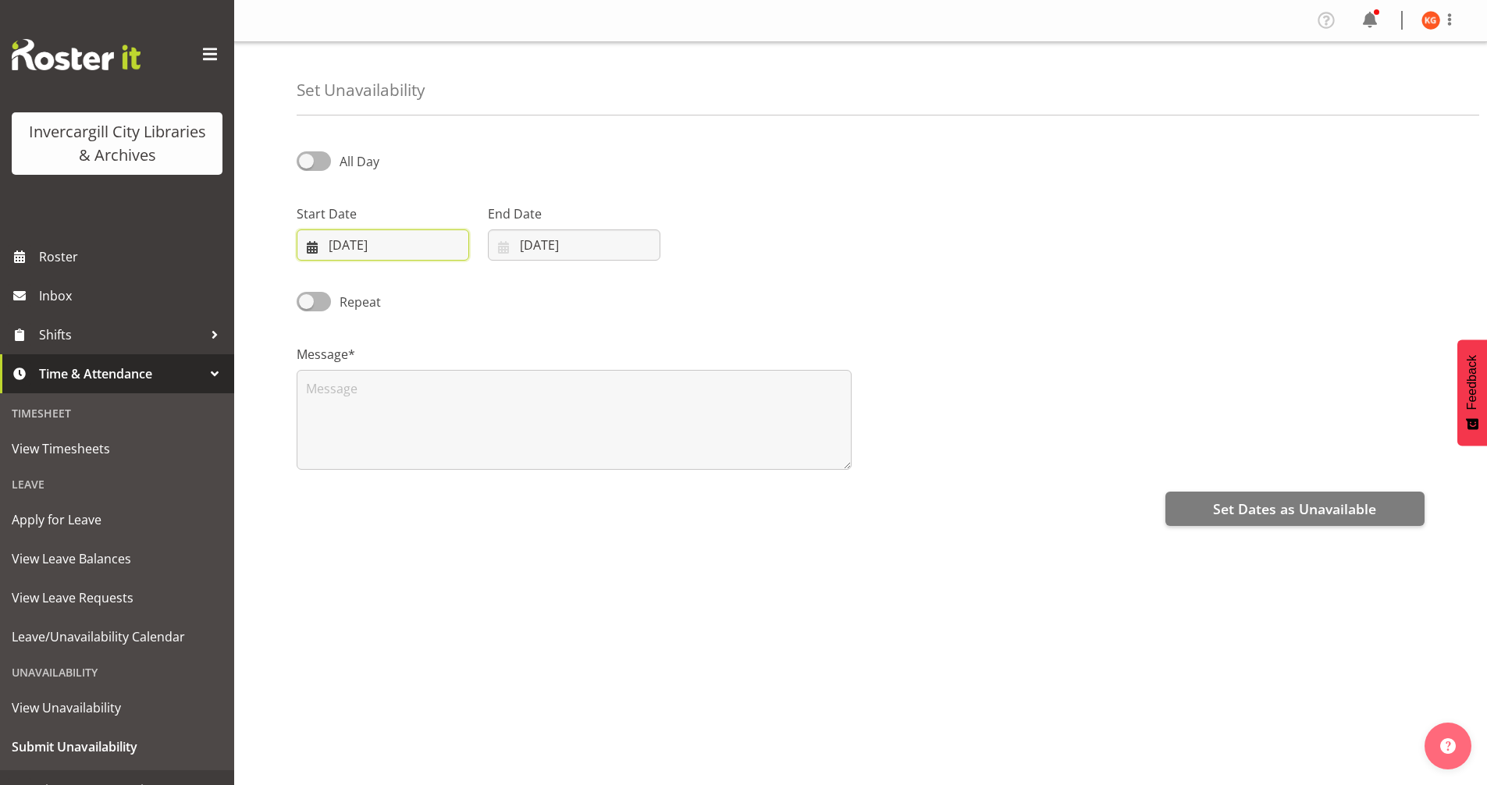
click at [337, 237] on input "19/09/2025" at bounding box center [383, 244] width 173 height 31
click at [390, 491] on span "30" at bounding box center [389, 489] width 12 height 15
type input "30/09/2025"
click at [569, 235] on input "[DATE]" at bounding box center [574, 244] width 173 height 31
click at [580, 488] on span "30" at bounding box center [581, 489] width 12 height 15
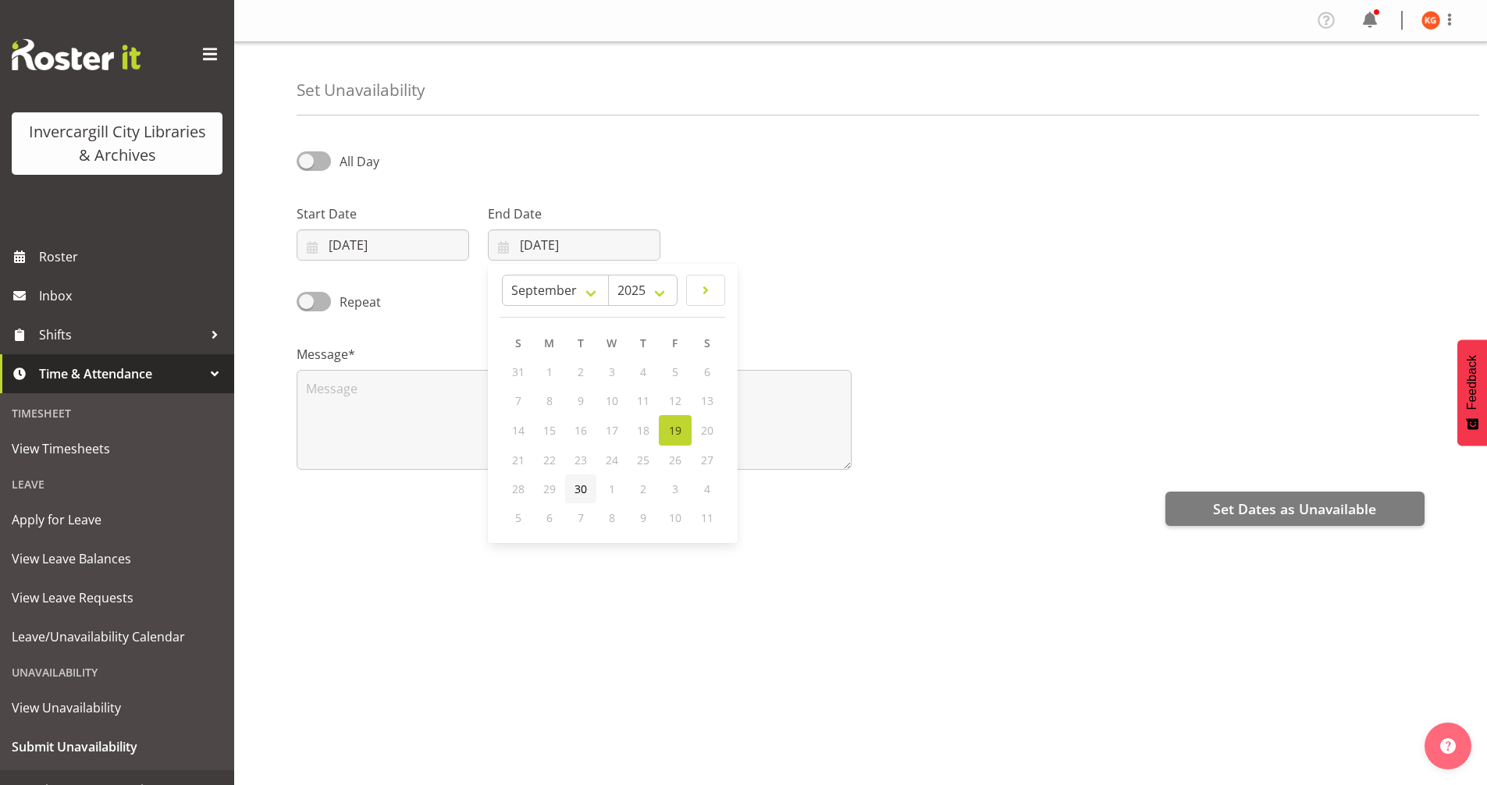
type input "[DATE]"
click at [321, 158] on span at bounding box center [314, 161] width 34 height 20
click at [307, 158] on input "All Day" at bounding box center [302, 161] width 10 height 10
checkbox input "true"
select select "8"
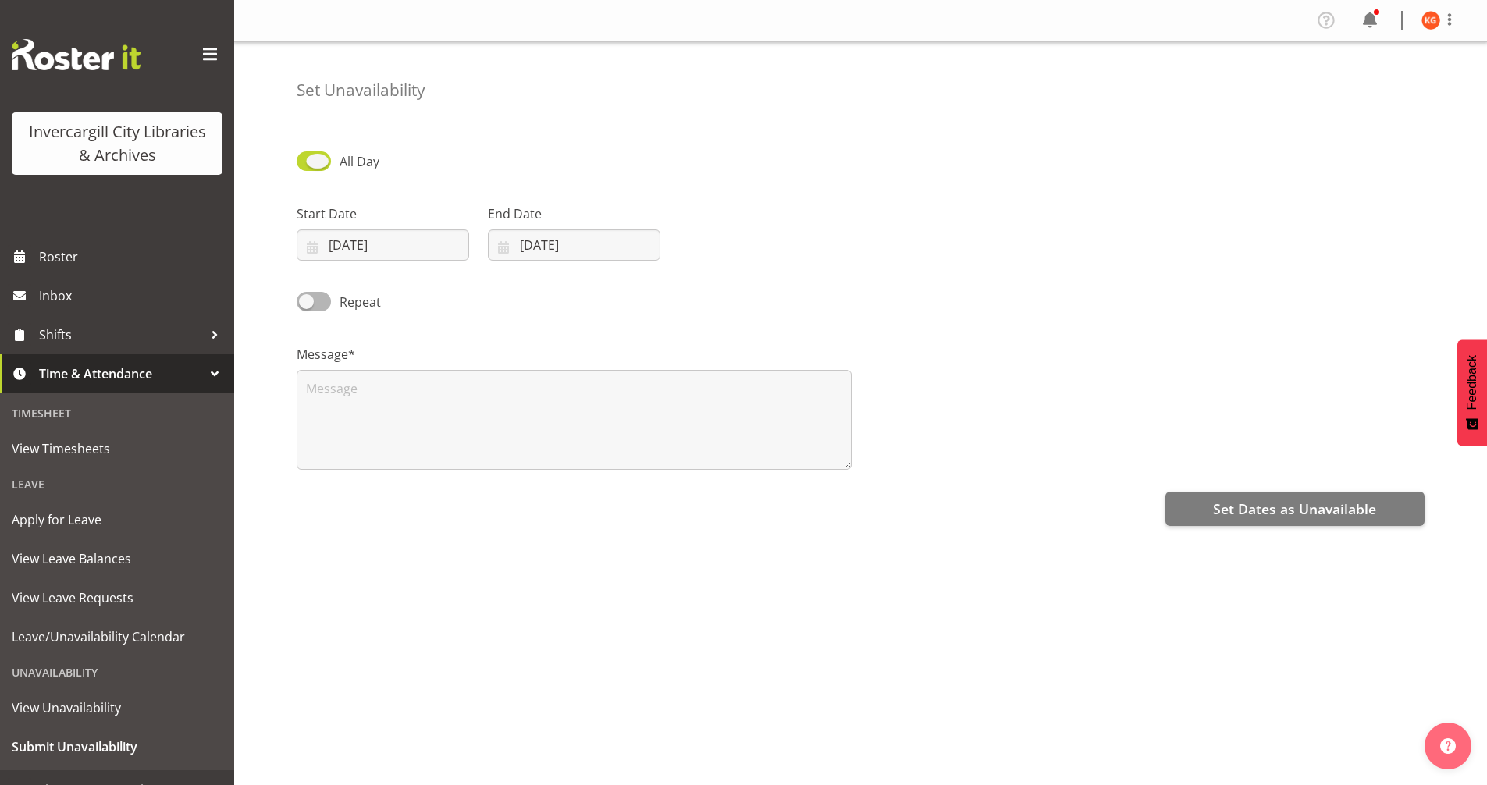
select select "43"
click at [722, 243] on input "08:43" at bounding box center [765, 244] width 173 height 31
click at [779, 288] on select "00 01 02 03 04 05 06 07 08 09 10 11 12 13 14 15 16 17 18 19 20 21 22 23" at bounding box center [785, 285] width 35 height 31
select select "13"
click at [768, 270] on select "00 01 02 03 04 05 06 07 08 09 10 11 12 13 14 15 16 17 18 19 20 21 22 23" at bounding box center [785, 285] width 35 height 31
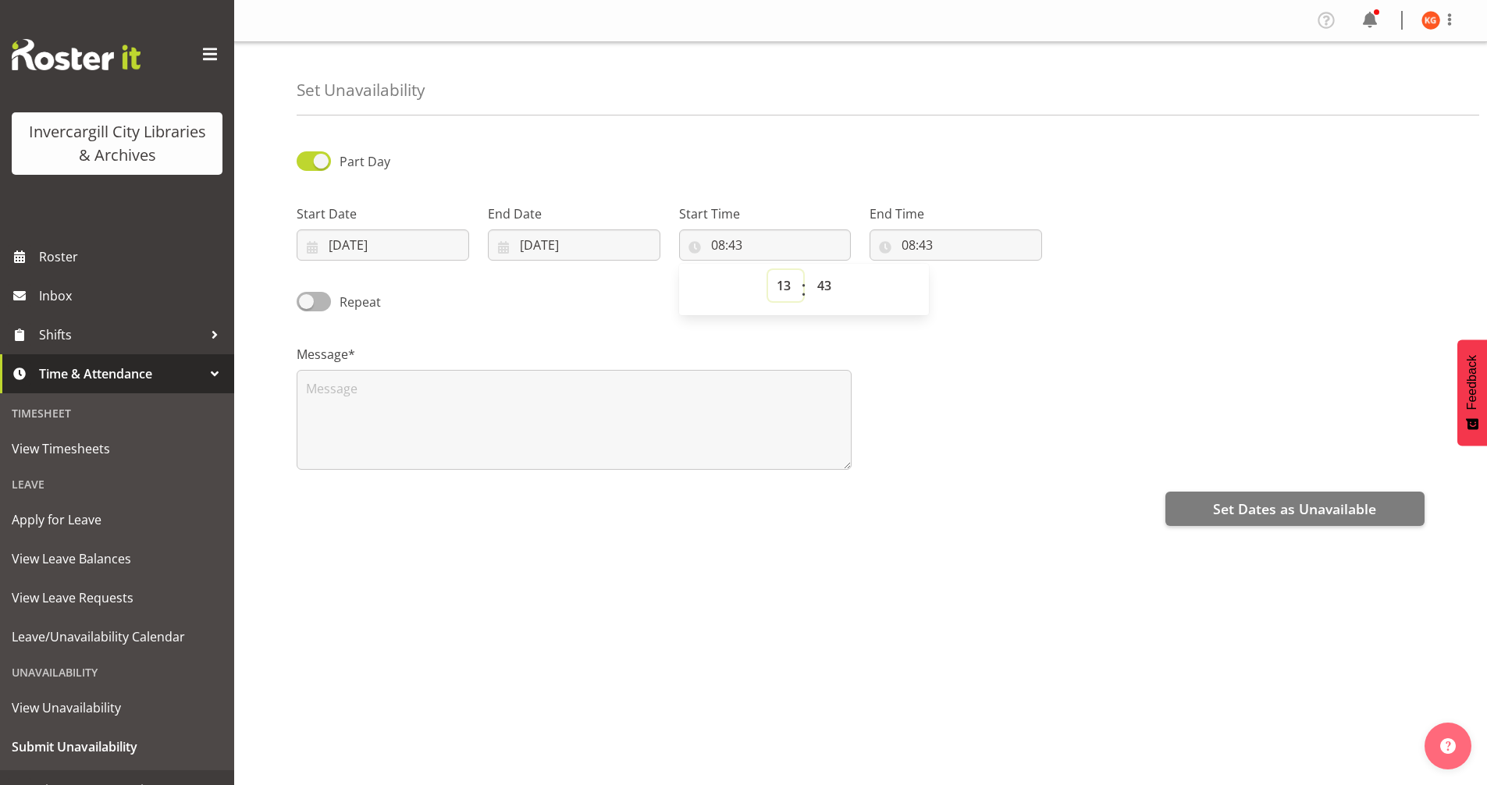
type input "13:43"
click at [834, 290] on select "00 01 02 03 04 05 06 07 08 09 10 11 12 13 14 15 16 17 18 19 20 21 22 23 24 25 2…" at bounding box center [826, 285] width 35 height 31
select select "0"
click at [809, 270] on select "00 01 02 03 04 05 06 07 08 09 10 11 12 13 14 15 16 17 18 19 20 21 22 23 24 25 2…" at bounding box center [826, 285] width 35 height 31
type input "13:00"
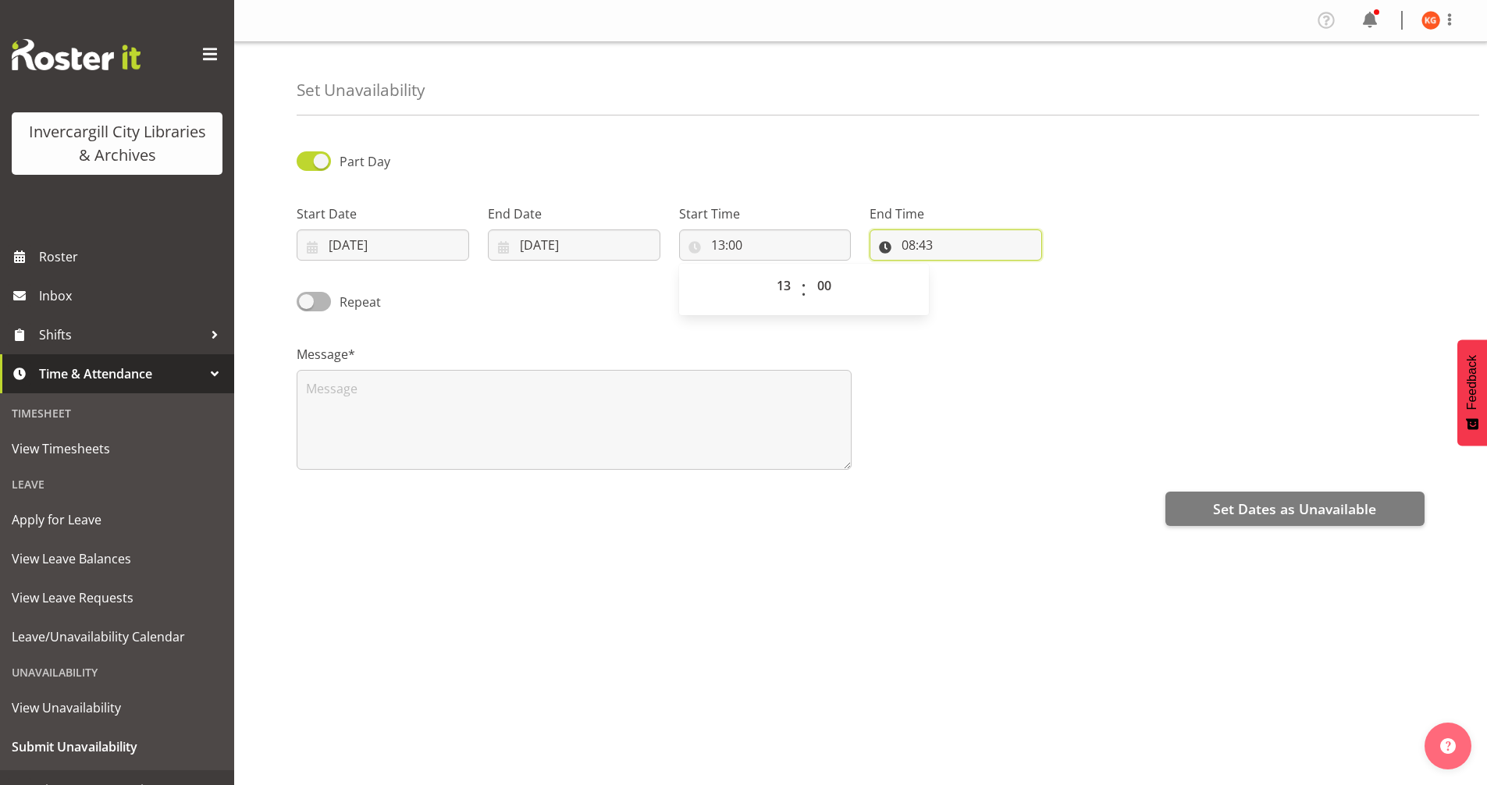
click at [917, 244] on input "08:43" at bounding box center [956, 244] width 173 height 31
click at [972, 281] on select "00 01 02 03 04 05 06 07 08 09 10 11 12 13 14 15 16 17 18 19 20 21 22 23" at bounding box center [976, 285] width 35 height 31
select select "14"
click at [959, 270] on select "00 01 02 03 04 05 06 07 08 09 10 11 12 13 14 15 16 17 18 19 20 21 22 23" at bounding box center [976, 285] width 35 height 31
type input "14:43"
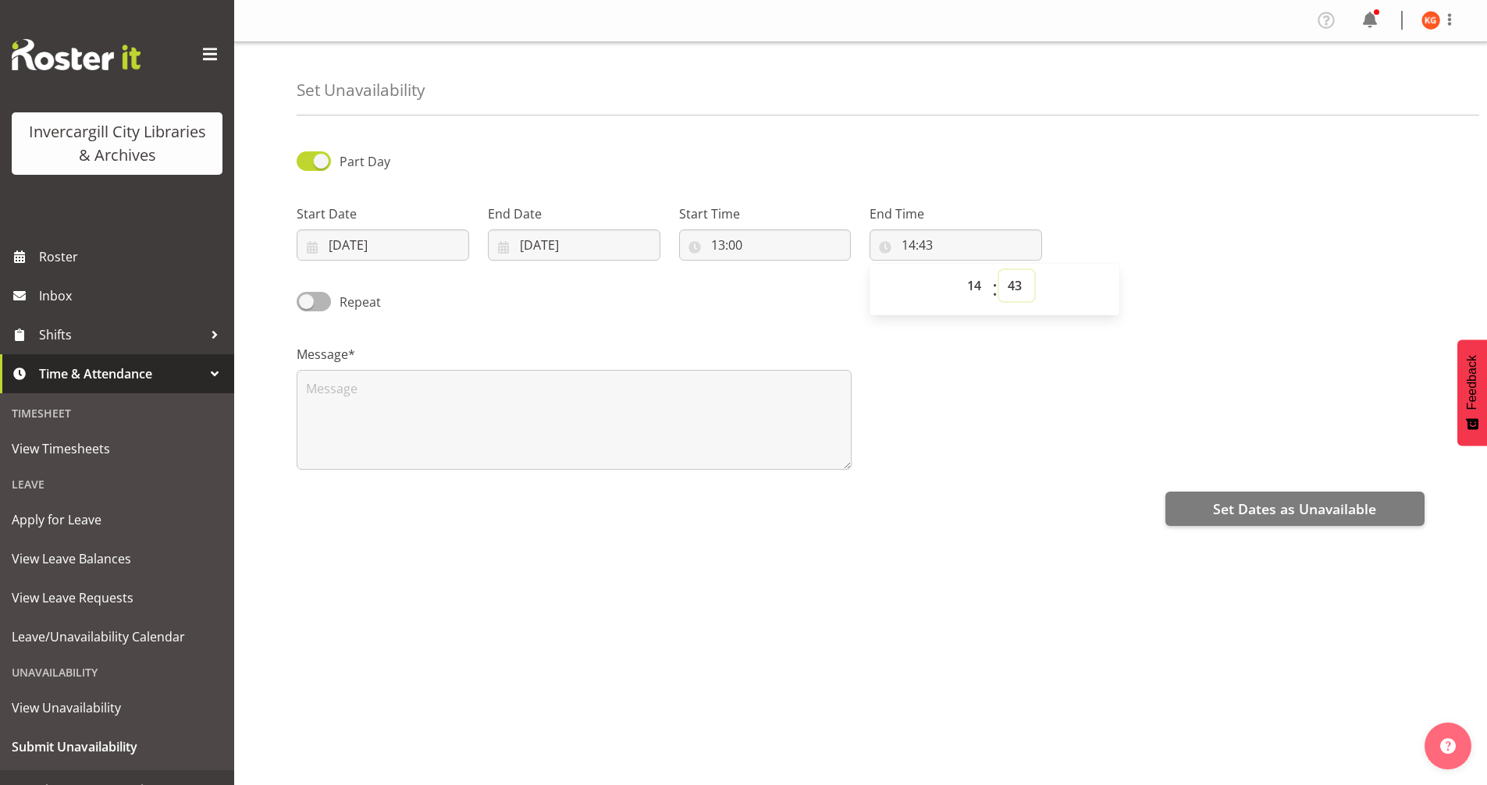
click at [1016, 284] on select "00 01 02 03 04 05 06 07 08 09 10 11 12 13 14 15 16 17 18 19 20 21 22 23 24 25 2…" at bounding box center [1016, 285] width 35 height 31
select select "0"
click at [999, 270] on select "00 01 02 03 04 05 06 07 08 09 10 11 12 13 14 15 16 17 18 19 20 21 22 23 24 25 2…" at bounding box center [1016, 285] width 35 height 31
type input "14:00"
click at [572, 418] on textarea at bounding box center [574, 420] width 555 height 100
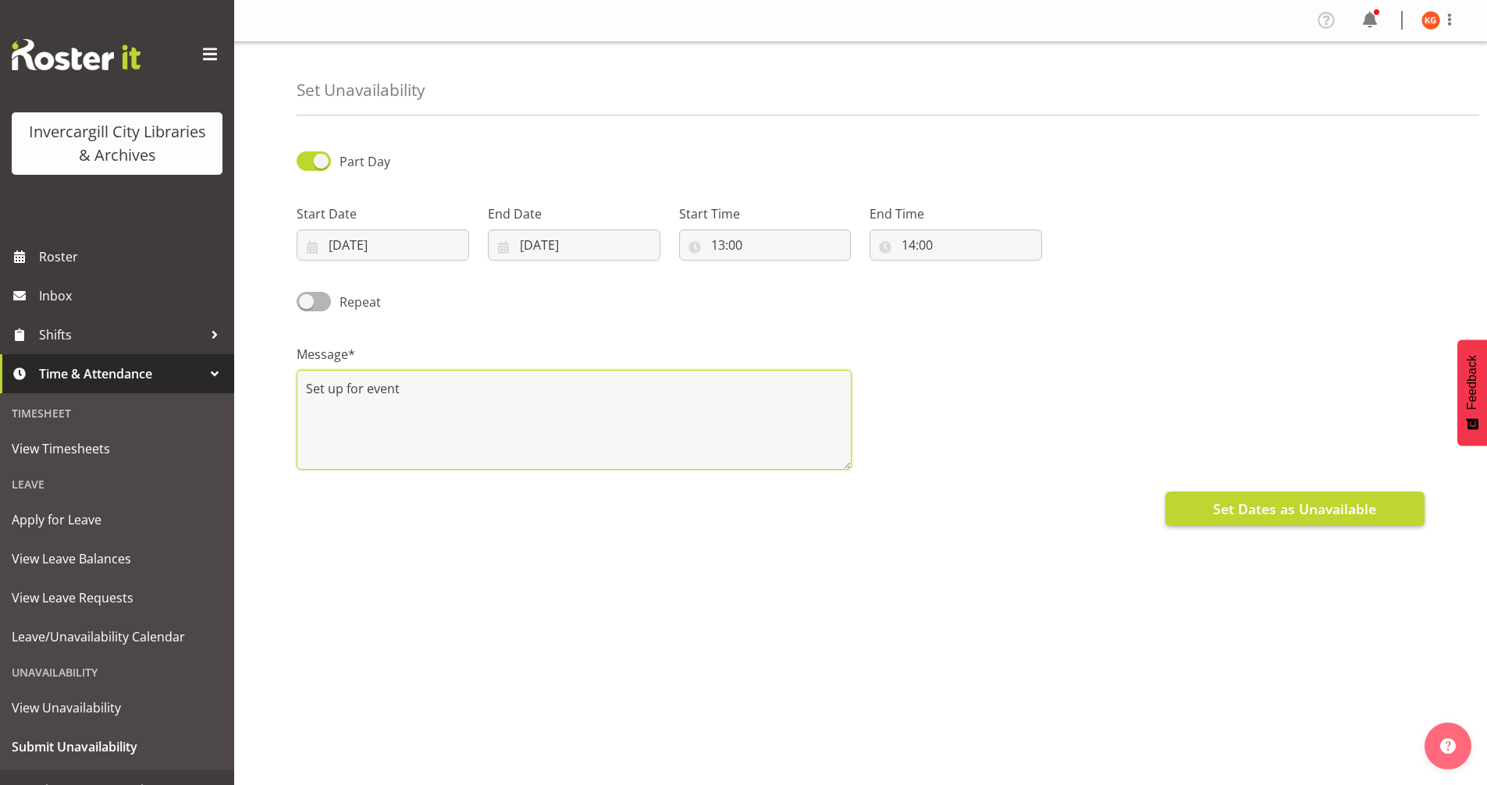
type textarea "Set up for event"
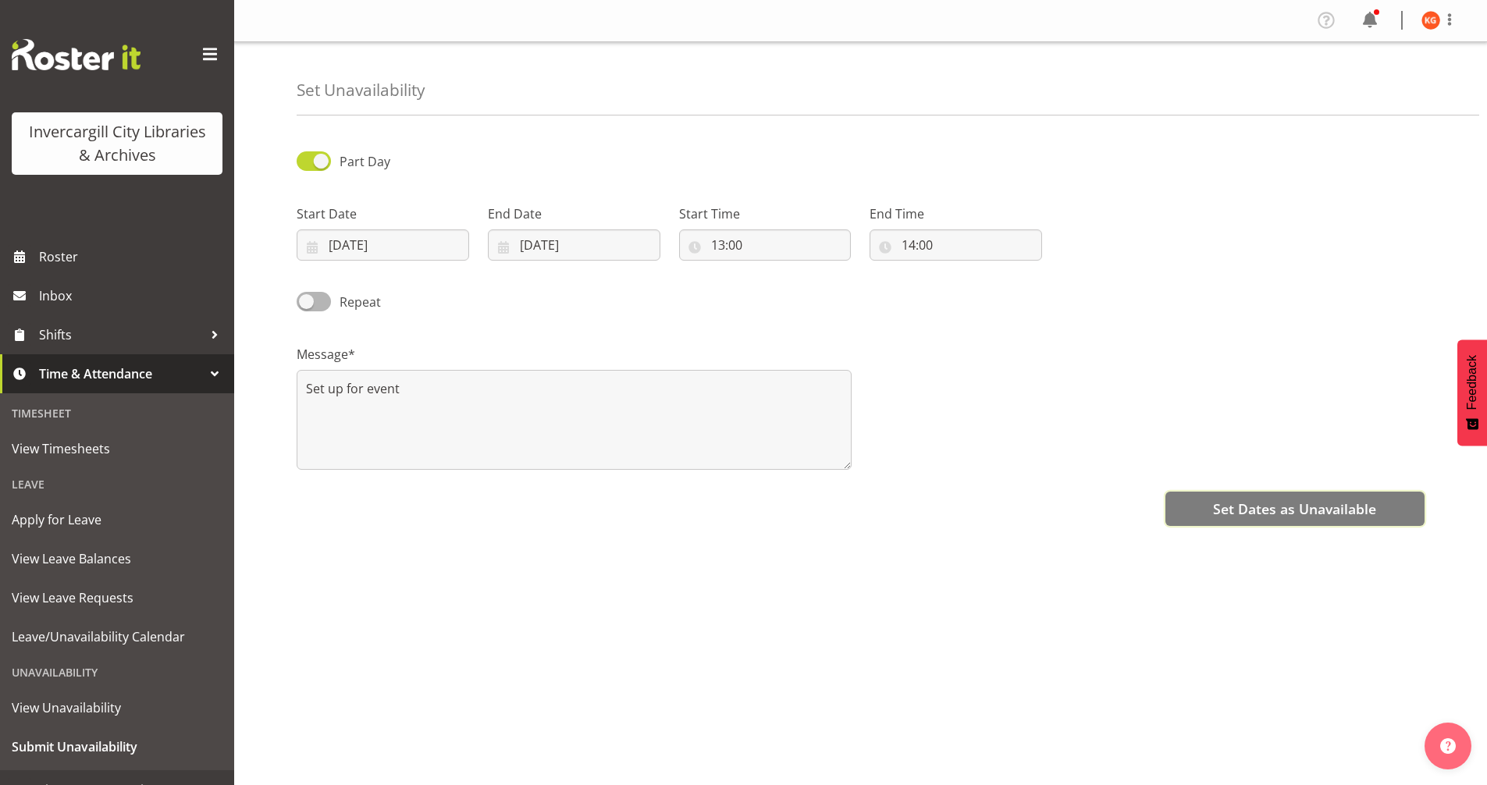
drag, startPoint x: 1325, startPoint y: 518, endPoint x: 1297, endPoint y: 525, distance: 29.7
click at [1324, 518] on span "Set Dates as Unavailable" at bounding box center [1294, 509] width 163 height 20
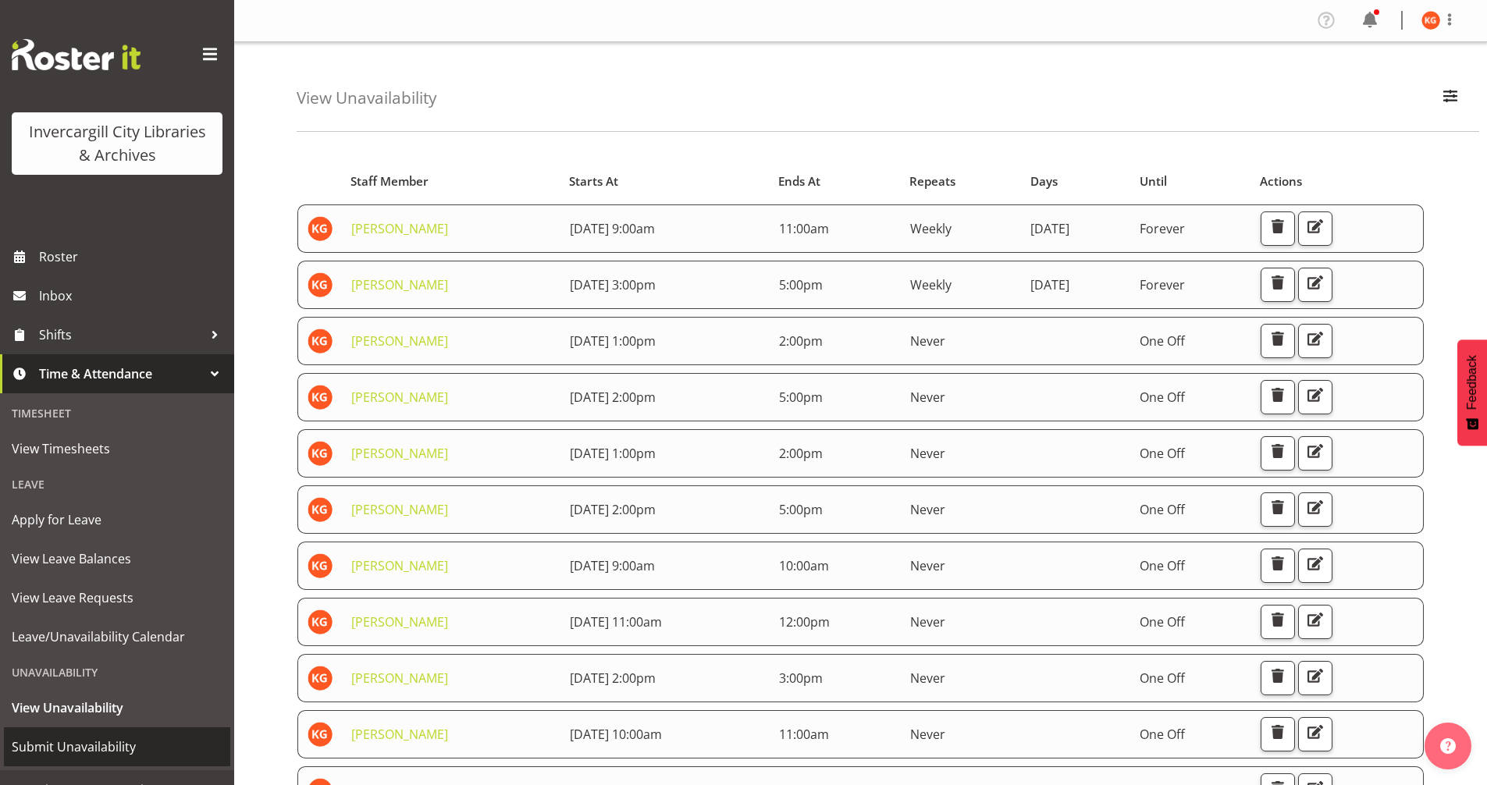
click at [62, 749] on span "Submit Unavailability" at bounding box center [117, 746] width 211 height 23
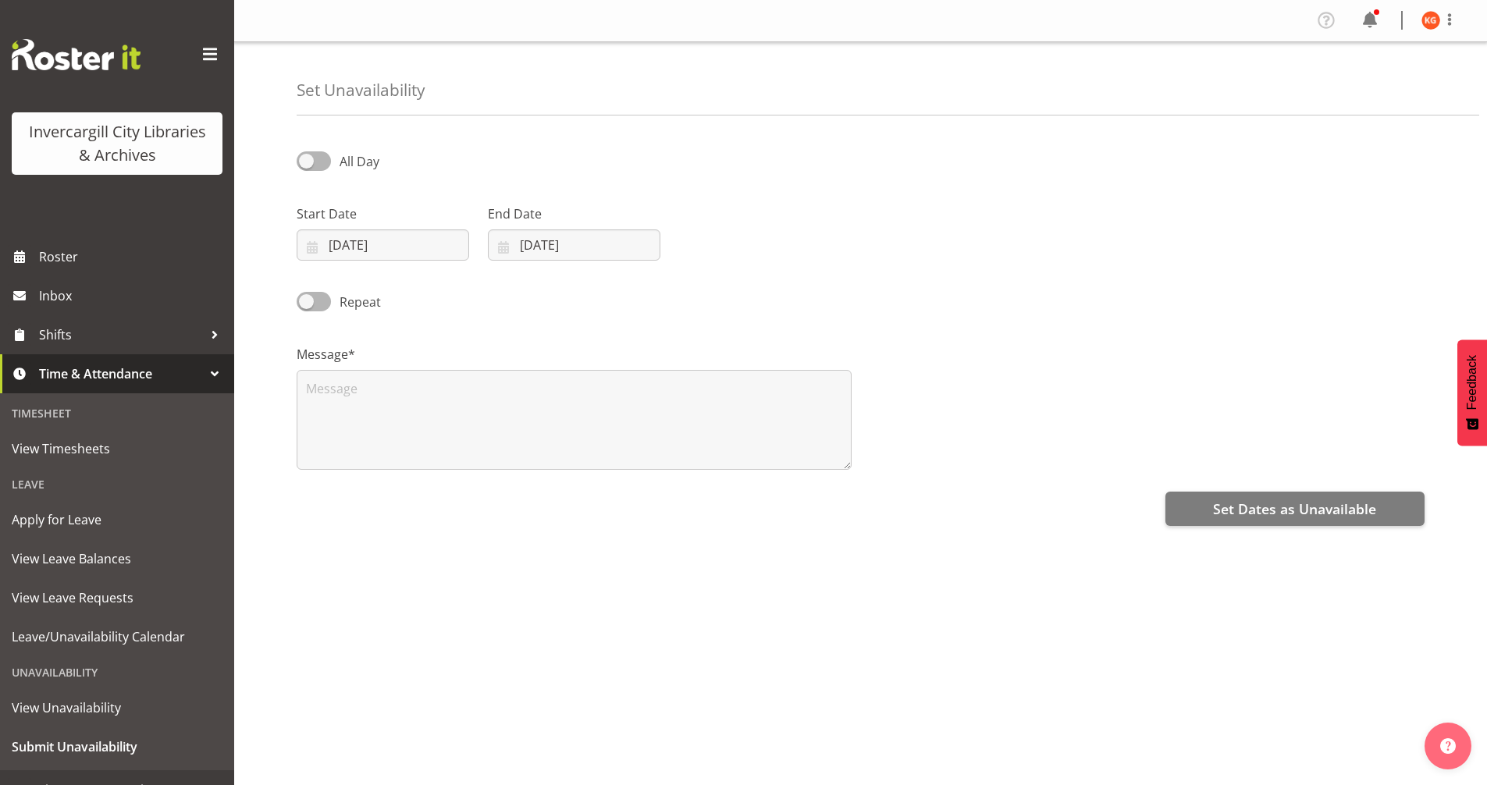
select select "8"
select select "2025"
click at [318, 164] on span at bounding box center [314, 161] width 34 height 20
click at [307, 164] on input "All Day" at bounding box center [302, 161] width 10 height 10
checkbox input "true"
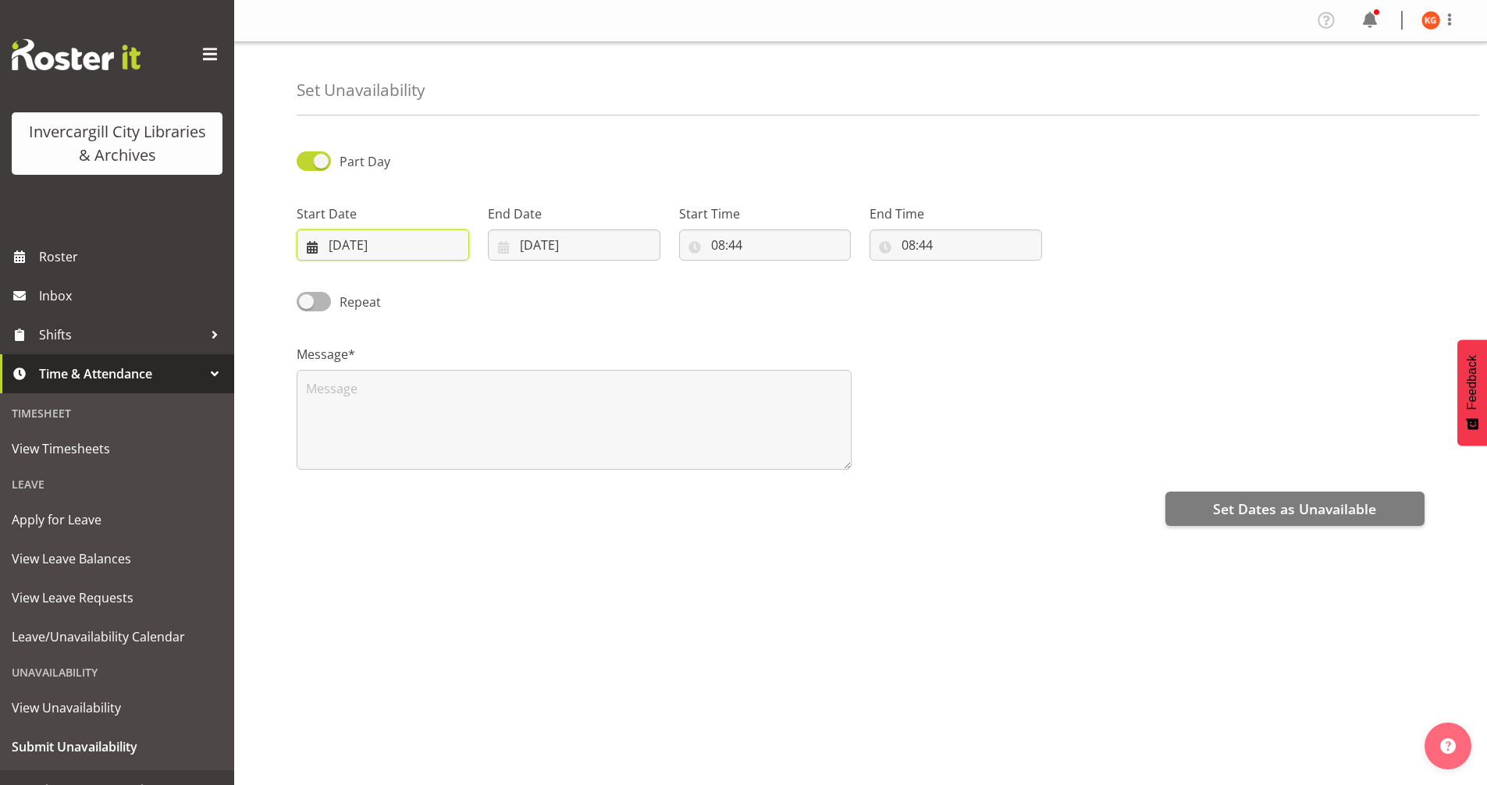
click at [366, 241] on input "[DATE]" at bounding box center [383, 244] width 173 height 31
click at [389, 489] on span "30" at bounding box center [389, 489] width 12 height 15
type input "[DATE]"
click at [543, 240] on input "[DATE]" at bounding box center [574, 244] width 173 height 31
click at [588, 485] on link "30" at bounding box center [580, 489] width 31 height 29
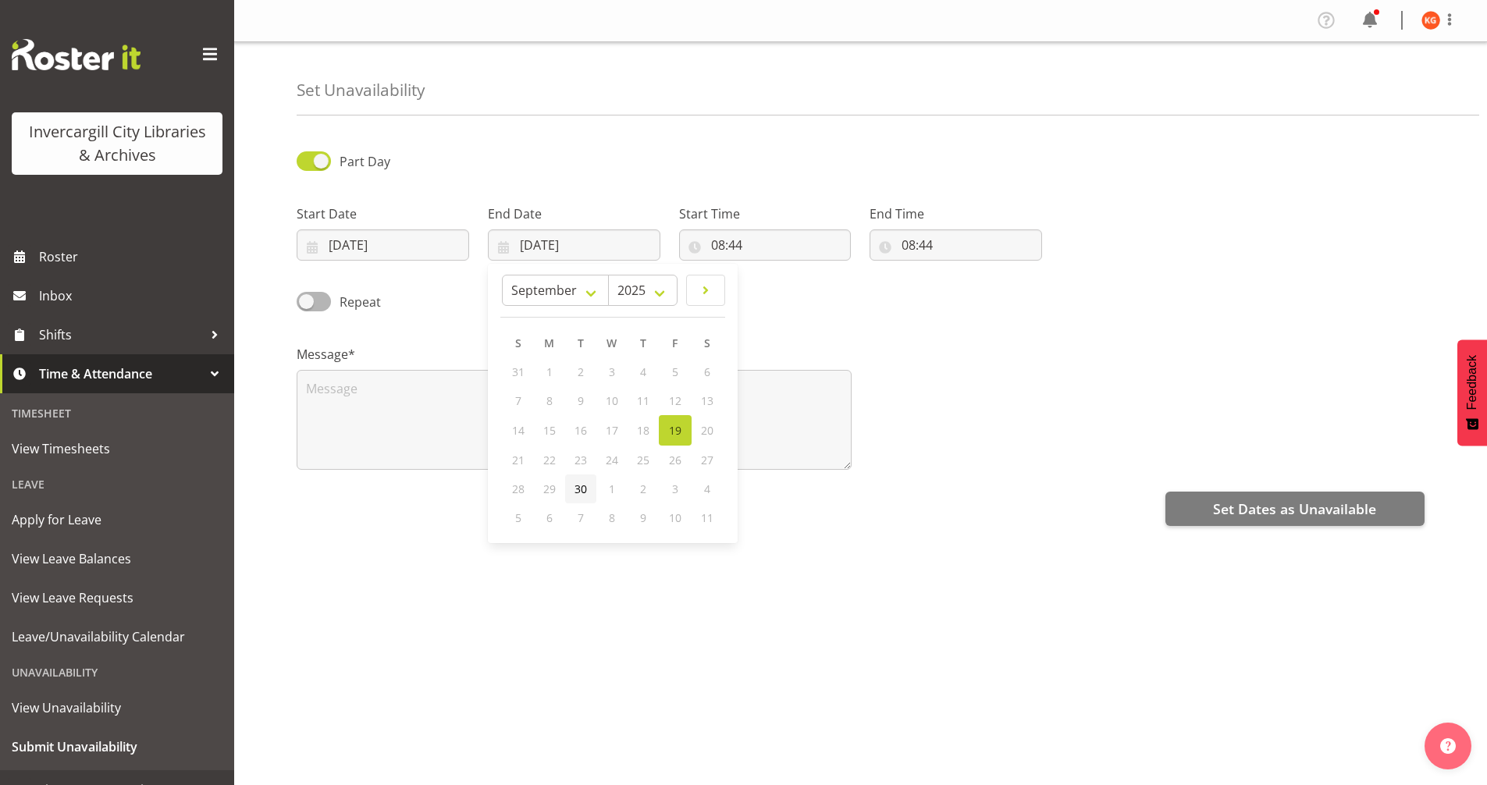
type input "[DATE]"
click at [740, 241] on input "08:44" at bounding box center [765, 244] width 173 height 31
click at [784, 293] on select "00 01 02 03 04 05 06 07 08 09 10 11 12 13 14 15 16 17 18 19 20 21 22 23" at bounding box center [785, 285] width 35 height 31
select select "14"
click at [768, 270] on select "00 01 02 03 04 05 06 07 08 09 10 11 12 13 14 15 16 17 18 19 20 21 22 23" at bounding box center [785, 285] width 35 height 31
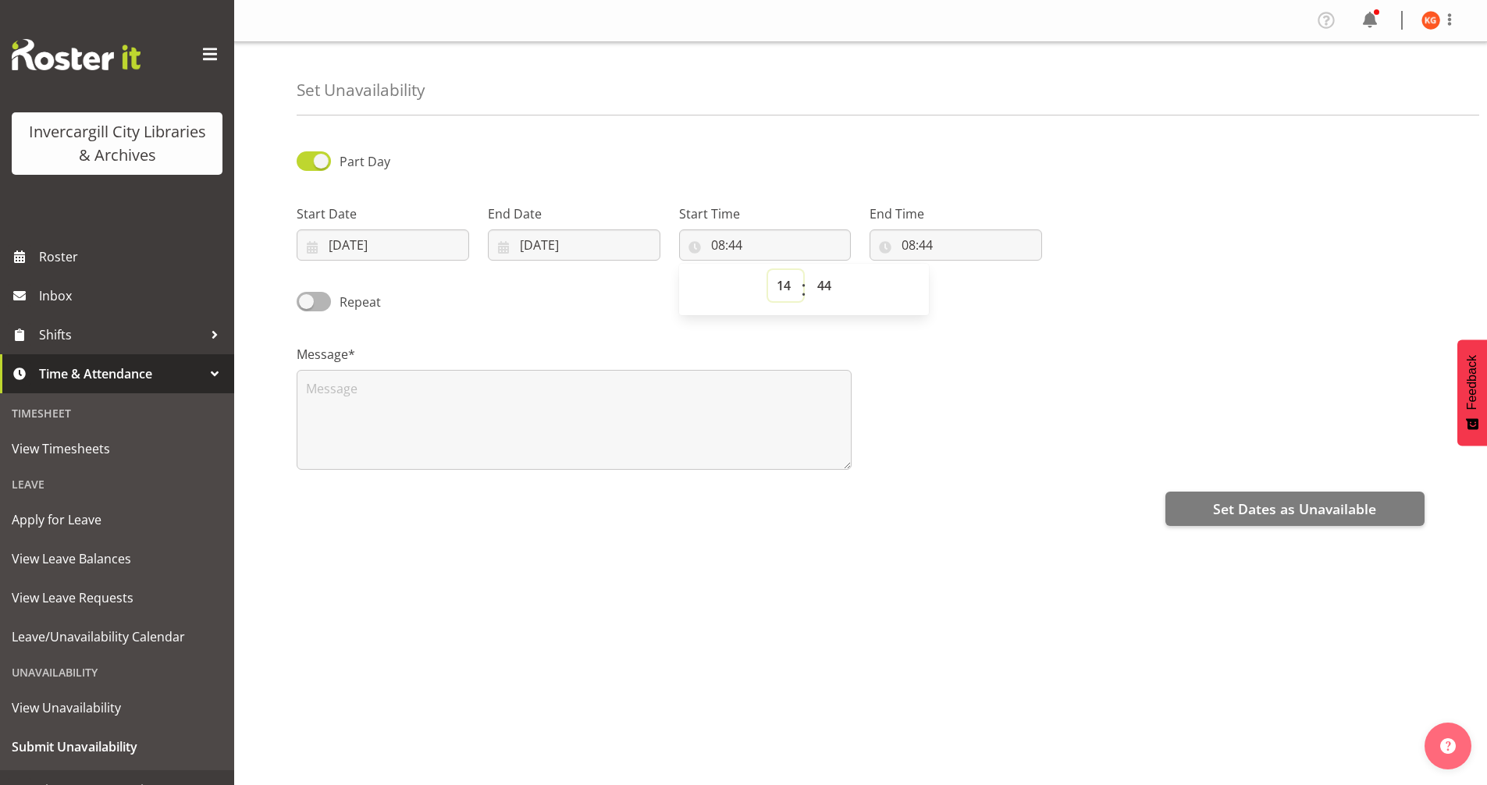
type input "14:44"
click at [824, 279] on select "00 01 02 03 04 05 06 07 08 09 10 11 12 13 14 15 16 17 18 19 20 21 22 23 24 25 2…" at bounding box center [826, 285] width 35 height 31
select select "0"
click at [809, 270] on select "00 01 02 03 04 05 06 07 08 09 10 11 12 13 14 15 16 17 18 19 20 21 22 23 24 25 2…" at bounding box center [826, 285] width 35 height 31
type input "14:00"
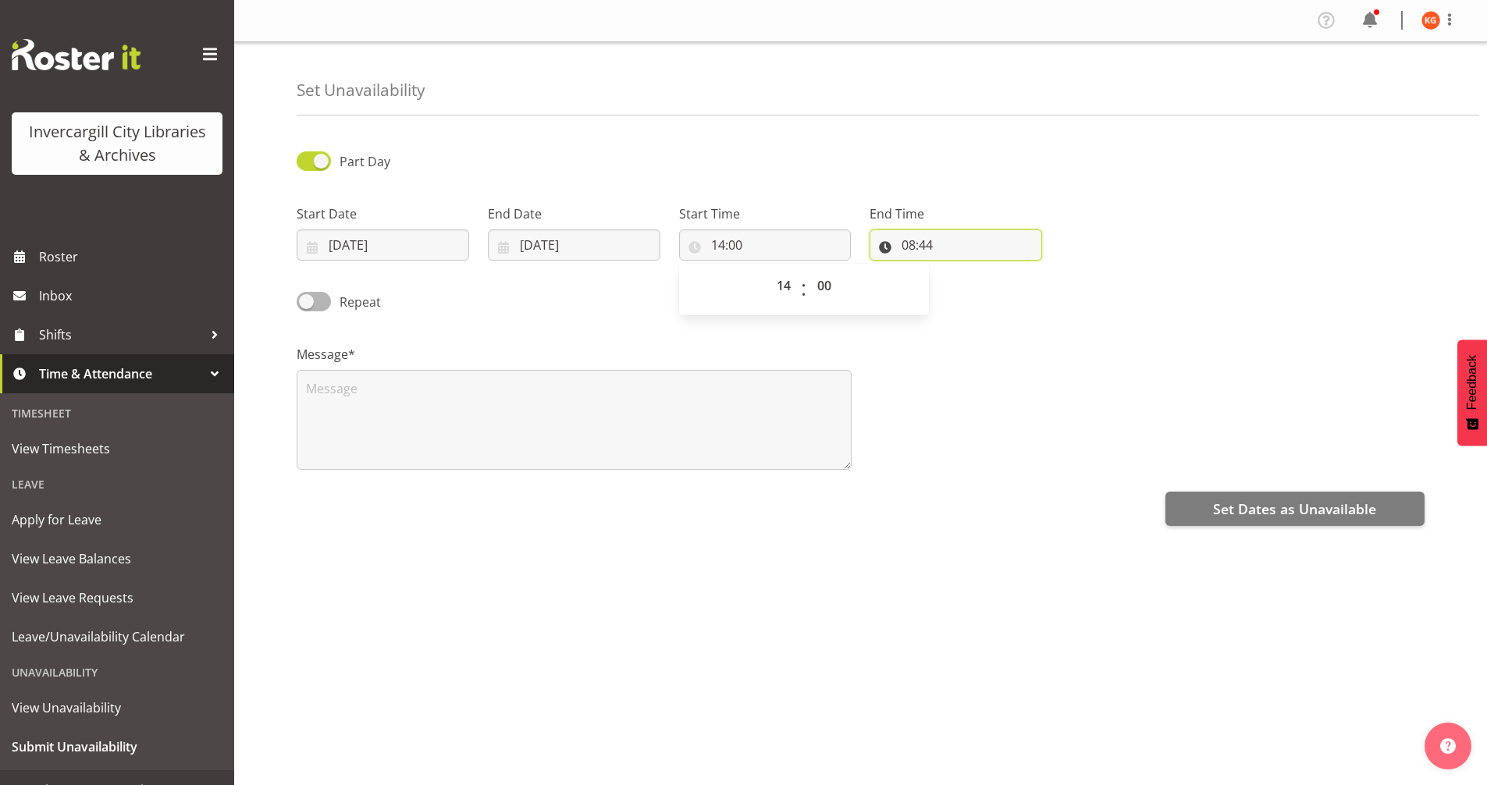
click at [910, 237] on input "08:44" at bounding box center [956, 244] width 173 height 31
click at [973, 287] on select "00 01 02 03 04 05 06 07 08 09 10 11 12 13 14 15 16 17 18 19 20 21 22 23" at bounding box center [976, 285] width 35 height 31
select select "17"
click at [959, 270] on select "00 01 02 03 04 05 06 07 08 09 10 11 12 13 14 15 16 17 18 19 20 21 22 23" at bounding box center [976, 285] width 35 height 31
type input "17:44"
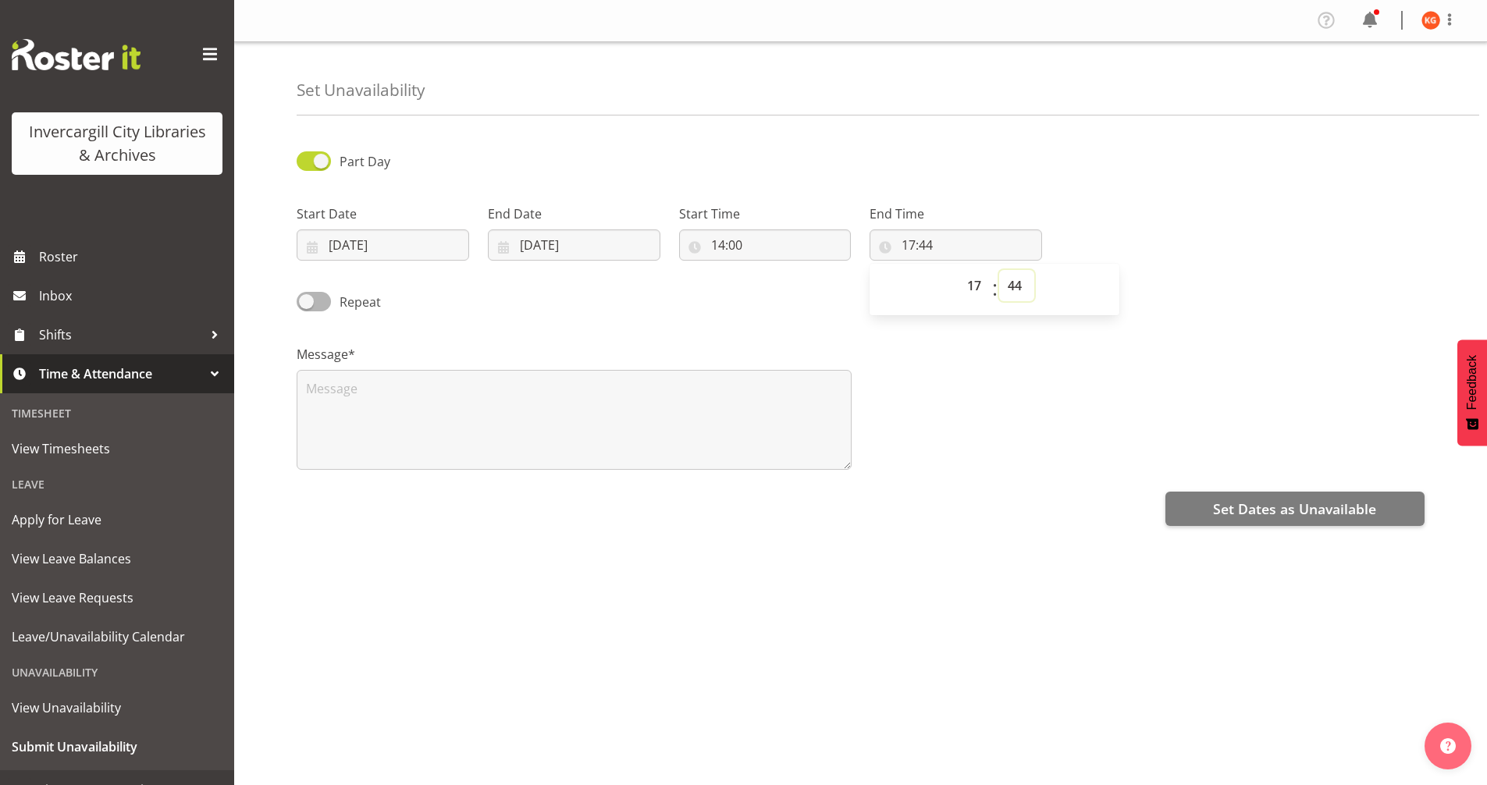
click at [1013, 290] on select "00 01 02 03 04 05 06 07 08 09 10 11 12 13 14 15 16 17 18 19 20 21 22 23 24 25 2…" at bounding box center [1016, 285] width 35 height 31
select select "0"
click at [999, 270] on select "00 01 02 03 04 05 06 07 08 09 10 11 12 13 14 15 16 17 18 19 20 21 22 23 24 25 2…" at bounding box center [1016, 285] width 35 height 31
type input "17:00"
click at [573, 404] on textarea at bounding box center [574, 420] width 555 height 100
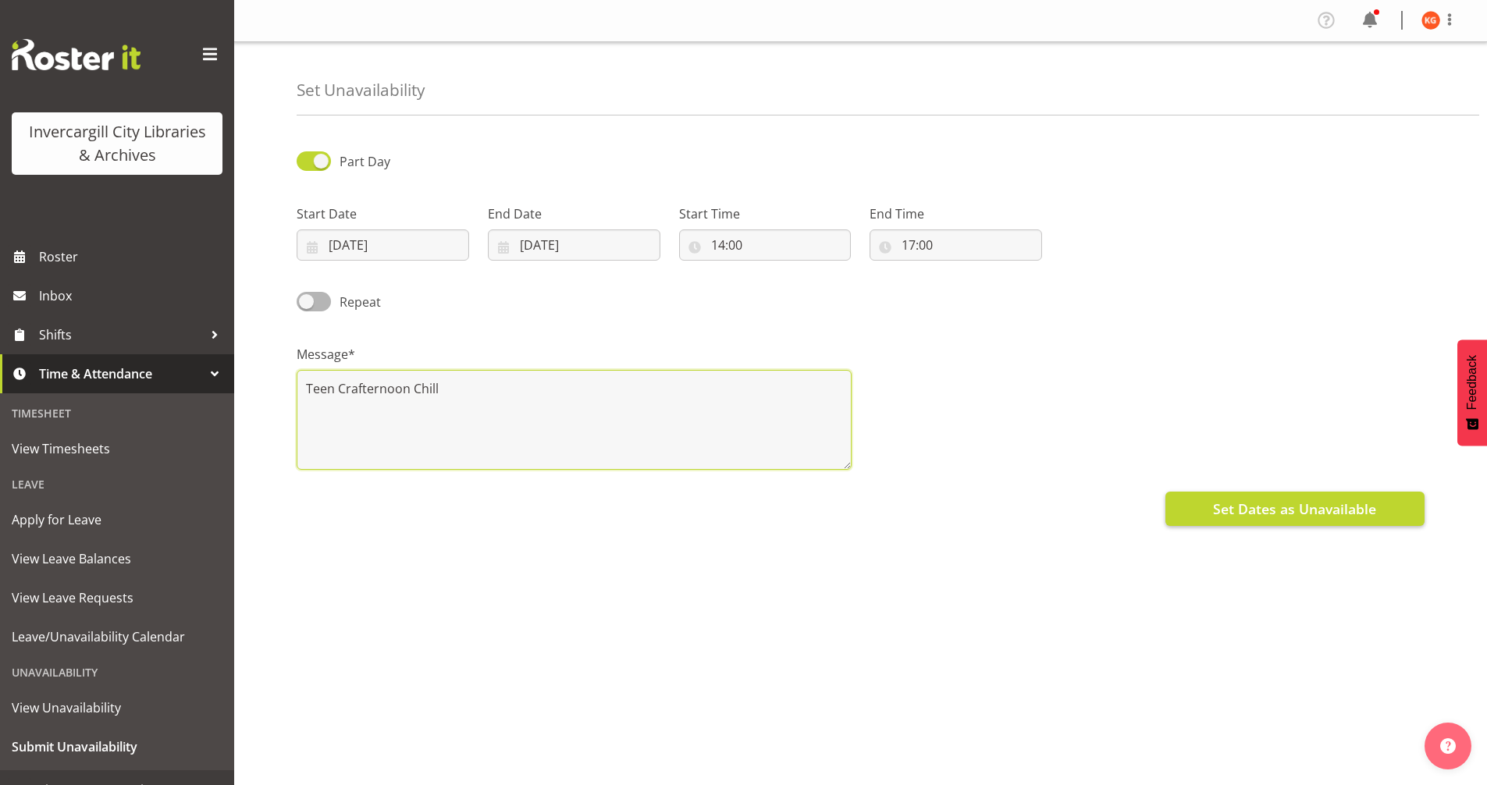
type textarea "Teen Crafternoon Chill"
click at [1329, 516] on span "Set Dates as Unavailable" at bounding box center [1294, 509] width 163 height 20
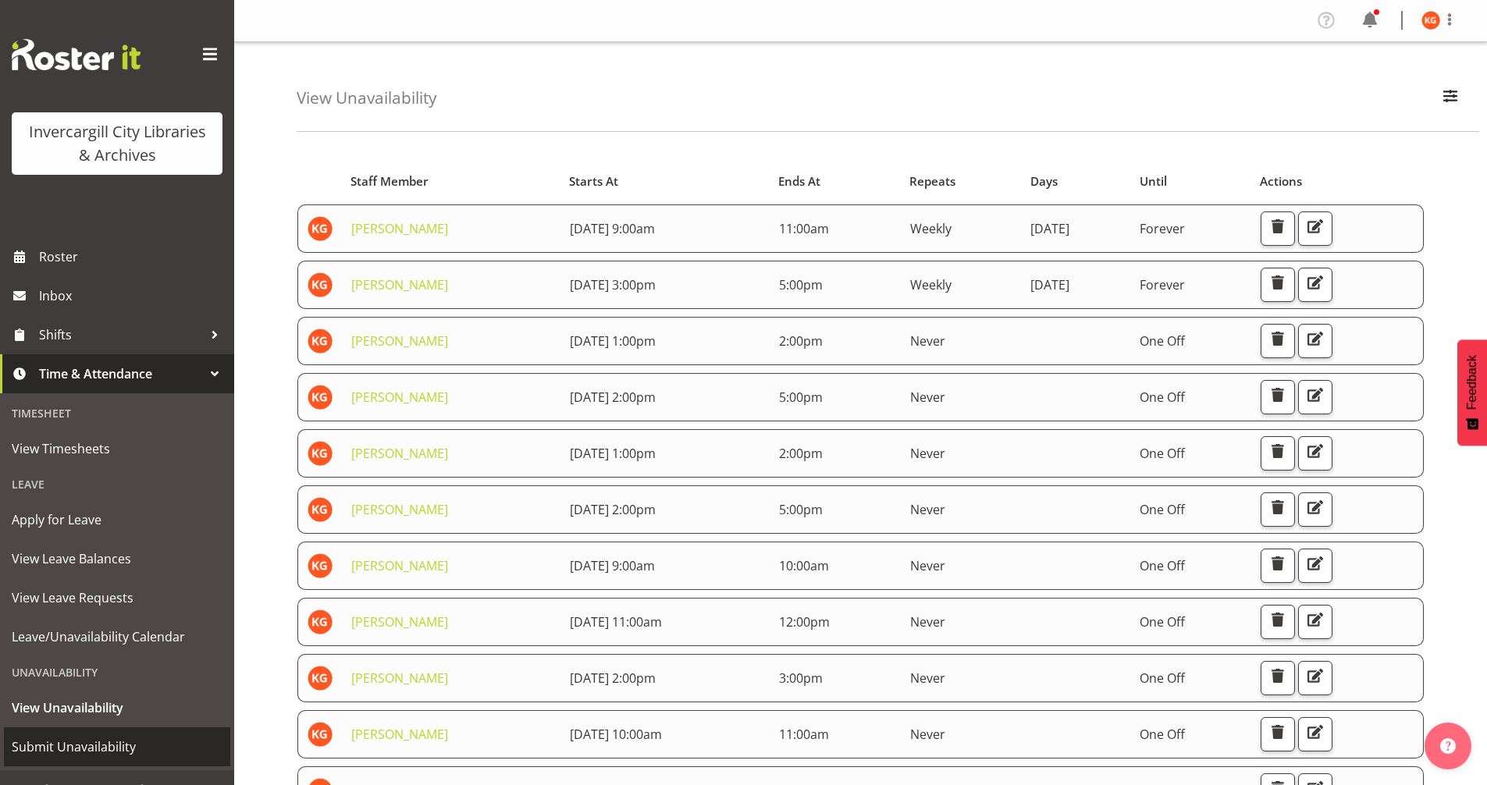
click at [105, 741] on span "Submit Unavailability" at bounding box center [117, 746] width 211 height 23
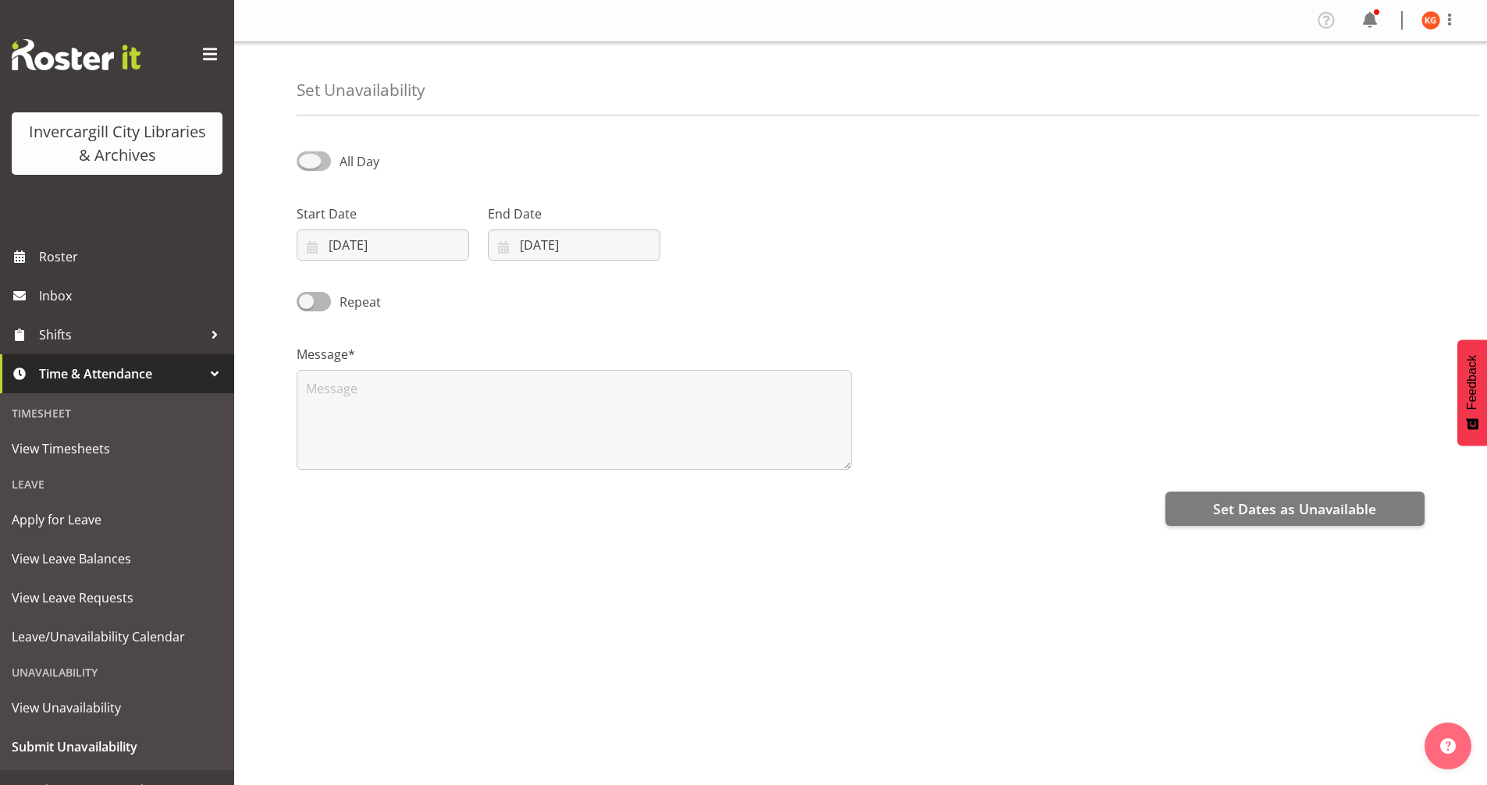
click at [315, 159] on span at bounding box center [314, 161] width 34 height 20
click at [307, 159] on input "All Day" at bounding box center [302, 161] width 10 height 10
checkbox input "true"
click at [428, 261] on div "Start Date 19/09/2025 January February March April May June July August Septemb…" at bounding box center [382, 226] width 191 height 87
click at [418, 245] on input "[DATE]" at bounding box center [383, 244] width 173 height 31
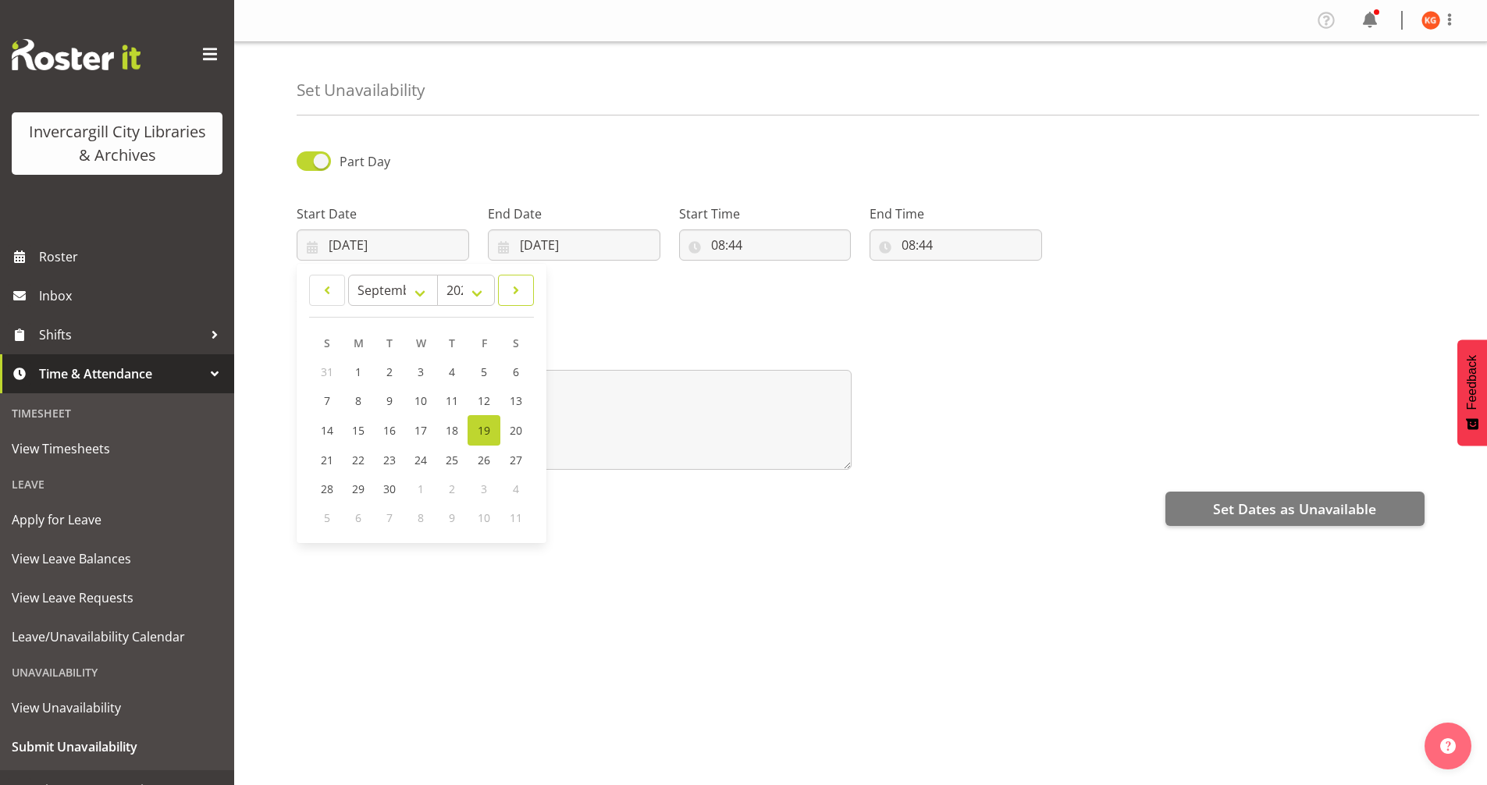
click at [510, 285] on span at bounding box center [516, 290] width 16 height 19
select select "9"
click at [442, 379] on link "2" at bounding box center [452, 372] width 31 height 29
type input "02/10/2025"
click at [560, 249] on input "19/09/2025" at bounding box center [574, 244] width 173 height 31
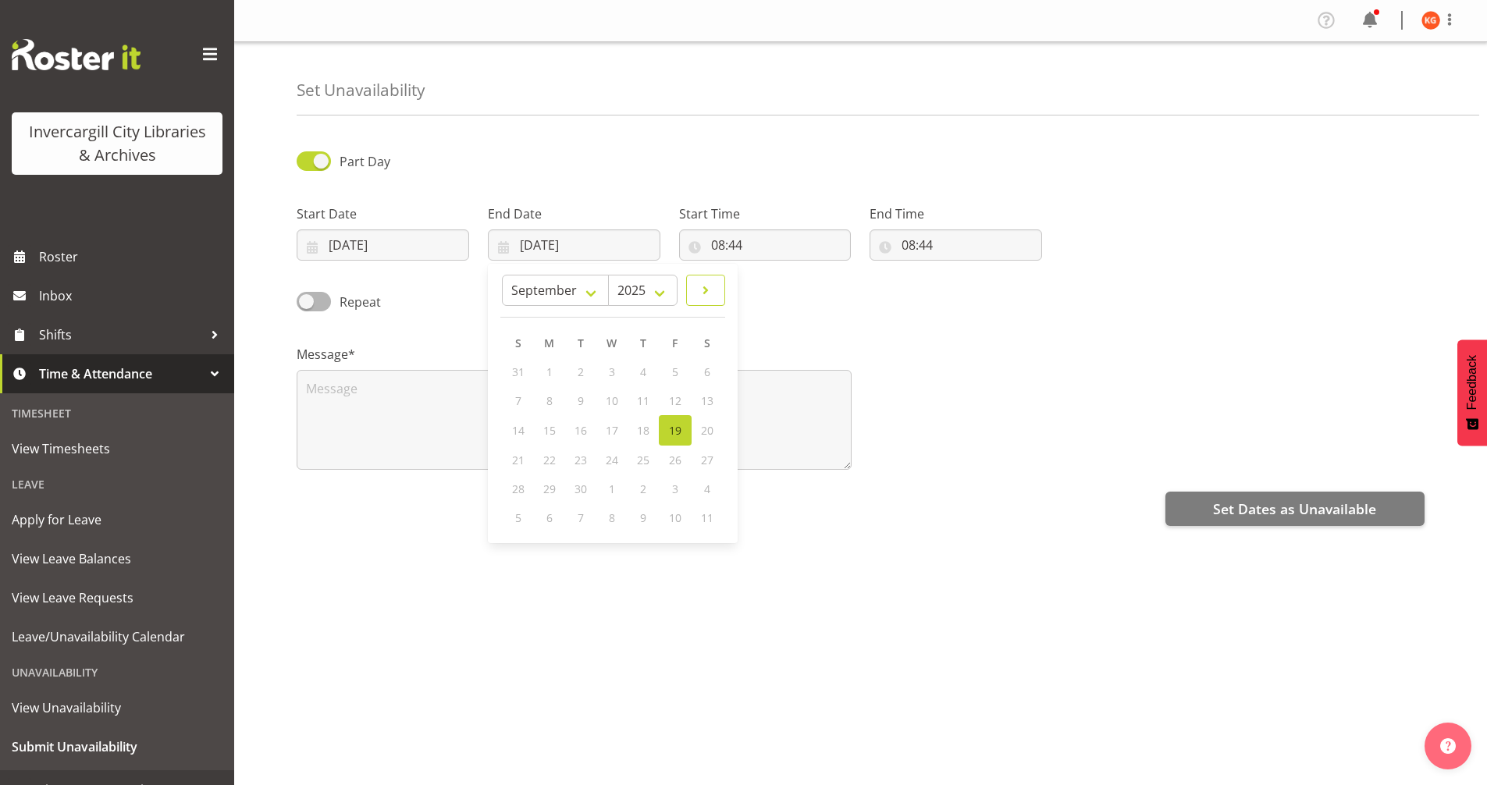
click at [705, 285] on span at bounding box center [705, 290] width 19 height 19
select select "9"
click at [646, 379] on span "2" at bounding box center [644, 372] width 6 height 15
type input "02/10/2025"
click at [728, 245] on input "08:44" at bounding box center [765, 244] width 173 height 31
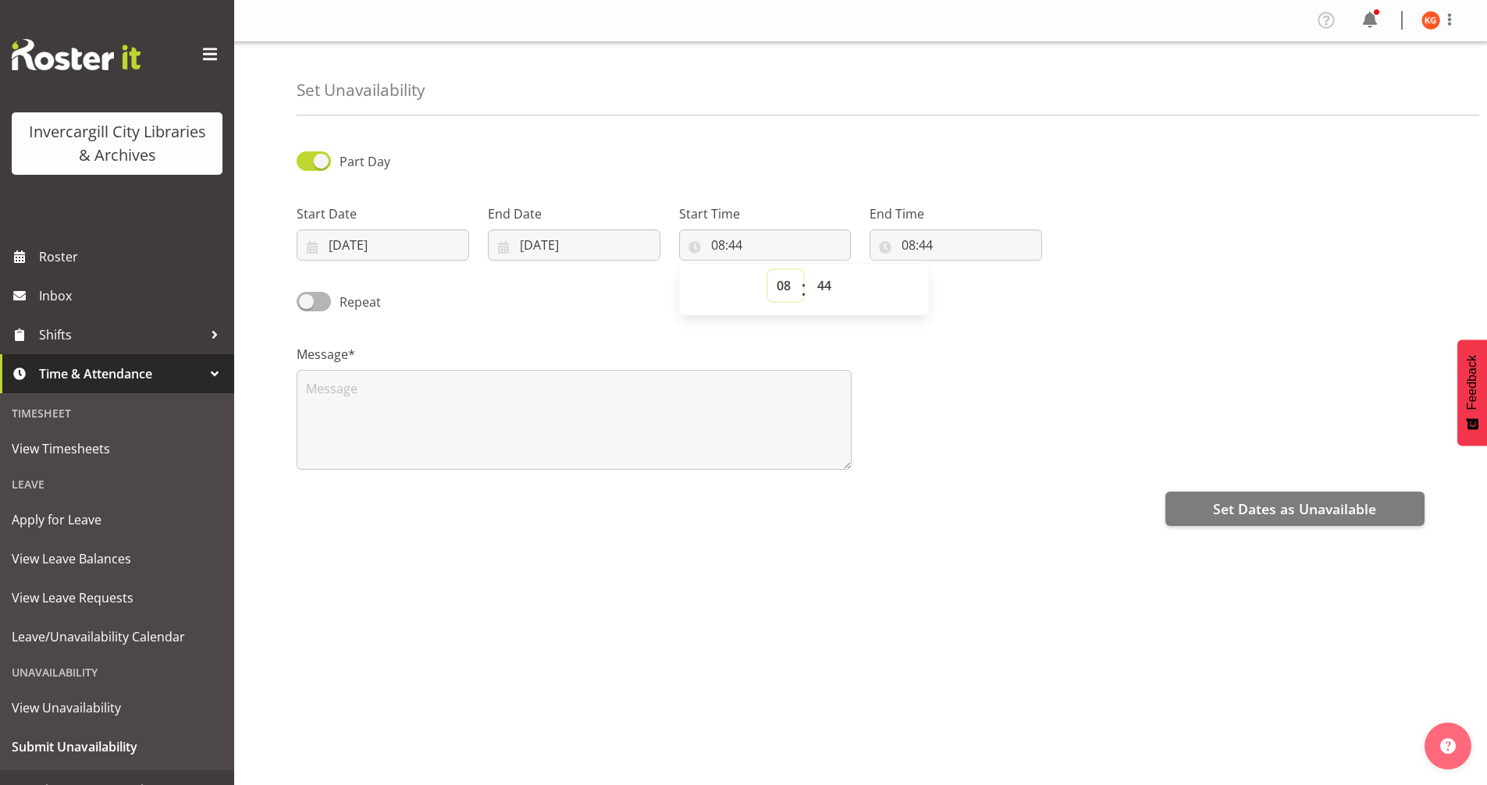
click at [782, 288] on select "00 01 02 03 04 05 06 07 08 09 10 11 12 13 14 15 16 17 18 19 20 21 22 23" at bounding box center [785, 285] width 35 height 31
select select "9"
click at [768, 270] on select "00 01 02 03 04 05 06 07 08 09 10 11 12 13 14 15 16 17 18 19 20 21 22 23" at bounding box center [785, 285] width 35 height 31
type input "09:44"
drag, startPoint x: 831, startPoint y: 279, endPoint x: 834, endPoint y: 294, distance: 15.0
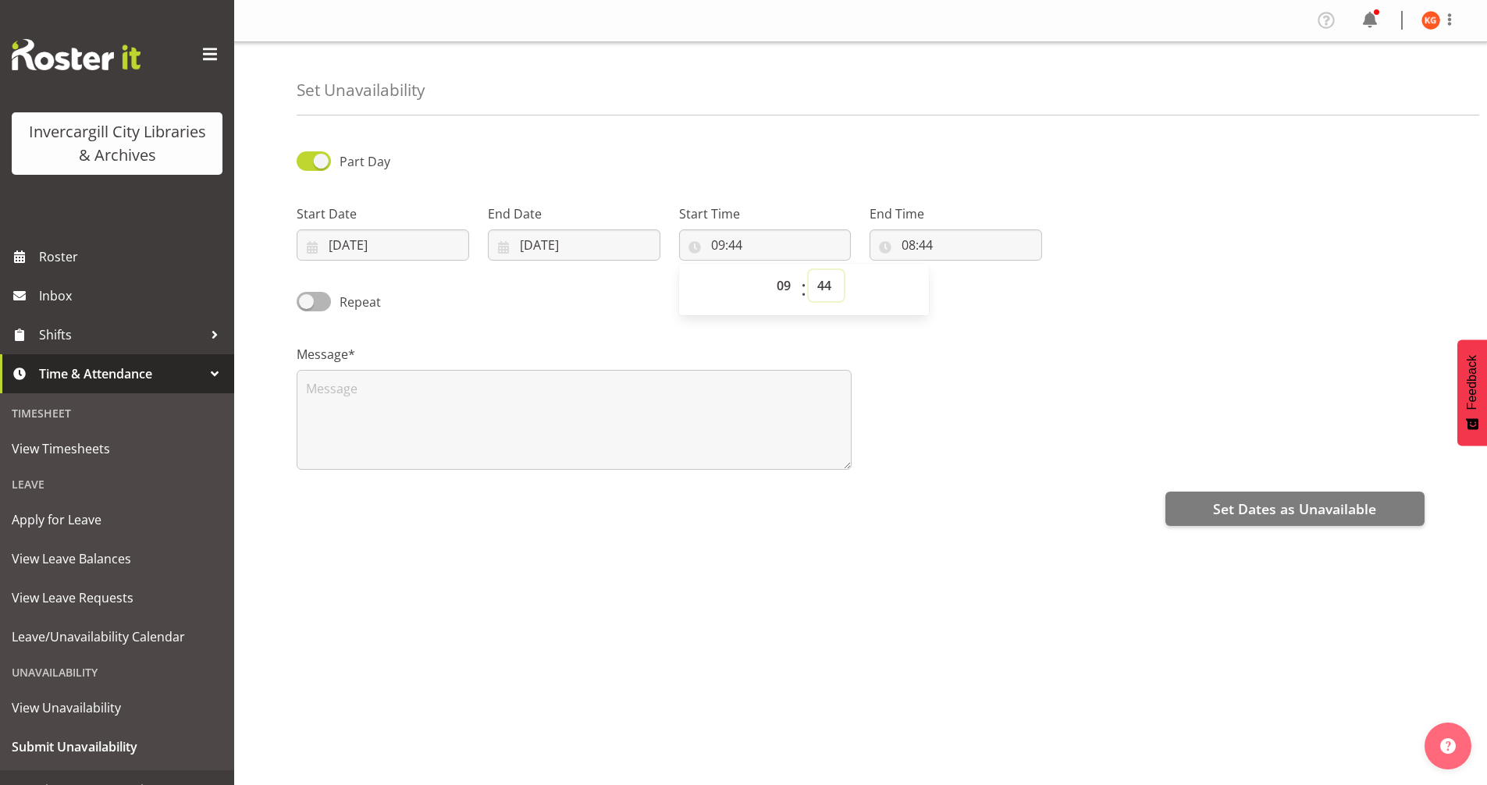
click at [831, 279] on select "00 01 02 03 04 05 06 07 08 09 10 11 12 13 14 15 16 17 18 19 20 21 22 23 24 25 2…" at bounding box center [826, 285] width 35 height 31
select select "0"
click at [809, 270] on select "00 01 02 03 04 05 06 07 08 09 10 11 12 13 14 15 16 17 18 19 20 21 22 23 24 25 2…" at bounding box center [826, 285] width 35 height 31
type input "09:00"
click at [941, 232] on input "08:44" at bounding box center [956, 244] width 173 height 31
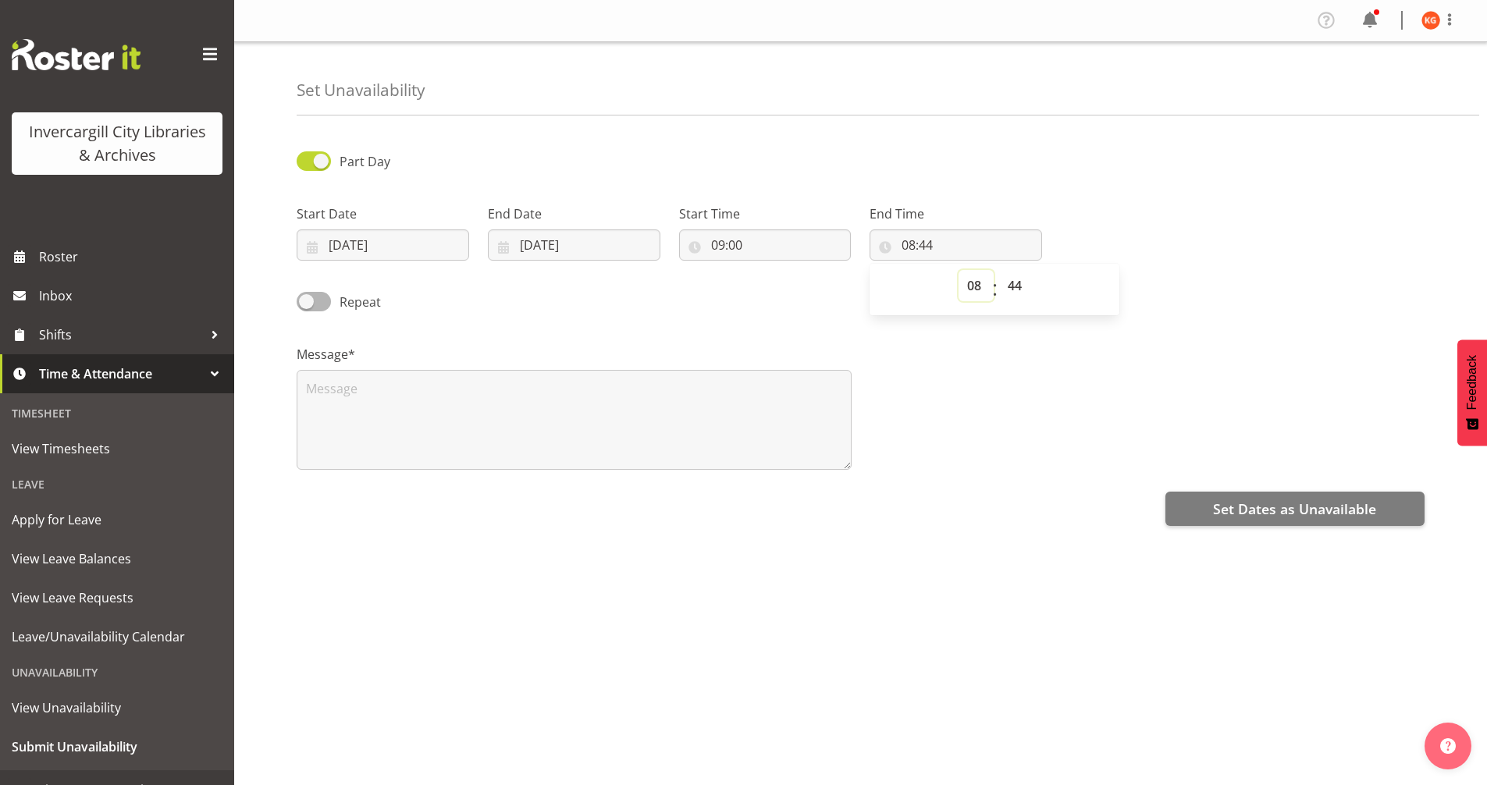
click at [968, 291] on select "00 01 02 03 04 05 06 07 08 09 10 11 12 13 14 15 16 17 18 19 20 21 22 23" at bounding box center [976, 285] width 35 height 31
select select "10"
click at [959, 270] on select "00 01 02 03 04 05 06 07 08 09 10 11 12 13 14 15 16 17 18 19 20 21 22 23" at bounding box center [976, 285] width 35 height 31
type input "10:44"
click at [1013, 290] on select "00 01 02 03 04 05 06 07 08 09 10 11 12 13 14 15 16 17 18 19 20 21 22 23 24 25 2…" at bounding box center [1016, 285] width 35 height 31
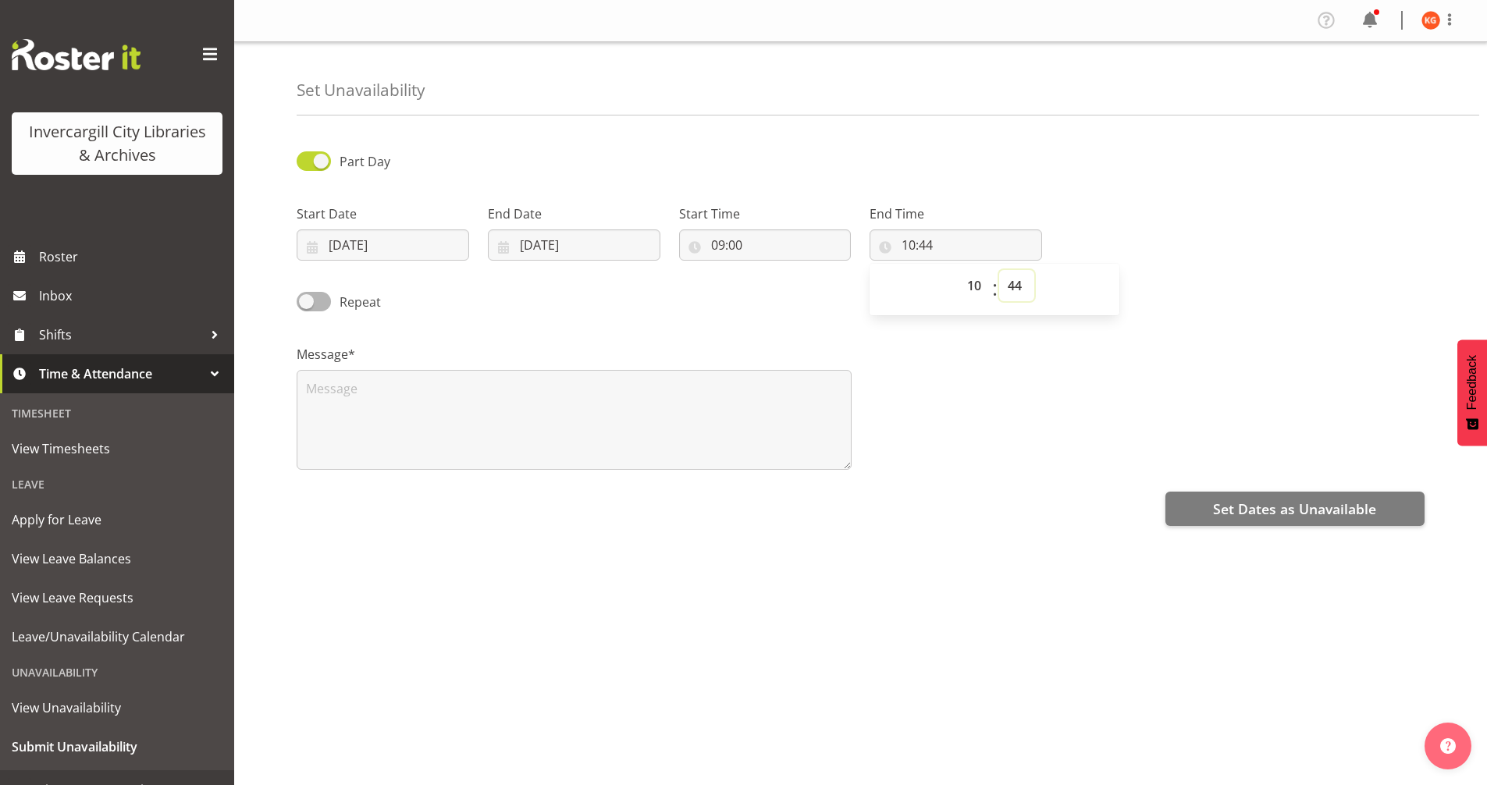
select select "0"
click at [999, 270] on select "00 01 02 03 04 05 06 07 08 09 10 11 12 13 14 15 16 17 18 19 20 21 22 23 24 25 2…" at bounding box center [1016, 285] width 35 height 31
type input "10:00"
click at [512, 413] on textarea at bounding box center [574, 420] width 555 height 100
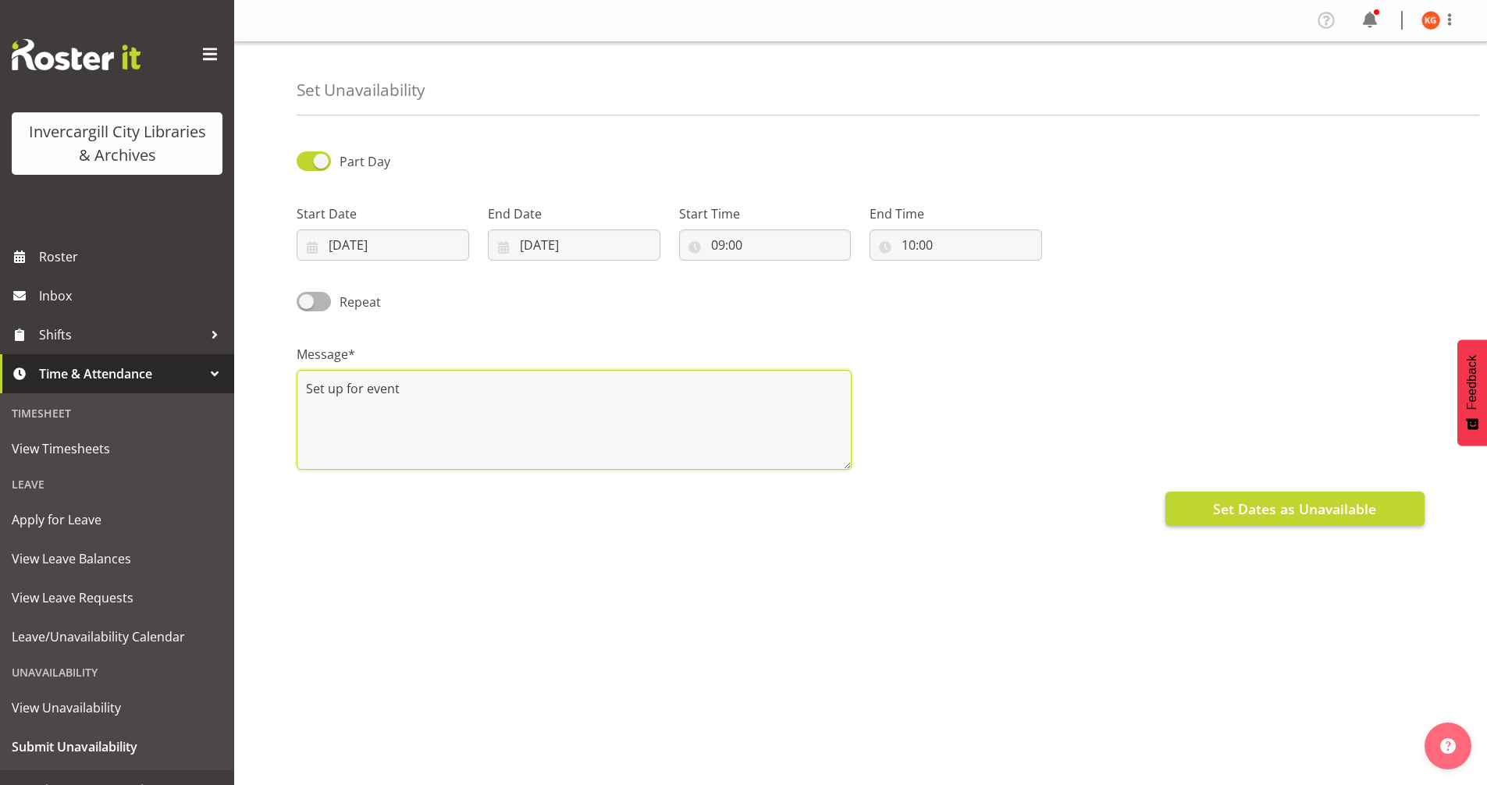
type textarea "Set up for event"
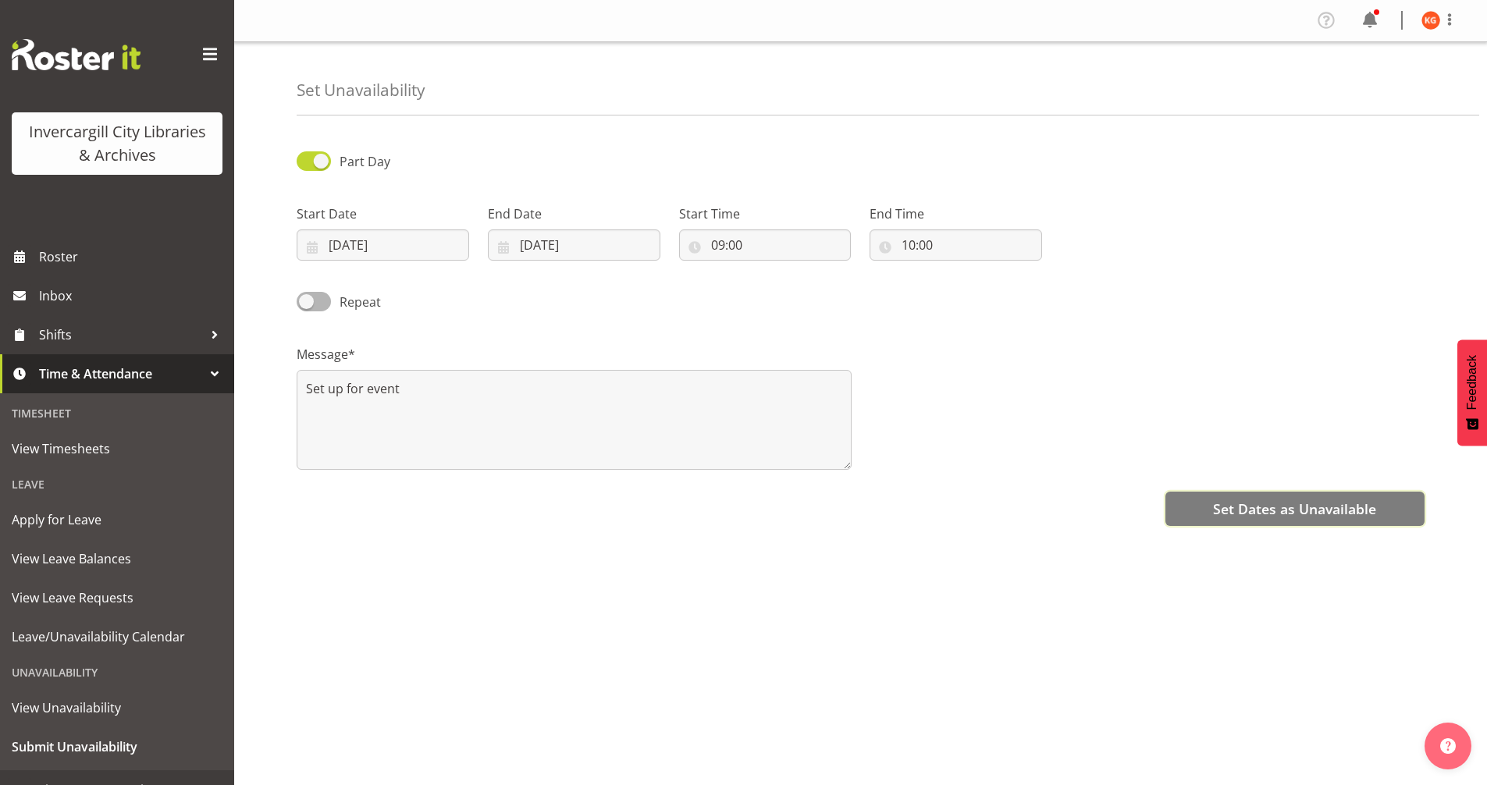
click at [1226, 521] on button "Set Dates as Unavailable" at bounding box center [1294, 509] width 259 height 34
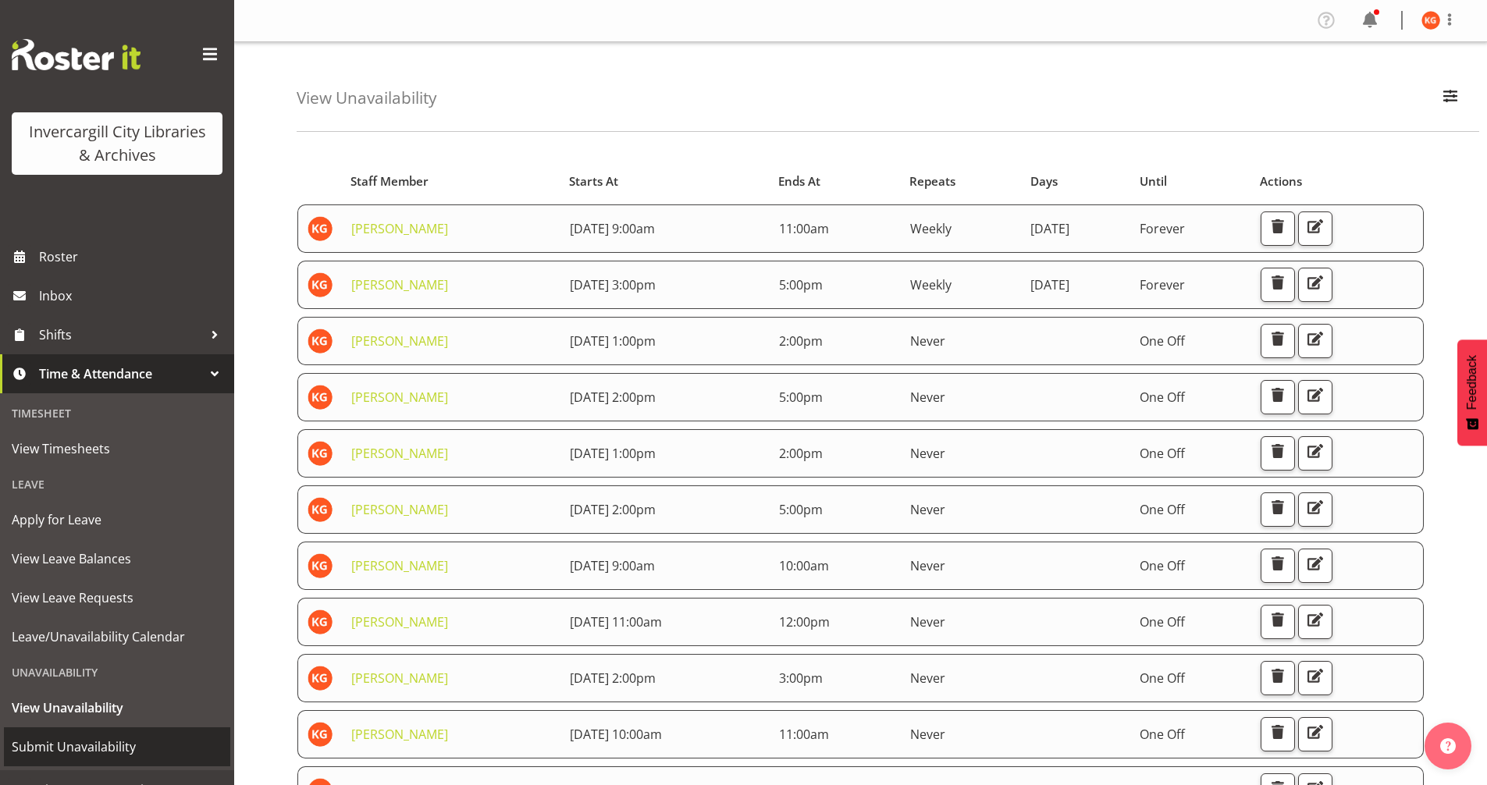
click at [116, 756] on span "Submit Unavailability" at bounding box center [117, 746] width 211 height 23
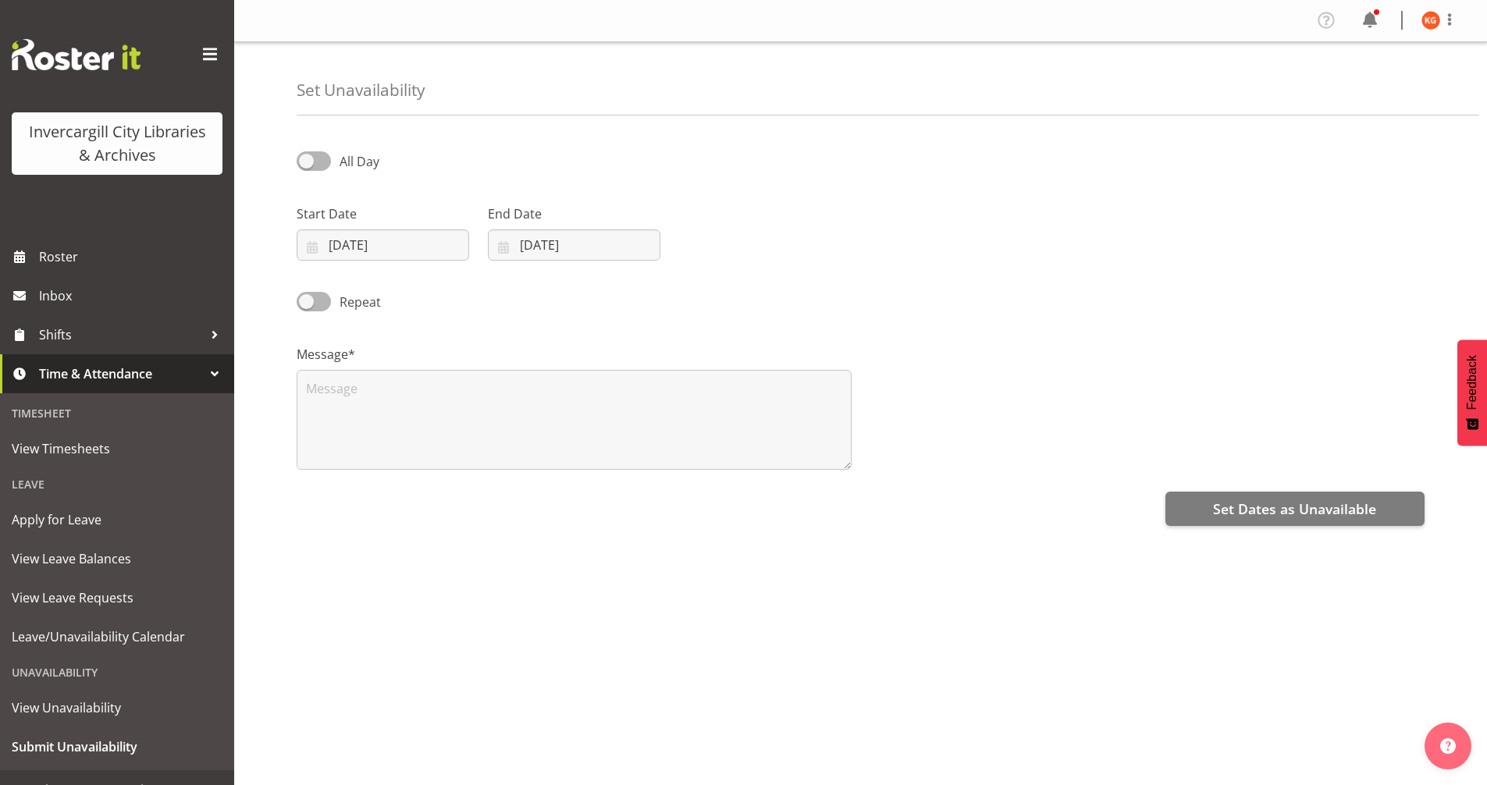
select select "8"
select select "2025"
click at [307, 168] on span at bounding box center [314, 161] width 34 height 20
click at [307, 166] on input "All Day" at bounding box center [302, 161] width 10 height 10
checkbox input "true"
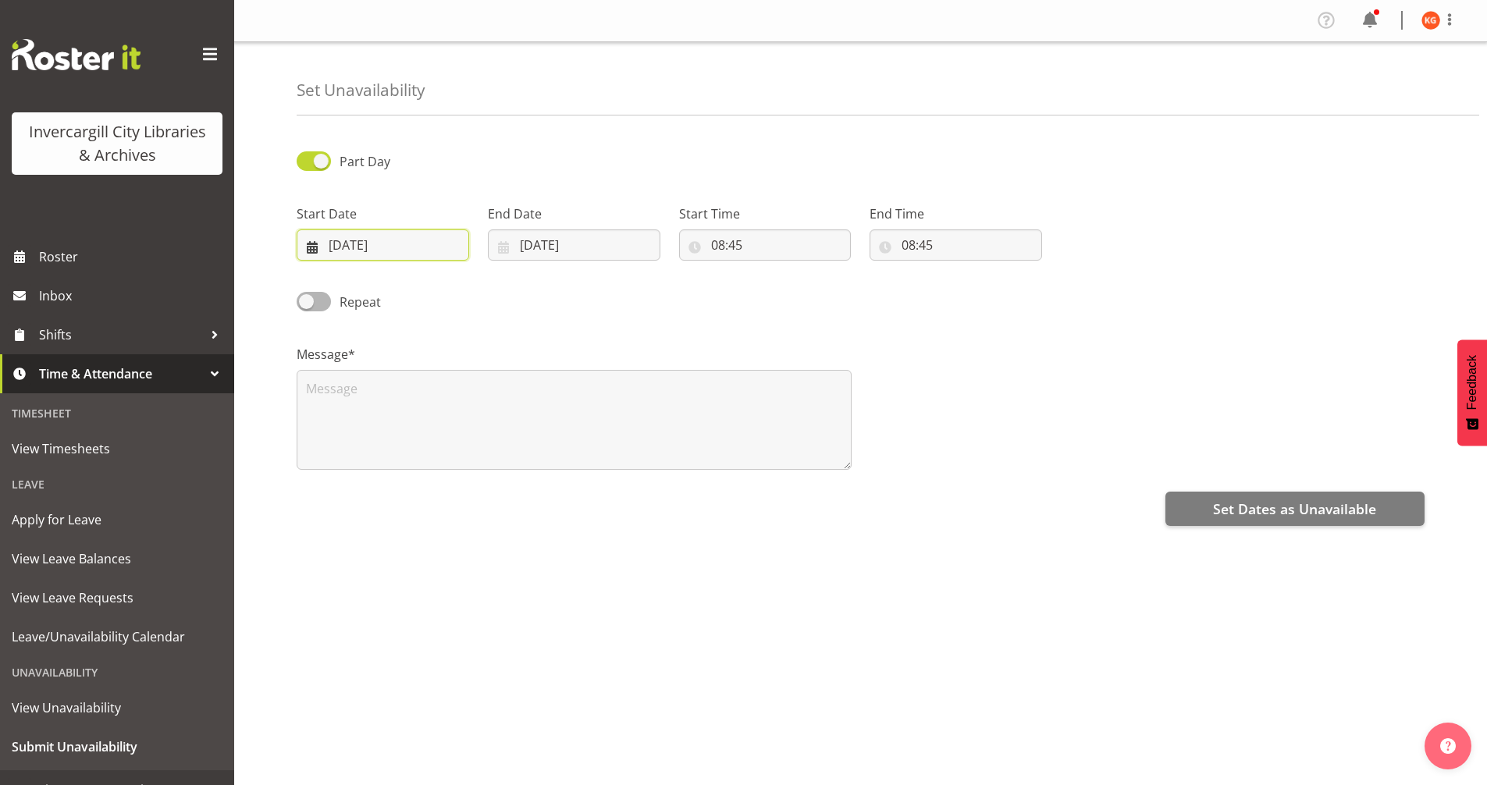
click at [381, 244] on input "19/09/2025" at bounding box center [383, 244] width 173 height 31
click at [515, 289] on span at bounding box center [516, 290] width 16 height 19
select select "9"
click at [457, 373] on link "2" at bounding box center [452, 372] width 31 height 29
type input "[DATE]"
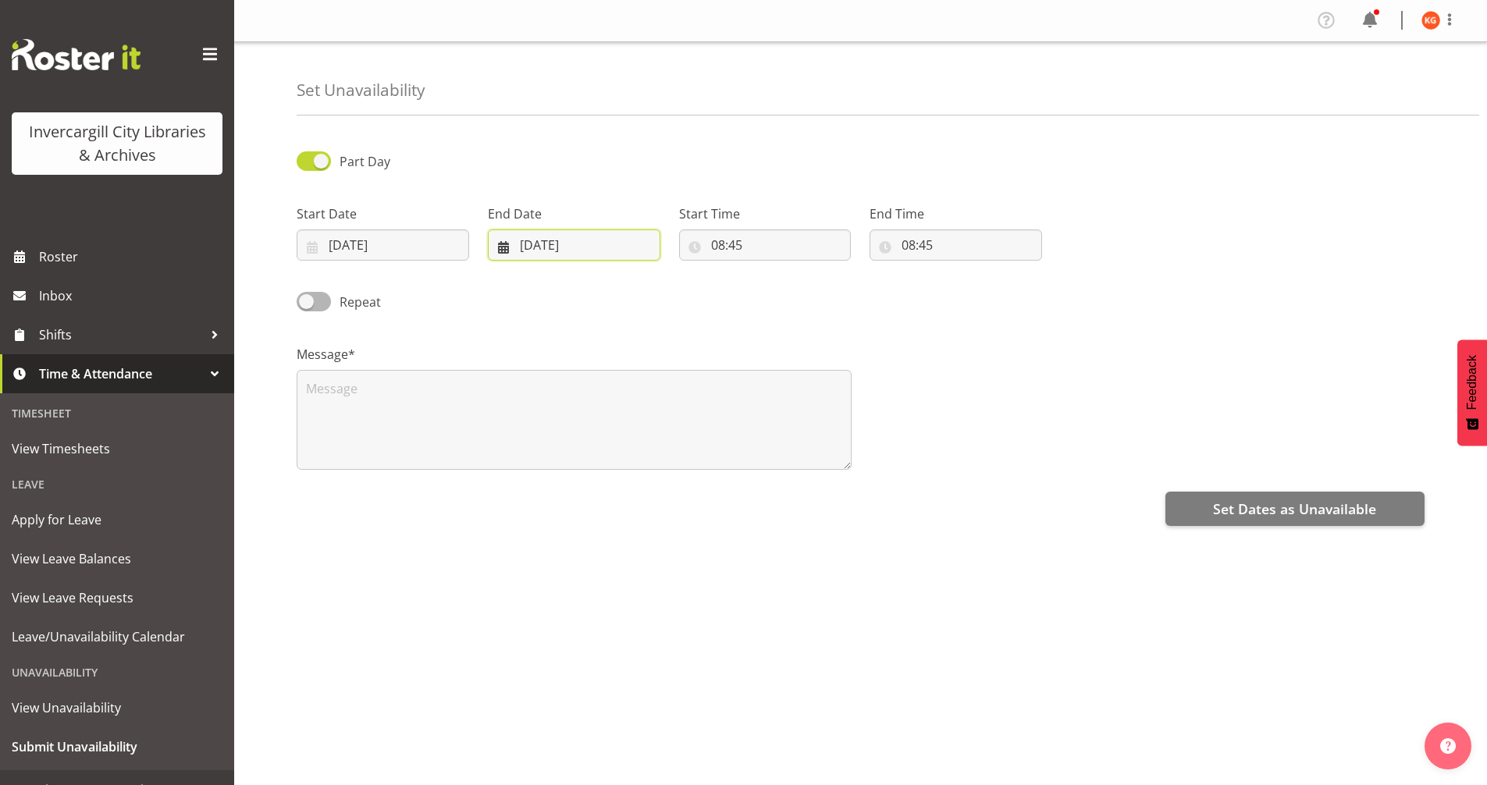
click at [555, 249] on input "[DATE]" at bounding box center [574, 244] width 173 height 31
click at [700, 294] on span at bounding box center [705, 290] width 19 height 19
select select "9"
click at [649, 376] on link "2" at bounding box center [643, 372] width 31 height 29
type input "[DATE]"
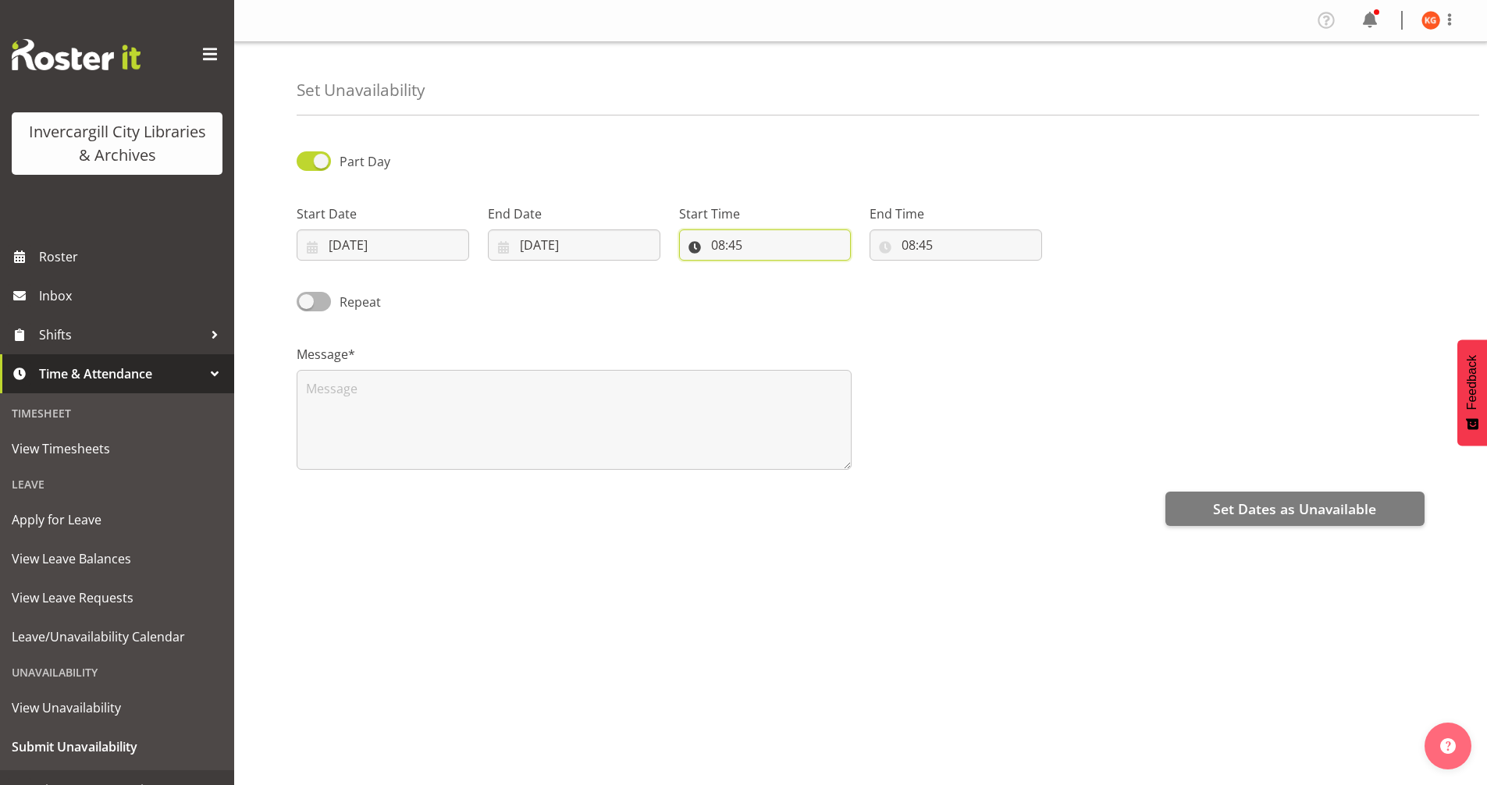
click at [737, 245] on input "08:45" at bounding box center [765, 244] width 173 height 31
click at [783, 289] on select "00 01 02 03 04 05 06 07 08 09 10 11 12 13 14 15 16 17 18 19 20 21 22 23" at bounding box center [785, 285] width 35 height 31
select select "11"
click at [768, 270] on select "00 01 02 03 04 05 06 07 08 09 10 11 12 13 14 15 16 17 18 19 20 21 22 23" at bounding box center [785, 285] width 35 height 31
type input "11:45"
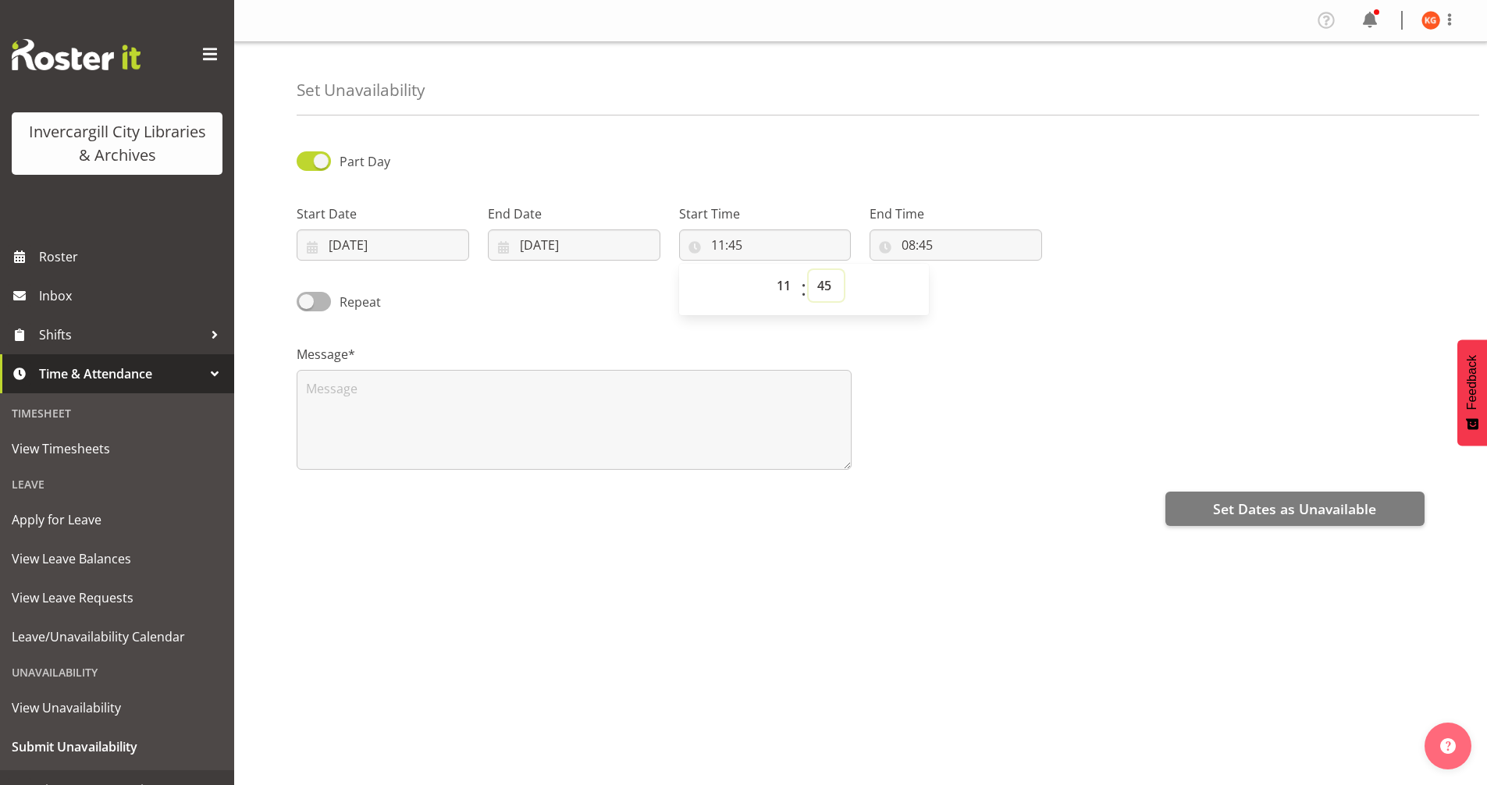
click at [822, 283] on select "00 01 02 03 04 05 06 07 08 09 10 11 12 13 14 15 16 17 18 19 20 21 22 23 24 25 2…" at bounding box center [826, 285] width 35 height 31
select select "0"
click at [809, 270] on select "00 01 02 03 04 05 06 07 08 09 10 11 12 13 14 15 16 17 18 19 20 21 22 23 24 25 2…" at bounding box center [826, 285] width 35 height 31
type input "11:00"
click at [932, 238] on input "08:45" at bounding box center [956, 244] width 173 height 31
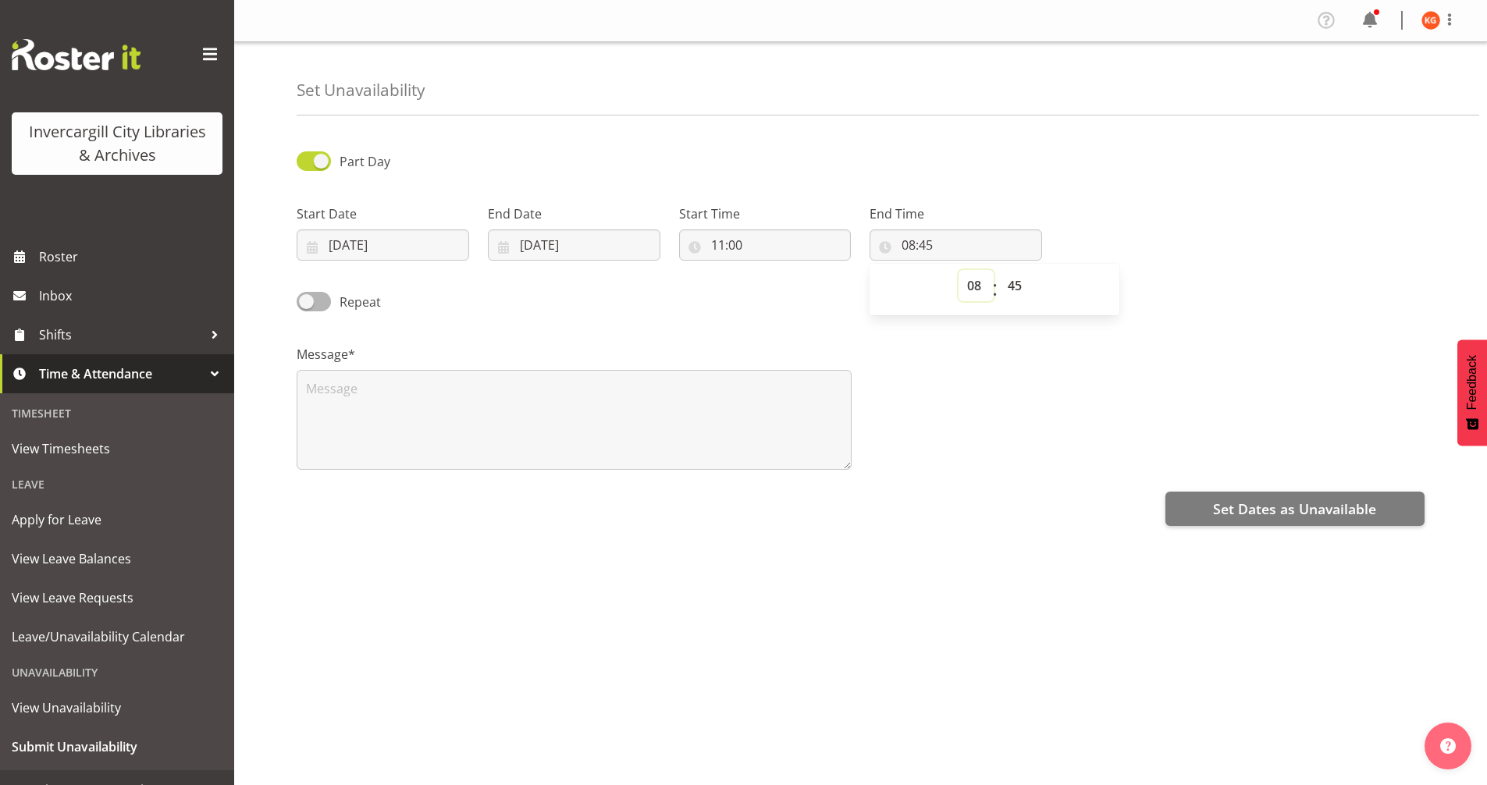
click at [966, 283] on select "00 01 02 03 04 05 06 07 08 09 10 11 12 13 14 15 16 17 18 19 20 21 22 23" at bounding box center [976, 285] width 35 height 31
select select "12"
click at [959, 270] on select "00 01 02 03 04 05 06 07 08 09 10 11 12 13 14 15 16 17 18 19 20 21 22 23" at bounding box center [976, 285] width 35 height 31
type input "12:45"
click at [1019, 289] on select "00 01 02 03 04 05 06 07 08 09 10 11 12 13 14 15 16 17 18 19 20 21 22 23 24 25 2…" at bounding box center [1016, 285] width 35 height 31
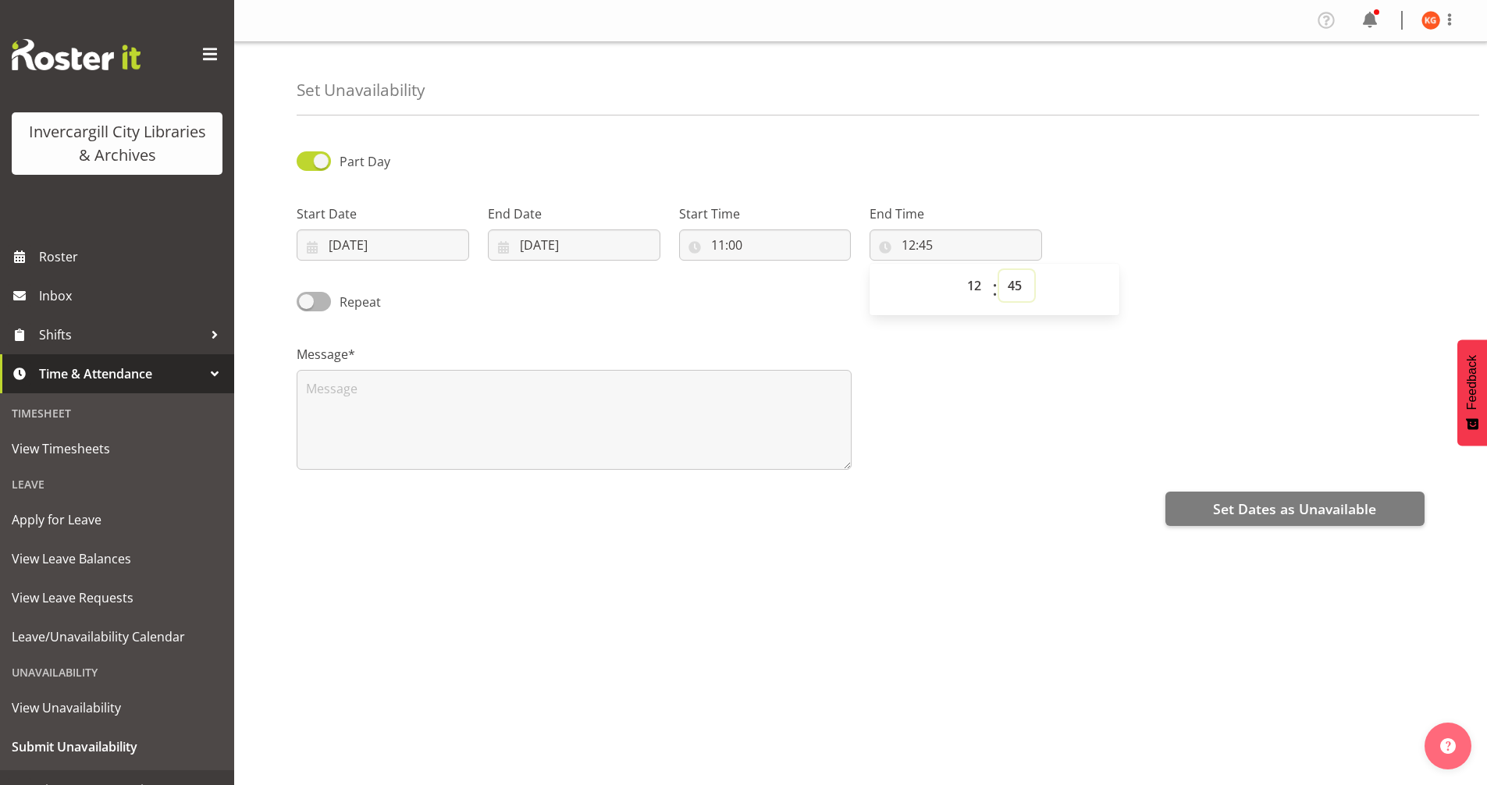
click at [1012, 289] on select "00 01 02 03 04 05 06 07 08 09 10 11 12 13 14 15 16 17 18 19 20 21 22 23 24 25 2…" at bounding box center [1016, 285] width 35 height 31
select select "0"
click at [999, 270] on select "00 01 02 03 04 05 06 07 08 09 10 11 12 13 14 15 16 17 18 19 20 21 22 23 24 25 2…" at bounding box center [1016, 285] width 35 height 31
type input "12:00"
click at [596, 455] on textarea at bounding box center [574, 420] width 555 height 100
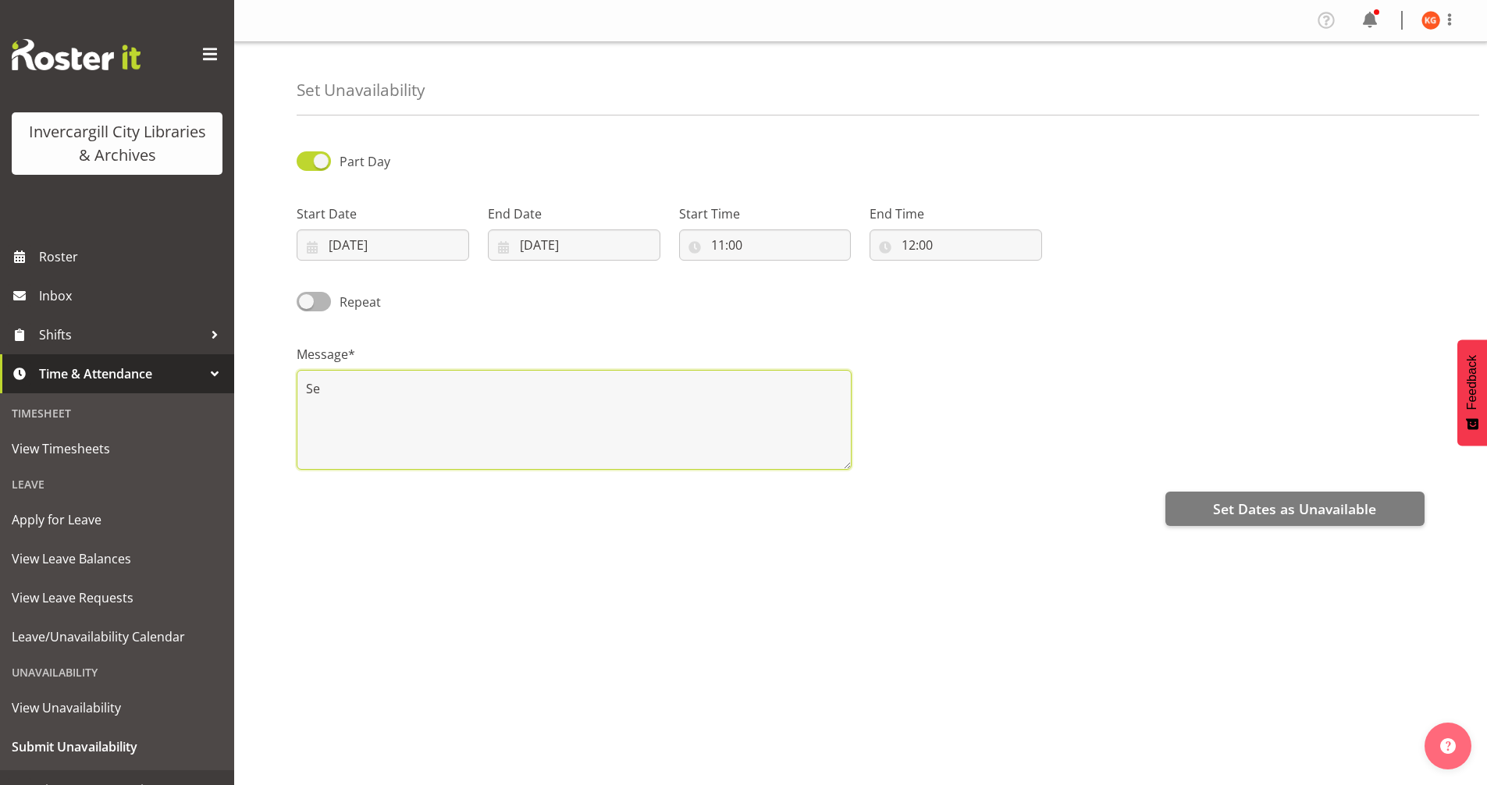
type textarea "S"
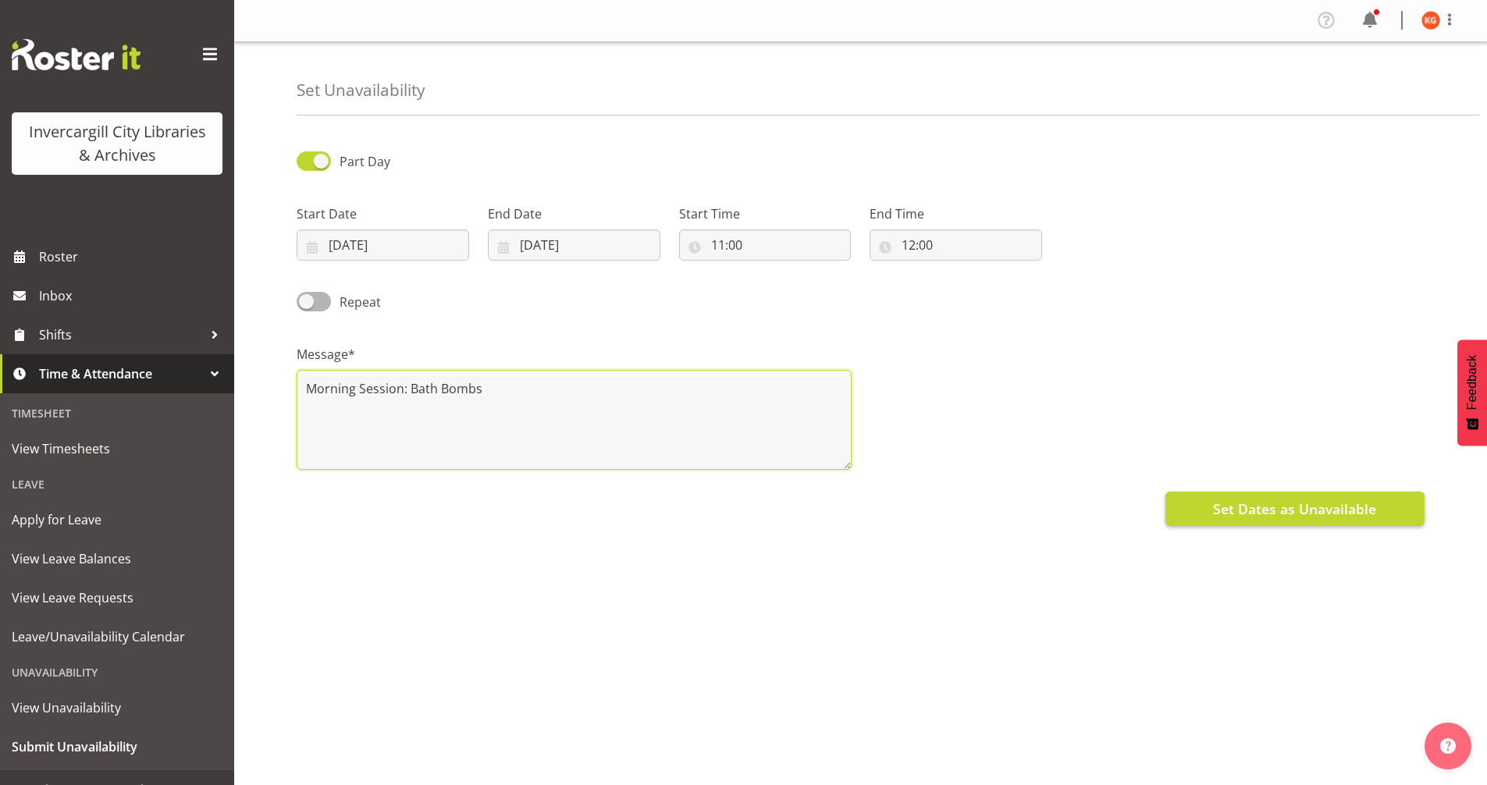
type textarea "Morning Session: Bath Bombs"
click at [1254, 514] on span "Set Dates as Unavailable" at bounding box center [1294, 509] width 163 height 20
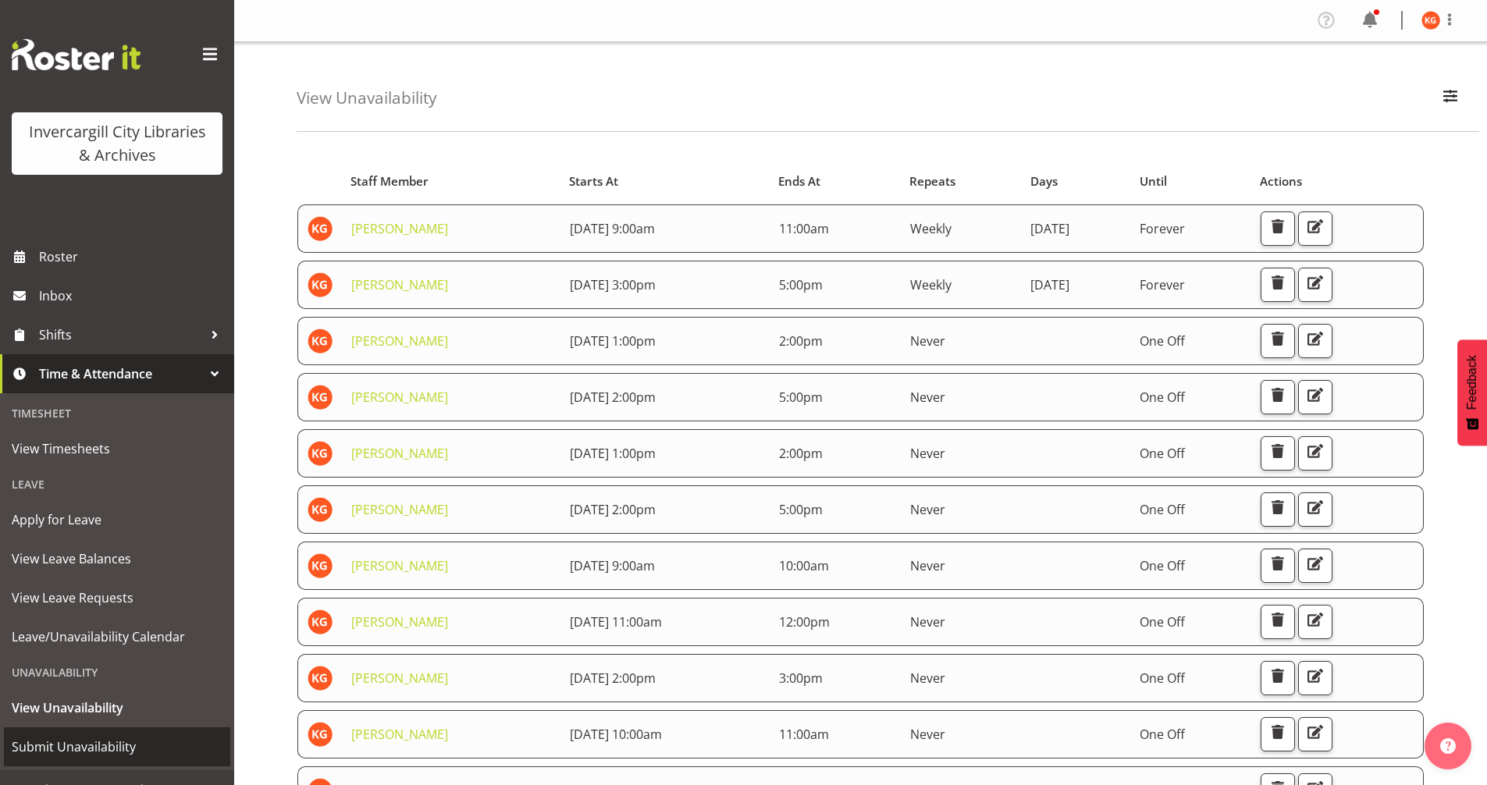
click at [123, 748] on span "Submit Unavailability" at bounding box center [117, 746] width 211 height 23
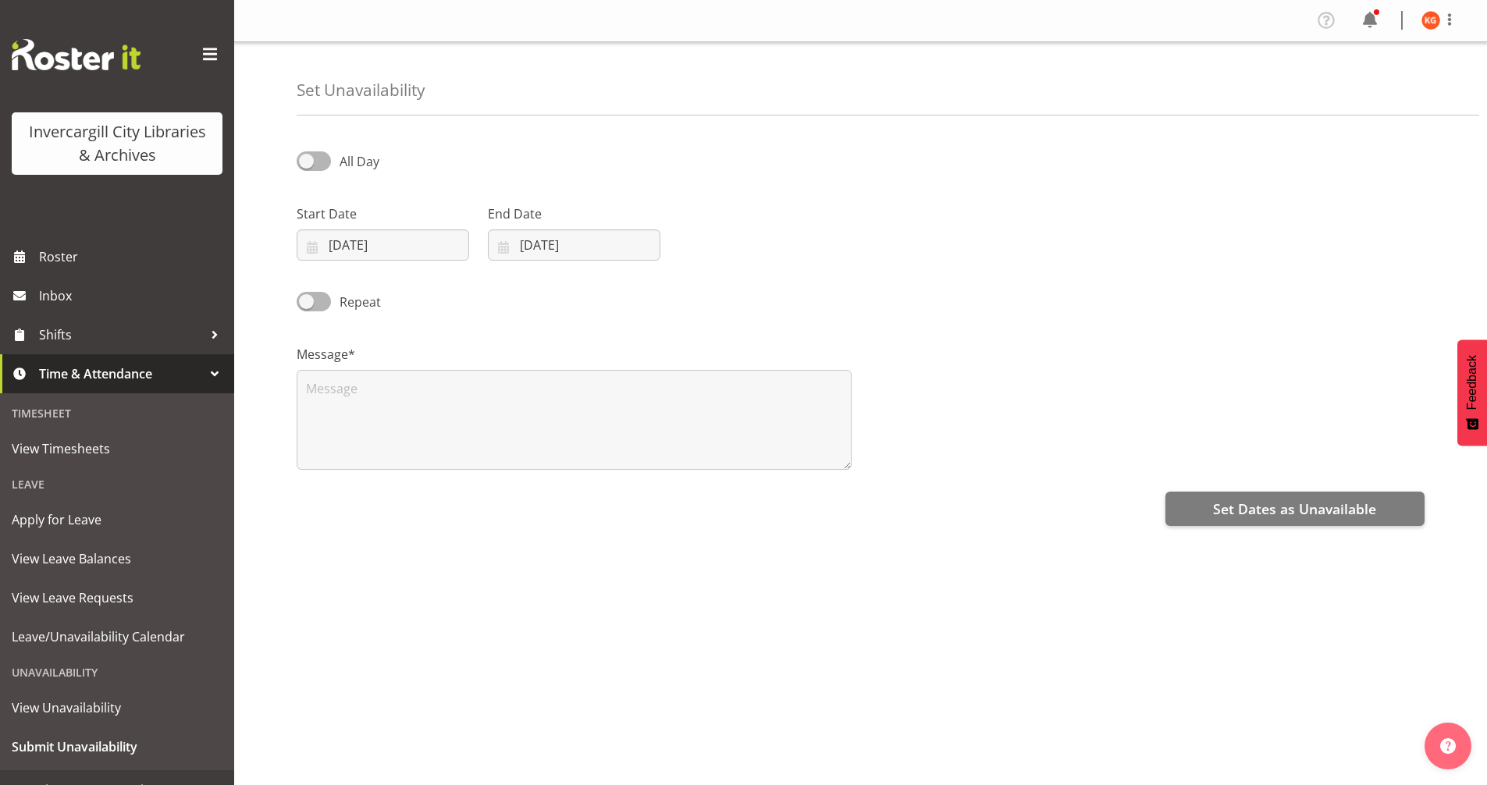
select select "8"
select select "2025"
click at [301, 162] on span at bounding box center [314, 161] width 34 height 20
click at [301, 162] on input "All Day" at bounding box center [302, 161] width 10 height 10
checkbox input "true"
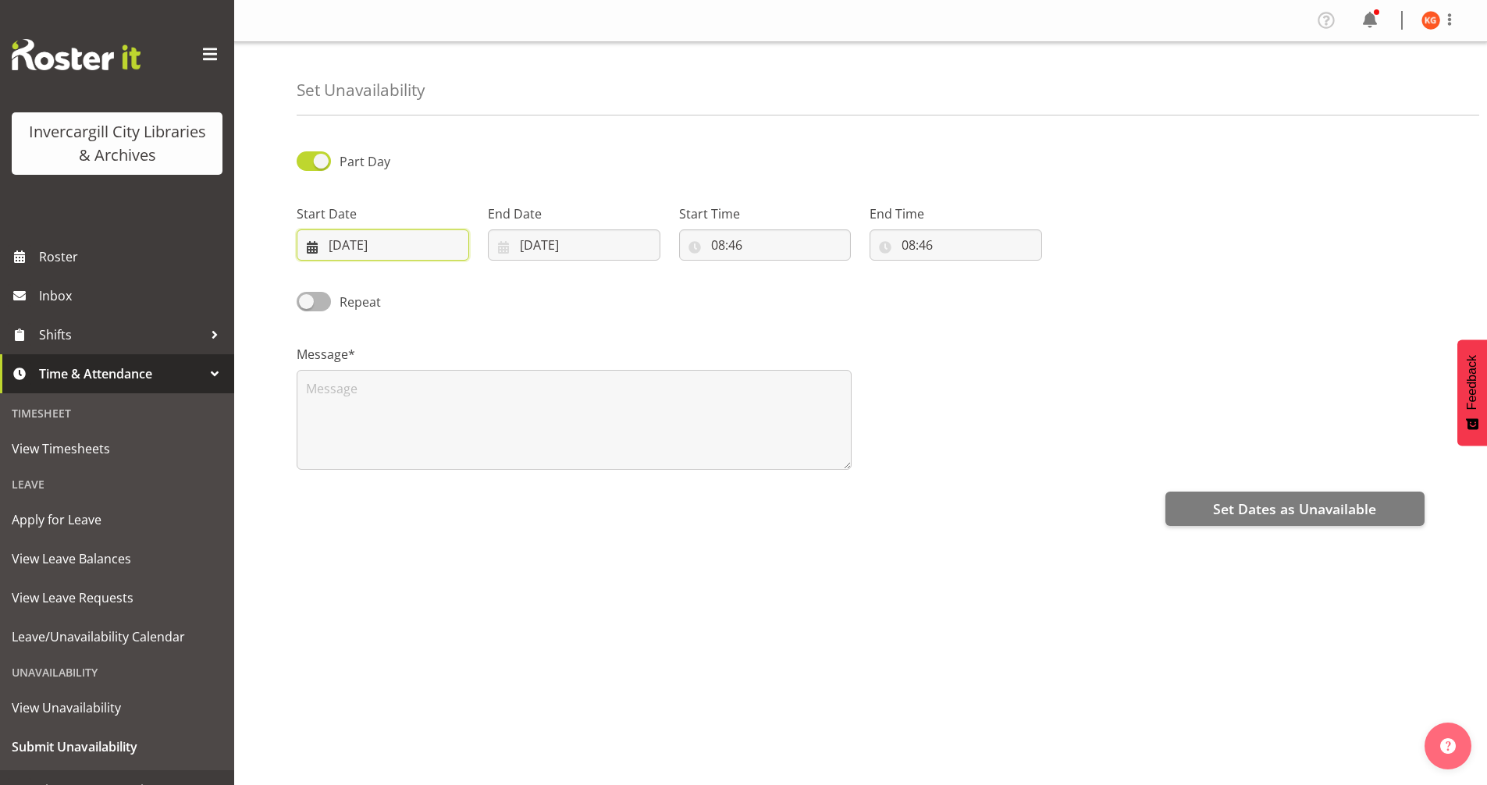
click at [368, 233] on input "[DATE]" at bounding box center [383, 244] width 173 height 31
click at [509, 283] on span at bounding box center [516, 290] width 16 height 19
select select "9"
click at [443, 378] on link "2" at bounding box center [452, 372] width 31 height 29
type input "02/10/2025"
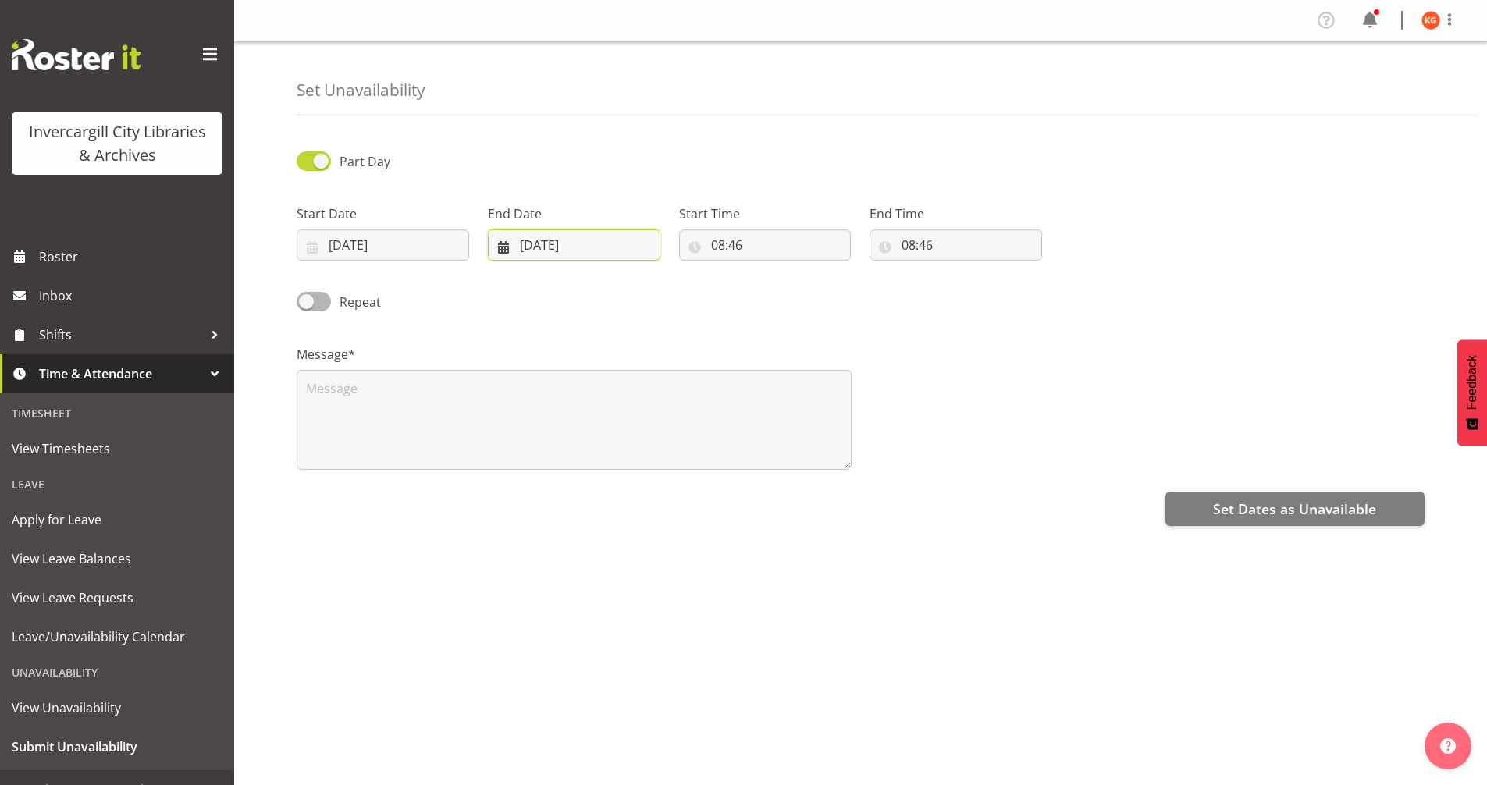
click at [555, 243] on input "19/09/2025" at bounding box center [574, 244] width 173 height 31
click at [711, 292] on span at bounding box center [705, 290] width 19 height 19
select select "9"
click at [652, 374] on link "2" at bounding box center [643, 372] width 31 height 29
type input "02/10/2025"
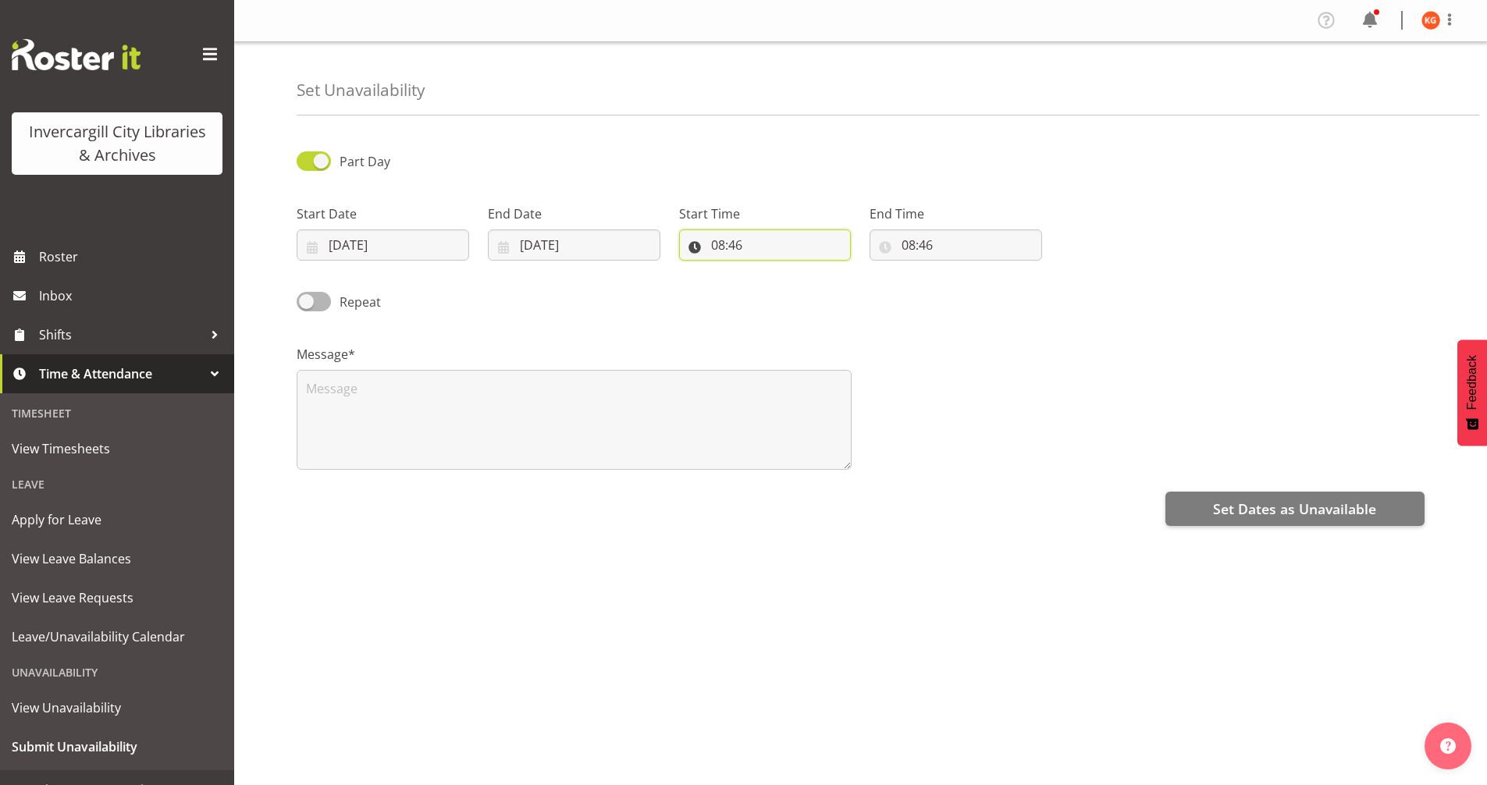
click at [735, 240] on input "08:46" at bounding box center [765, 244] width 173 height 31
click at [788, 284] on select "00 01 02 03 04 05 06 07 08 09 10 11 12 13 14 15 16 17 18 19 20 21 22 23" at bounding box center [785, 285] width 35 height 31
select select "14"
click at [768, 270] on select "00 01 02 03 04 05 06 07 08 09 10 11 12 13 14 15 16 17 18 19 20 21 22 23" at bounding box center [785, 285] width 35 height 31
type input "14:46"
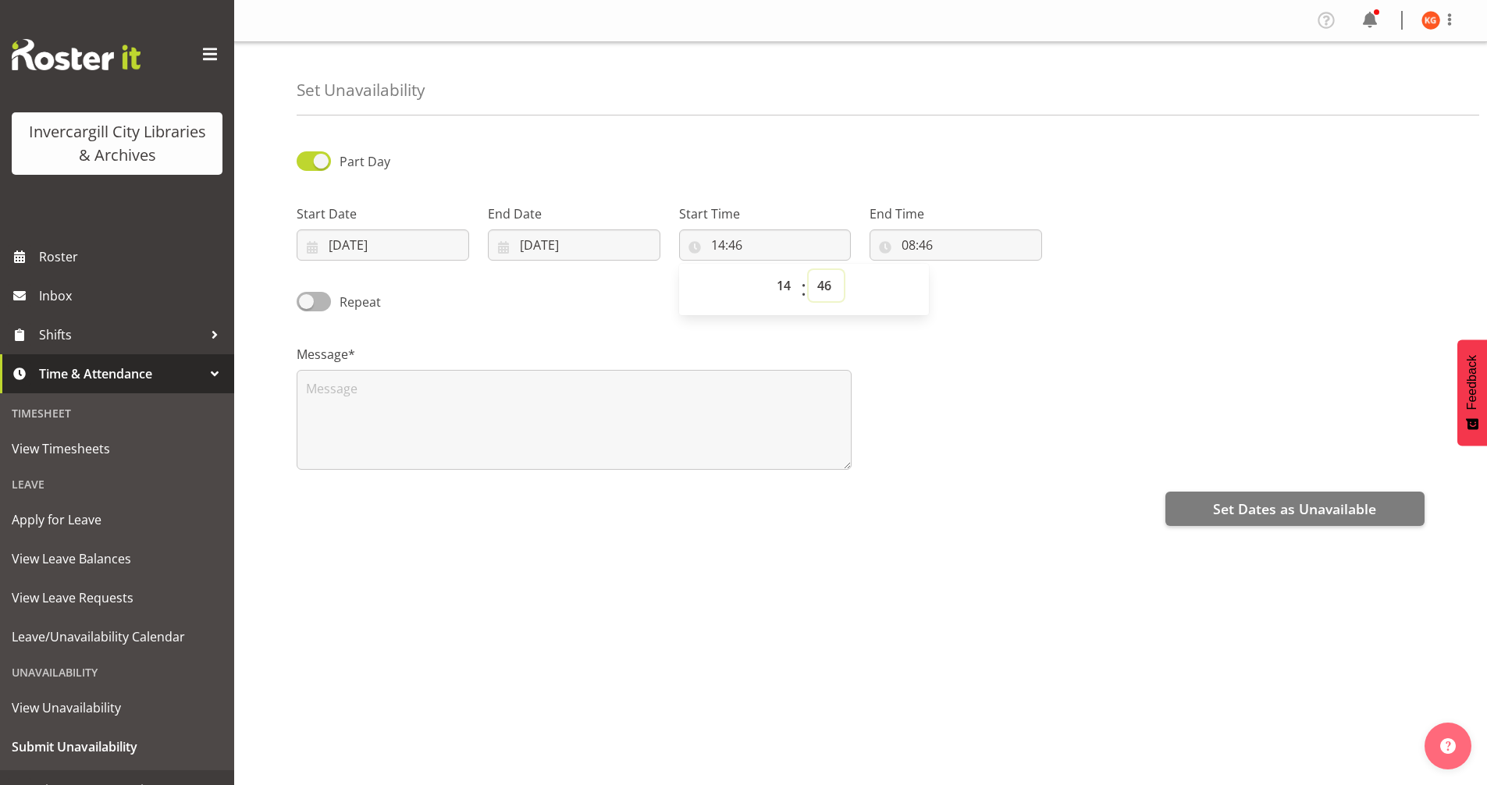
click at [825, 280] on select "00 01 02 03 04 05 06 07 08 09 10 11 12 13 14 15 16 17 18 19 20 21 22 23 24 25 2…" at bounding box center [826, 285] width 35 height 31
select select "0"
click at [809, 270] on select "00 01 02 03 04 05 06 07 08 09 10 11 12 13 14 15 16 17 18 19 20 21 22 23 24 25 2…" at bounding box center [826, 285] width 35 height 31
type input "14:00"
click at [920, 244] on input "08:46" at bounding box center [956, 244] width 173 height 31
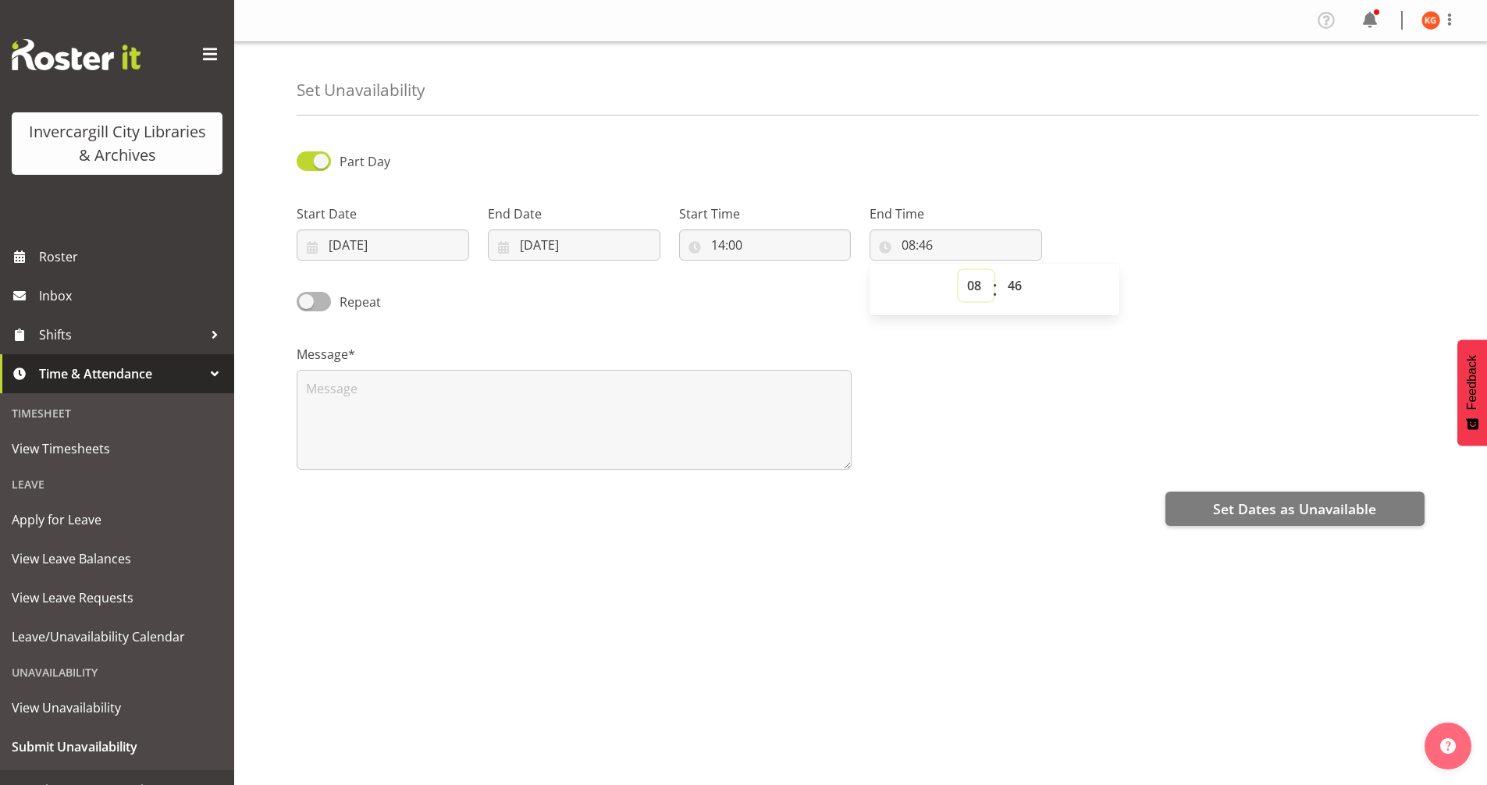
click at [963, 289] on select "00 01 02 03 04 05 06 07 08 09 10 11 12 13 14 15 16 17 18 19 20 21 22 23" at bounding box center [976, 285] width 35 height 31
select select "15"
click at [959, 270] on select "00 01 02 03 04 05 06 07 08 09 10 11 12 13 14 15 16 17 18 19 20 21 22 23" at bounding box center [976, 285] width 35 height 31
type input "15:46"
click at [1017, 281] on select "00 01 02 03 04 05 06 07 08 09 10 11 12 13 14 15 16 17 18 19 20 21 22 23 24 25 2…" at bounding box center [1016, 285] width 35 height 31
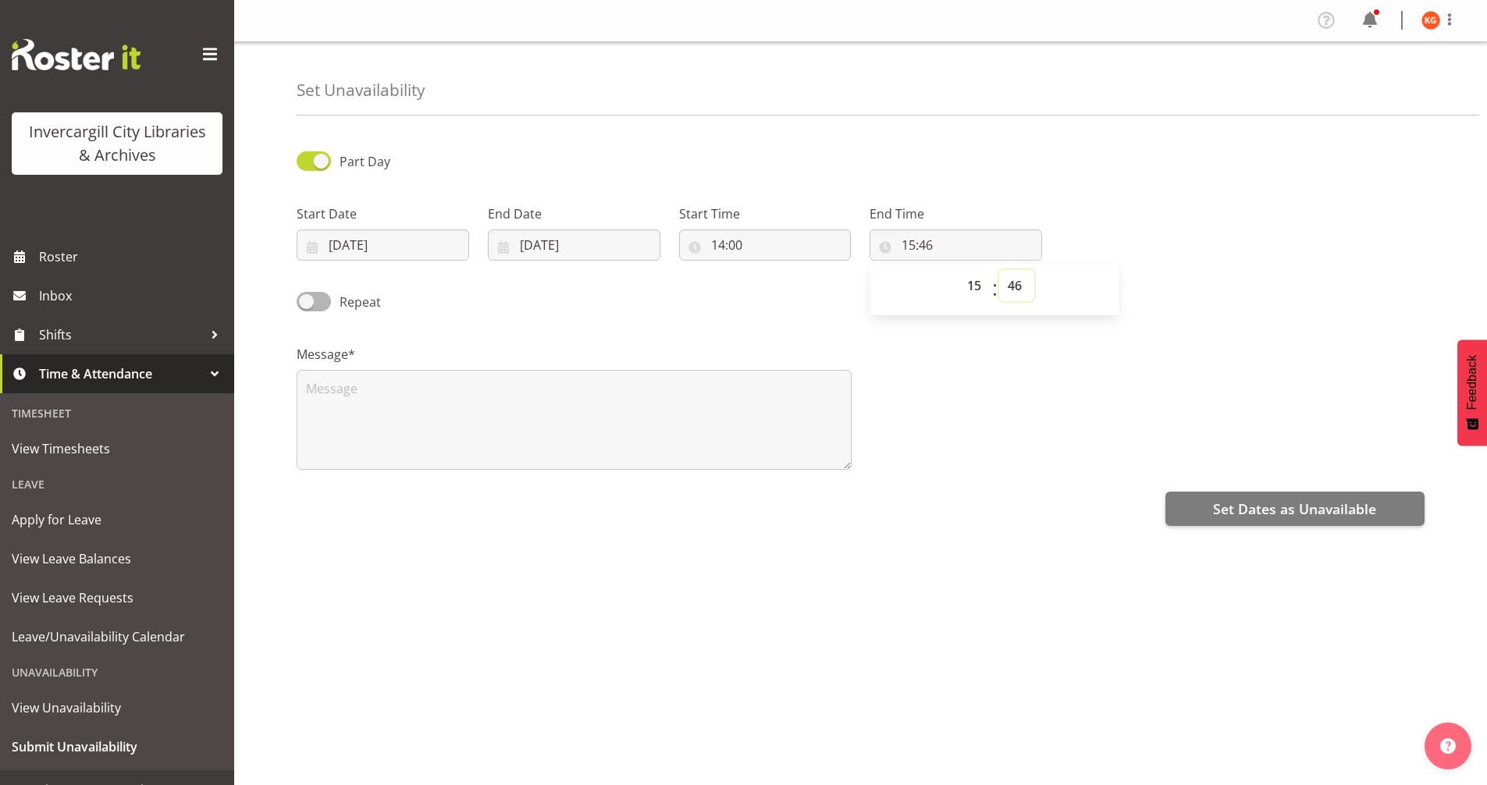
select select "0"
click at [999, 270] on select "00 01 02 03 04 05 06 07 08 09 10 11 12 13 14 15 16 17 18 19 20 21 22 23 24 25 2…" at bounding box center [1016, 285] width 35 height 31
type input "15:00"
click at [469, 436] on textarea at bounding box center [574, 420] width 555 height 100
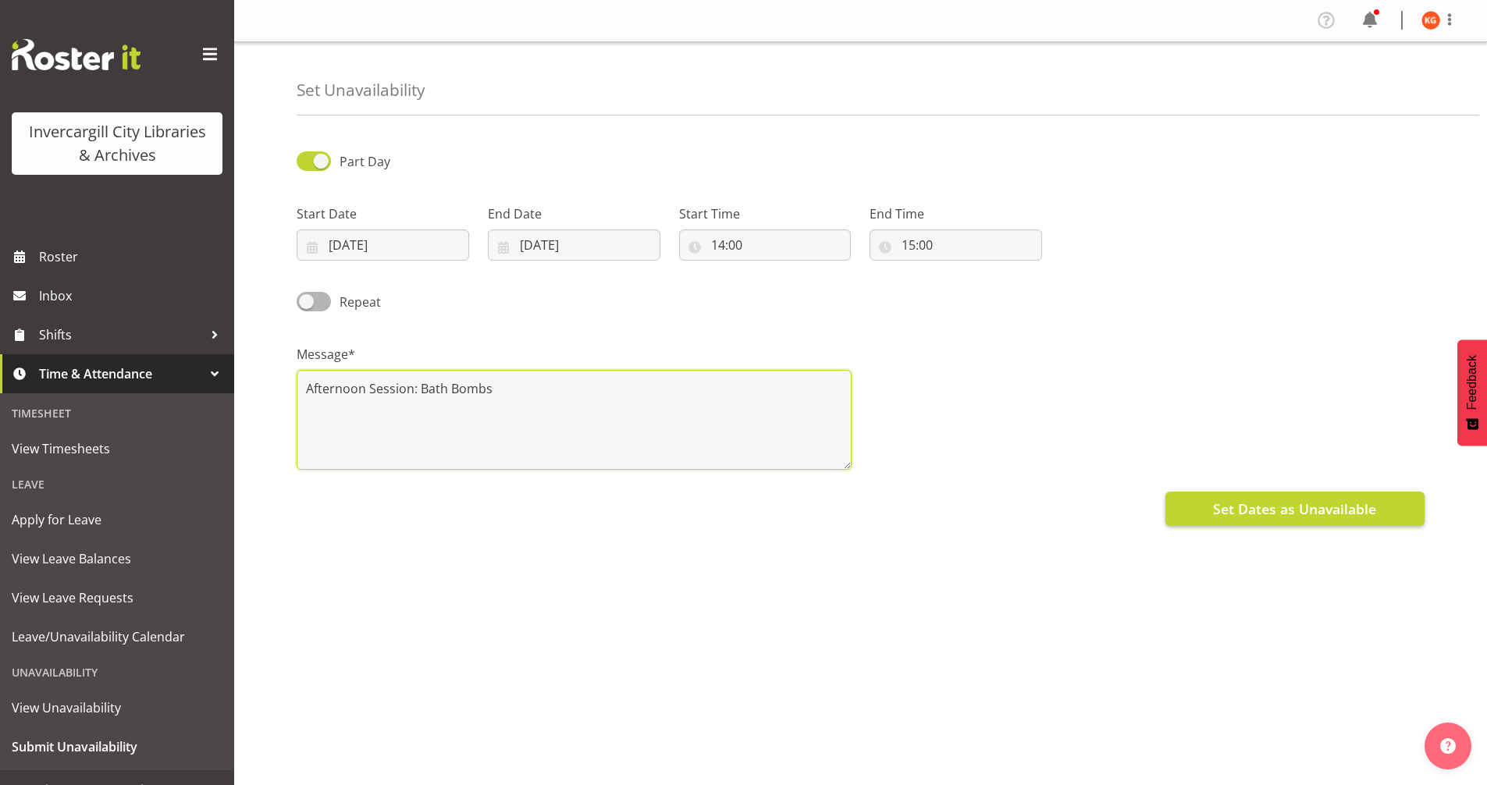
type textarea "Afternoon Session: Bath Bombs"
click at [1295, 519] on span "Set Dates as Unavailable" at bounding box center [1294, 509] width 163 height 20
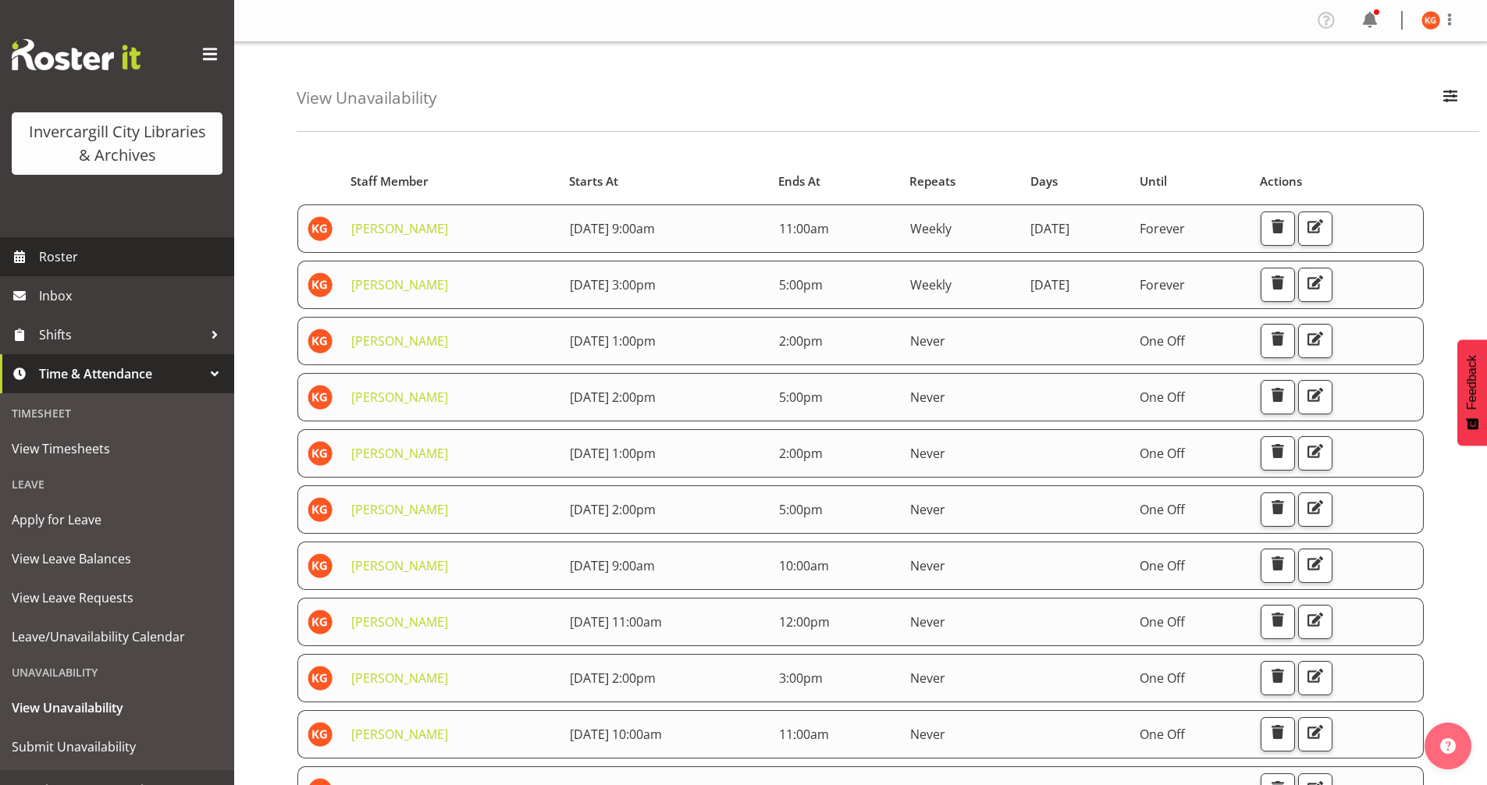
click at [128, 259] on span "Roster" at bounding box center [132, 256] width 187 height 23
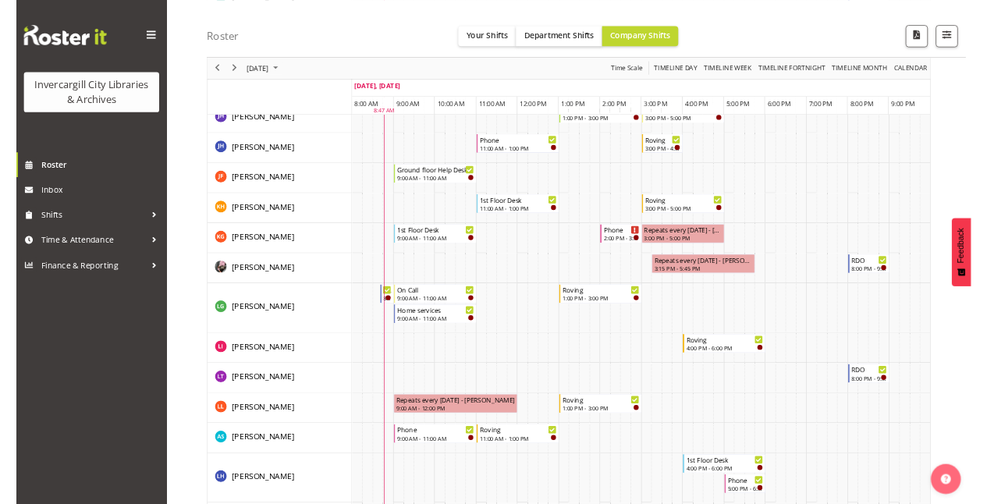
scroll to position [390, 0]
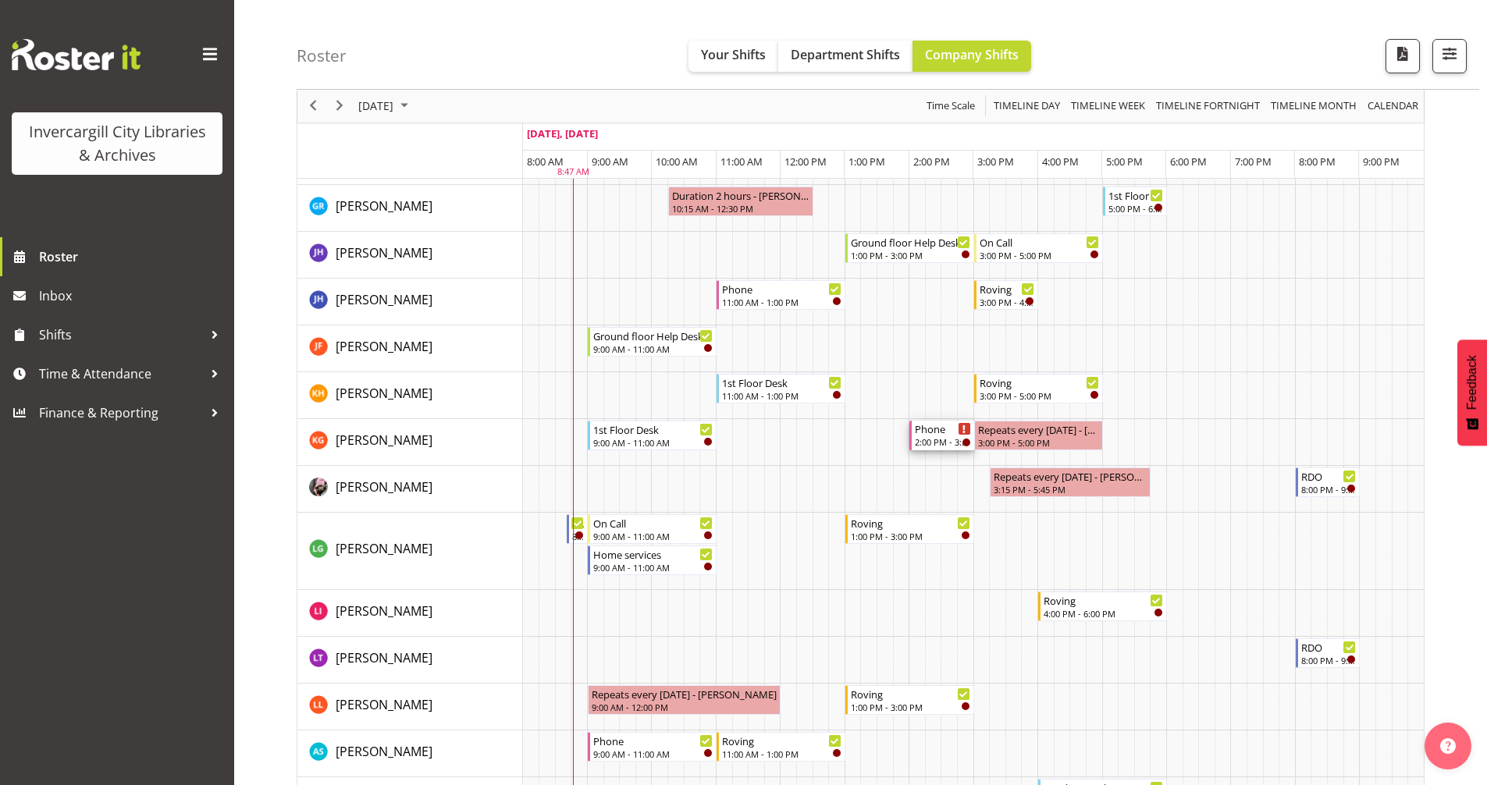
click at [962, 433] on div "Timeline Day of September 19, 2025" at bounding box center [965, 429] width 12 height 12
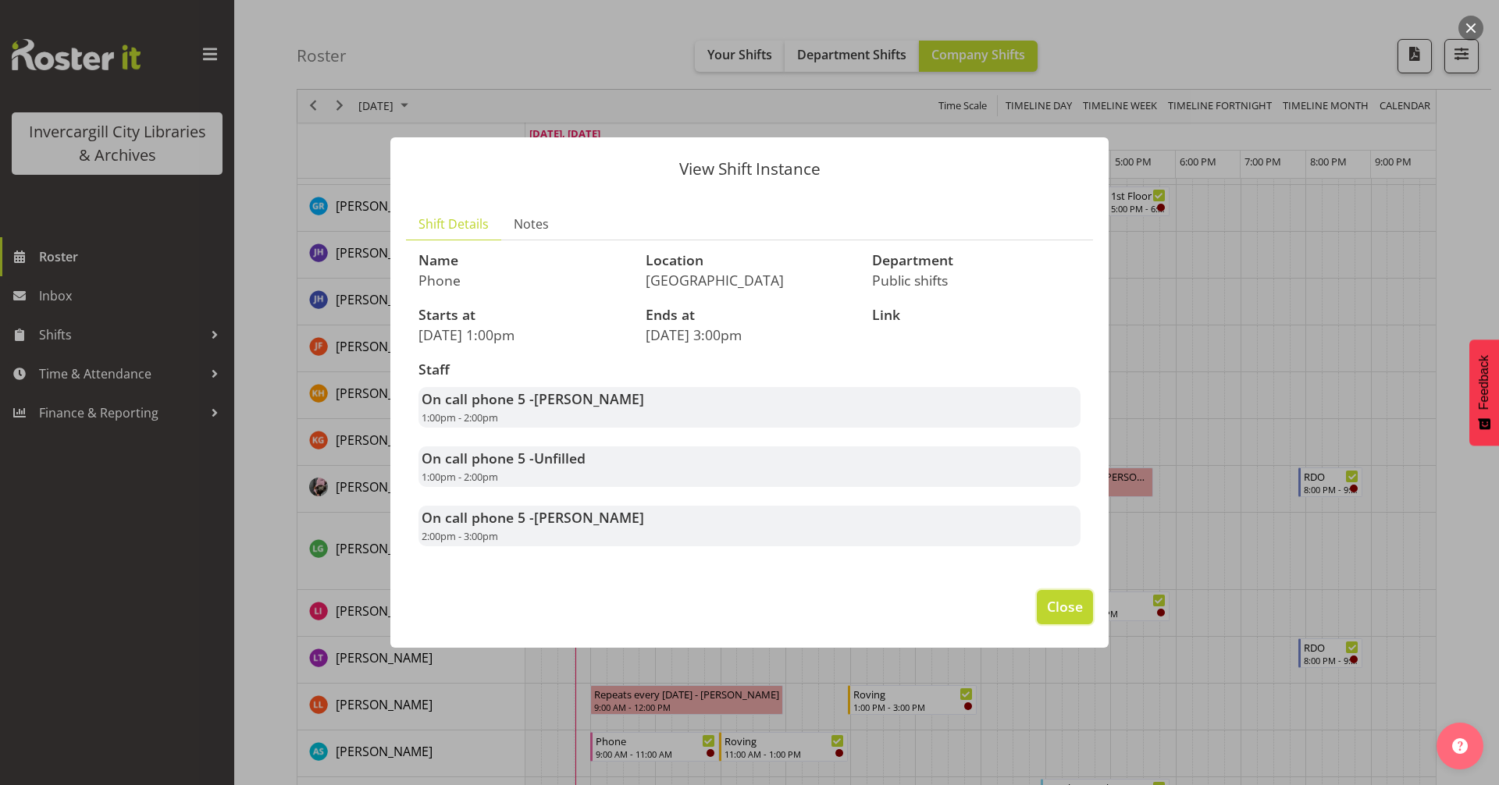
click at [1051, 614] on span "Close" at bounding box center [1065, 606] width 36 height 20
